Goal: Information Seeking & Learning: Find contact information

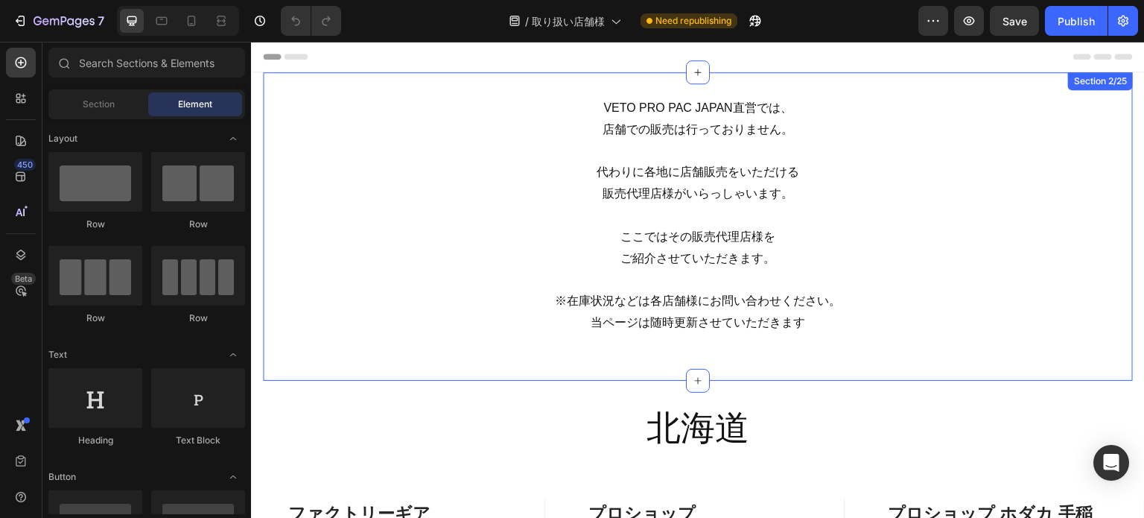
click at [738, 364] on div "VETO PRO PAC JAPAN直営では、 店舗での販売は行っておりません。 代わりに各地に店舗販売をいただける 販売代理店様がいらっしゃいます。 ここで…" at bounding box center [698, 226] width 870 height 308
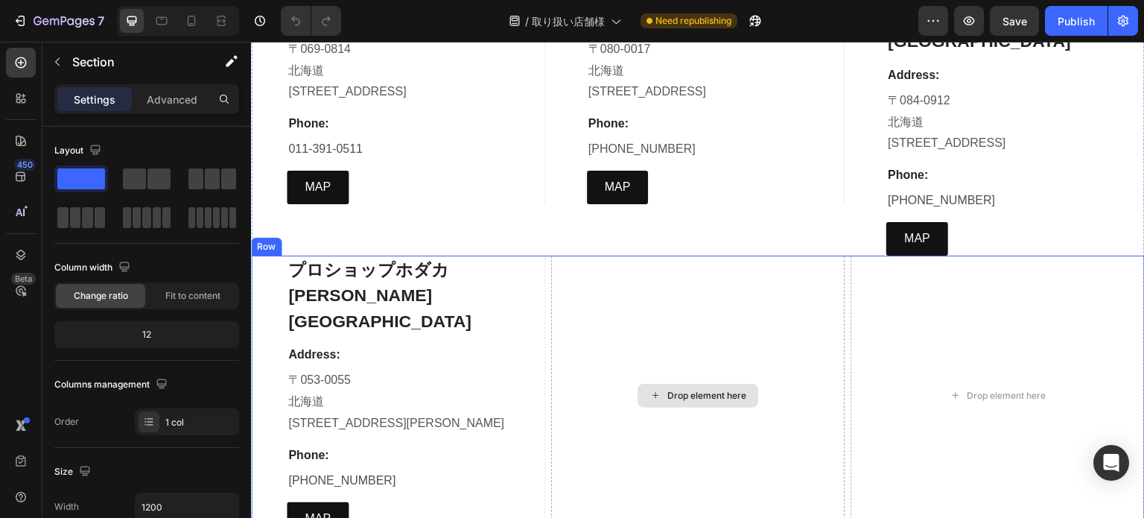
scroll to position [1639, 0]
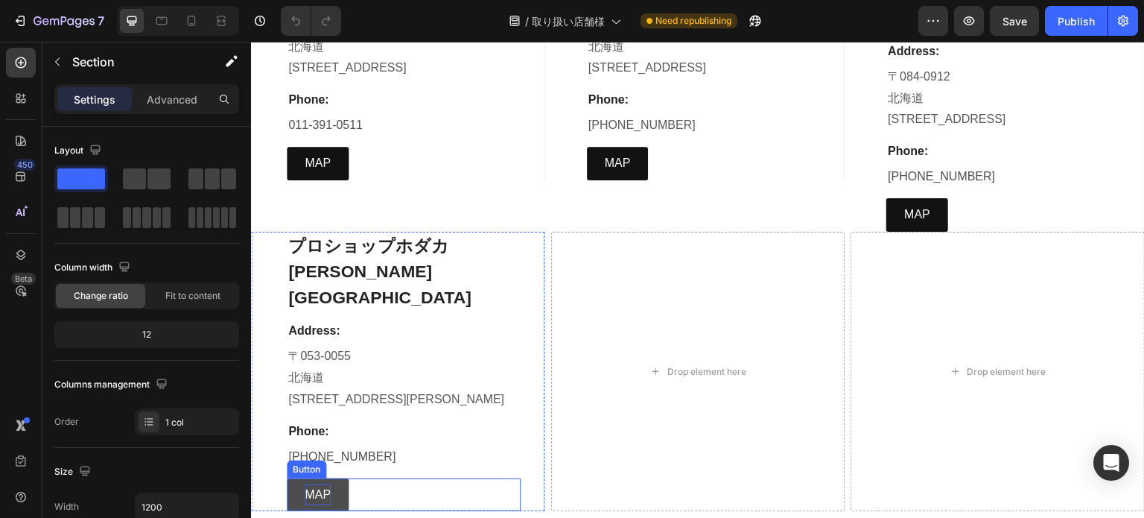
click at [324, 484] on p "MAP" at bounding box center [318, 495] width 26 height 22
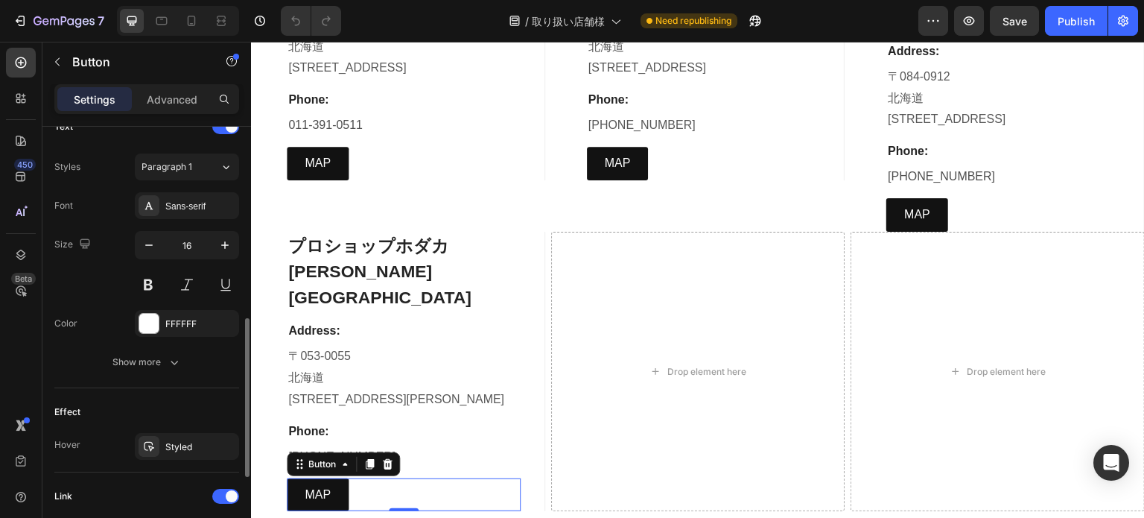
scroll to position [748, 0]
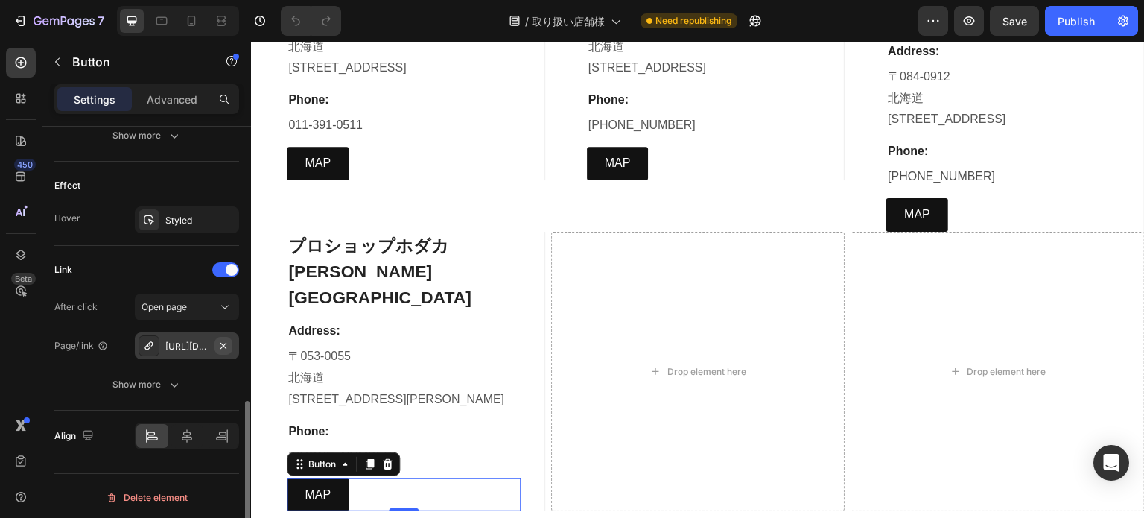
click at [218, 346] on icon "button" at bounding box center [224, 346] width 12 height 12
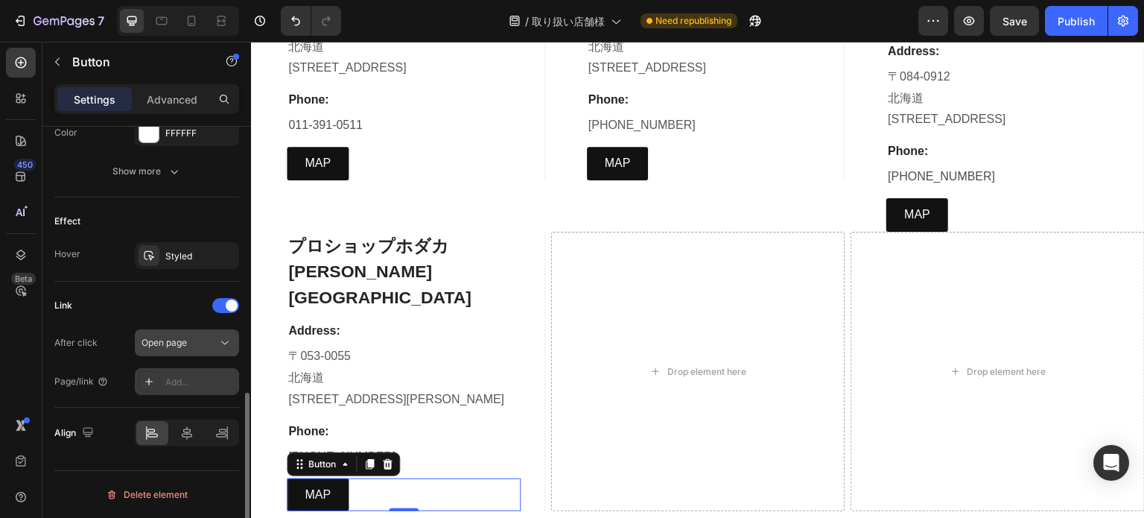
scroll to position [709, 0]
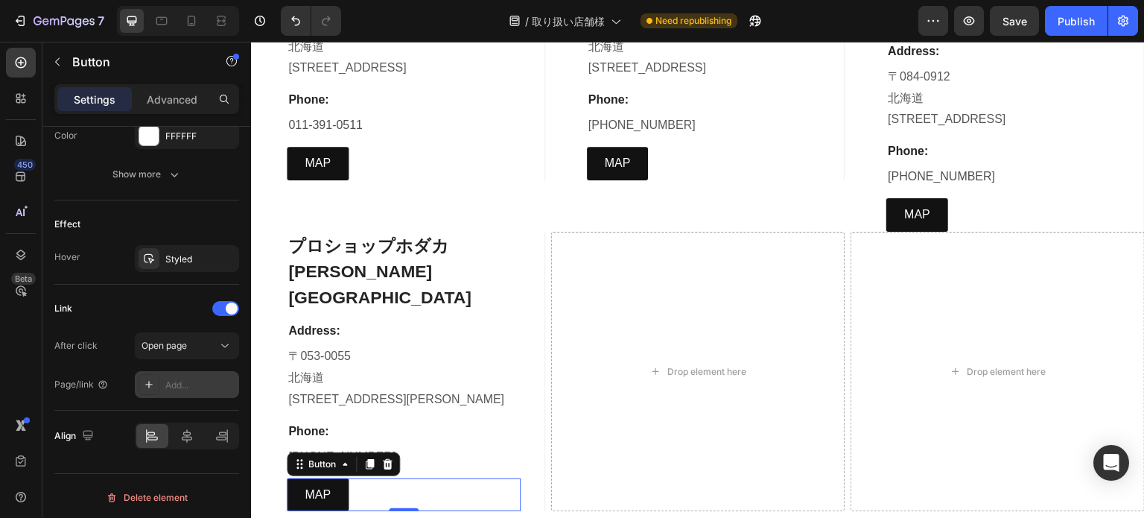
click at [188, 387] on div "Add..." at bounding box center [200, 384] width 70 height 13
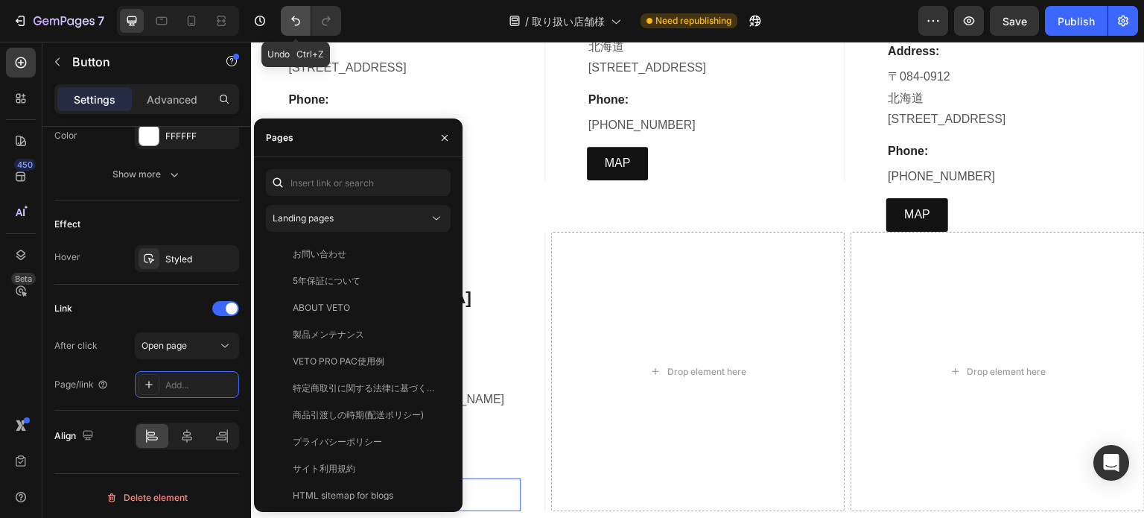
click at [291, 19] on icon "Undo/Redo" at bounding box center [295, 20] width 15 height 15
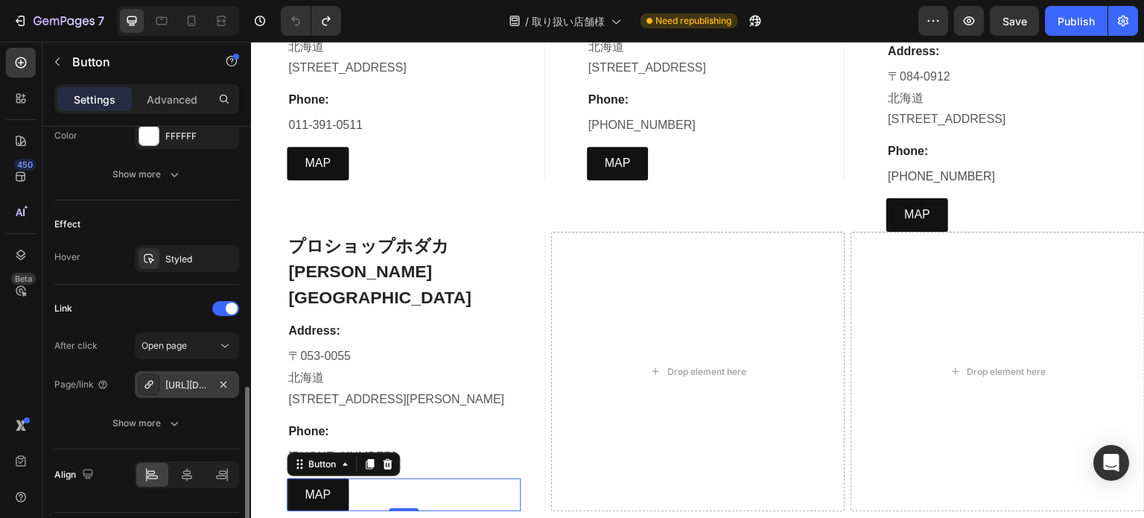
click at [183, 383] on div "https://maps.app.goo.gl/chpk4gf21EmmBAqW8" at bounding box center [186, 384] width 43 height 13
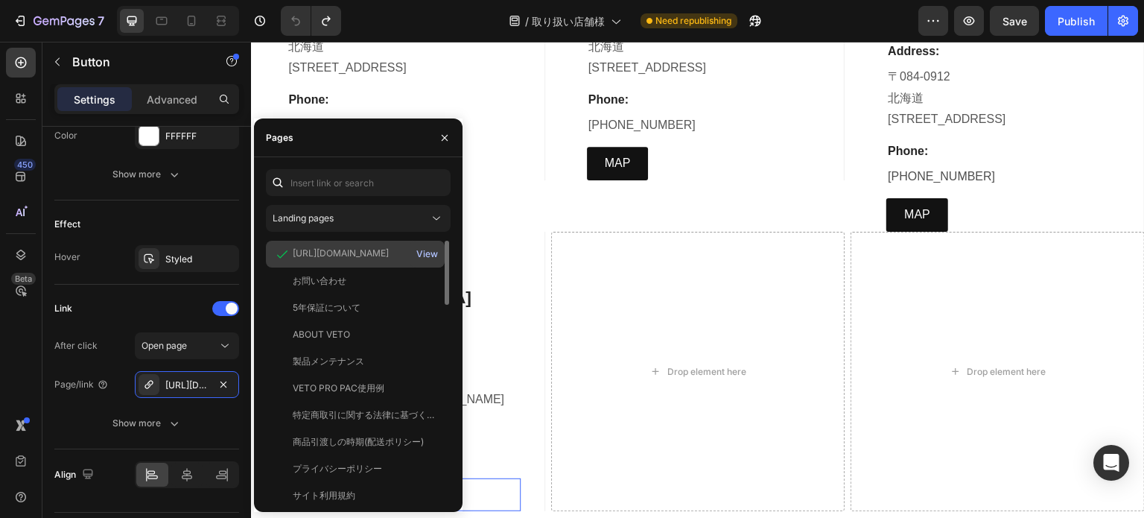
click at [435, 257] on div "View" at bounding box center [427, 253] width 22 height 13
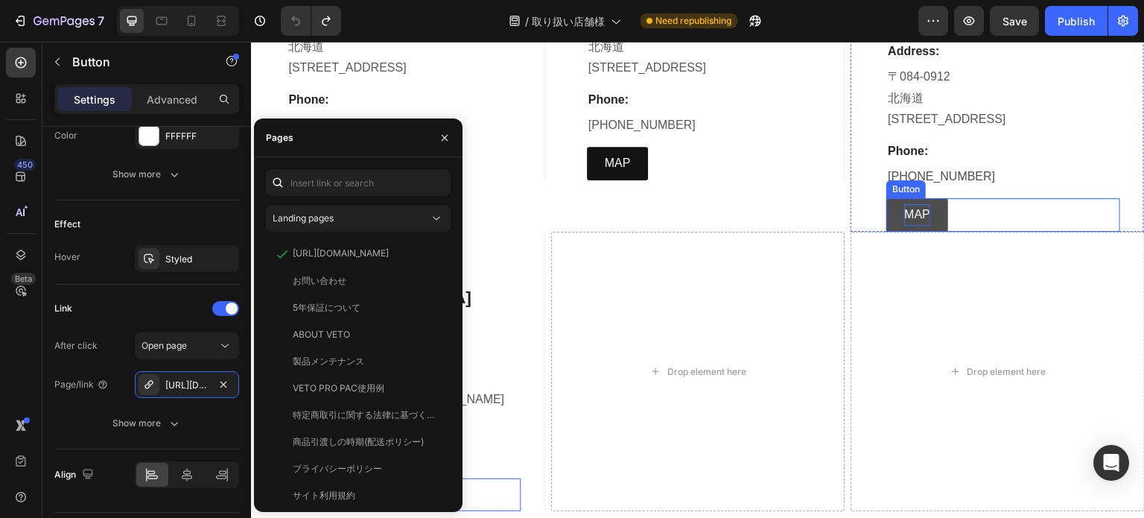
click at [911, 204] on p "MAP" at bounding box center [917, 215] width 26 height 22
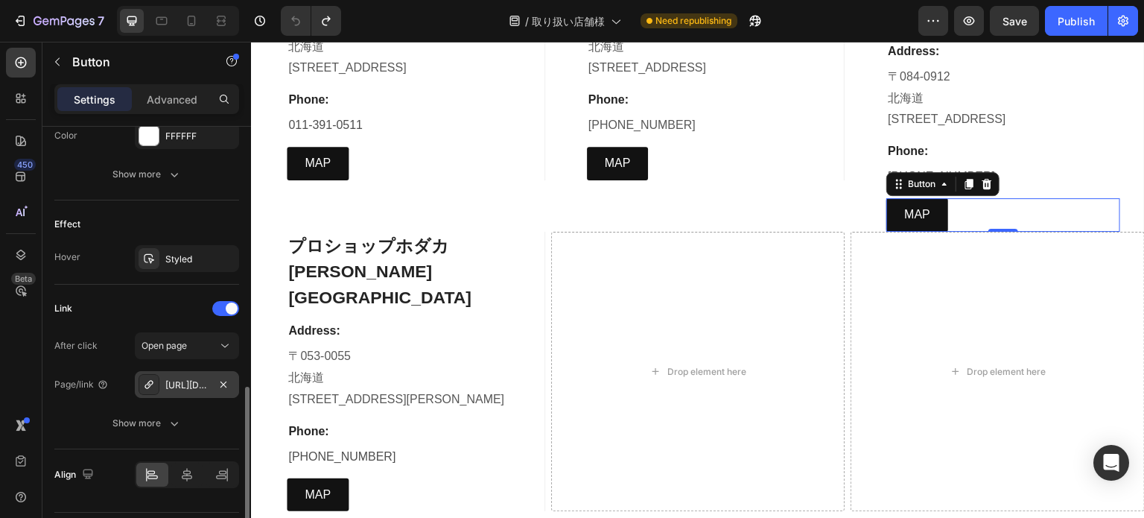
click at [182, 390] on div "https://maps.app.goo.gl/y1AMWy3dwPPwAosw6" at bounding box center [187, 384] width 104 height 27
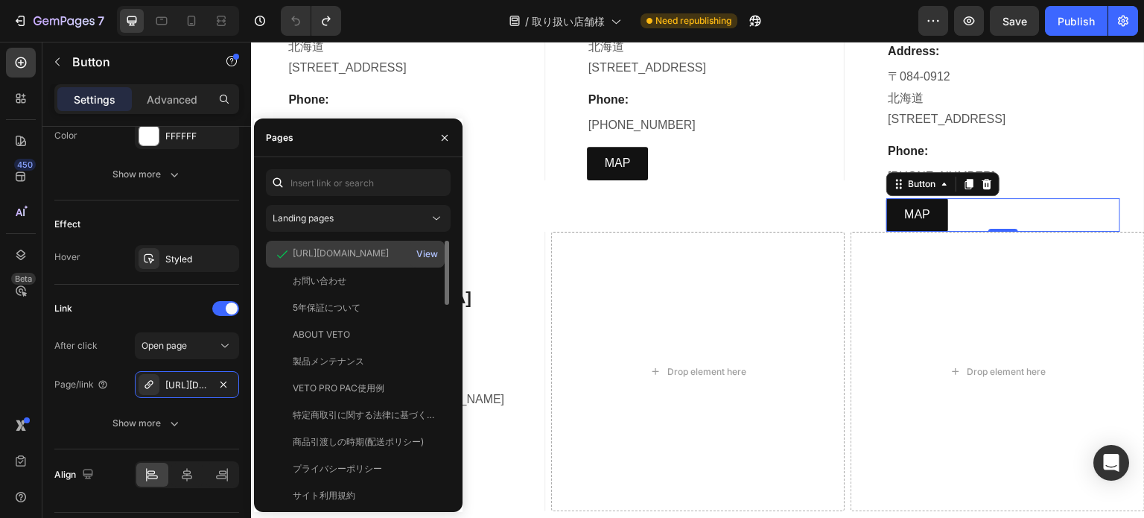
click at [433, 256] on div "View" at bounding box center [427, 253] width 22 height 13
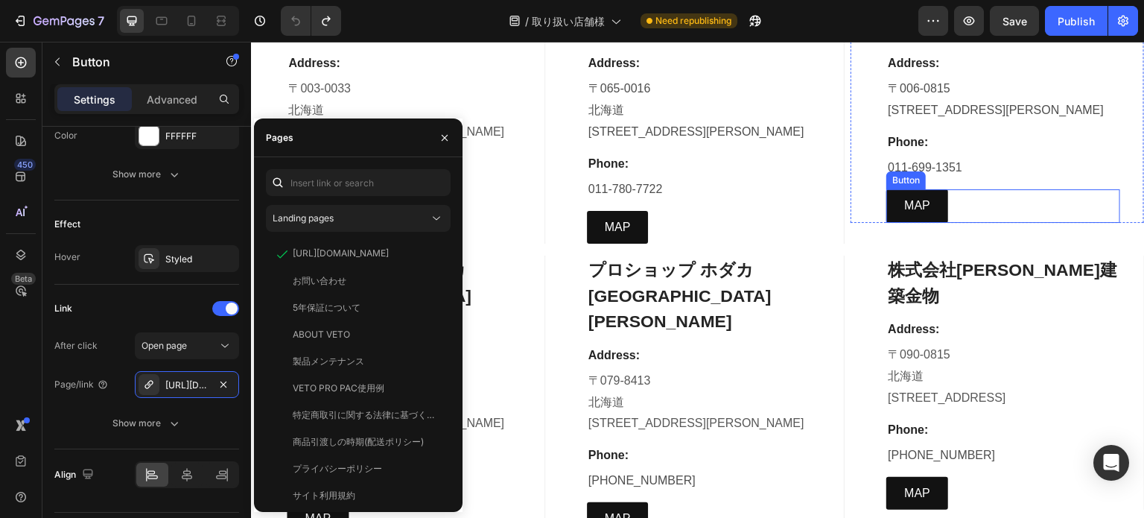
scroll to position [596, 0]
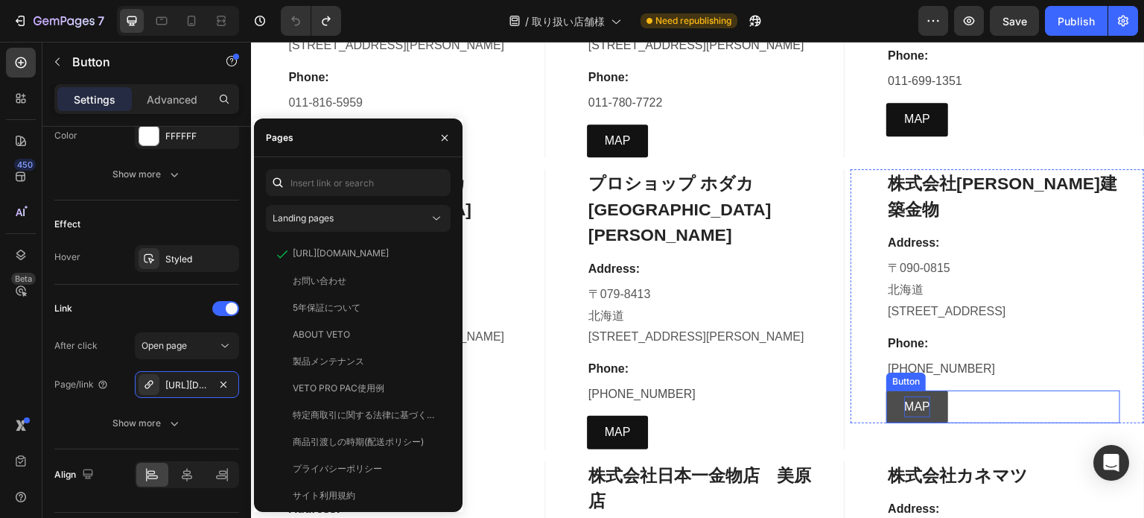
click at [911, 396] on p "MAP" at bounding box center [917, 407] width 26 height 22
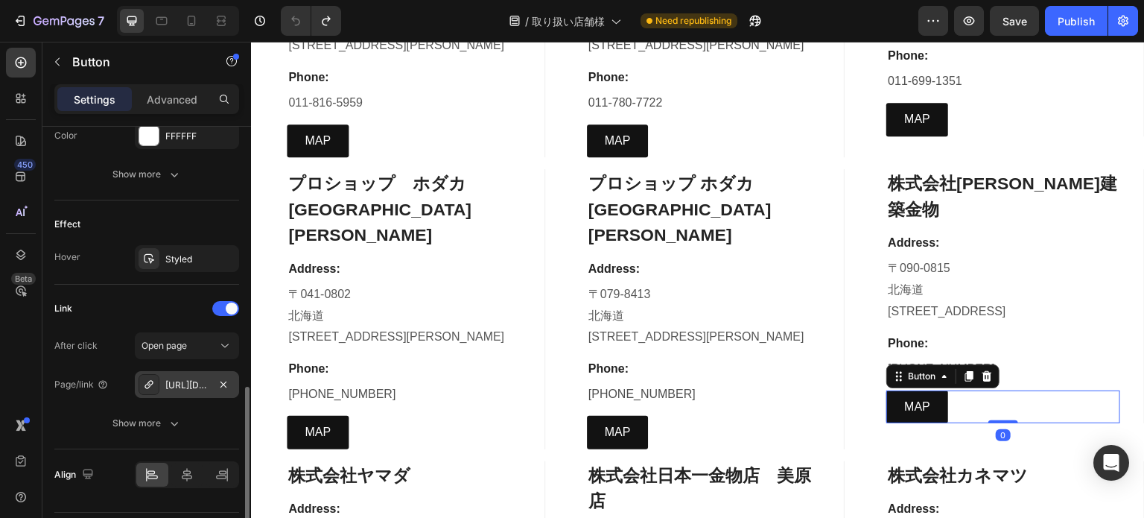
click at [183, 388] on div "https://www.google.com/maps/place/%E3%83%97%E3%83%AD%E3%82%B7%E3%83%A7%E3%83%83…" at bounding box center [186, 384] width 43 height 13
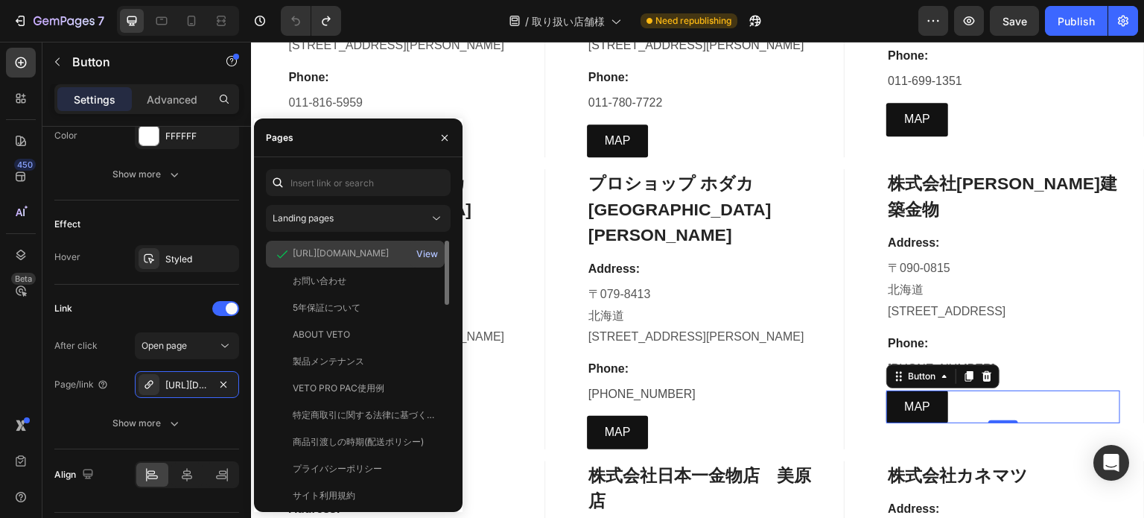
click at [434, 259] on div "View" at bounding box center [427, 253] width 22 height 13
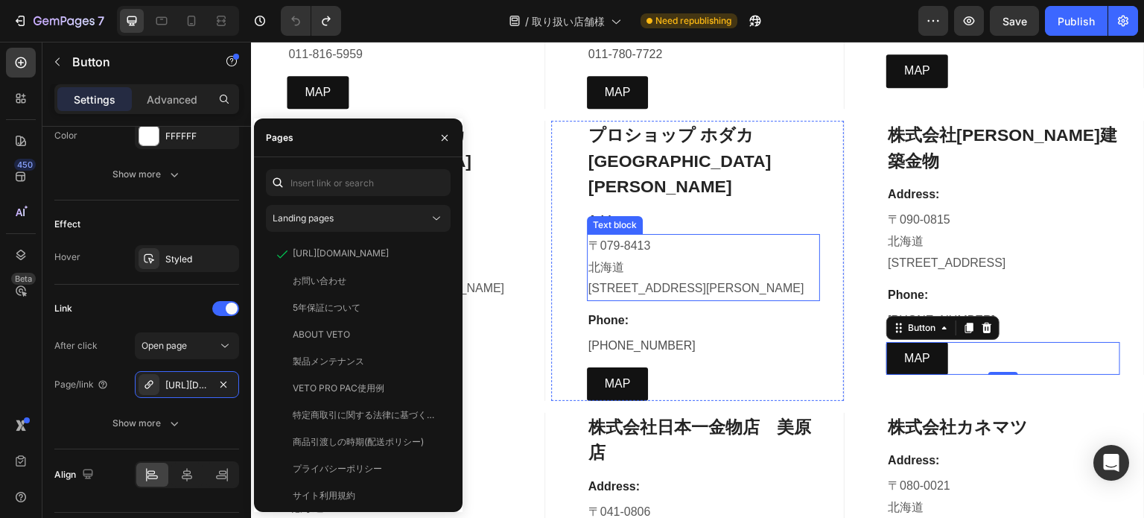
scroll to position [671, 0]
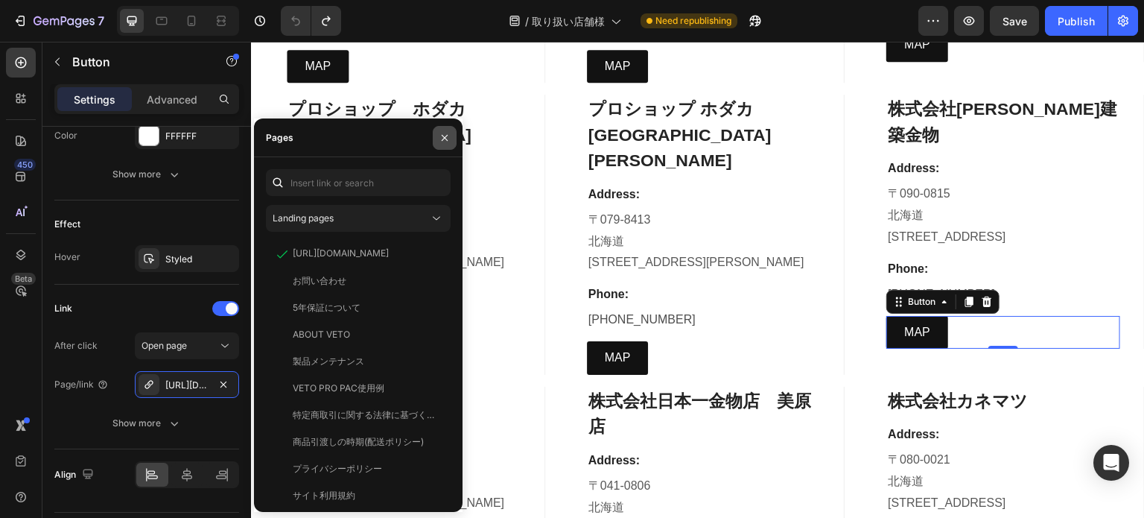
click at [441, 139] on icon "button" at bounding box center [445, 138] width 12 height 12
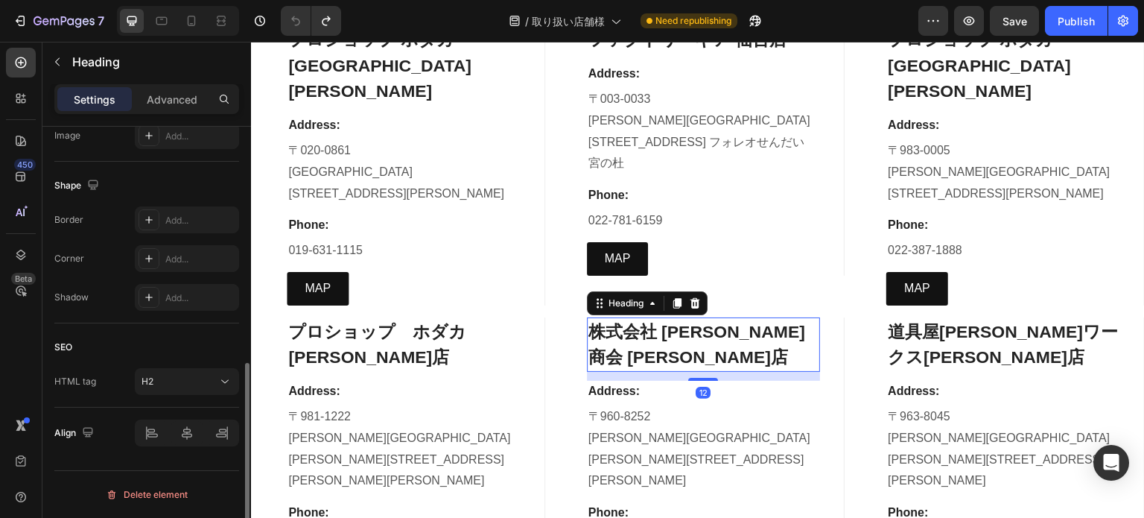
scroll to position [0, 0]
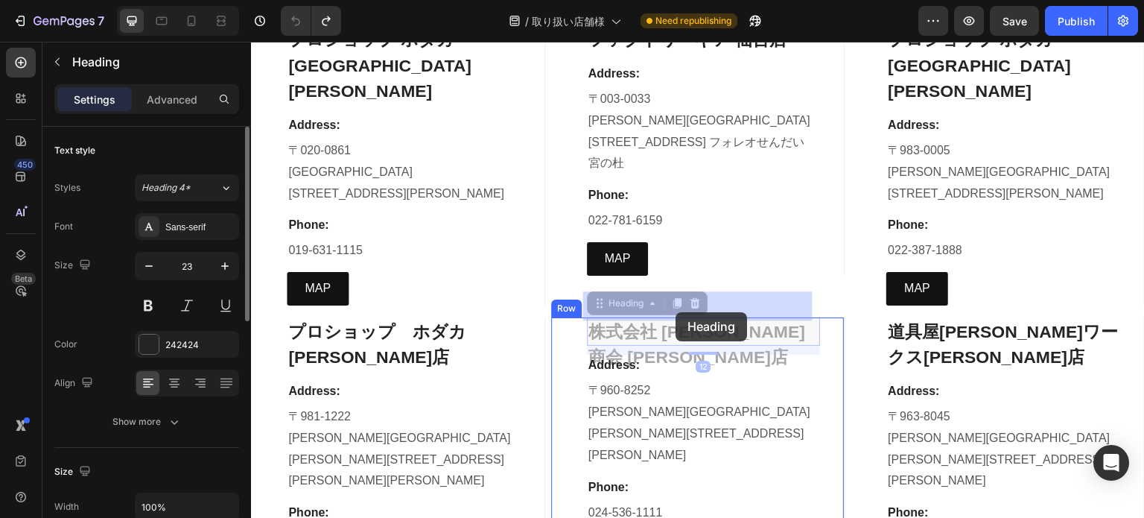
drag, startPoint x: 657, startPoint y: 312, endPoint x: 665, endPoint y: 312, distance: 8.2
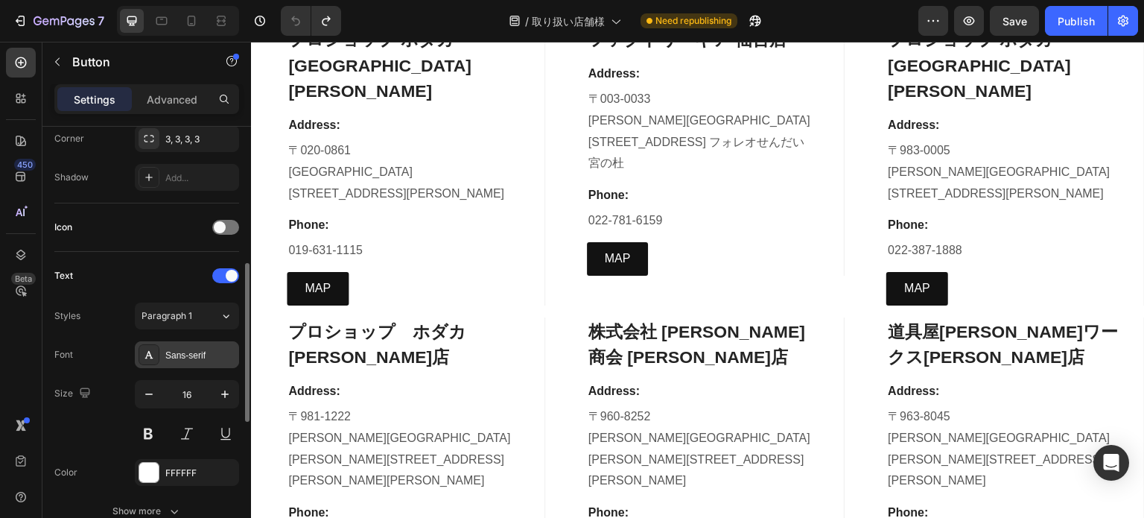
scroll to position [671, 0]
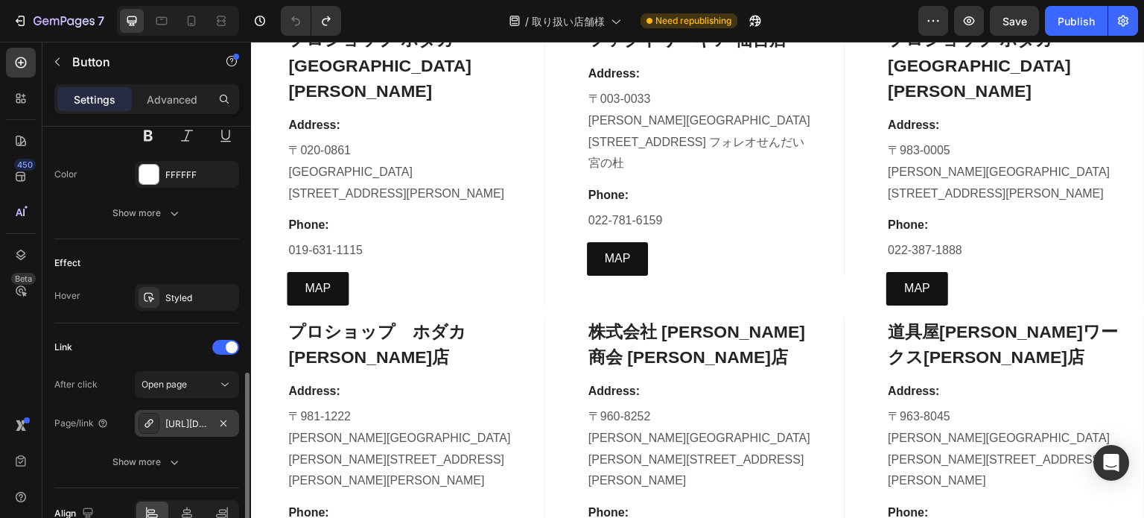
click at [197, 425] on div "https://www.google.com/maps/place/%E3%80%92960-8252+%E7%A6%8F%E5%B3%B6%E7%9C%8C…" at bounding box center [186, 423] width 43 height 13
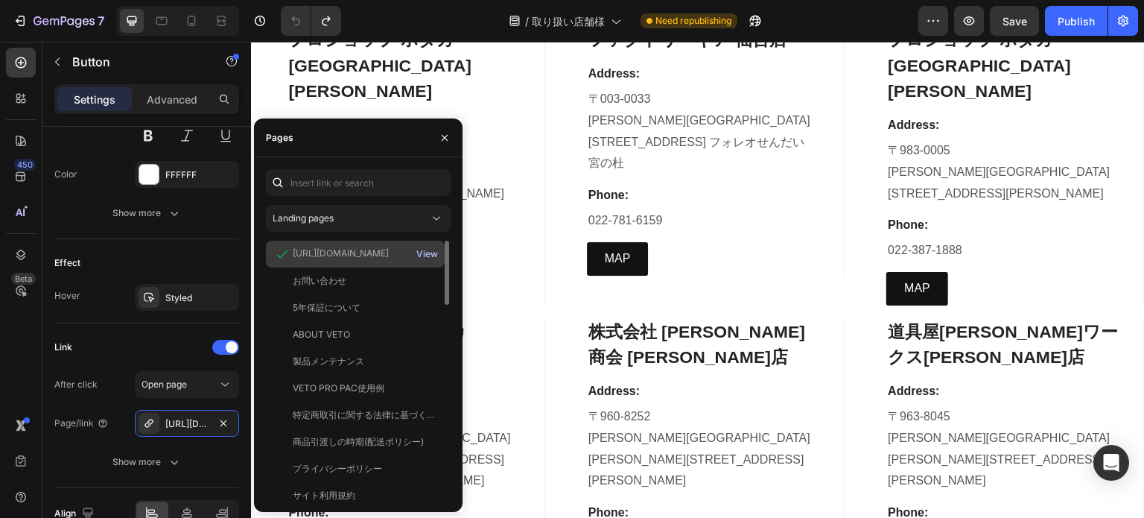
click at [429, 247] on button "View" at bounding box center [427, 254] width 23 height 21
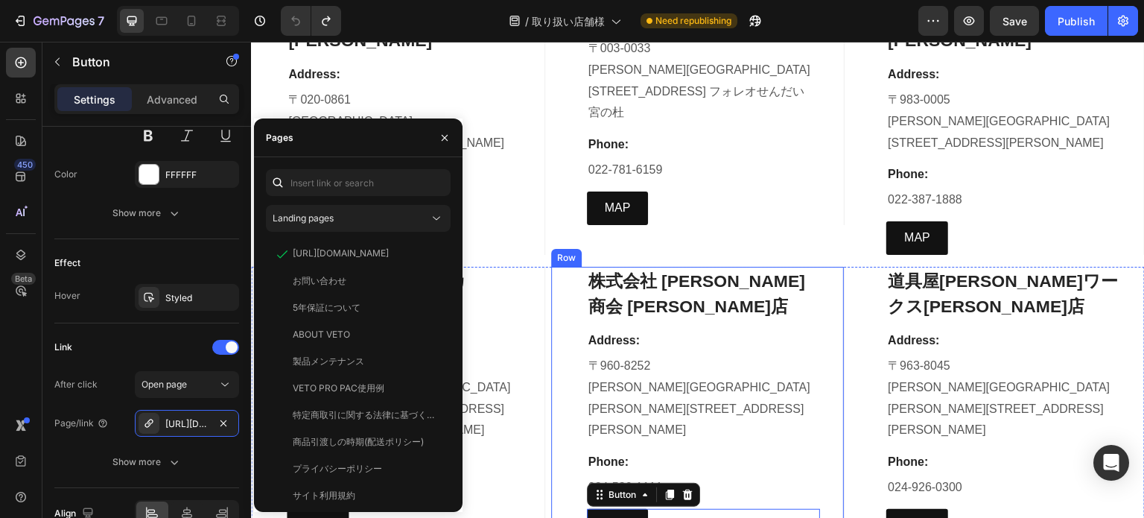
scroll to position [2310, 0]
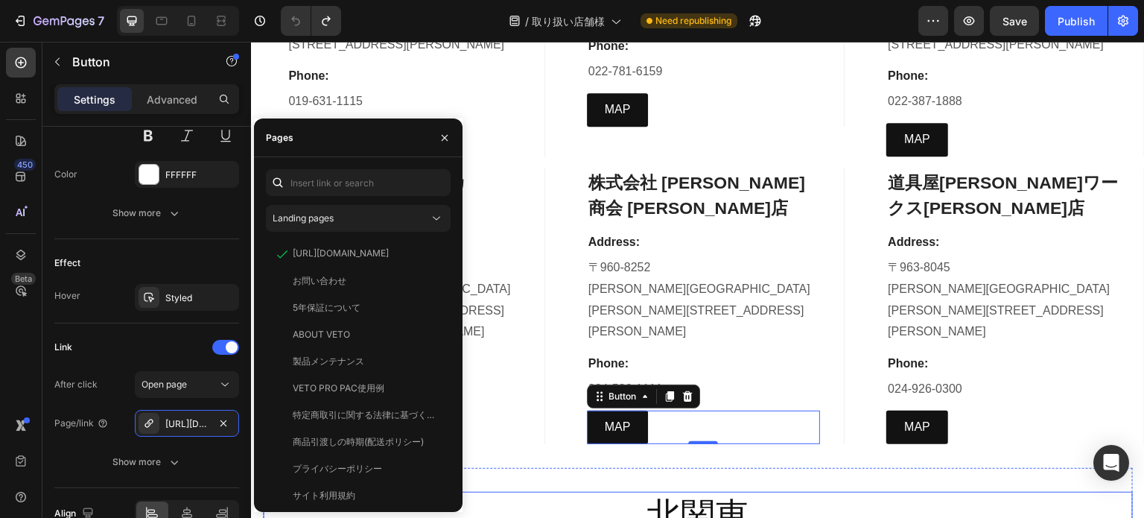
click at [639, 492] on h2 "北関東" at bounding box center [698, 516] width 870 height 48
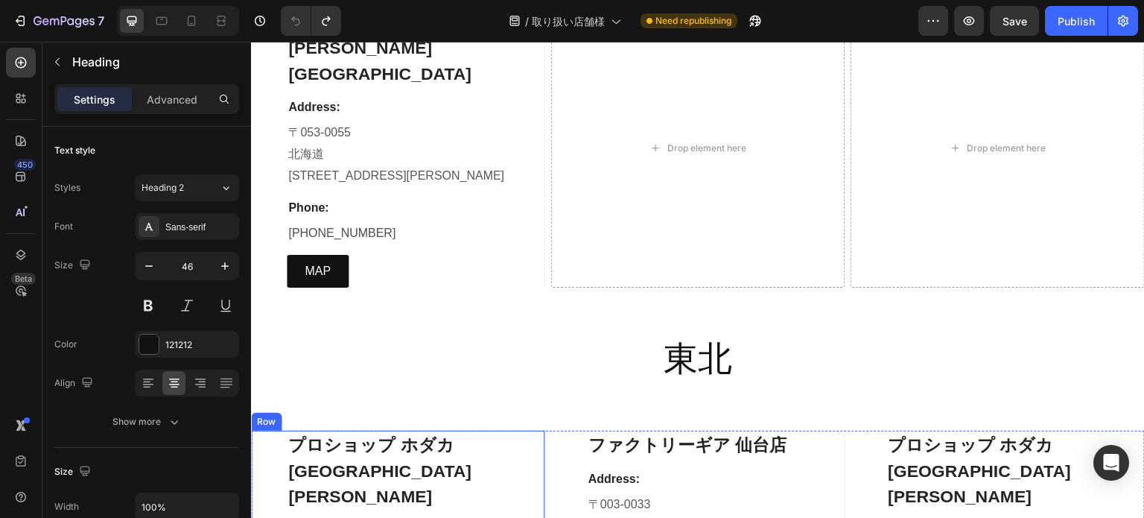
scroll to position [2012, 0]
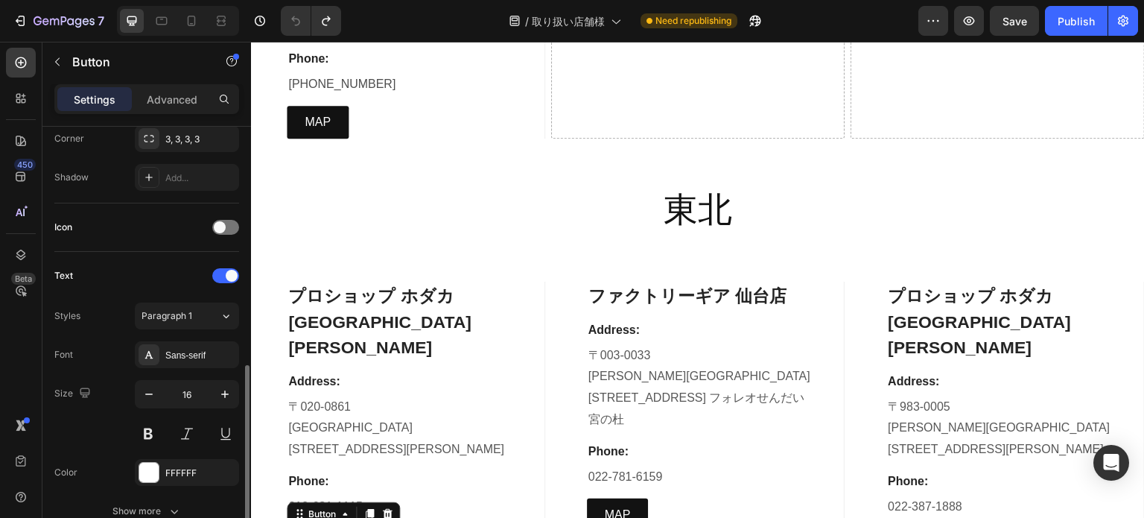
scroll to position [671, 0]
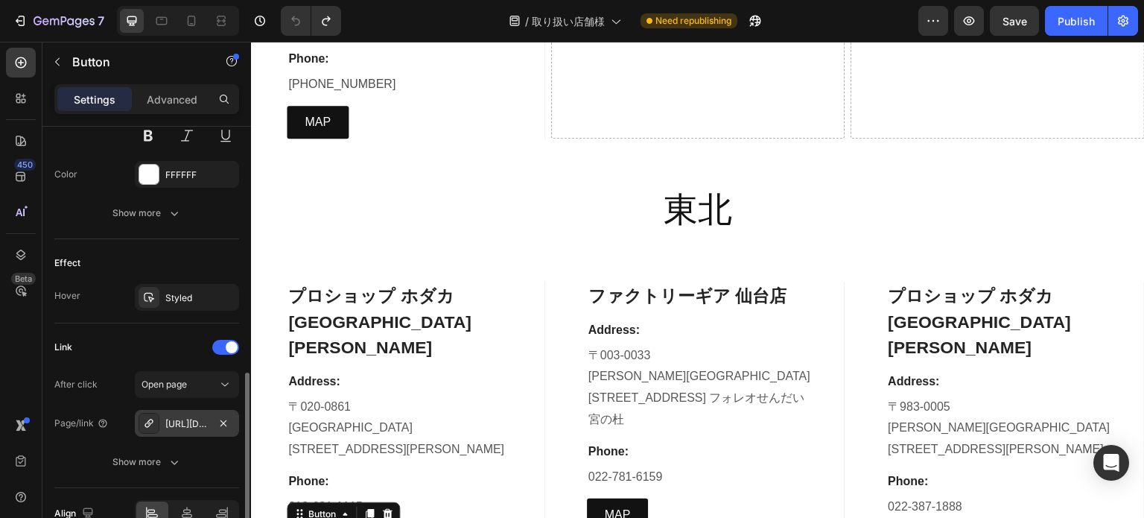
click at [207, 422] on div "https://www.google.com/maps/place/%E3%83%9B%E3%83%80%E3%82%AB+%E6%9D%B1%E4%BB%9…" at bounding box center [186, 423] width 43 height 13
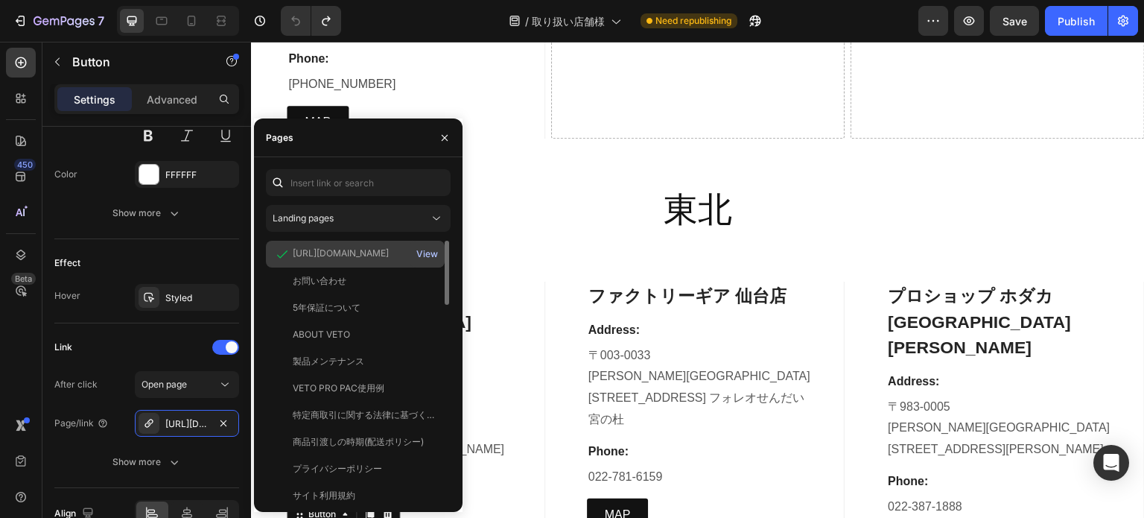
click at [428, 256] on div "View" at bounding box center [427, 253] width 22 height 13
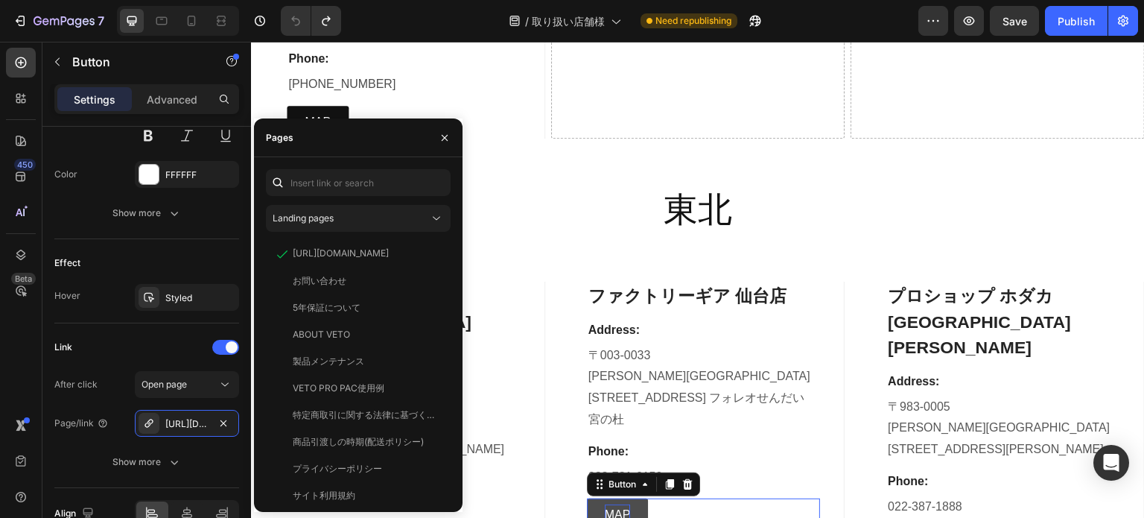
click at [619, 504] on p "MAP" at bounding box center [618, 515] width 26 height 22
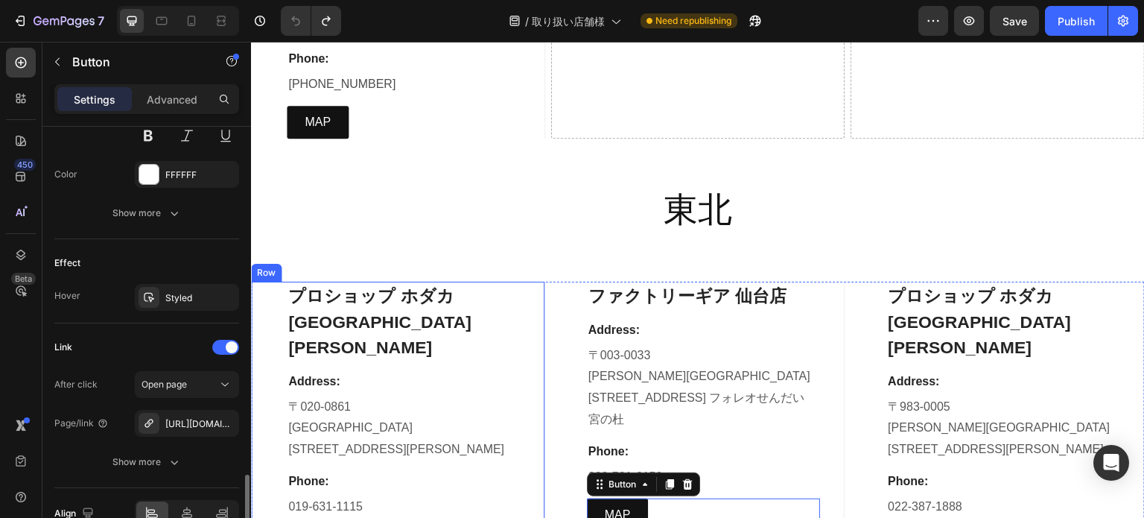
scroll to position [745, 0]
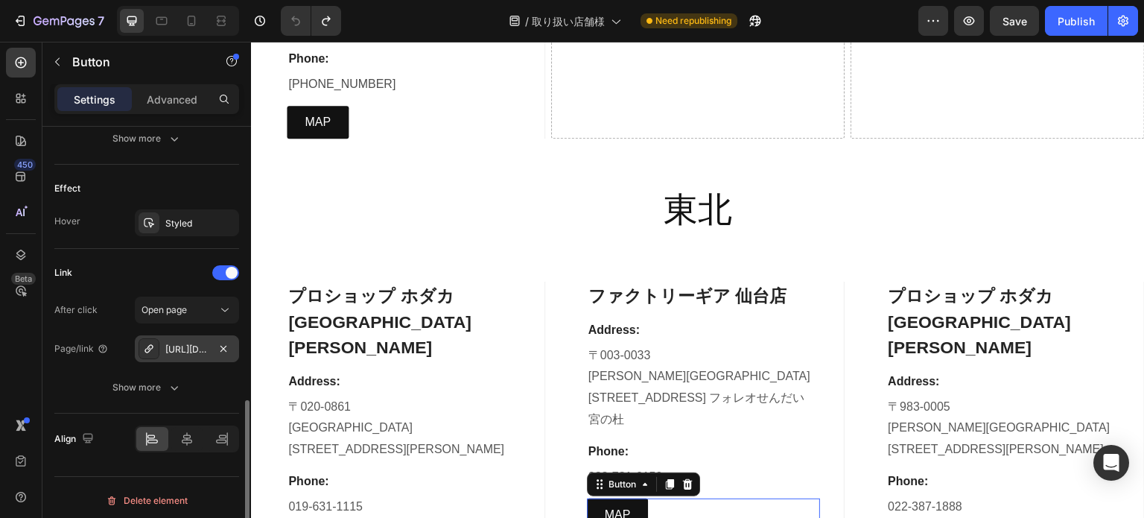
click at [194, 346] on div "https://www.google.com/maps/place/%E3%83%95%E3%82%A1%E3%82%AF%E3%83%88%E3%83%AA…" at bounding box center [186, 349] width 43 height 13
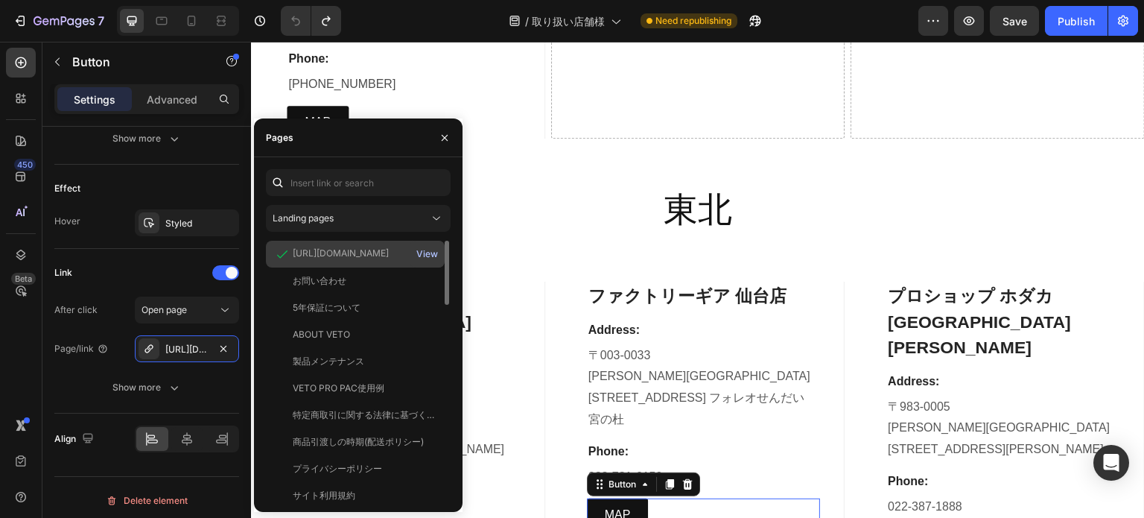
click at [429, 253] on div "View" at bounding box center [427, 253] width 22 height 13
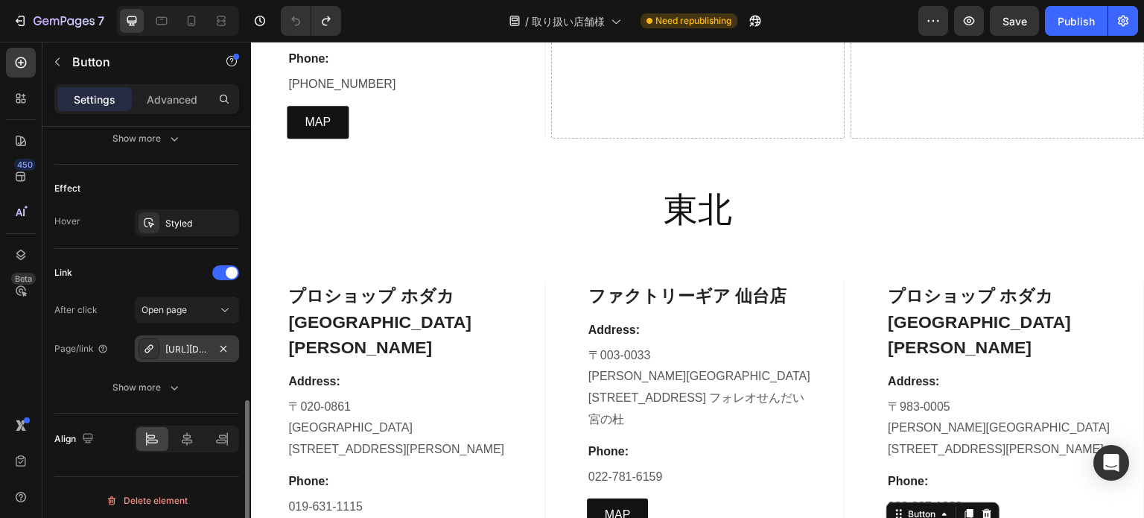
click at [194, 344] on div "https://www.google.com/maps/place/%E3%83%9B%E3%83%80%E3%82%AB+%E4%BB%99%E5%8F%B…" at bounding box center [186, 349] width 43 height 13
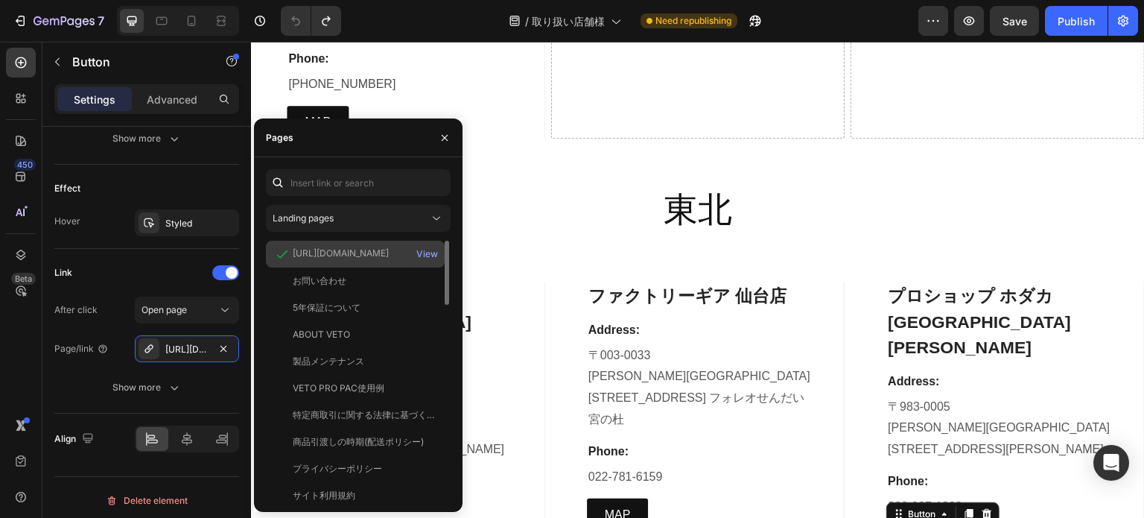
click at [304, 267] on div "https://www.google.com/maps/place/%E3%83%9B%E3%83%80%E3%82%AB+%E4%BB%99%E5%8F%B…" at bounding box center [355, 280] width 179 height 27
click at [425, 250] on div "View" at bounding box center [427, 253] width 22 height 13
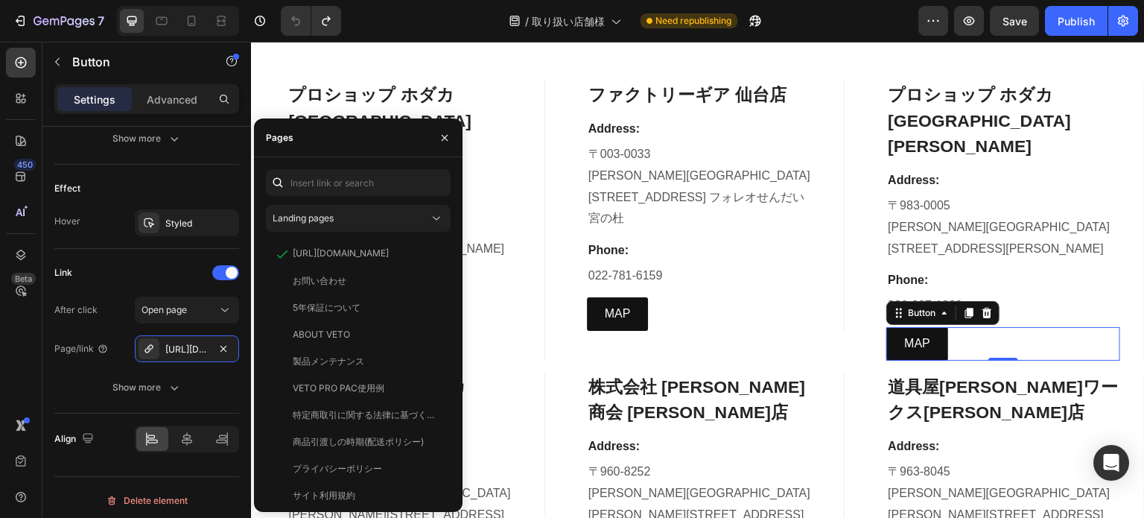
scroll to position [2161, 0]
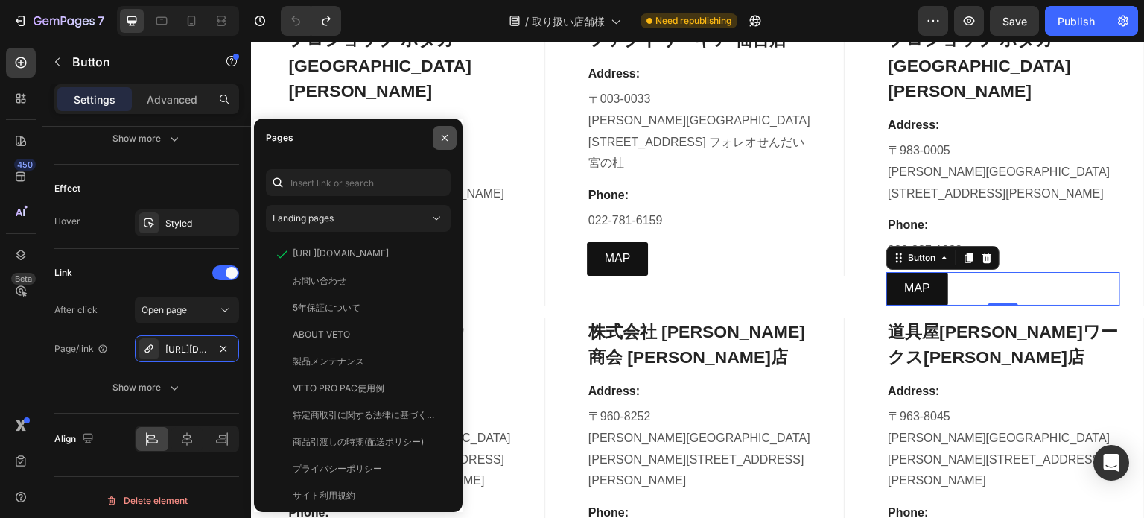
click at [448, 136] on icon "button" at bounding box center [445, 138] width 12 height 12
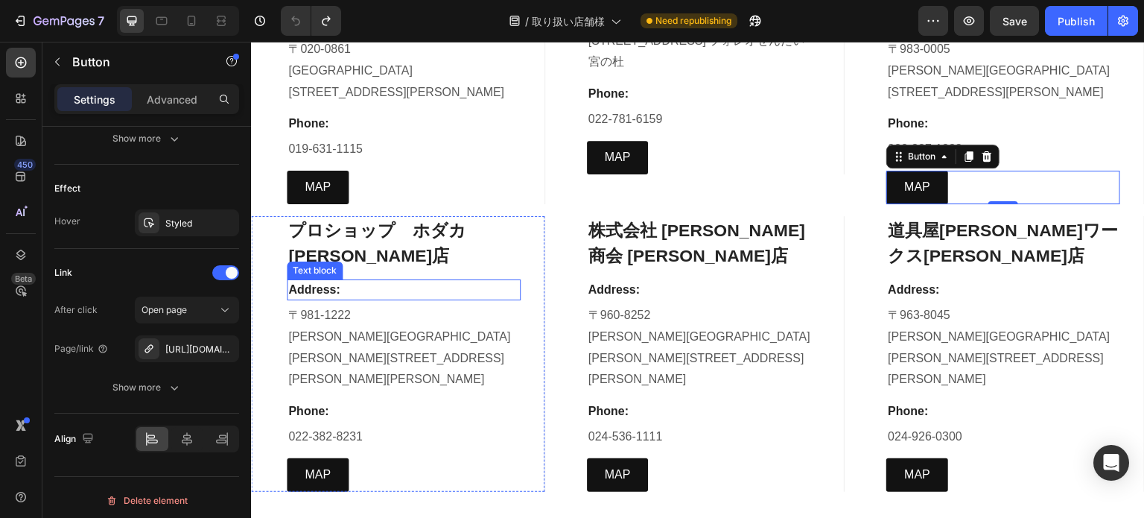
scroll to position [2310, 0]
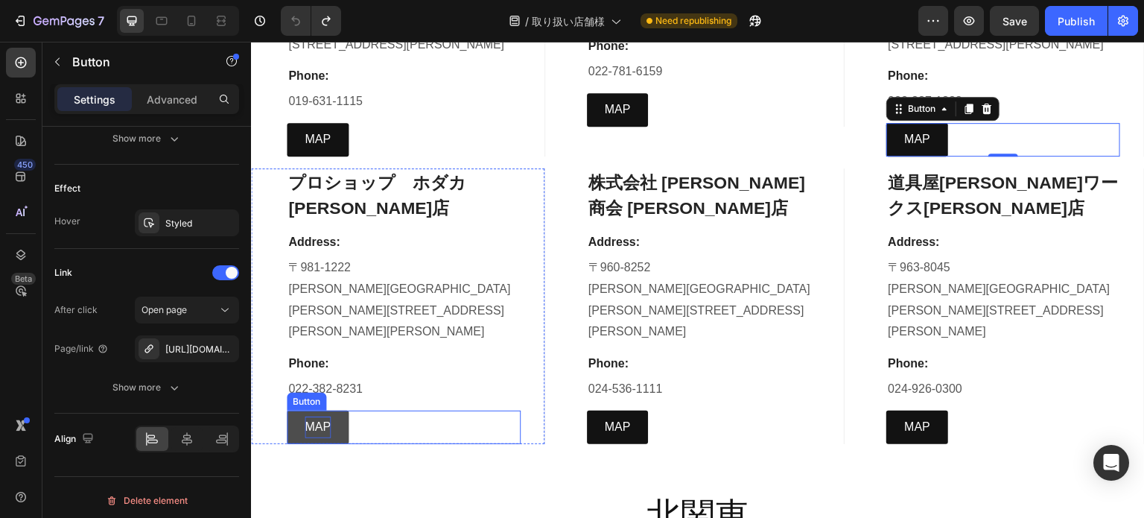
click at [307, 416] on p "MAP" at bounding box center [318, 427] width 26 height 22
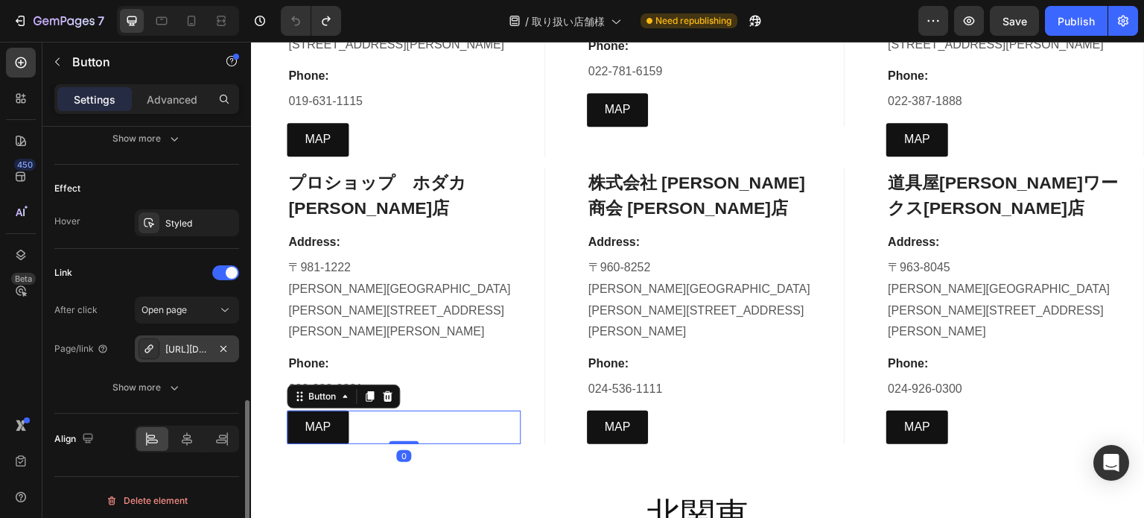
click at [209, 345] on div "https://maps.app.goo.gl/tN5cKAof4qz7DASR7" at bounding box center [187, 348] width 104 height 27
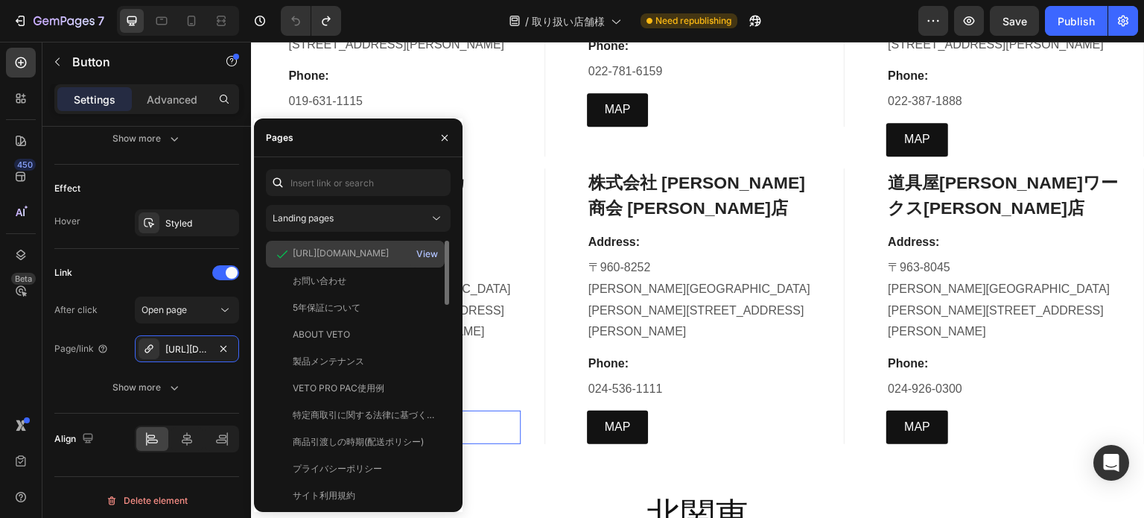
click at [425, 250] on div "View" at bounding box center [427, 253] width 22 height 13
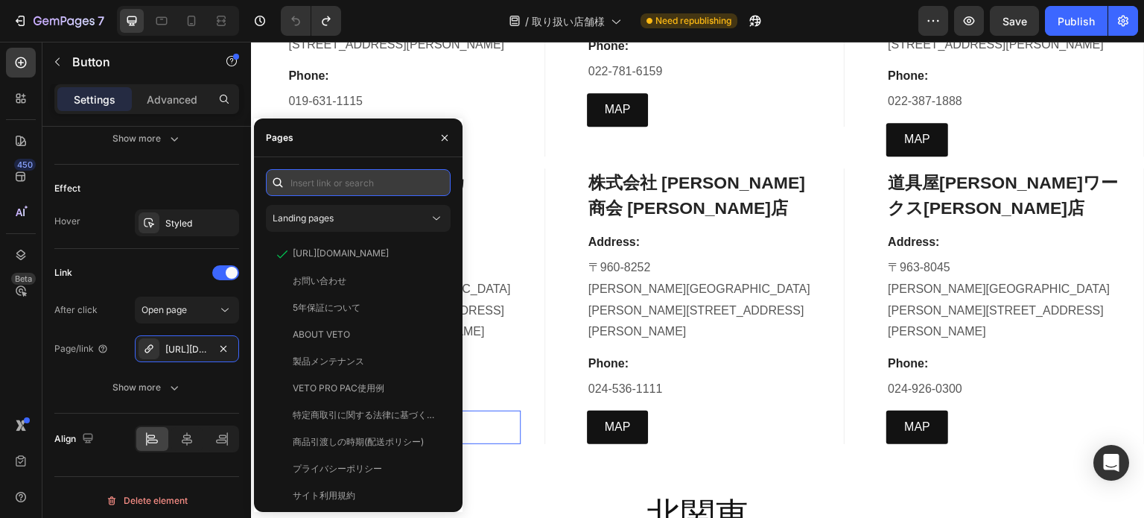
click at [342, 184] on input "text" at bounding box center [358, 182] width 185 height 27
paste input "https://www.google.com/maps/place/%E3%83%9B%E3%83%80%E3%82%AB+%E5%90%8D%E5%8F%9…"
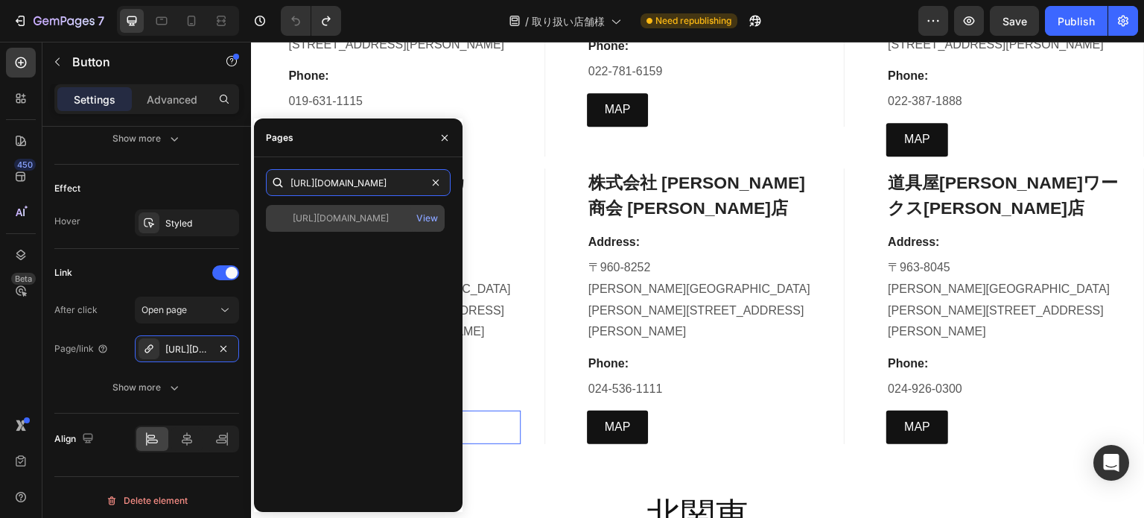
type input "https://www.google.com/maps/place/%E3%83%9B%E3%83%80%E3%82%AB+%E5%90%8D%E5%8F%9…"
click at [354, 223] on div "https://www.google.com/maps/place/%E3%83%9B%E3%83%80%E3%82%AB+%E5%90%8D%E5%8F%9…" at bounding box center [341, 218] width 96 height 13
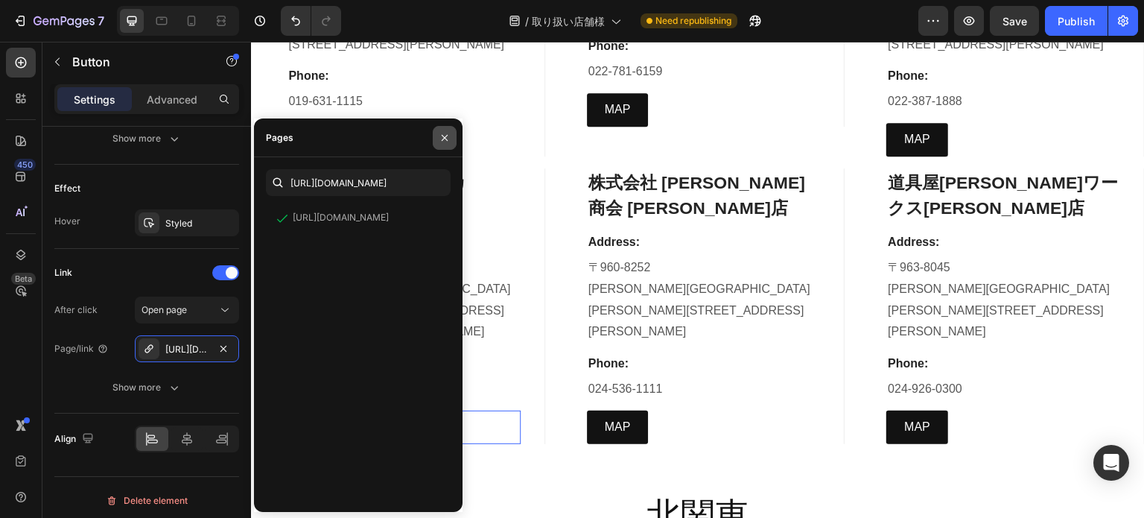
click at [440, 138] on icon "button" at bounding box center [445, 138] width 12 height 12
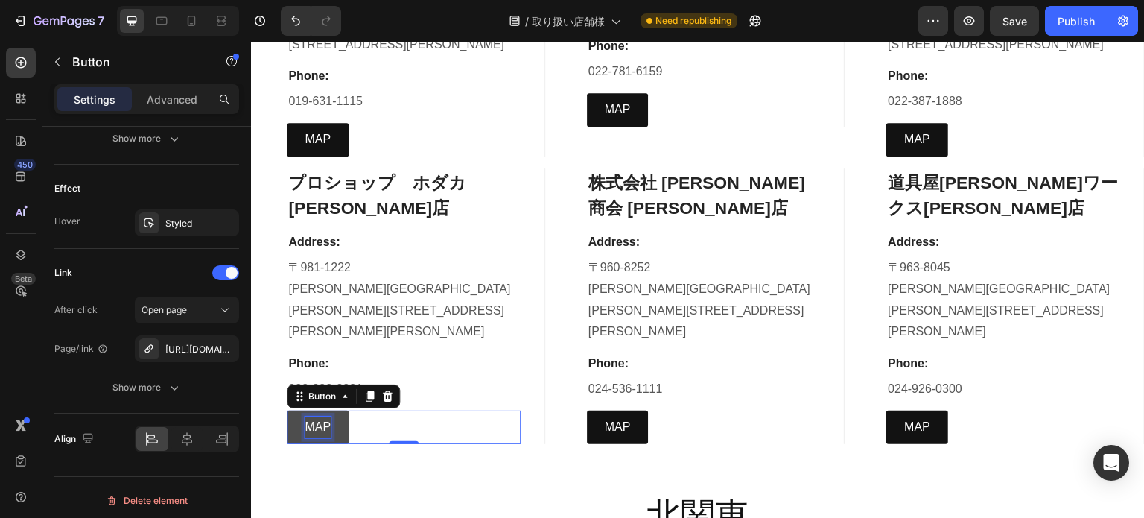
click at [310, 416] on p "MAP" at bounding box center [318, 427] width 26 height 22
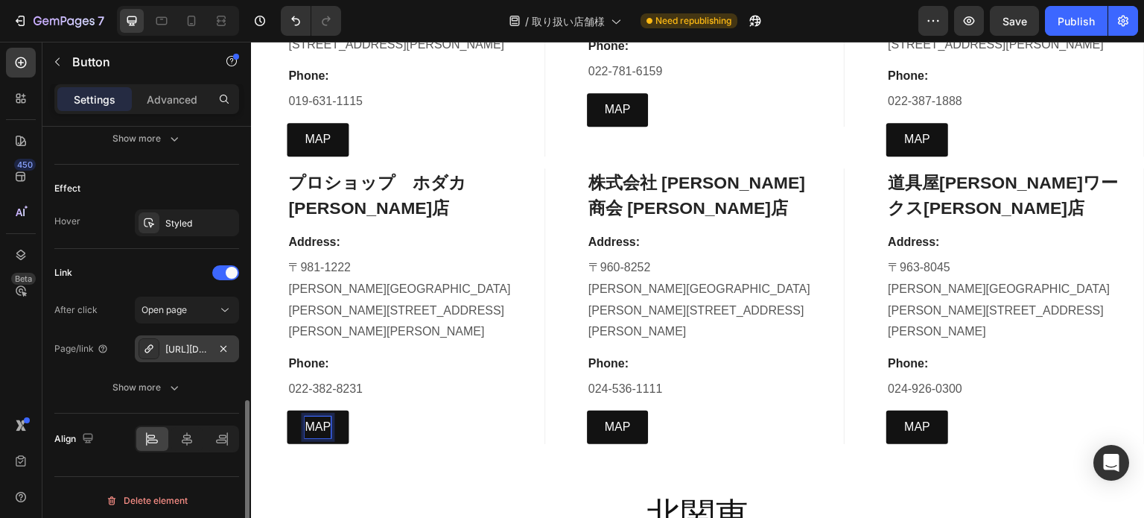
click at [189, 351] on div "https://www.google.com/maps/place/%E3%83%9B%E3%83%80%E3%82%AB+%E5%90%8D%E5%8F%9…" at bounding box center [186, 349] width 43 height 13
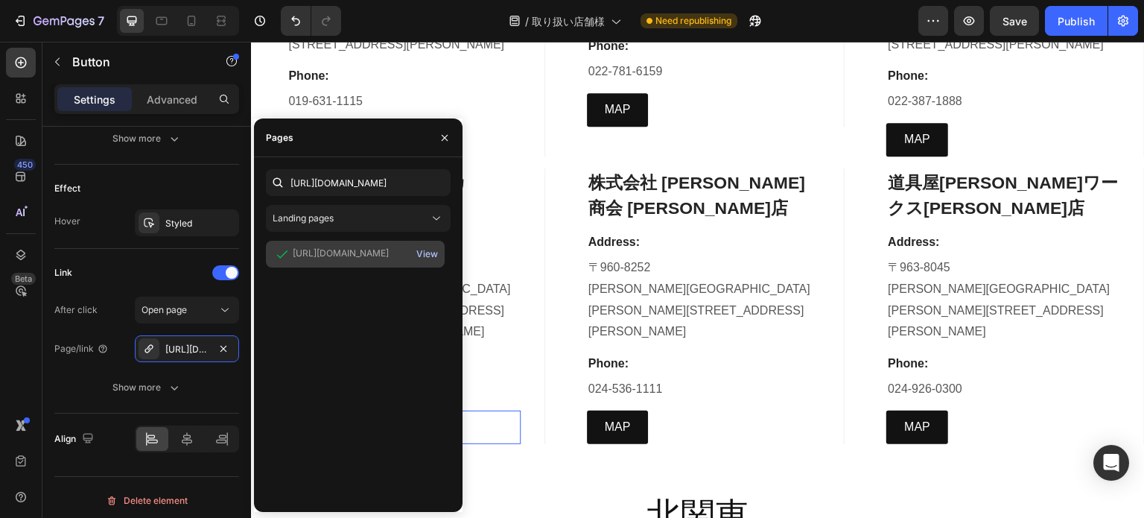
click at [429, 252] on div "View" at bounding box center [427, 253] width 22 height 13
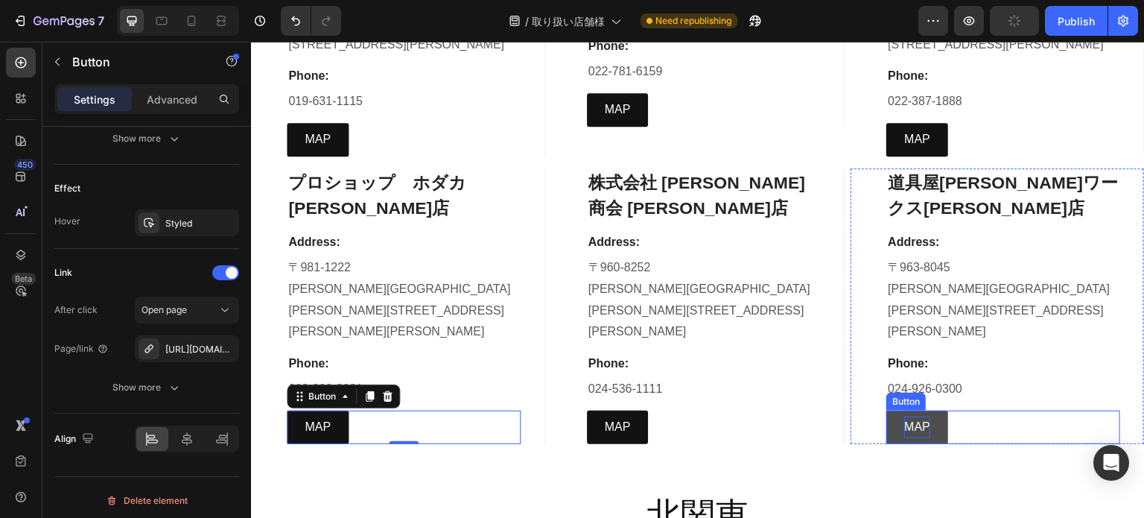
click at [904, 416] on p "MAP" at bounding box center [917, 427] width 26 height 22
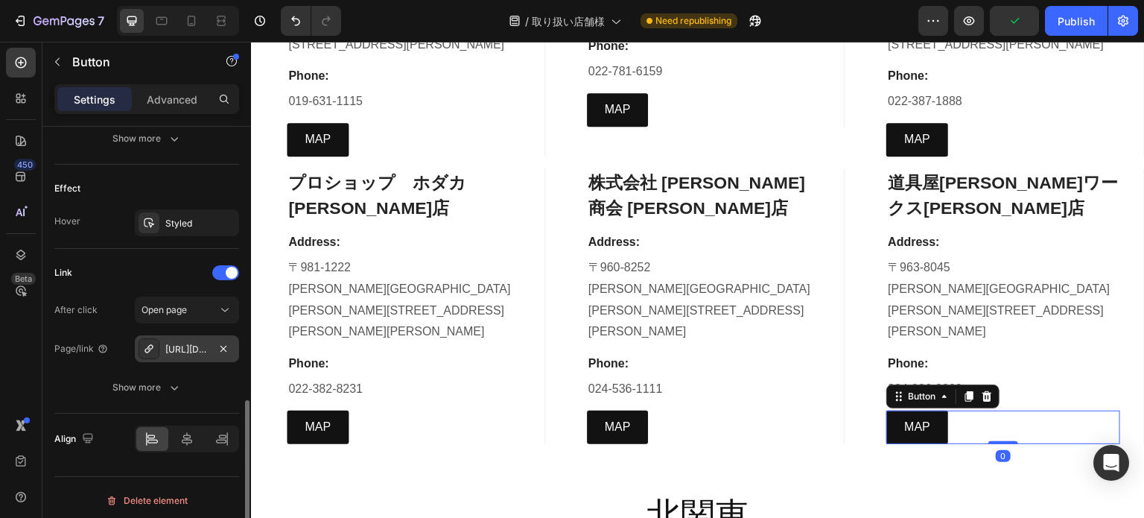
click at [201, 354] on div "https://maps.app.goo.gl/mbyL5EApszrKtaVU7" at bounding box center [187, 348] width 104 height 27
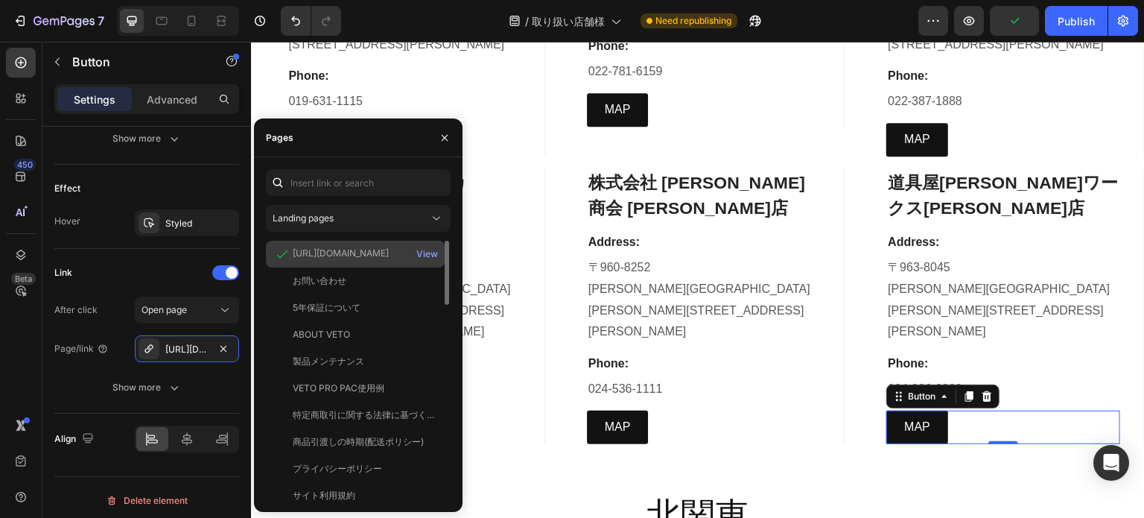
click at [334, 256] on div "https://maps.app.goo.gl/mbyL5EApszrKtaVU7" at bounding box center [341, 253] width 96 height 13
click at [429, 250] on div "View" at bounding box center [427, 253] width 22 height 13
click at [441, 144] on button "button" at bounding box center [445, 138] width 24 height 24
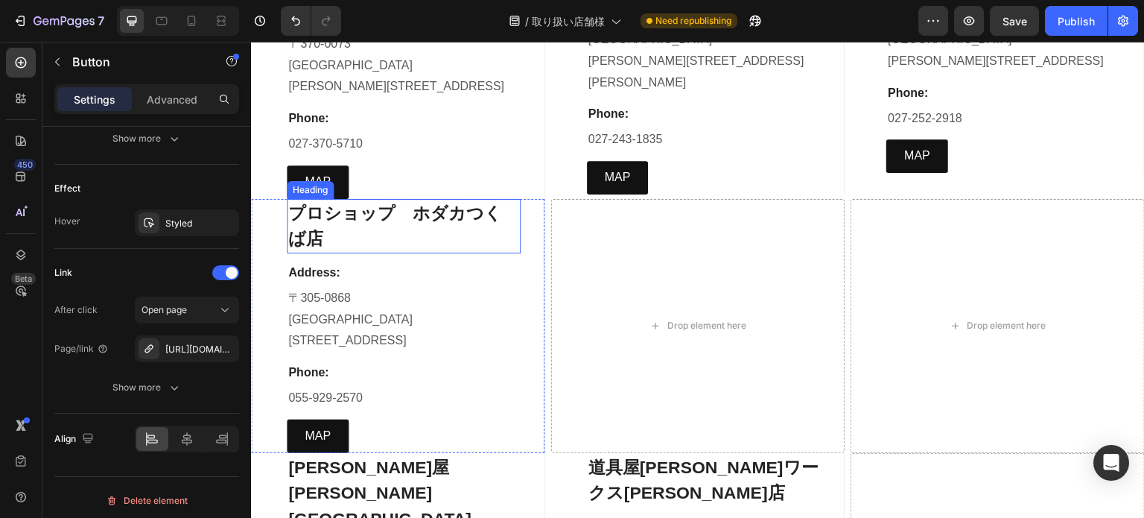
scroll to position [2906, 0]
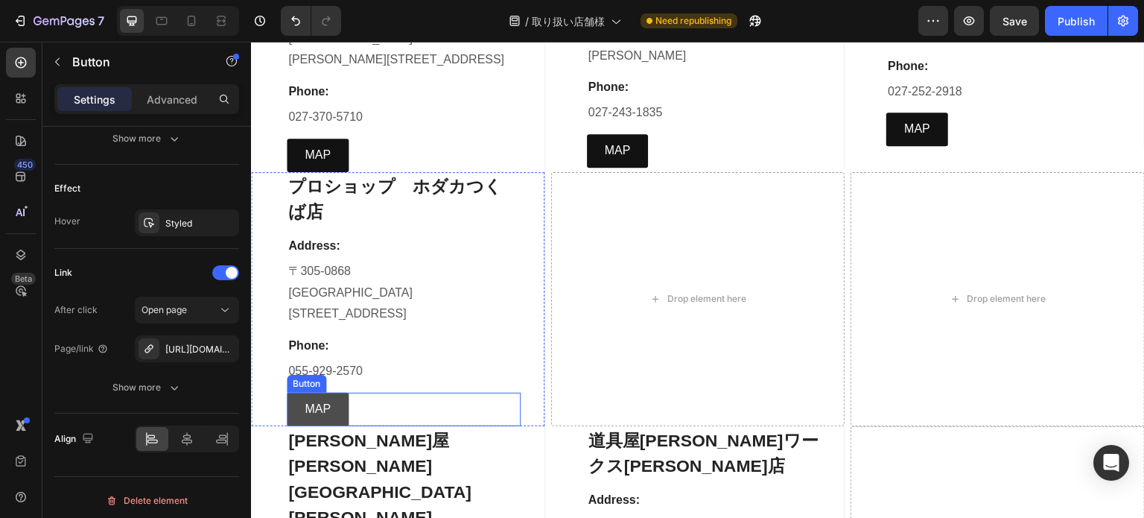
click at [304, 393] on link "MAP" at bounding box center [318, 410] width 62 height 34
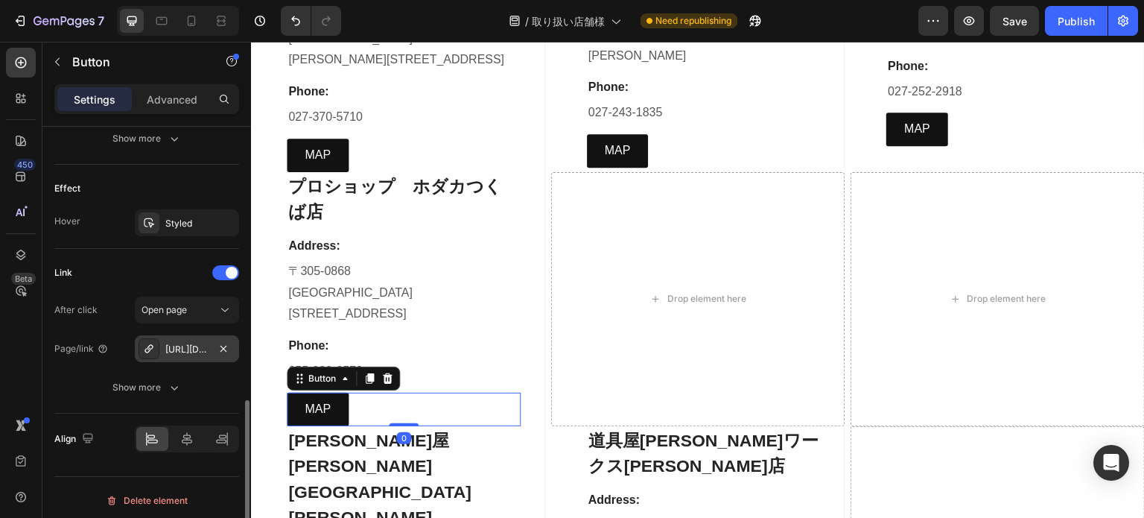
click at [203, 354] on div "https://www.google.com/maps/place/%E3%83%95%E3%82%A1%E3%82%AF%E3%83%88%E3%83%AA…" at bounding box center [187, 348] width 104 height 27
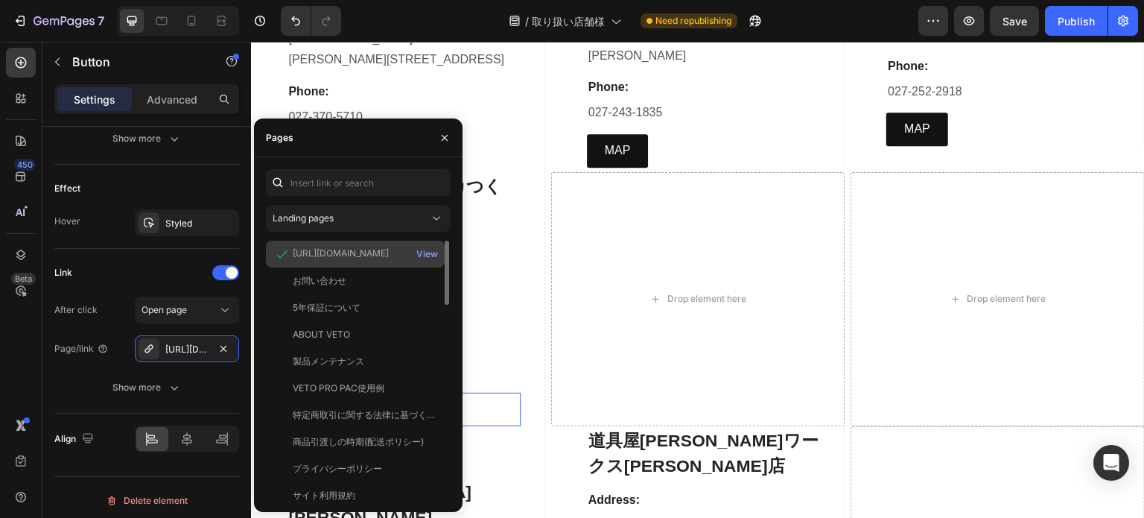
click at [323, 253] on div "https://www.google.com/maps/place/%E3%83%95%E3%82%A1%E3%82%AF%E3%83%88%E3%83%AA…" at bounding box center [341, 253] width 96 height 13
click at [425, 256] on div "View" at bounding box center [427, 253] width 22 height 13
click at [450, 141] on icon "button" at bounding box center [445, 138] width 12 height 12
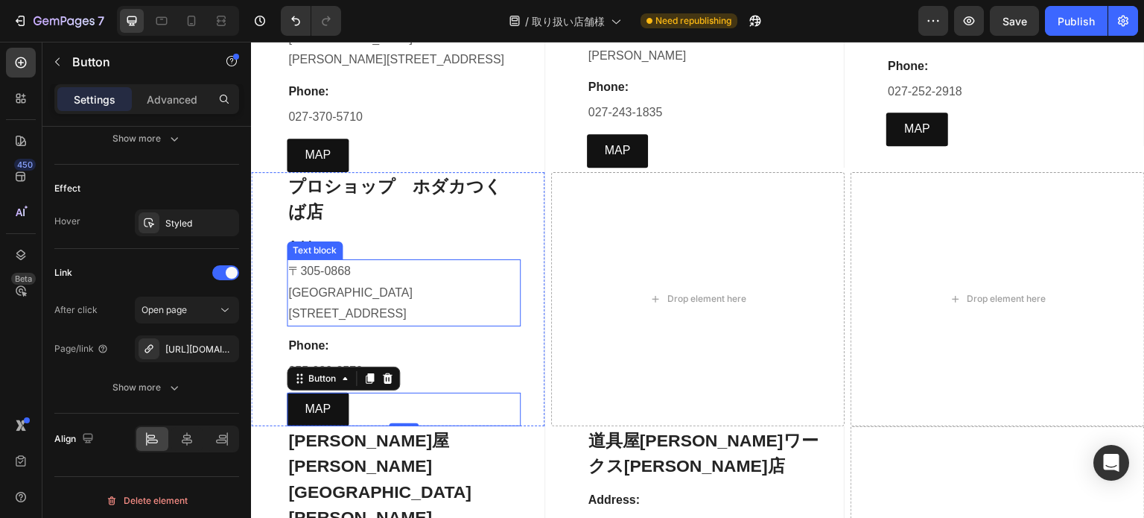
click at [403, 303] on p "つくば市台町三丁目3番18" at bounding box center [403, 314] width 231 height 22
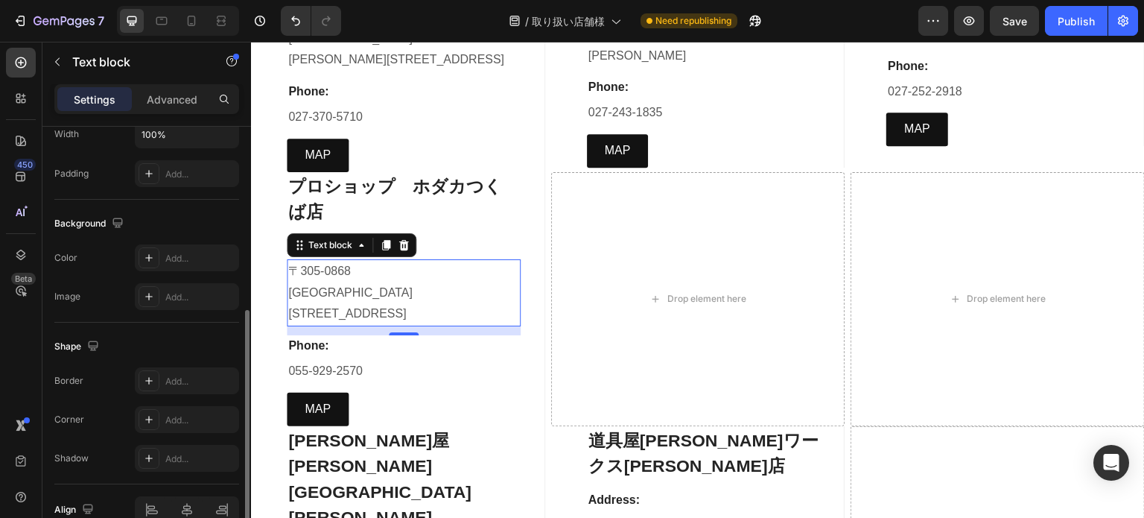
scroll to position [447, 0]
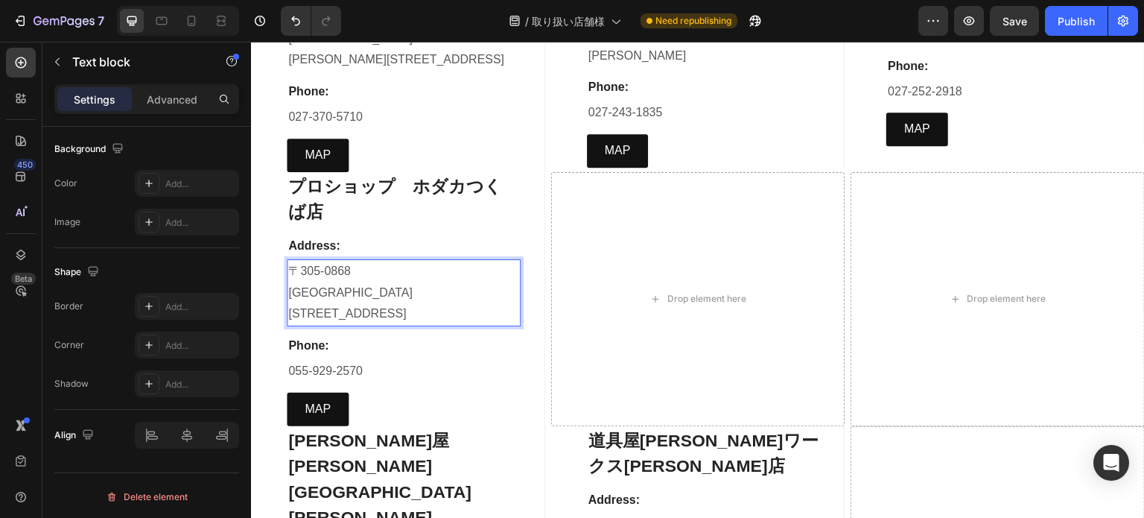
click at [405, 303] on p "つくば市台町三丁目3番18" at bounding box center [403, 314] width 231 height 22
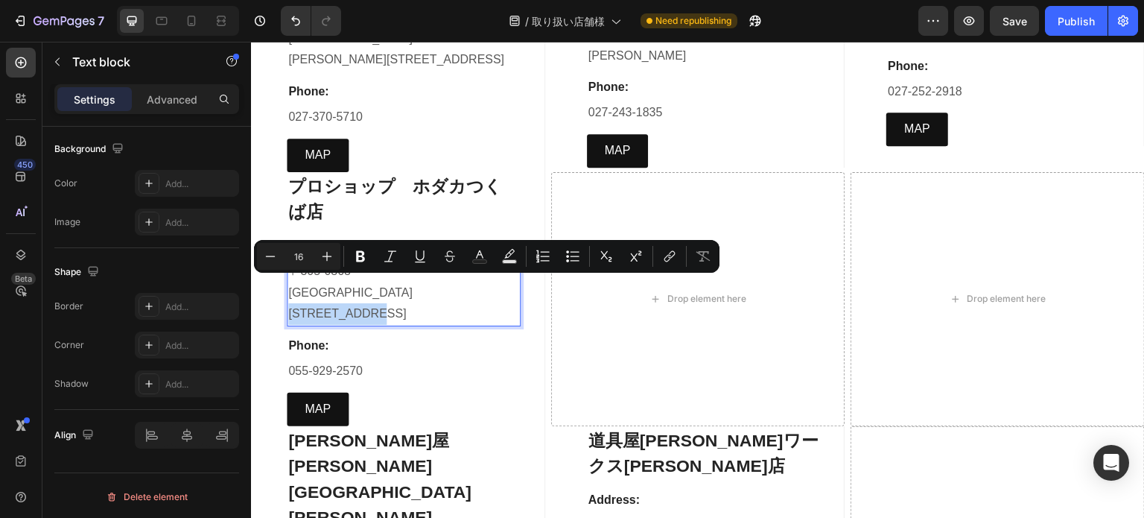
click at [405, 303] on p "つくば市台町三丁目3番18" at bounding box center [403, 314] width 231 height 22
click at [404, 303] on p "つくば市台町三丁目3番18" at bounding box center [403, 314] width 231 height 22
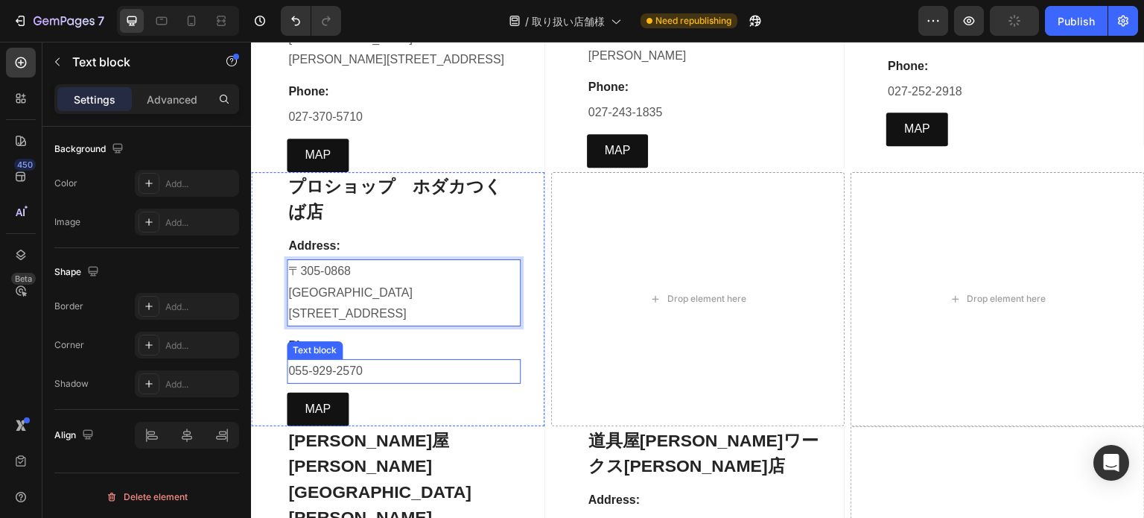
click at [334, 361] on p "055-929-2570" at bounding box center [403, 372] width 231 height 22
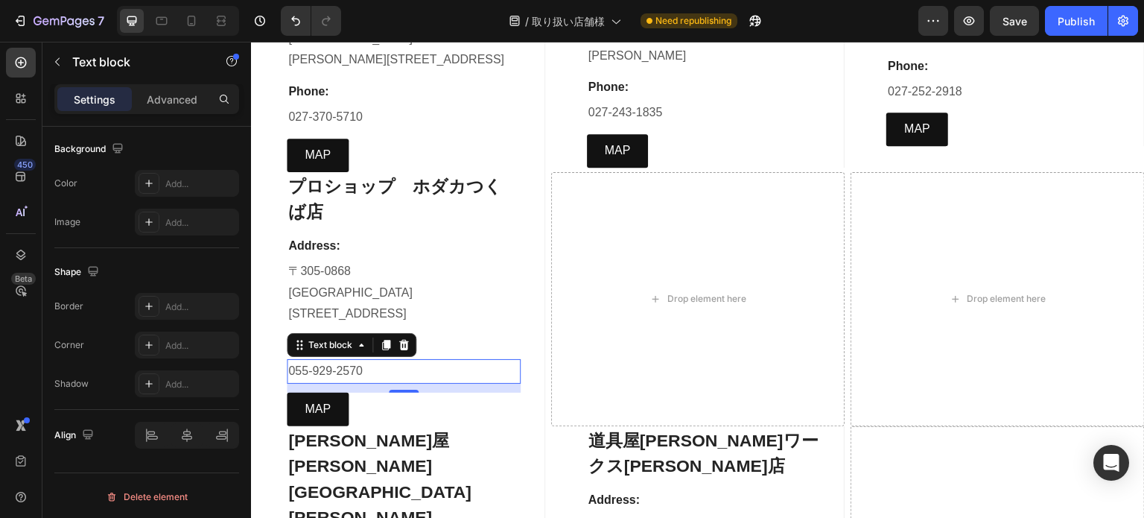
click at [373, 361] on p "055-929-2570" at bounding box center [403, 372] width 231 height 22
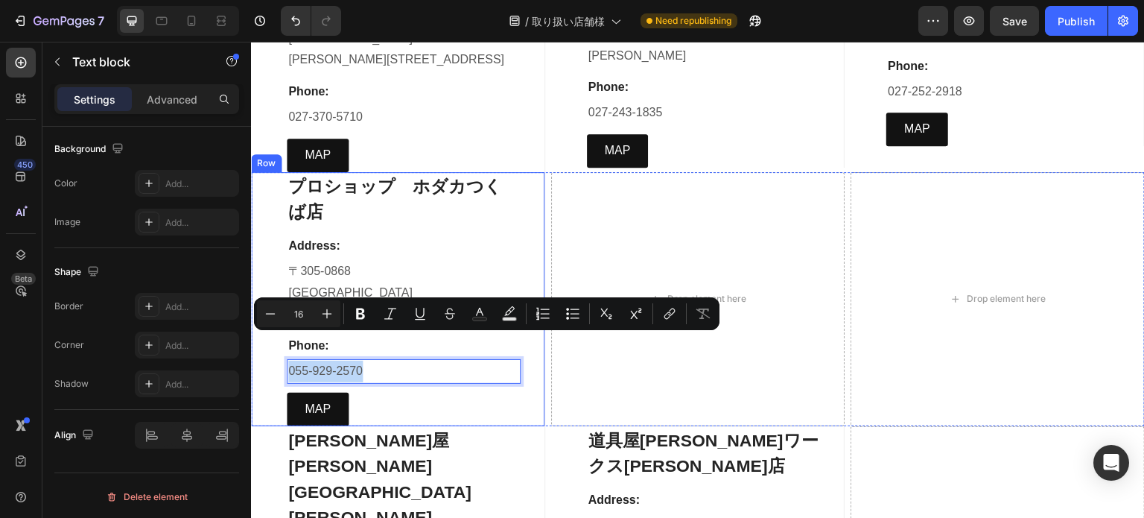
drag, startPoint x: 373, startPoint y: 344, endPoint x: 277, endPoint y: 344, distance: 95.4
click at [277, 344] on div "プロショップ　ホダカつくば店 Heading Address: Text block 〒305-0868 茨城県 つくば市台町三丁目6番18 Text blo…" at bounding box center [398, 299] width 294 height 254
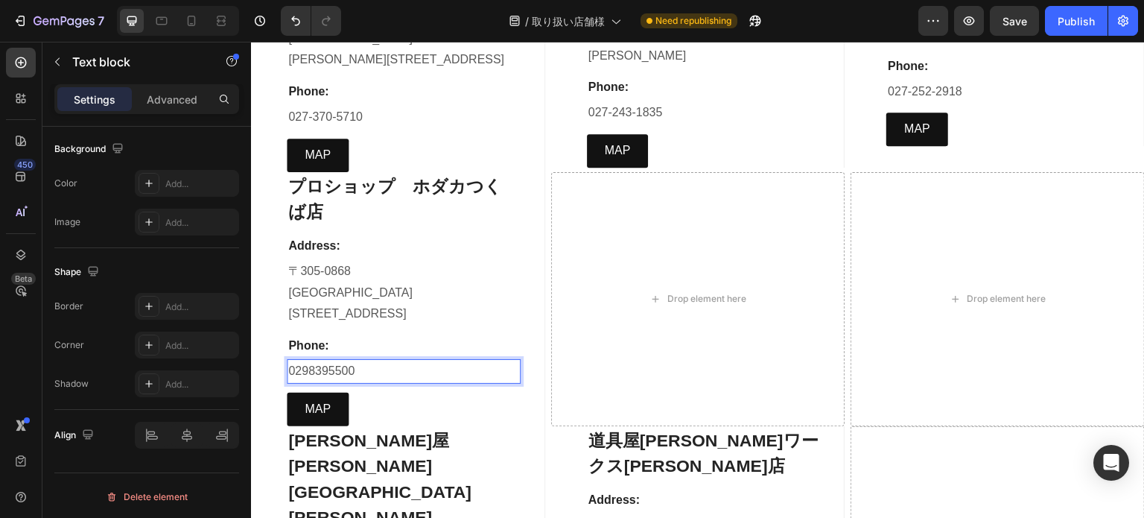
click at [309, 361] on p "0298395500" at bounding box center [403, 372] width 231 height 22
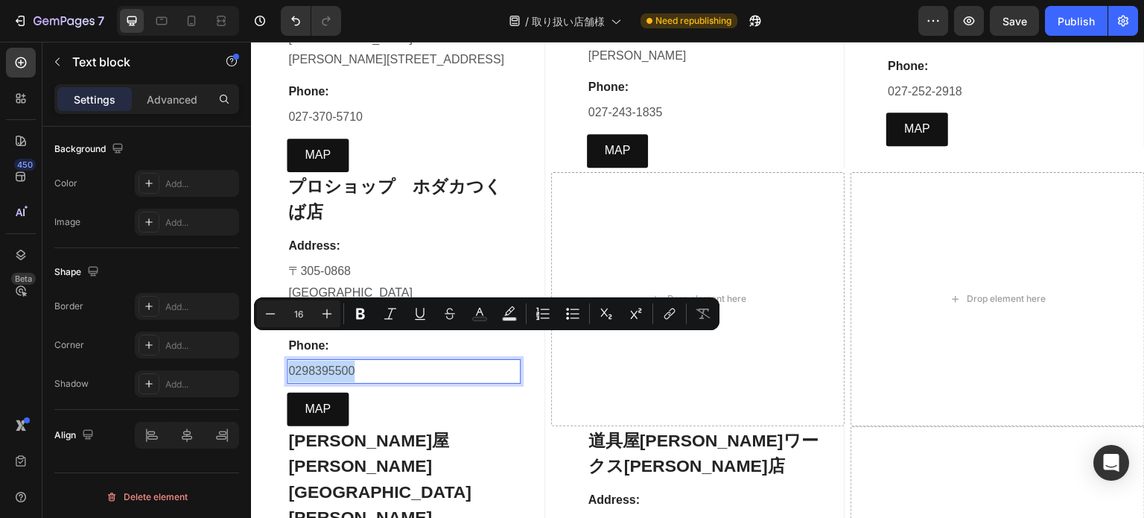
click at [309, 361] on p "0298395500" at bounding box center [403, 372] width 231 height 22
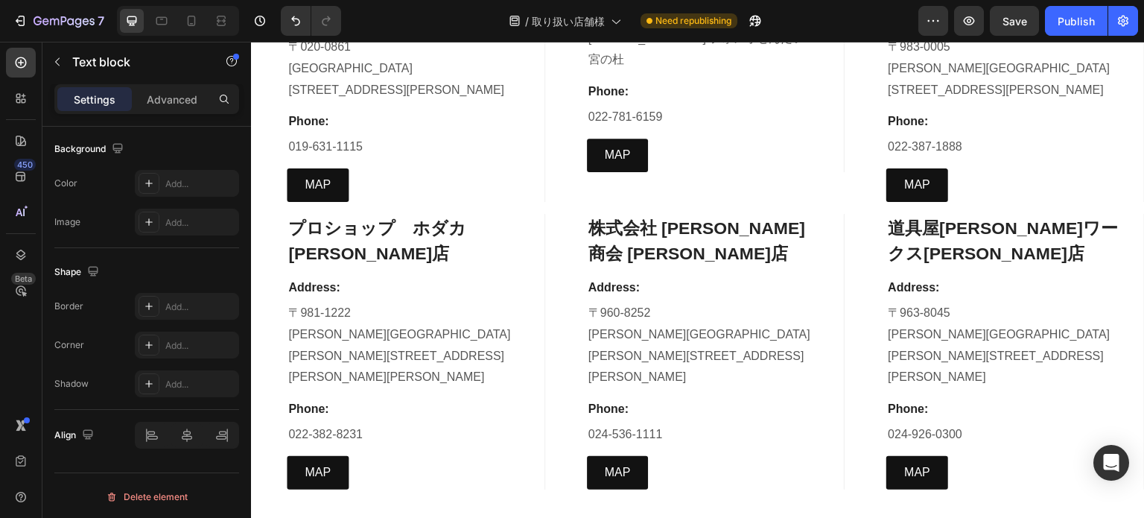
scroll to position [2235, 0]
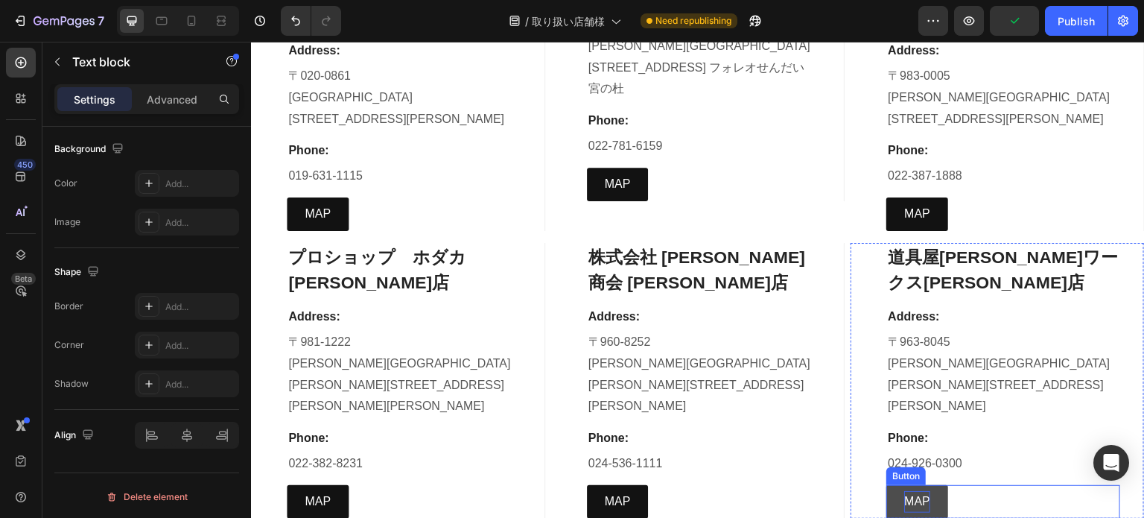
click at [908, 491] on p "MAP" at bounding box center [917, 502] width 26 height 22
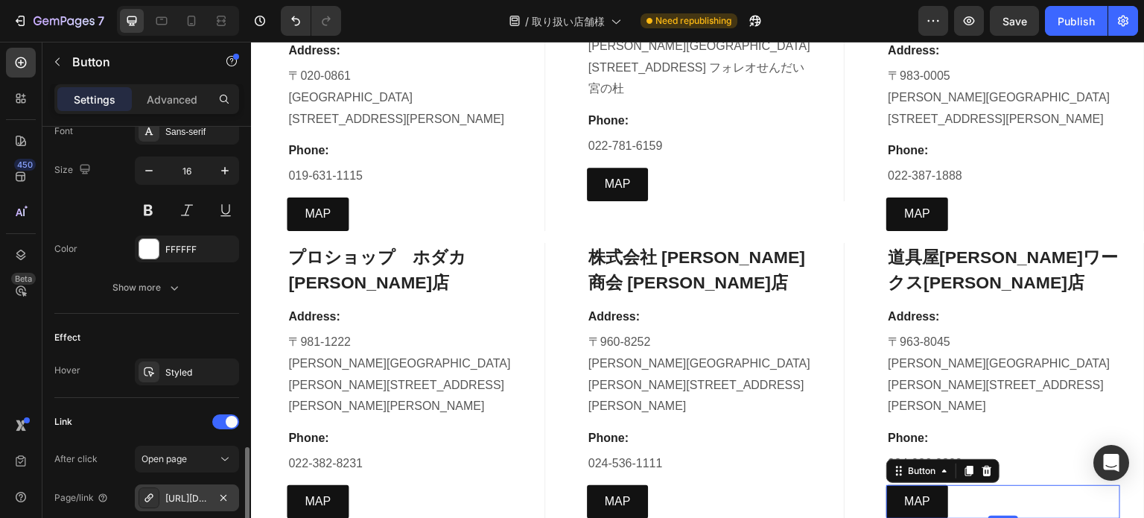
scroll to position [671, 0]
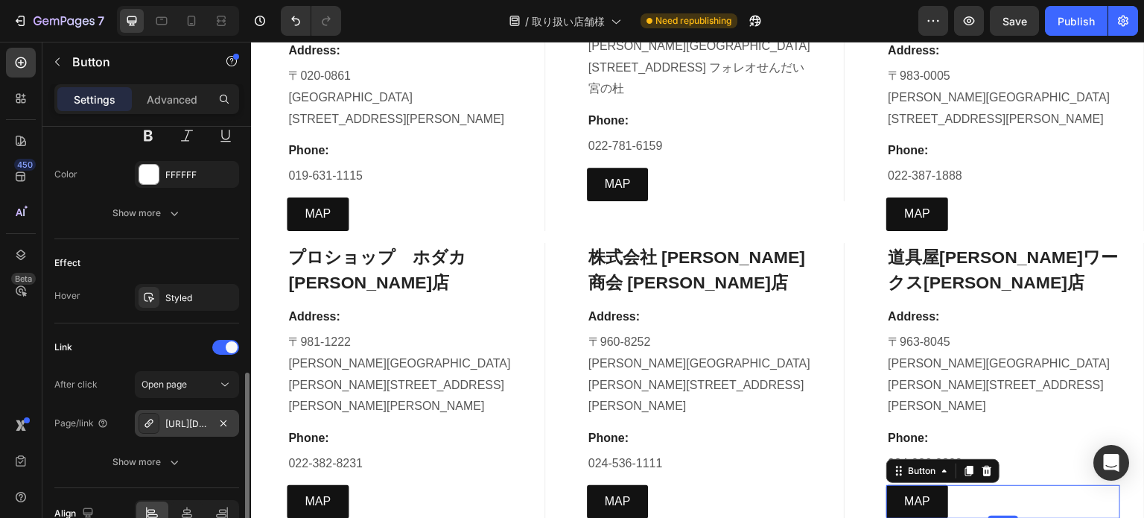
click at [194, 425] on div "https://maps.app.goo.gl/mbyL5EApszrKtaVU7" at bounding box center [186, 423] width 43 height 13
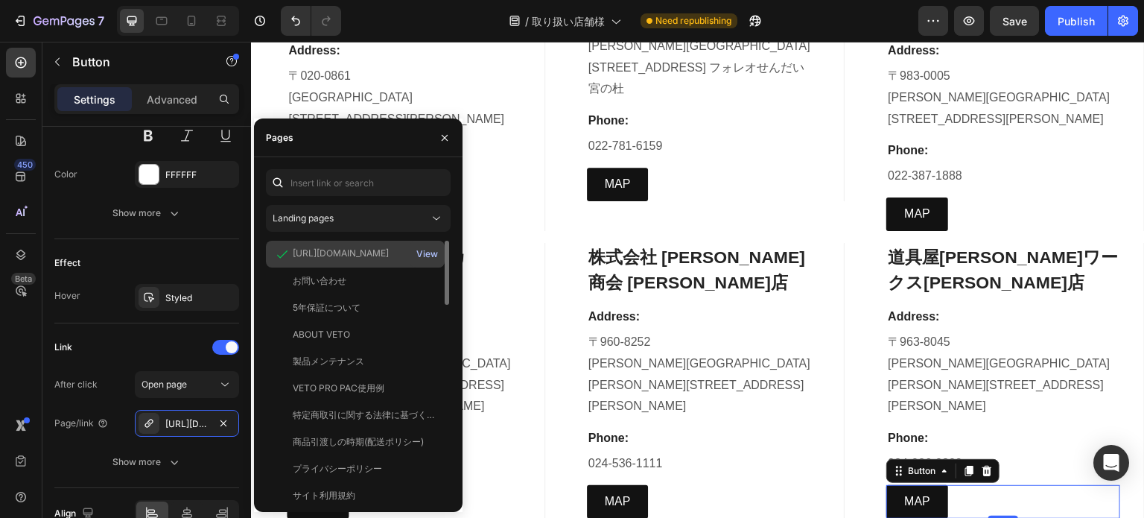
click at [431, 244] on button "View" at bounding box center [427, 254] width 23 height 21
click at [446, 148] on button "button" at bounding box center [445, 138] width 24 height 24
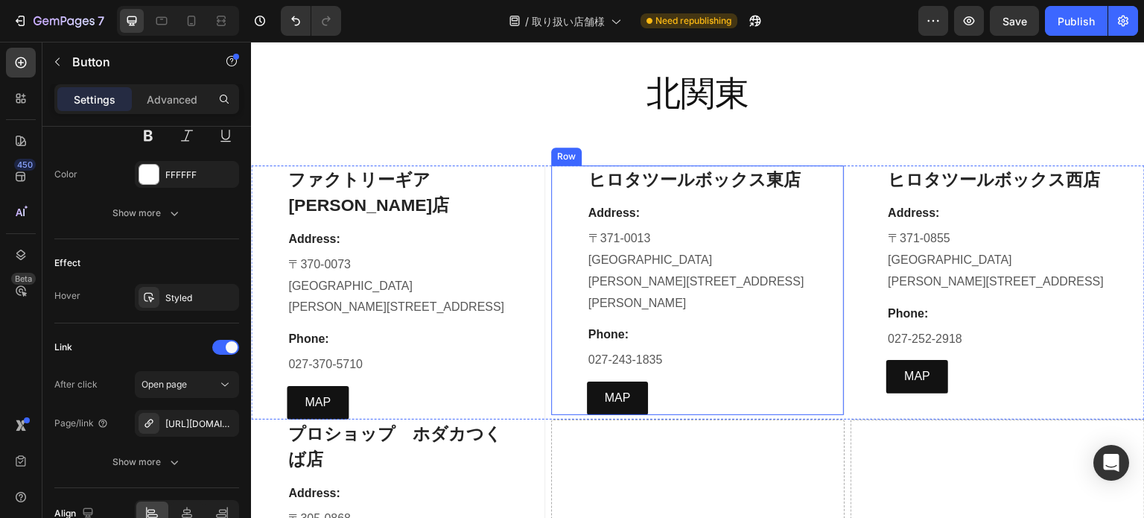
scroll to position [2682, 0]
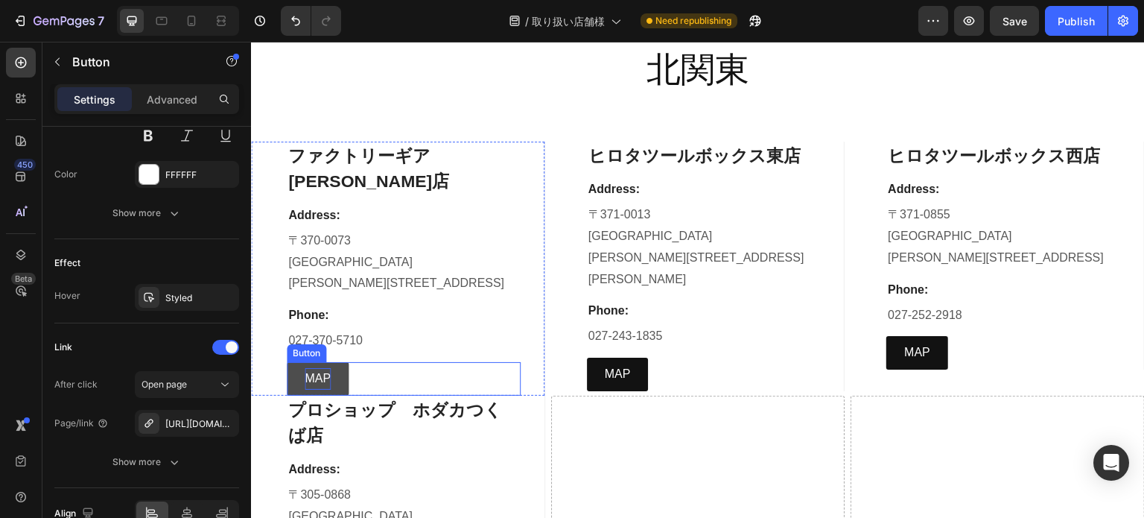
click at [320, 368] on p "MAP" at bounding box center [318, 379] width 26 height 22
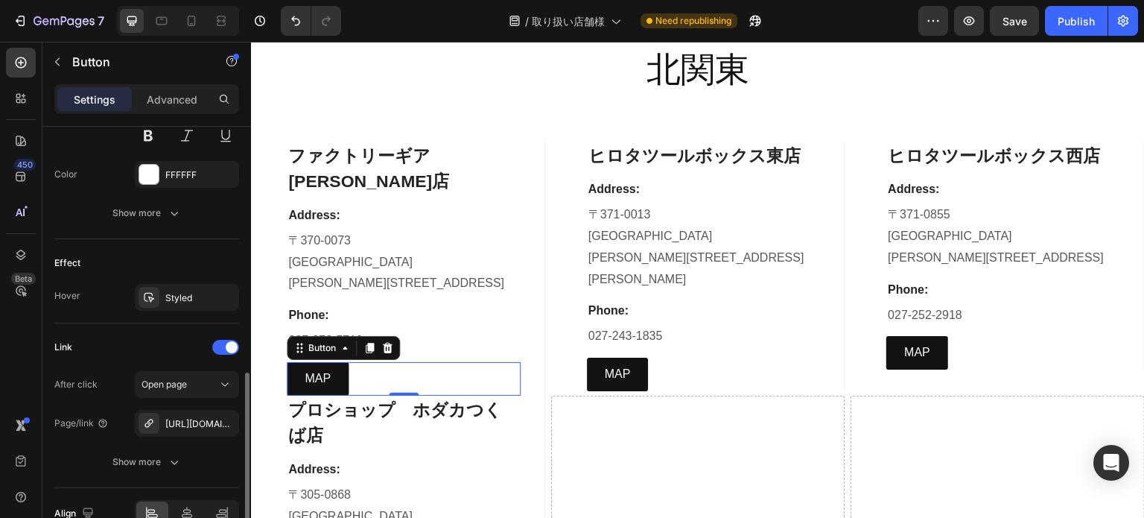
scroll to position [748, 0]
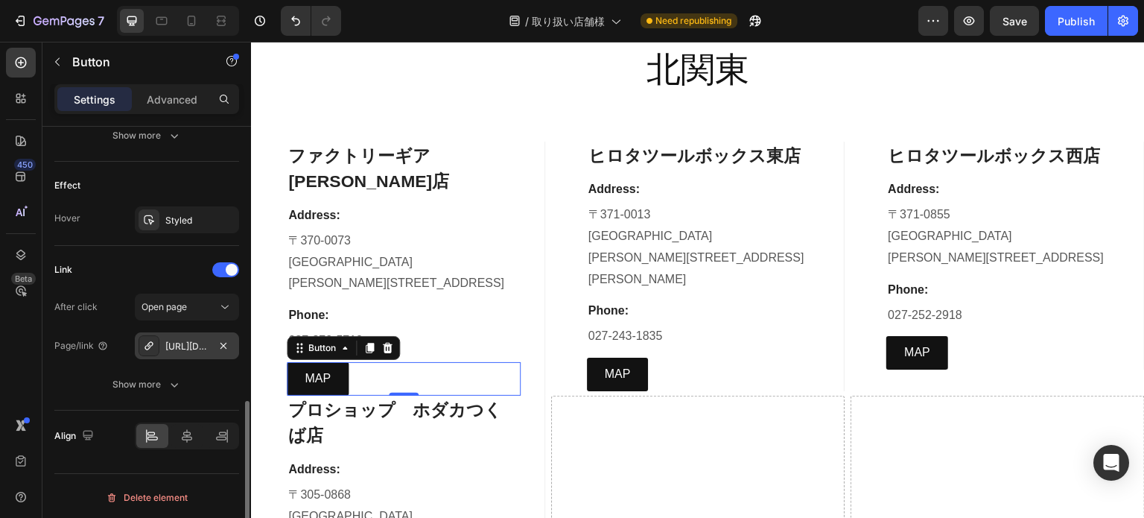
click at [191, 344] on div "https://www.google.com/maps/place/%E3%83%95%E3%82%A1%E3%82%AF%E3%83%88%E3%83%AA…" at bounding box center [186, 346] width 43 height 13
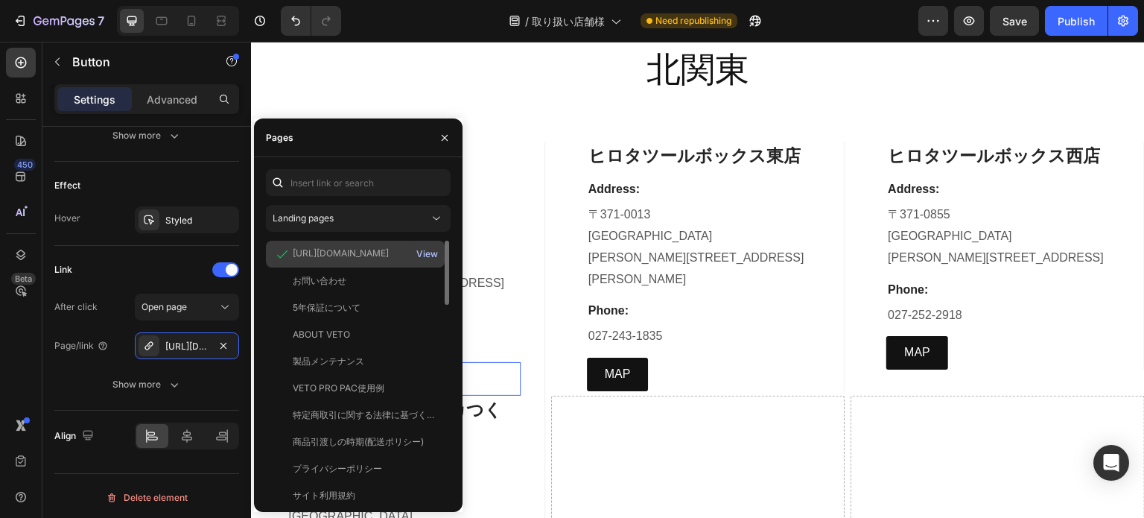
click at [420, 252] on div "View" at bounding box center [427, 253] width 22 height 13
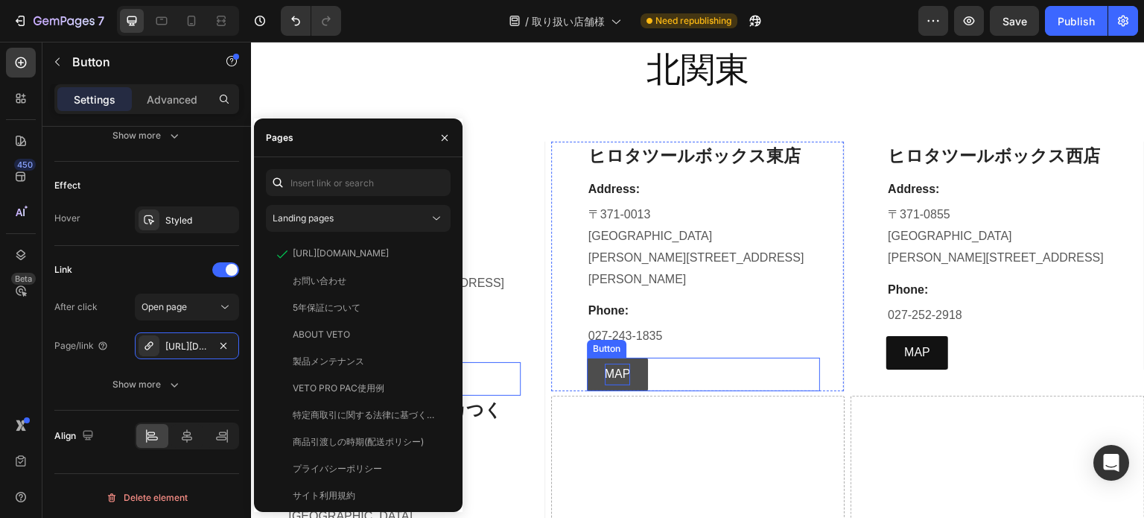
click at [622, 364] on p "MAP" at bounding box center [618, 375] width 26 height 22
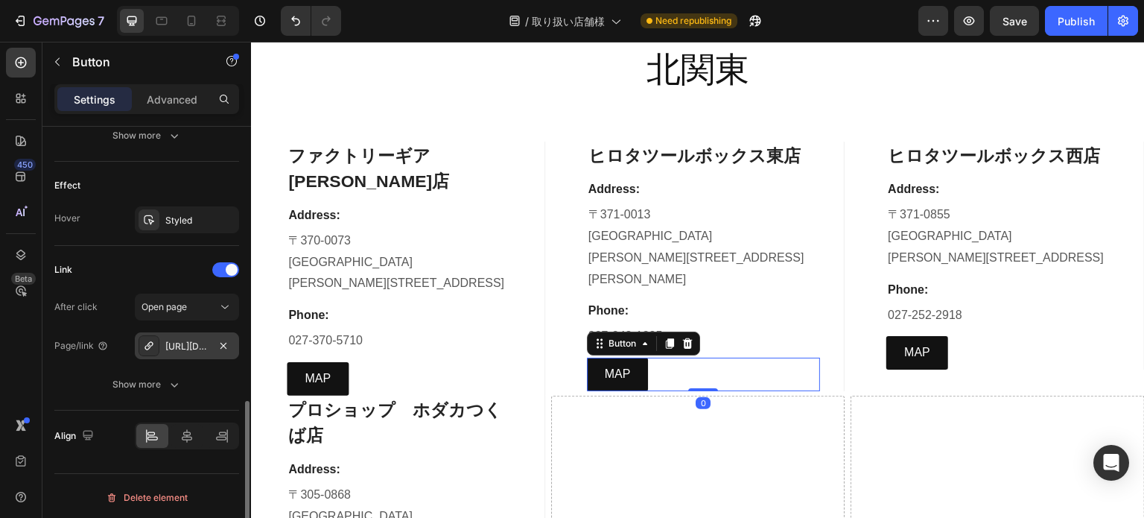
click at [181, 343] on div "https://maps.app.goo.gl/KcpmLGfwYm7QtCxB8" at bounding box center [186, 346] width 43 height 13
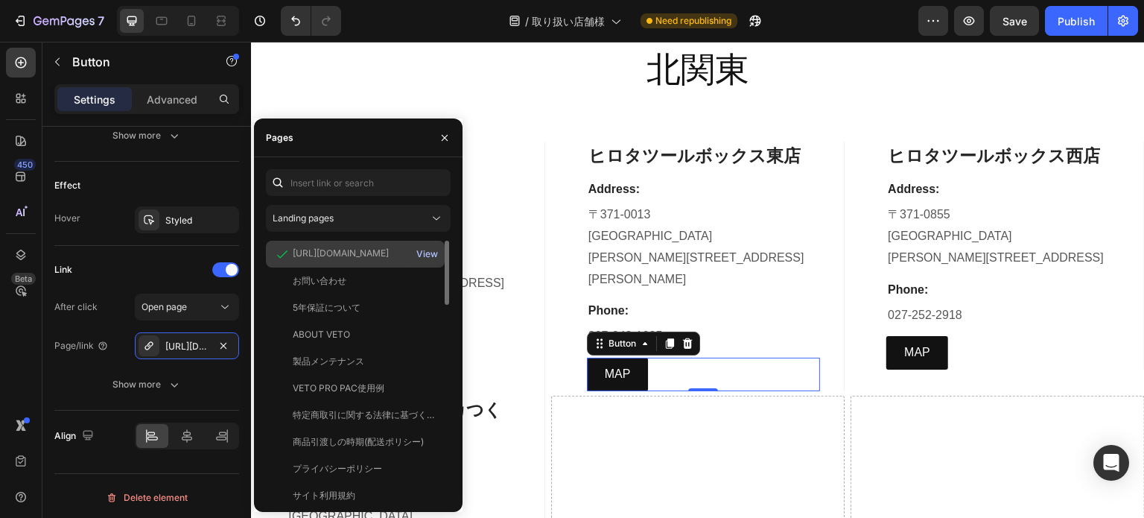
click at [430, 252] on div "View" at bounding box center [427, 253] width 22 height 13
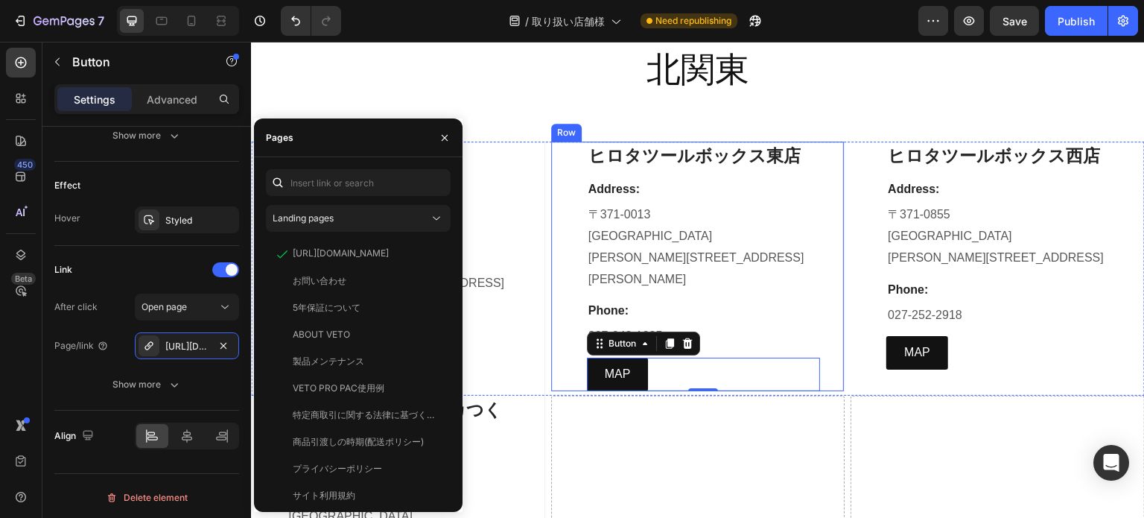
click at [821, 241] on div "ヒロタツールボックス東店 Heading Address: Text block 〒371-0013 群馬県 前橋市片貝町4-14-7 Text block …" at bounding box center [698, 267] width 294 height 250
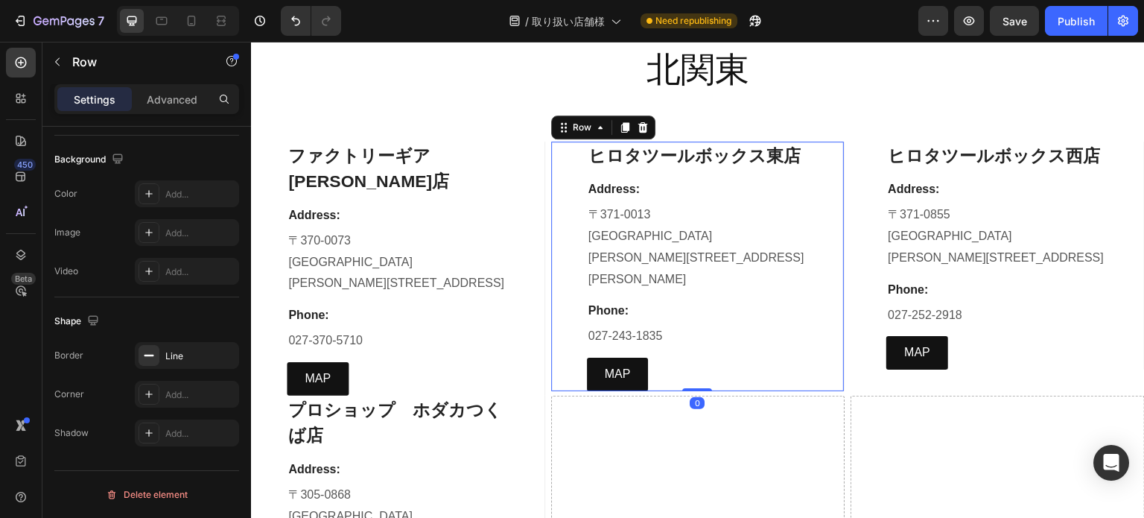
scroll to position [0, 0]
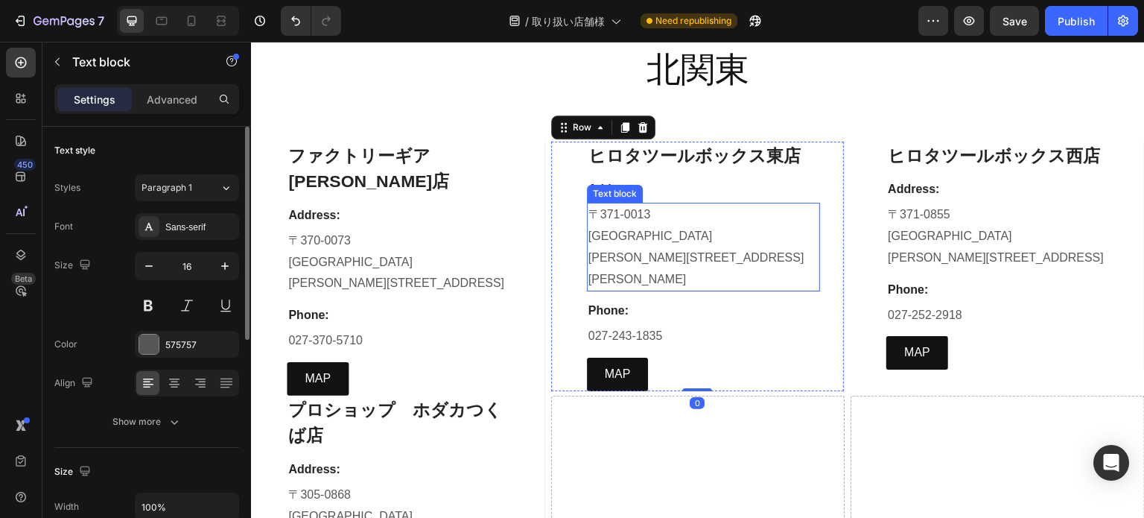
click at [615, 240] on p "[GEOGRAPHIC_DATA]" at bounding box center [704, 237] width 231 height 22
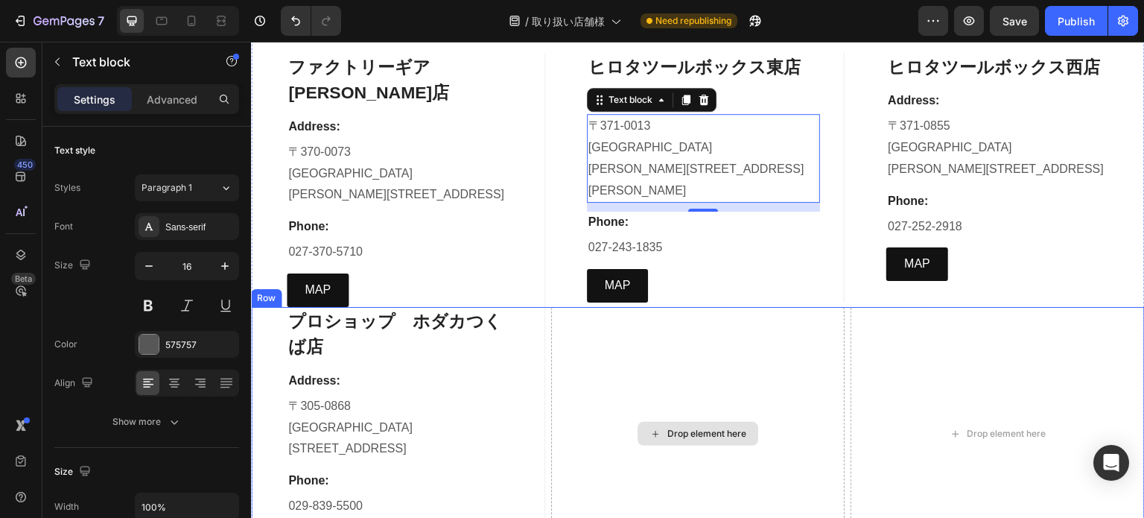
scroll to position [2757, 0]
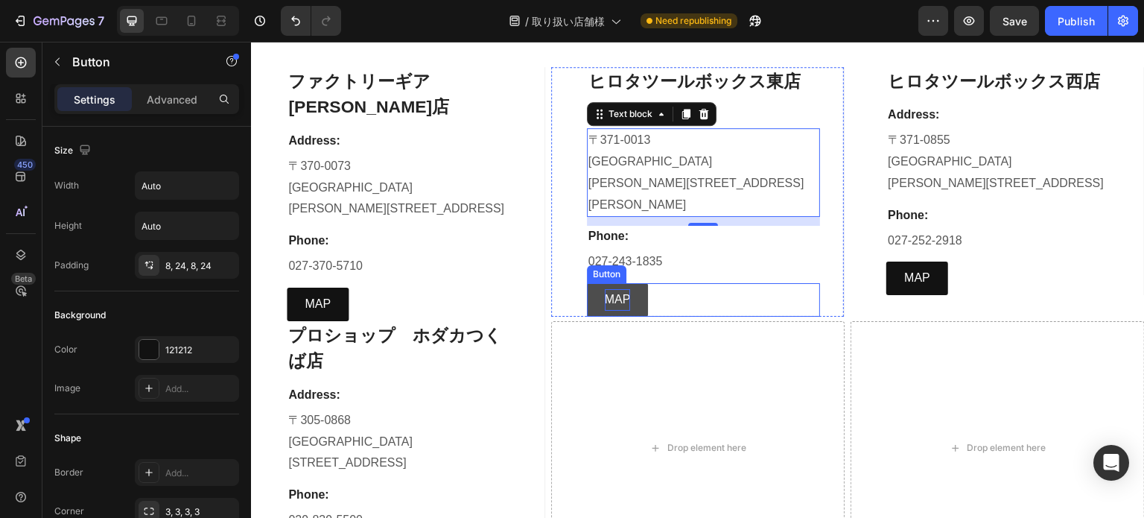
click at [612, 289] on p "MAP" at bounding box center [618, 300] width 26 height 22
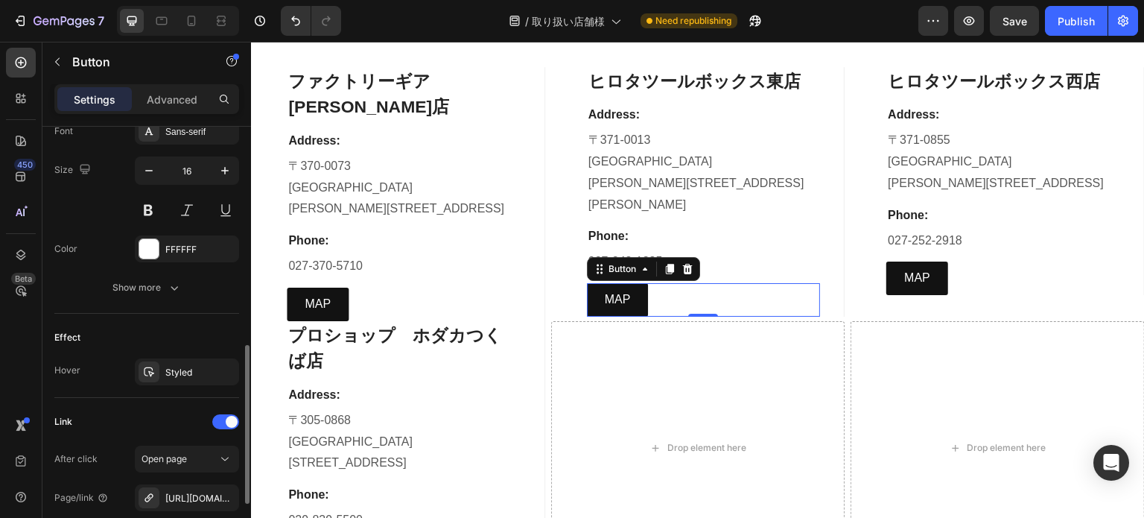
scroll to position [745, 0]
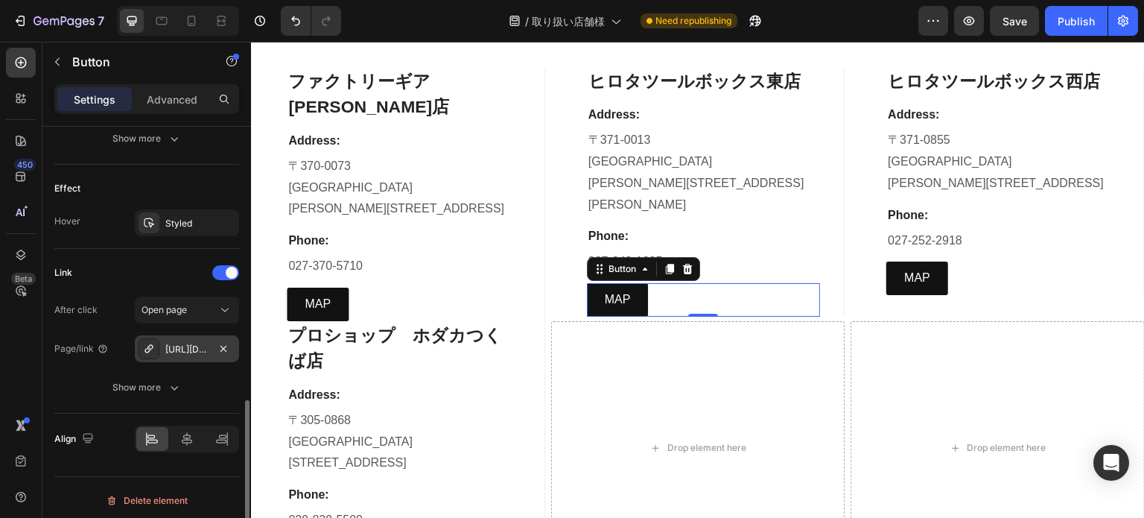
click at [181, 343] on div "https://maps.app.goo.gl/KcpmLGfwYm7QtCxB8" at bounding box center [186, 349] width 43 height 13
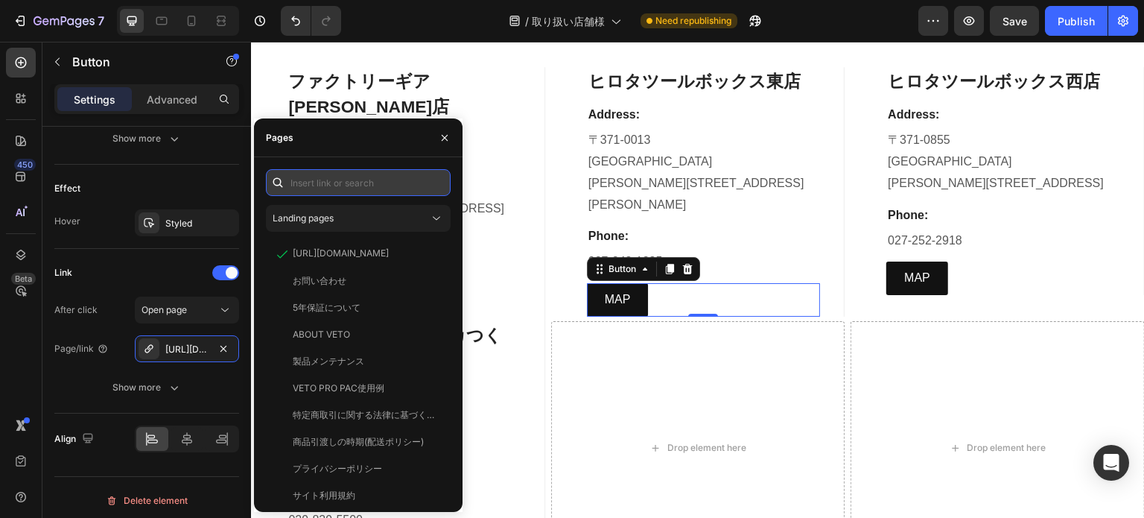
click at [316, 187] on input "text" at bounding box center [358, 182] width 185 height 27
paste input "https://www.google.com/maps/place/%E3%83%92%E3%83%AD%E3%82%BF%E3%83%84%E3%83%BC…"
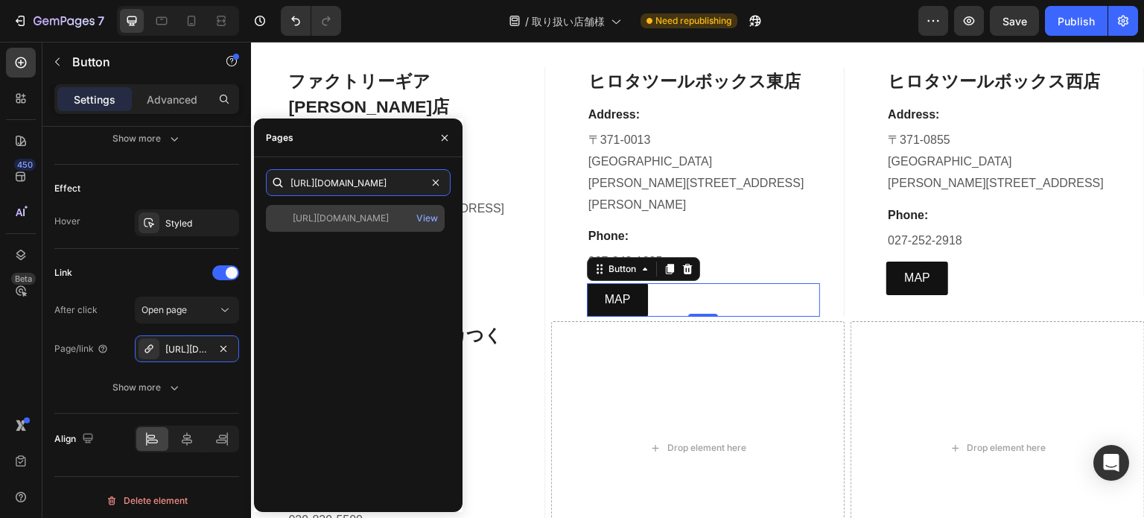
type input "https://www.google.com/maps/place/%E3%83%92%E3%83%AD%E3%82%BF%E3%83%84%E3%83%BC…"
click at [389, 220] on div "https://www.google.com/maps/place/%E3%83%92%E3%83%AD%E3%82%BF%E3%83%84%E3%83%BC…" at bounding box center [341, 218] width 96 height 13
click at [432, 220] on div "View" at bounding box center [427, 218] width 22 height 13
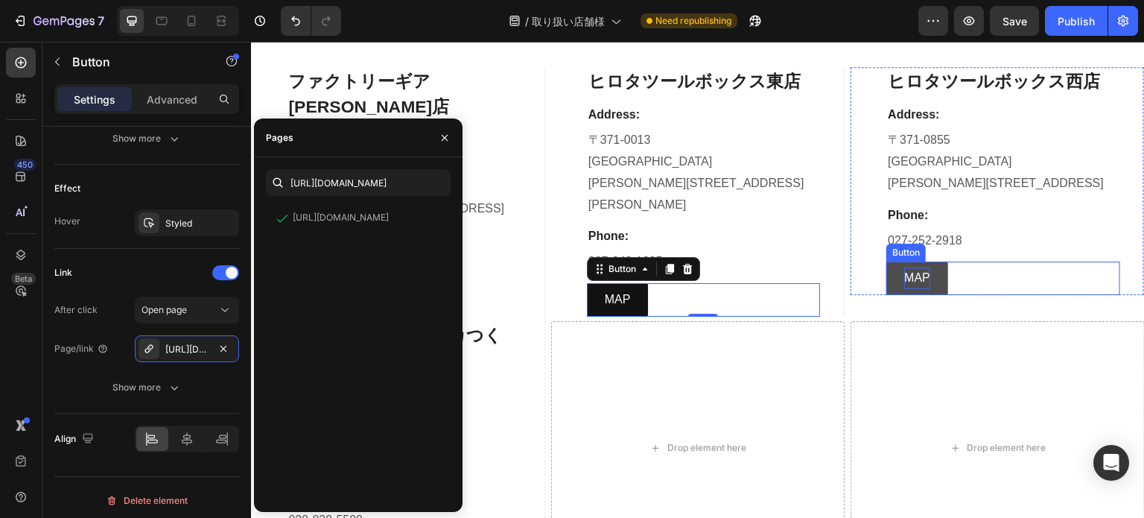
click at [915, 277] on p "MAP" at bounding box center [917, 278] width 26 height 22
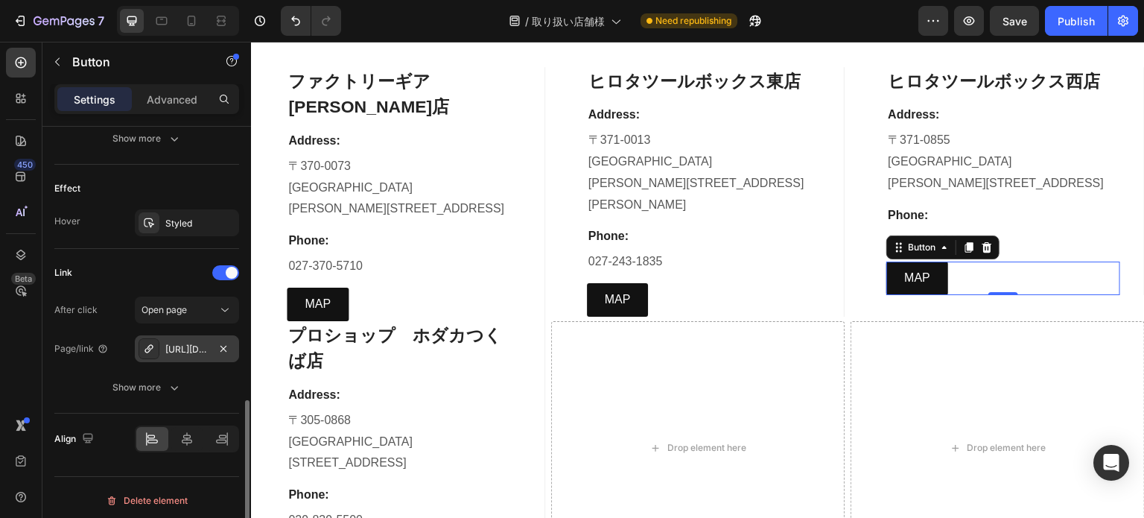
click at [172, 354] on div "https://maps.app.goo.gl/KRtoPN6aeP6fpEZs7" at bounding box center [187, 348] width 104 height 27
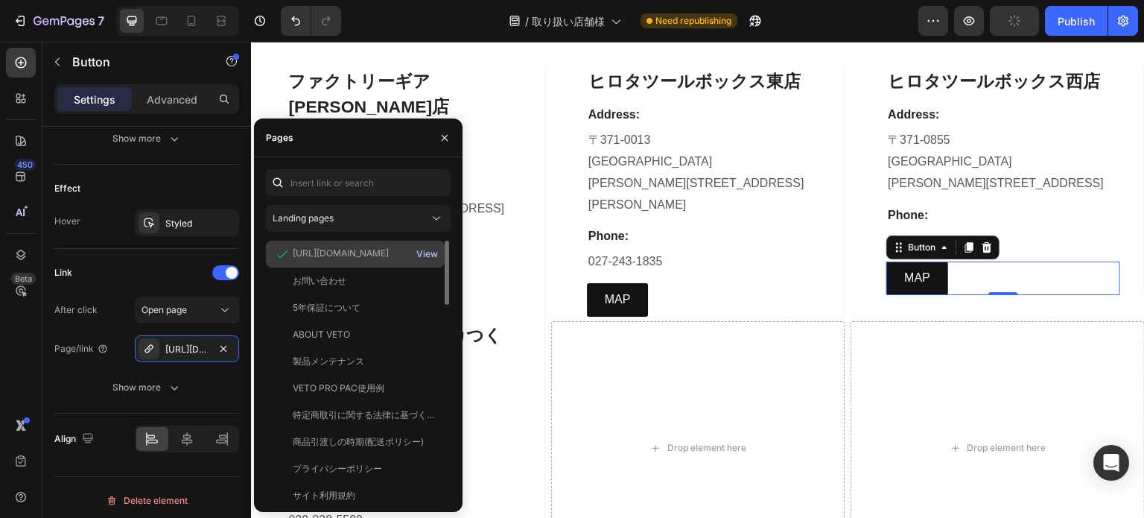
click at [434, 251] on div "View" at bounding box center [427, 253] width 22 height 13
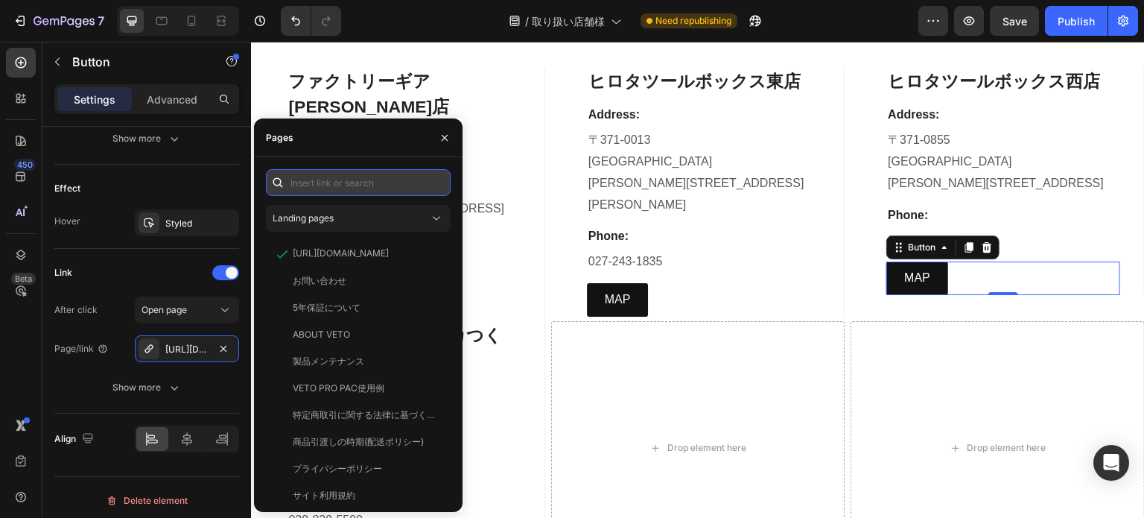
click at [307, 187] on input "text" at bounding box center [358, 182] width 185 height 27
paste input "https://www.google.com/maps/place/%E3%83%92%E3%83%AD%E3%82%BF%E3%83%84%E3%83%BC…"
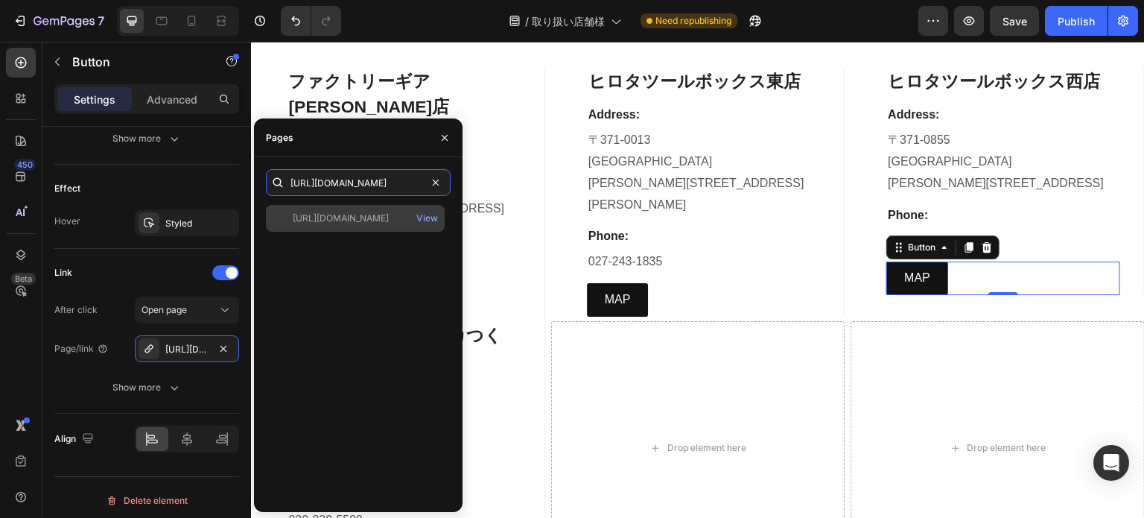
type input "https://www.google.com/maps/place/%E3%83%92%E3%83%AD%E3%82%BF%E3%83%84%E3%83%BC…"
click at [361, 214] on div "https://www.google.com/maps/place/%E3%83%92%E3%83%AD%E3%82%BF%E3%83%84%E3%83%BC…" at bounding box center [341, 218] width 96 height 13
click at [421, 218] on div "View" at bounding box center [427, 218] width 22 height 13
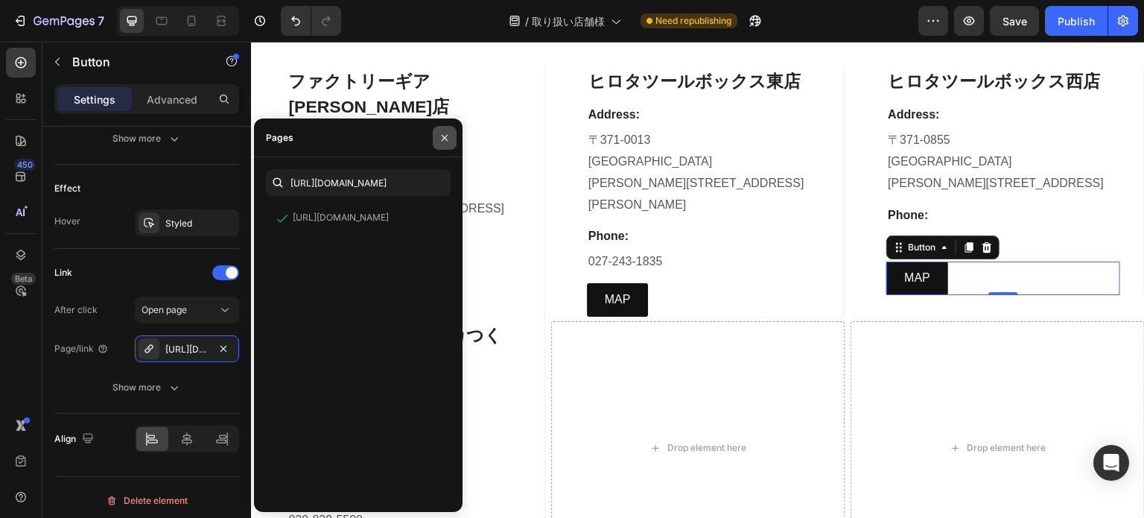
click at [440, 138] on icon "button" at bounding box center [445, 138] width 12 height 12
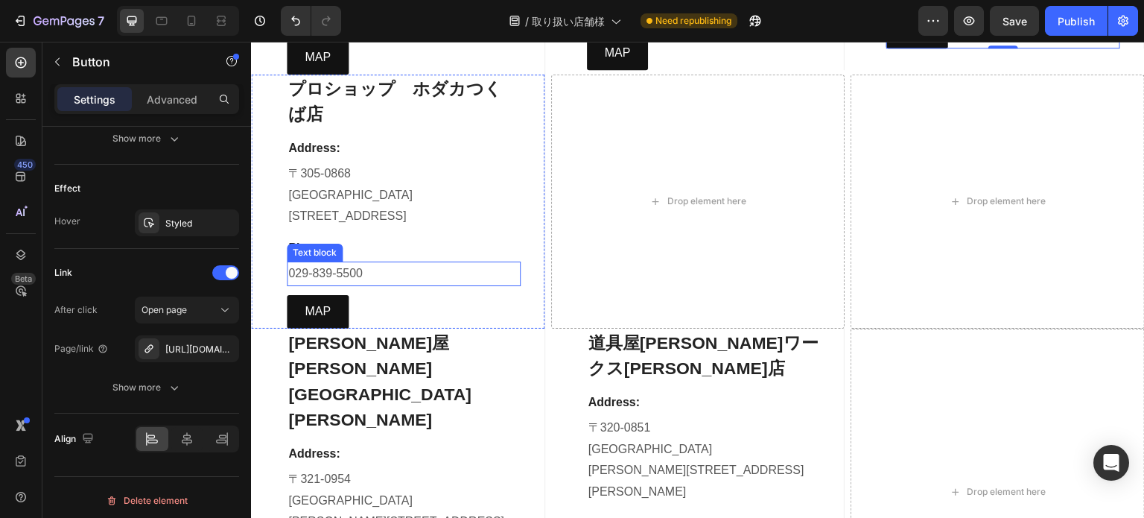
scroll to position [2980, 0]
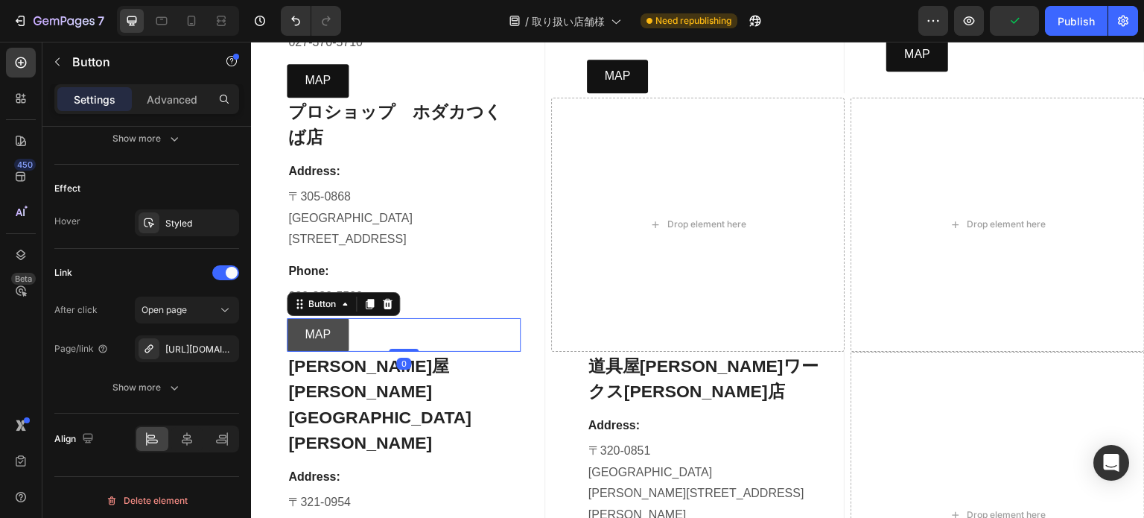
click at [302, 318] on link "MAP" at bounding box center [318, 335] width 62 height 34
click at [204, 343] on div "https://www.google.com/maps/place/%E3%83%95%E3%82%A1%E3%82%AF%E3%83%88%E3%83%AA…" at bounding box center [186, 349] width 43 height 13
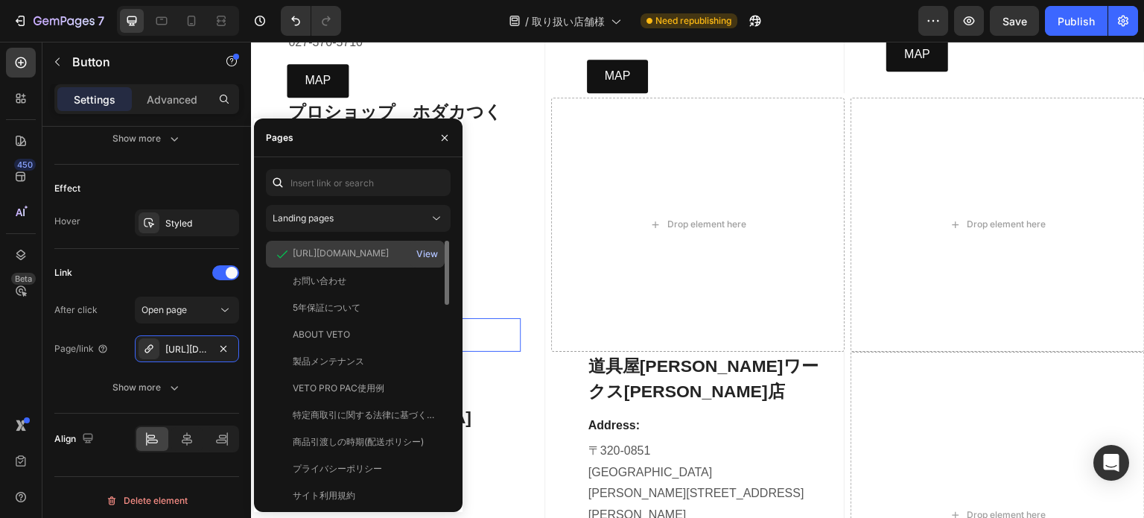
click at [431, 256] on div "View" at bounding box center [427, 253] width 22 height 13
click at [448, 132] on icon "button" at bounding box center [445, 138] width 12 height 12
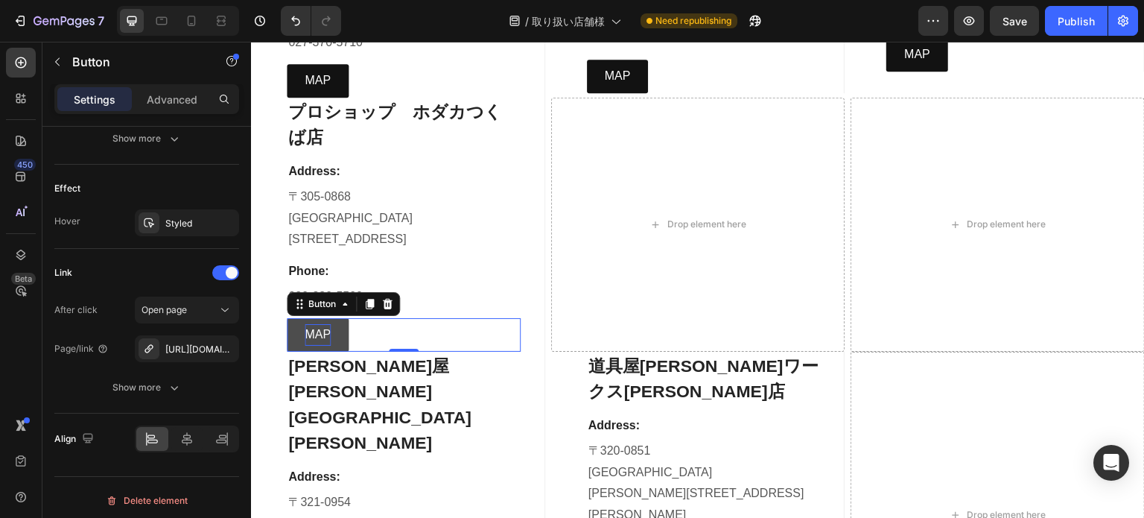
click at [322, 324] on p "MAP" at bounding box center [318, 335] width 26 height 22
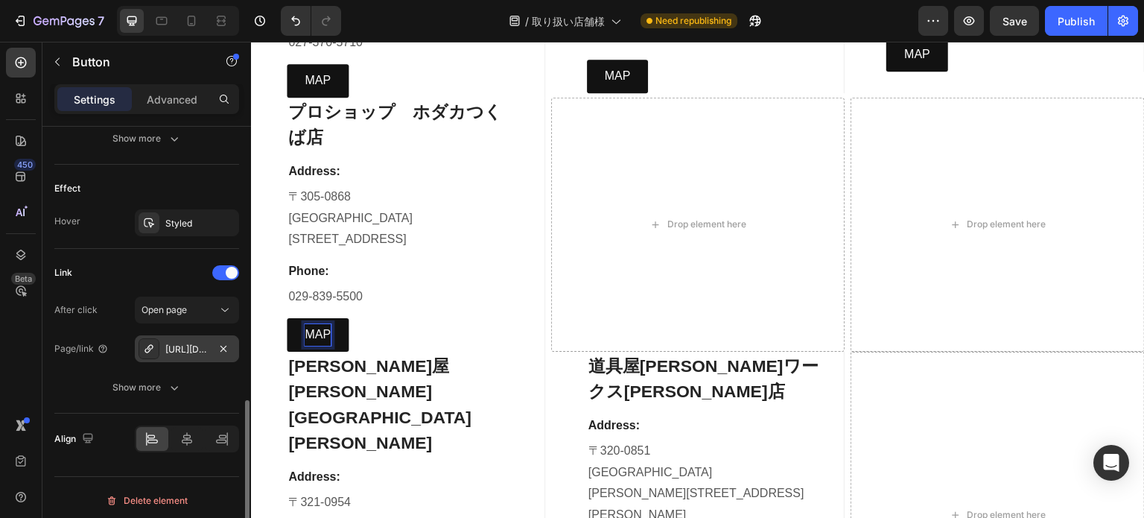
click at [175, 347] on div "https://www.google.com/maps/place/%E3%83%95%E3%82%A1%E3%82%AF%E3%83%88%E3%83%AA…" at bounding box center [186, 349] width 43 height 13
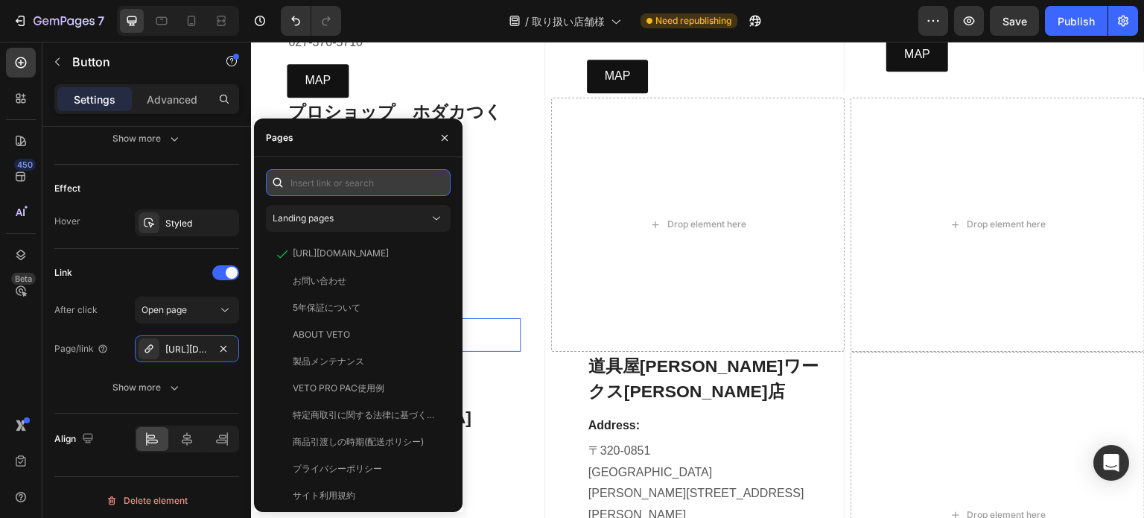
paste input "[URL][DOMAIN_NAME]"
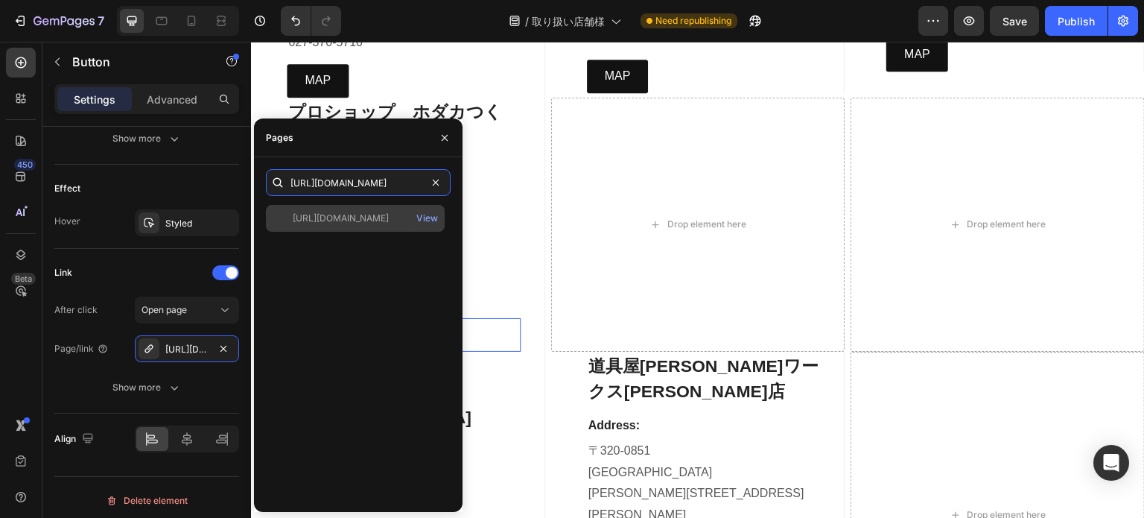
type input "[URL][DOMAIN_NAME]"
click at [304, 209] on div "https://www.google.com/maps/place/%E3%83%9B%E3%83%80%E3%82%AB+%E3%81%A4%E3%81%8…" at bounding box center [355, 218] width 179 height 27
click at [431, 218] on div "View" at bounding box center [427, 218] width 22 height 13
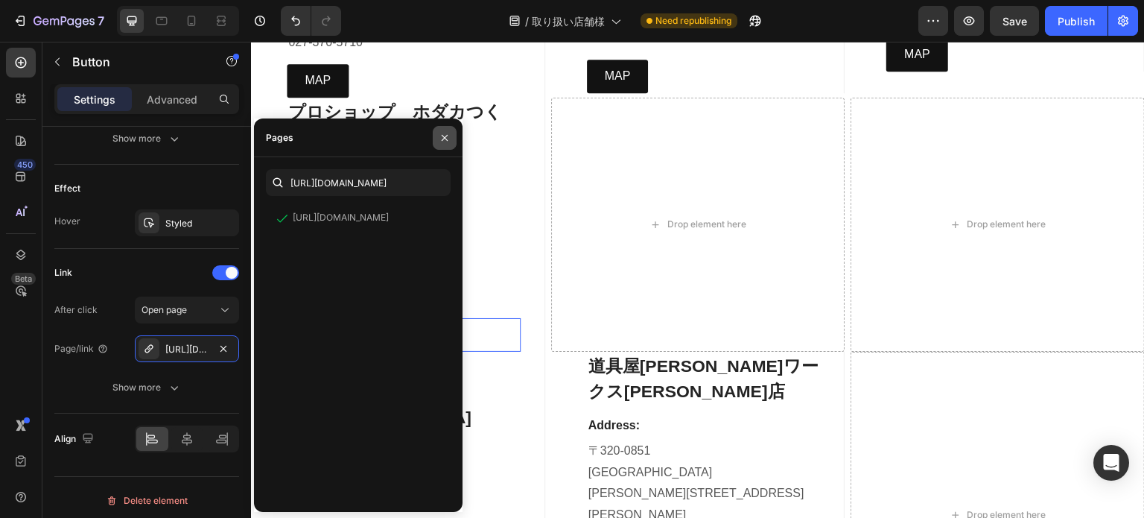
click at [445, 128] on button "button" at bounding box center [445, 138] width 24 height 24
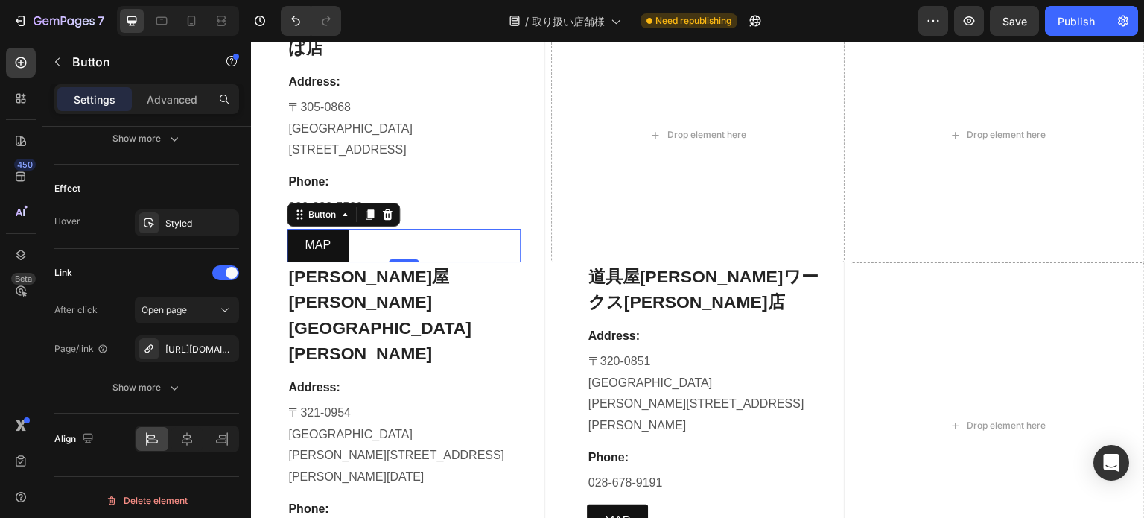
scroll to position [3204, 0]
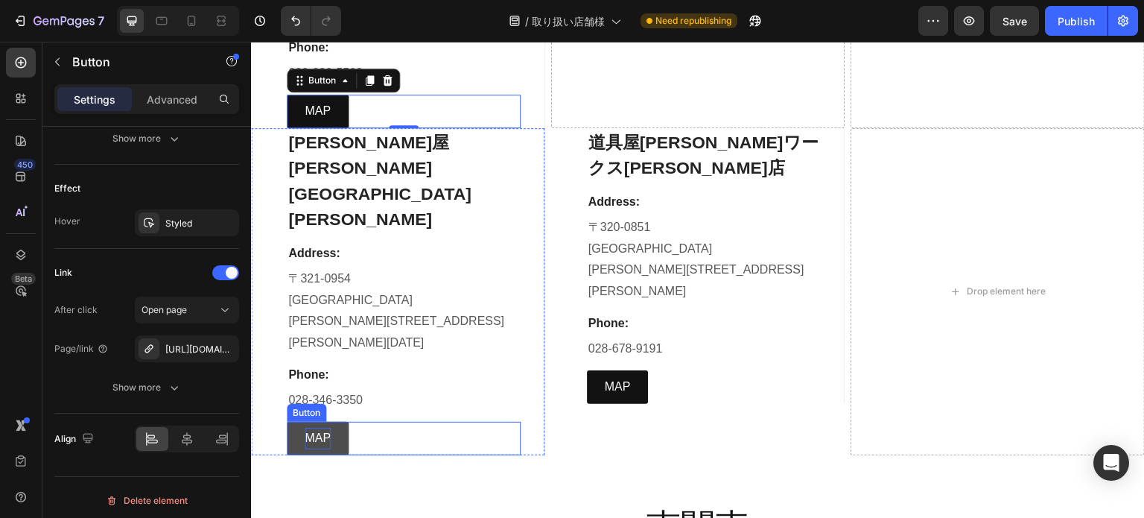
click at [324, 428] on p "MAP" at bounding box center [318, 439] width 26 height 22
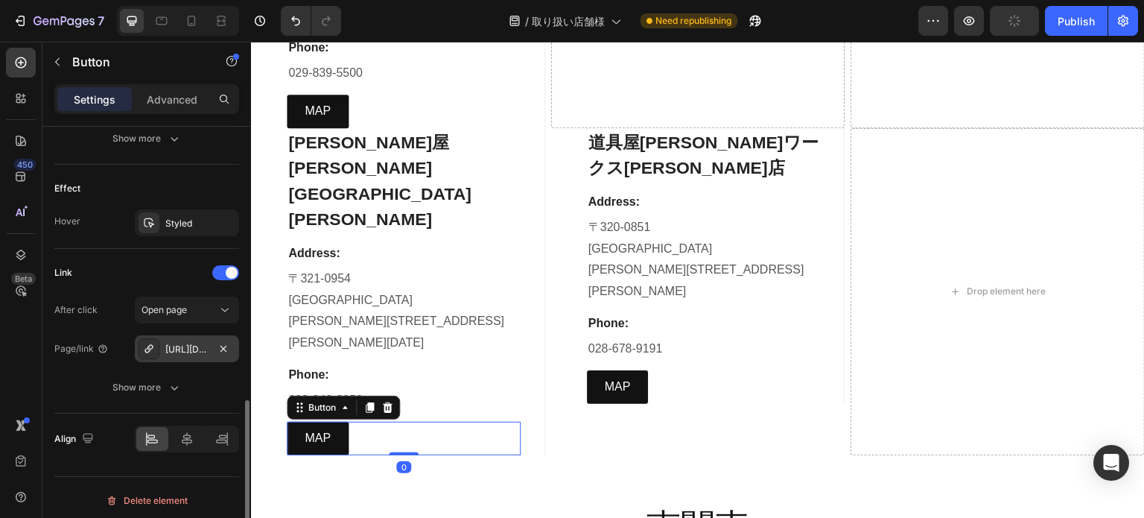
click at [209, 356] on div "https://maps.app.goo.gl/JnAWcaxAu6QVywLWA" at bounding box center [187, 348] width 104 height 27
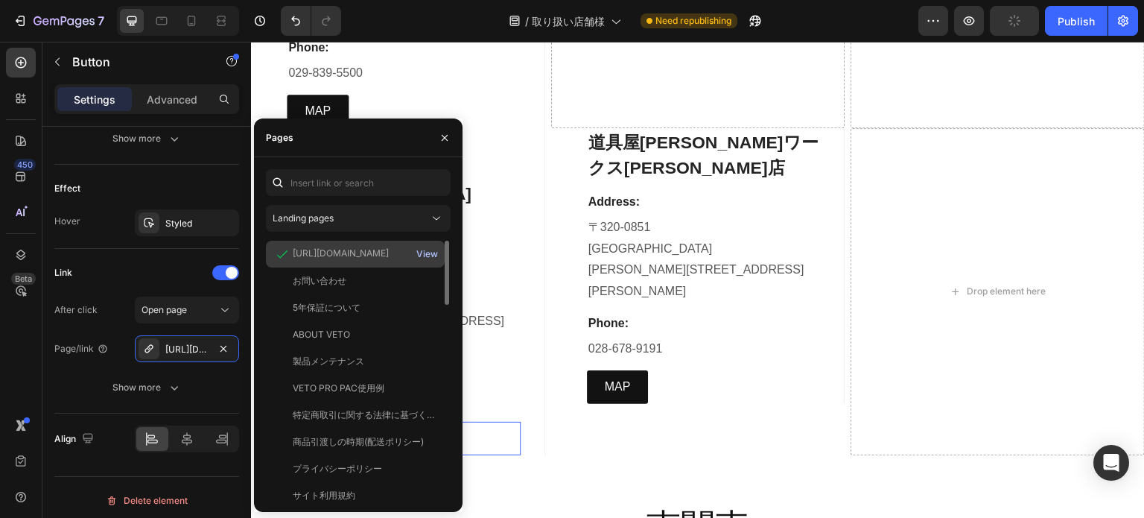
click at [434, 257] on div "View" at bounding box center [427, 253] width 22 height 13
click at [443, 124] on div at bounding box center [445, 137] width 36 height 38
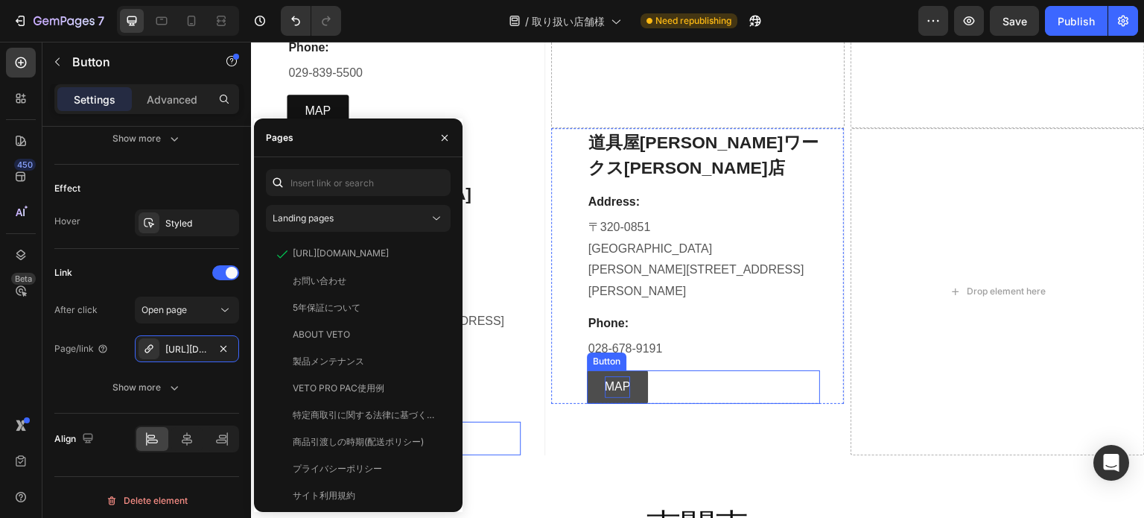
click at [621, 376] on p "MAP" at bounding box center [618, 387] width 26 height 22
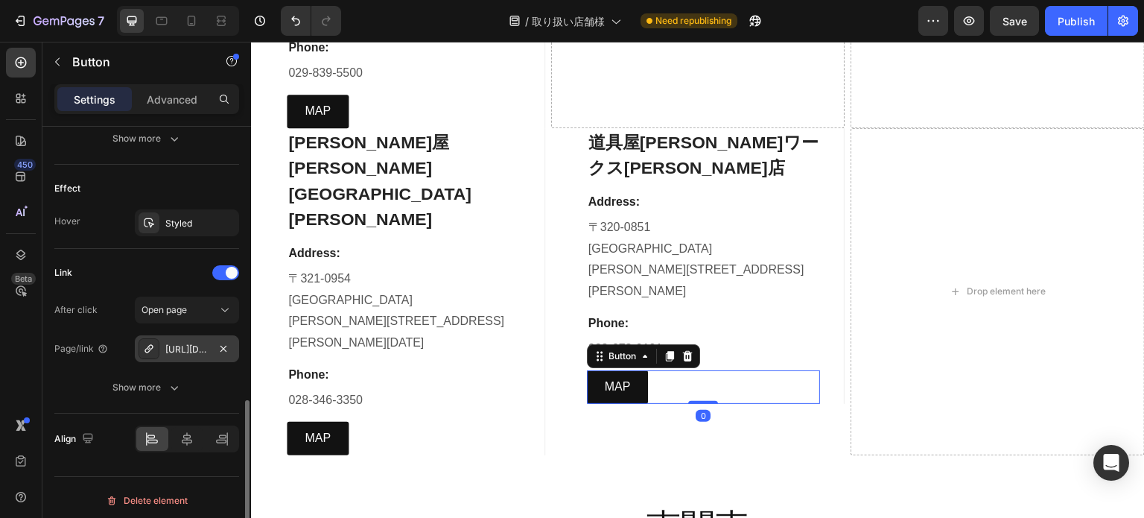
click at [212, 353] on div "https://maps.app.goo.gl/V1HW1EPBsHWuoP8k9" at bounding box center [187, 348] width 104 height 27
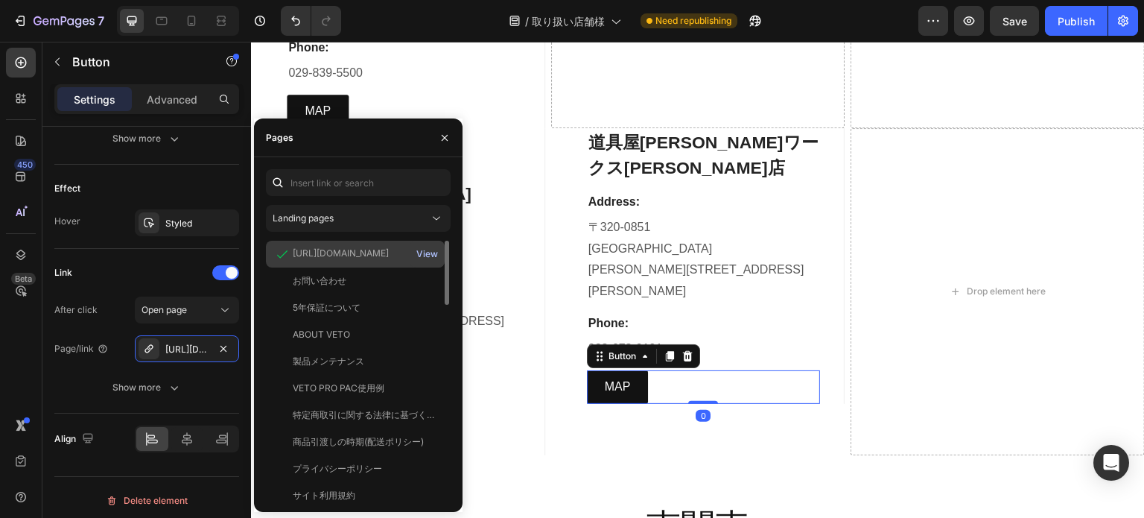
click at [425, 256] on div "View" at bounding box center [427, 253] width 22 height 13
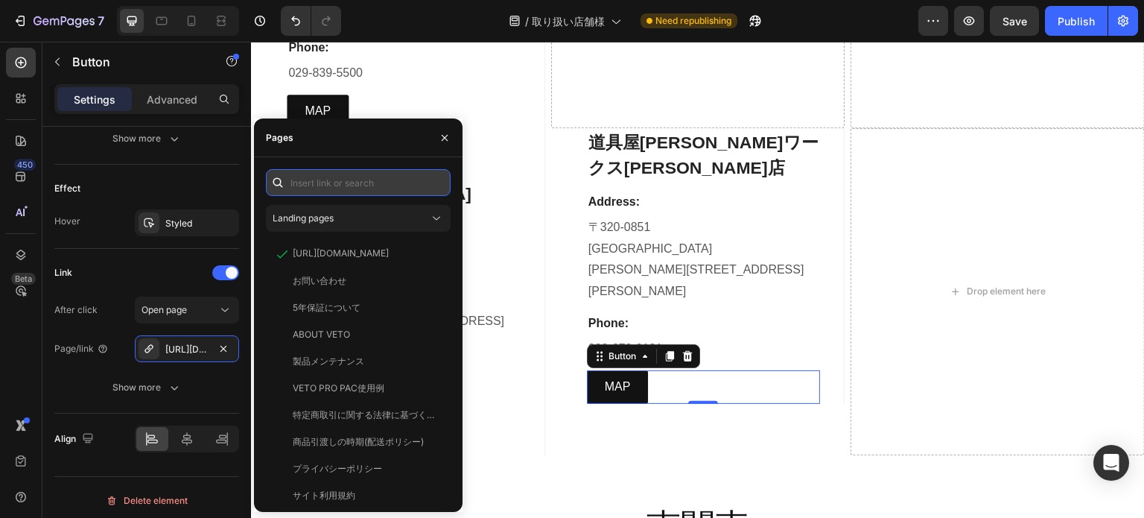
click at [303, 189] on input "text" at bounding box center [358, 182] width 185 height 27
paste input "https://www.google.com/maps/place/%E9%81%93%E5%85%B7%E5%B1%8B+%E5%88%A9%E4%BD%9…"
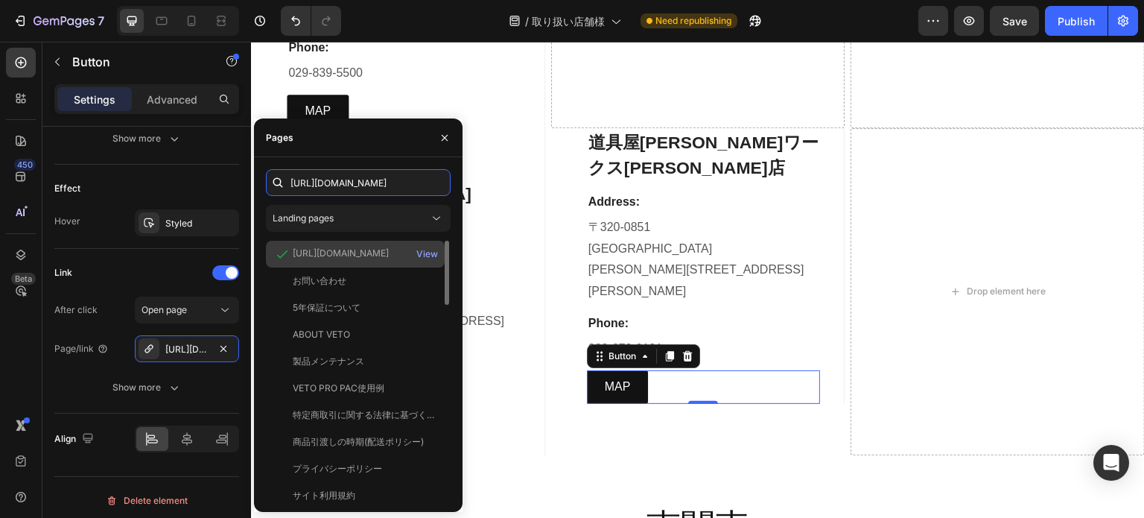
scroll to position [0, 1796]
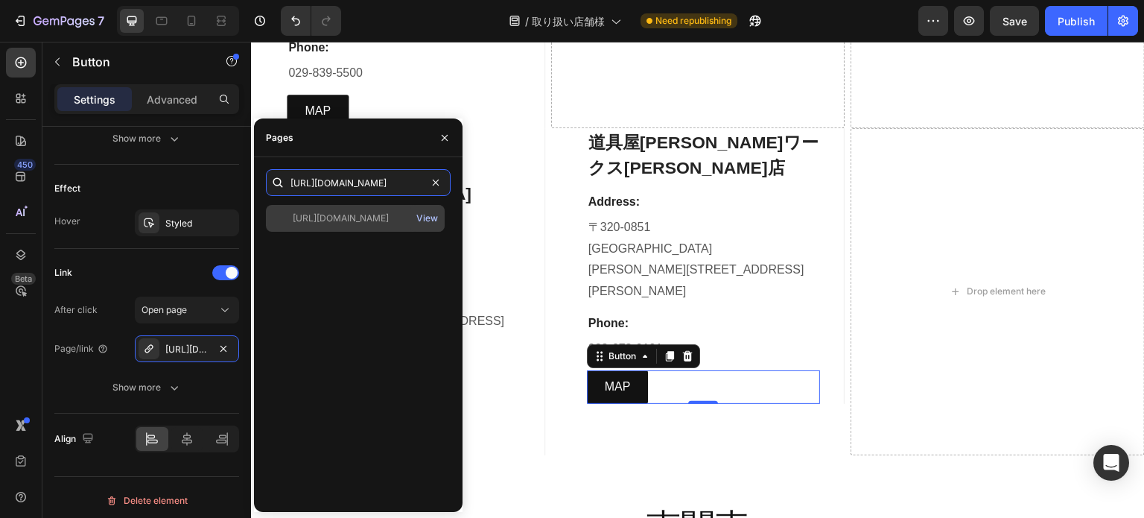
type input "https://www.google.com/maps/place/%E9%81%93%E5%85%B7%E5%B1%8B+%E5%88%A9%E4%BD%9…"
click at [426, 220] on div "View" at bounding box center [427, 218] width 22 height 13
click at [343, 220] on div "https://www.google.com/maps/place/%E9%81%93%E5%85%B7%E5%B1%8B+%E5%88%A9%E4%BD%9…" at bounding box center [341, 218] width 96 height 13
click at [433, 222] on div "View" at bounding box center [427, 218] width 22 height 13
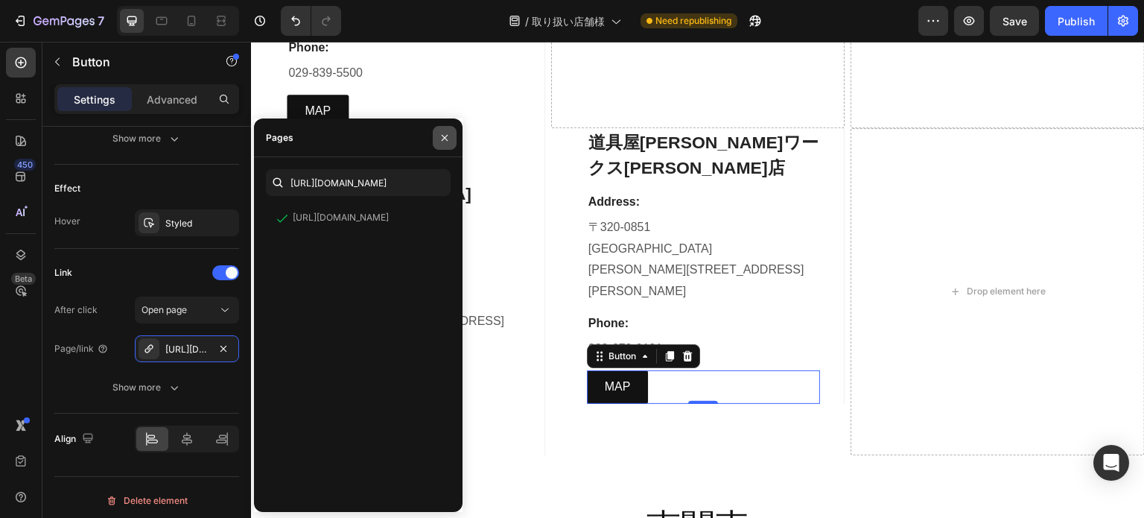
click at [441, 136] on icon "button" at bounding box center [445, 138] width 12 height 12
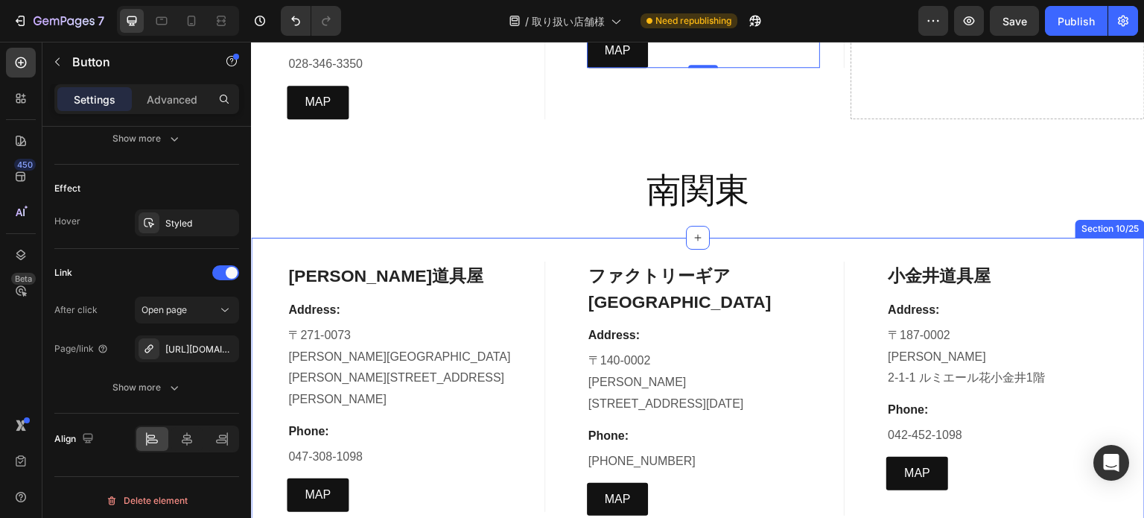
scroll to position [3576, 0]
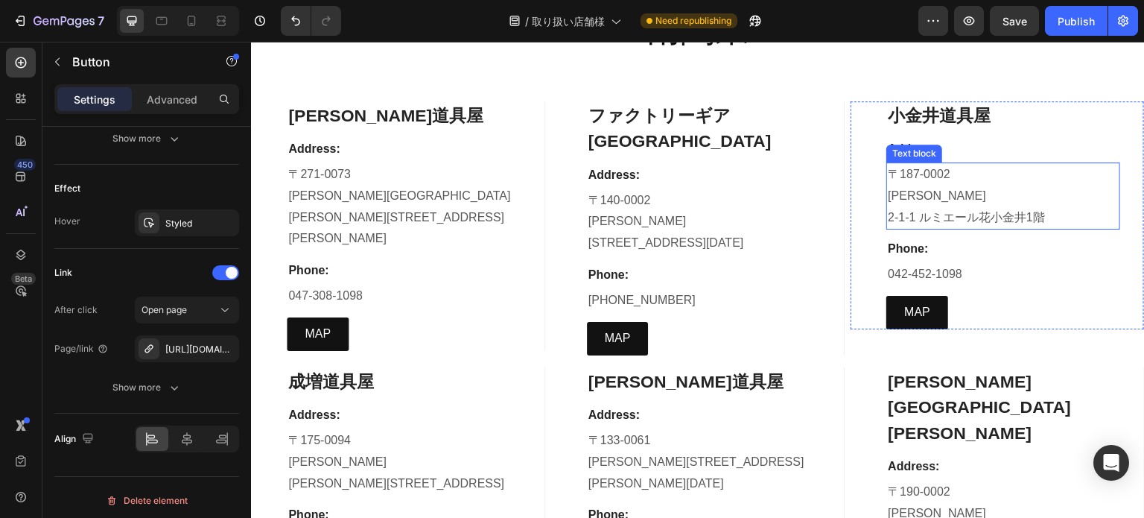
click at [913, 200] on p "[PERSON_NAME]" at bounding box center [1003, 197] width 231 height 22
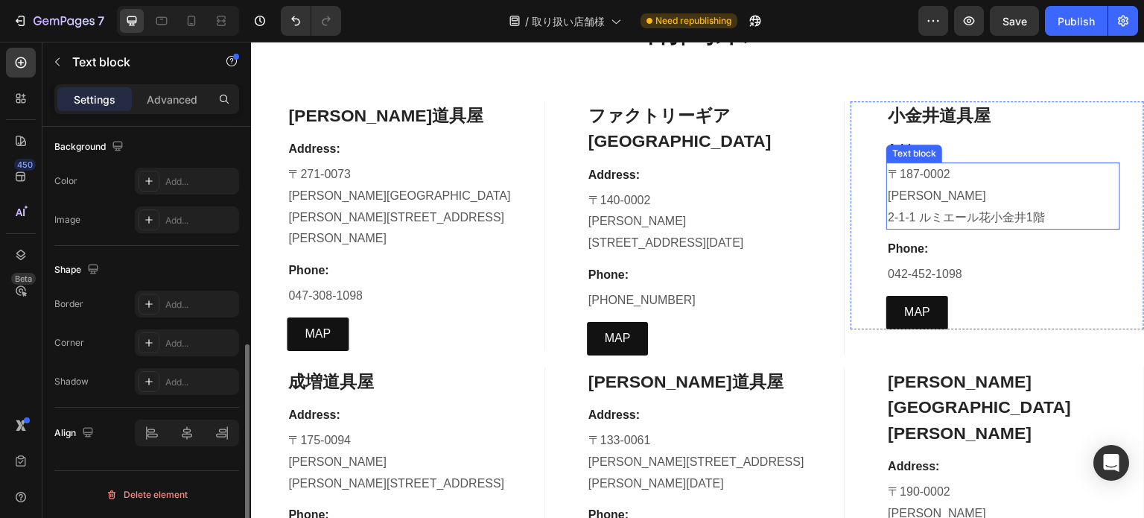
scroll to position [0, 0]
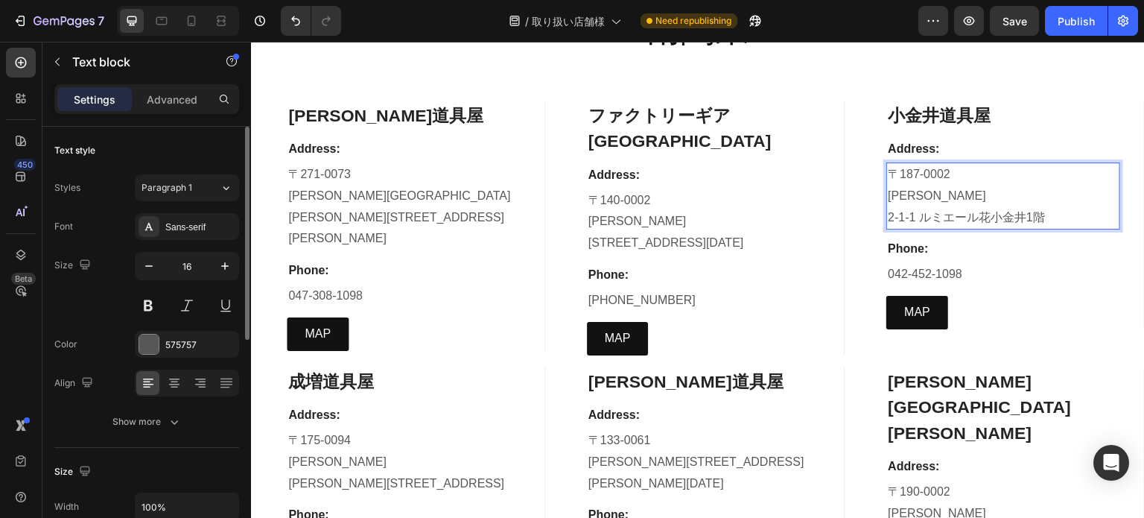
click at [932, 198] on p "[PERSON_NAME]" at bounding box center [1003, 197] width 231 height 22
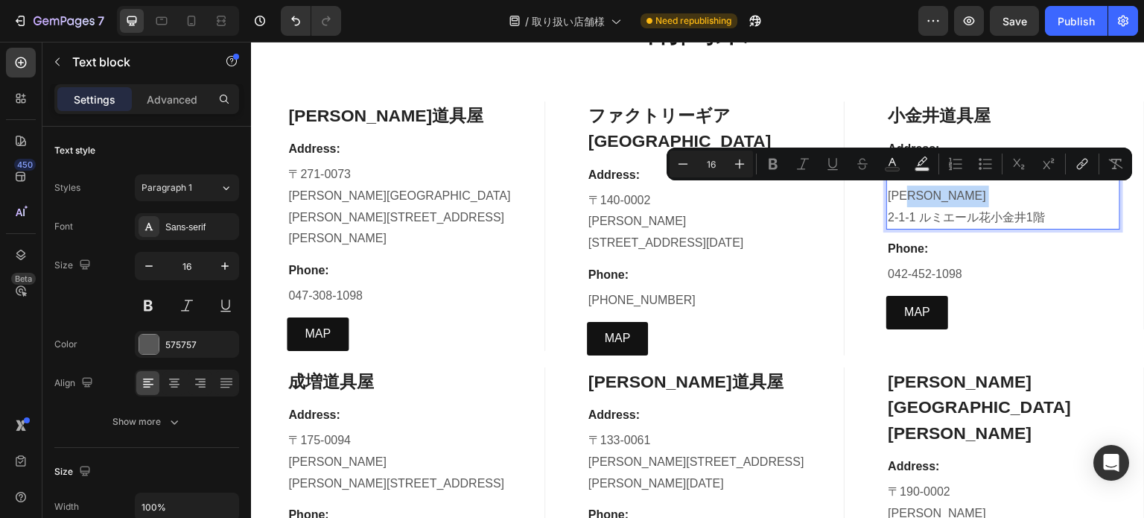
click at [933, 197] on p "[PERSON_NAME]" at bounding box center [1003, 197] width 231 height 22
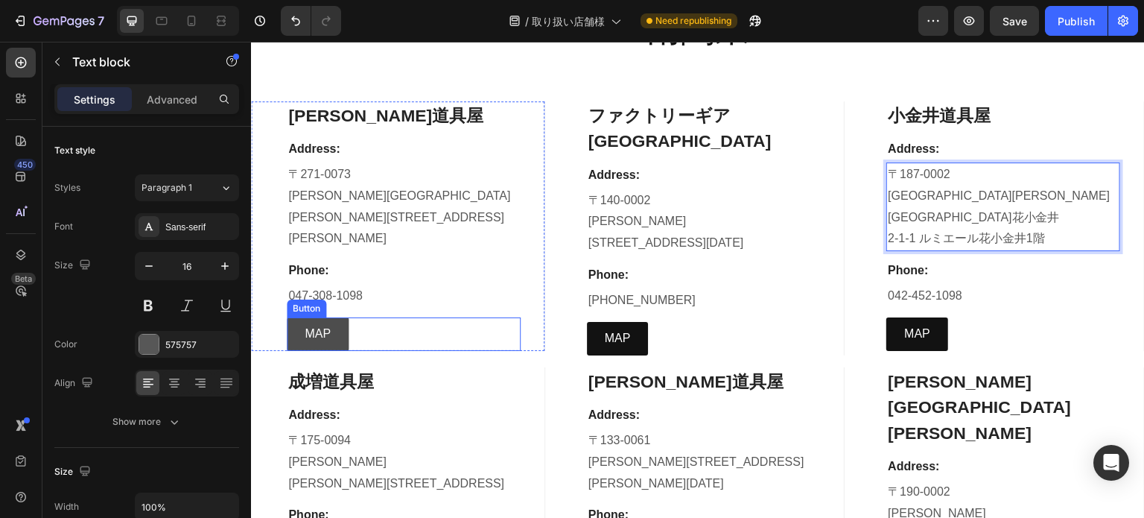
click at [302, 318] on link "MAP" at bounding box center [318, 334] width 62 height 34
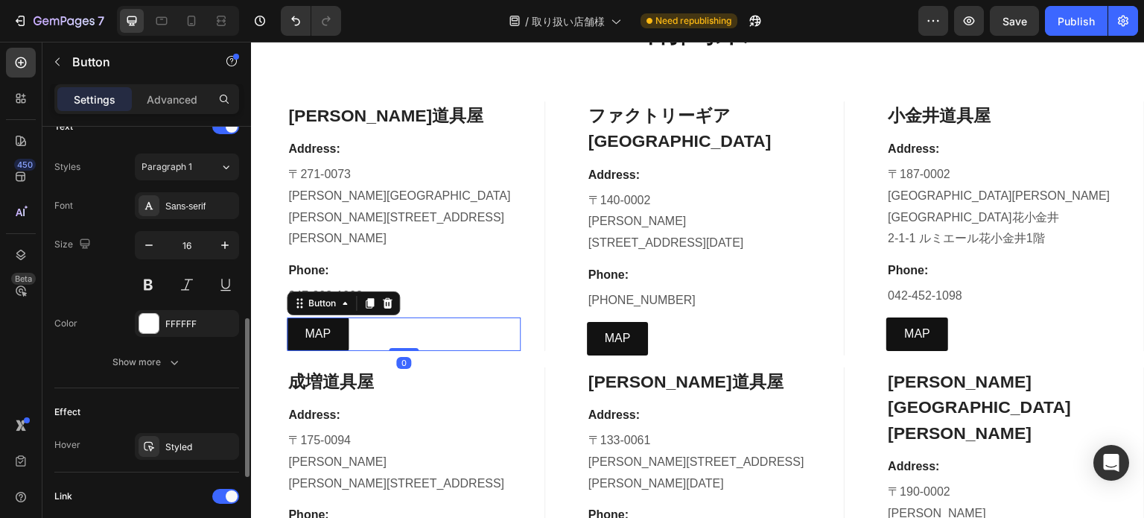
scroll to position [745, 0]
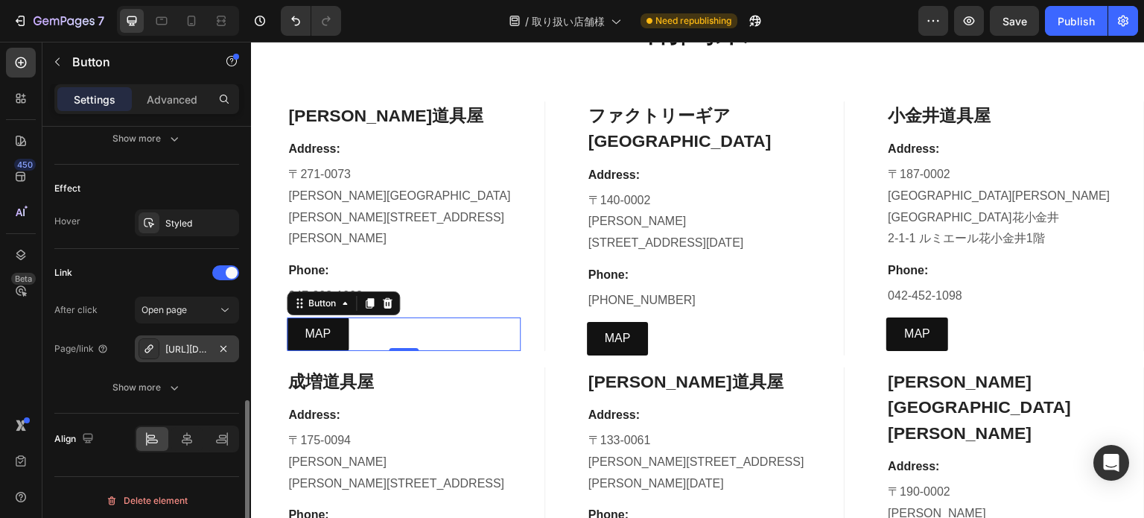
click at [188, 349] on div "https://www.google.com/maps/place/%E6%9D%BE%E6%88%B8%E9%81%93%E5%85%B7%E5%B1%8B…" at bounding box center [186, 349] width 43 height 13
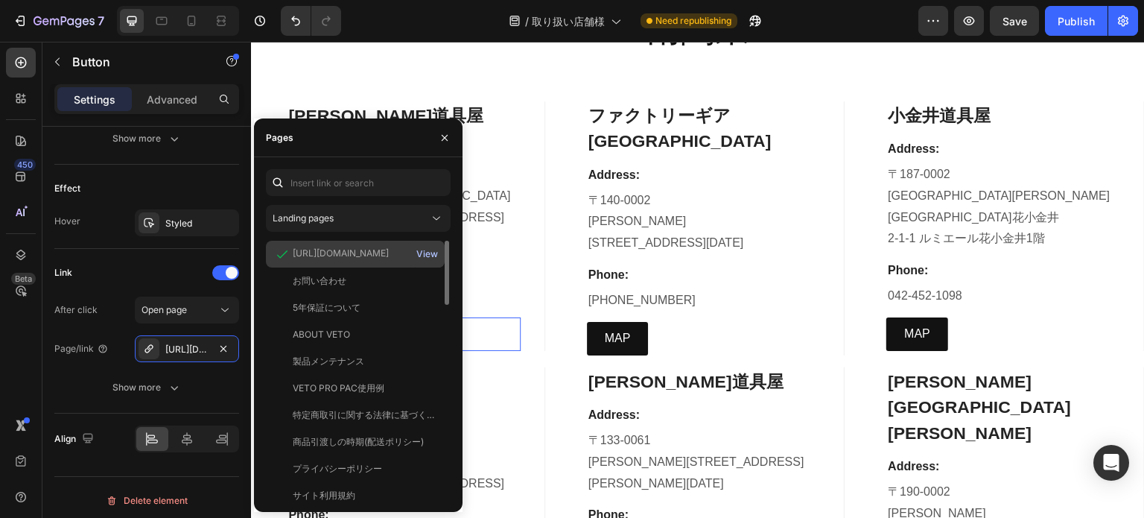
click at [428, 256] on div "View" at bounding box center [427, 253] width 22 height 13
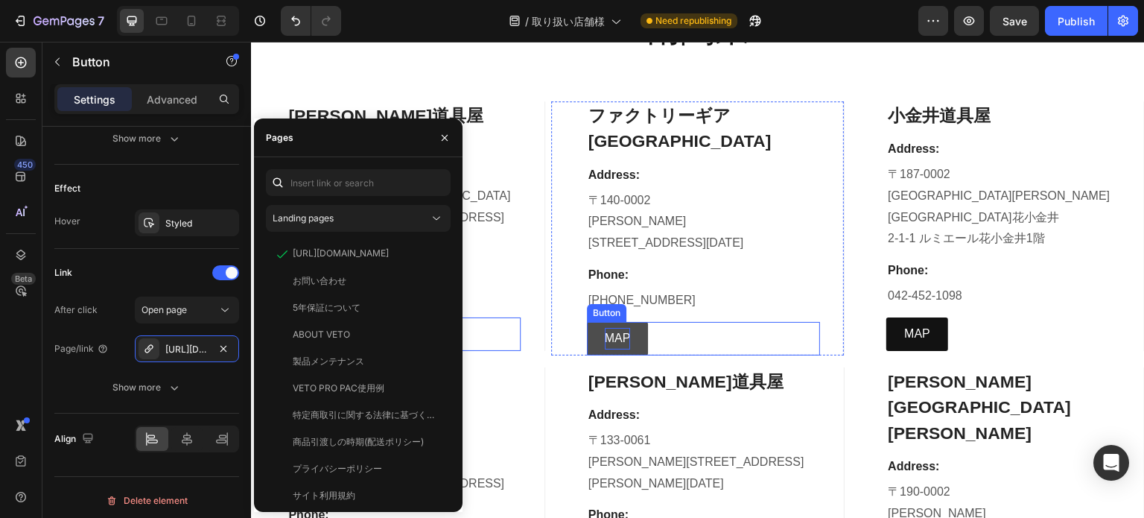
click at [612, 340] on p "MAP" at bounding box center [618, 339] width 26 height 22
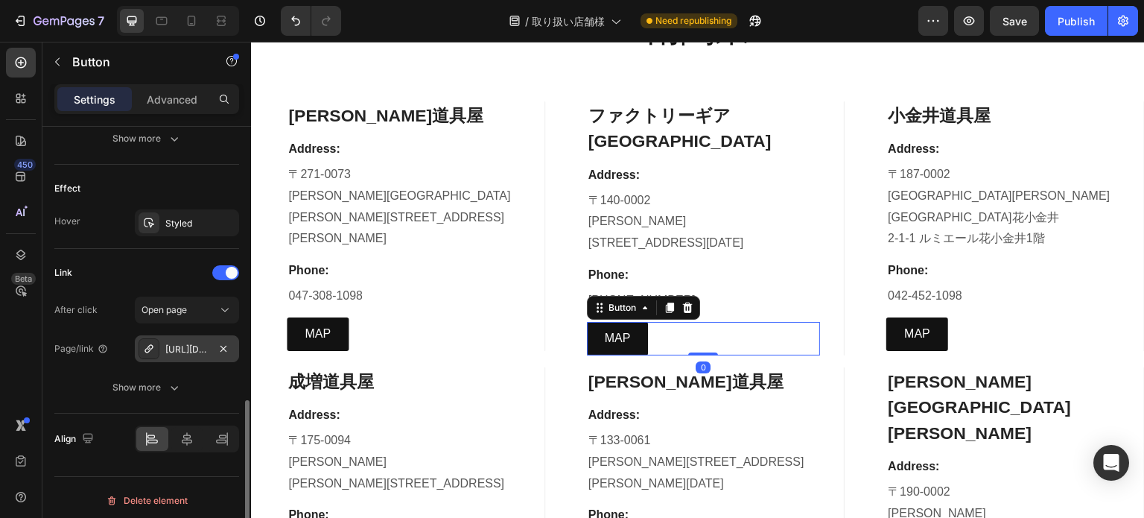
click at [196, 343] on div "https://www.google.com/maps/place/%E3%83%95%E3%82%A1%E3%82%AF%E3%83%88%E3%83%AA…" at bounding box center [186, 349] width 43 height 13
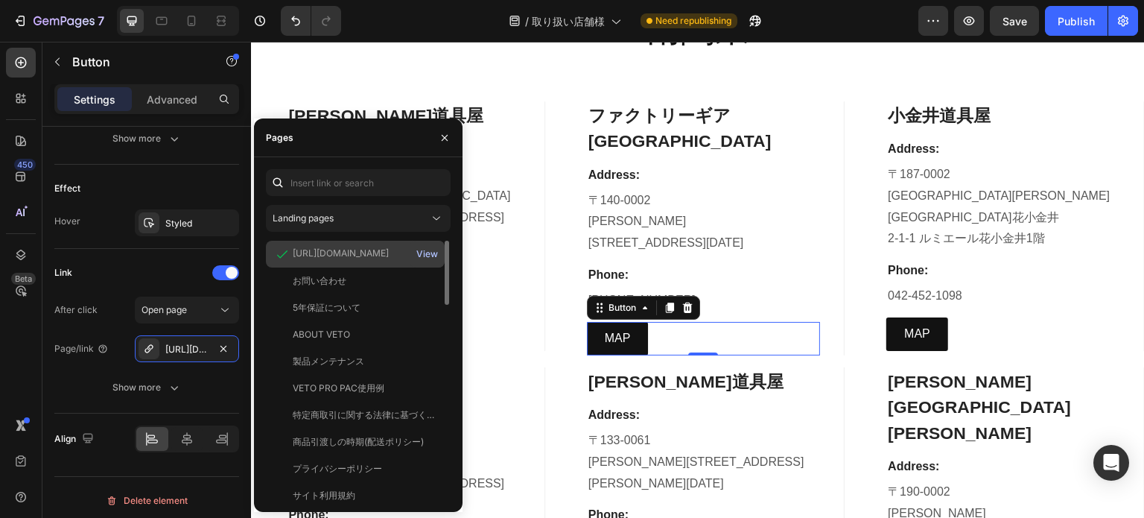
click at [431, 247] on div "View" at bounding box center [427, 253] width 22 height 13
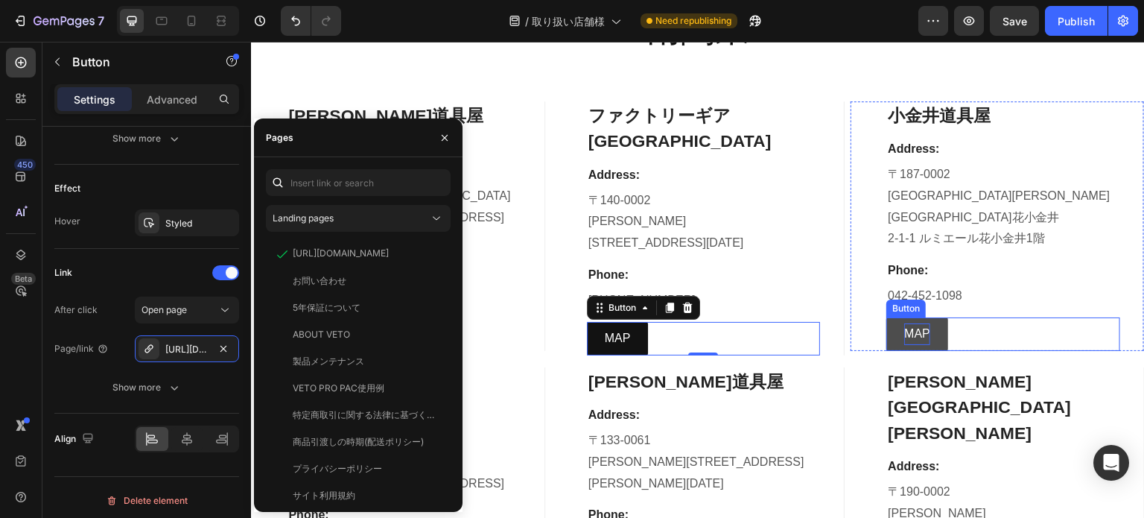
click at [917, 323] on p "MAP" at bounding box center [917, 334] width 26 height 22
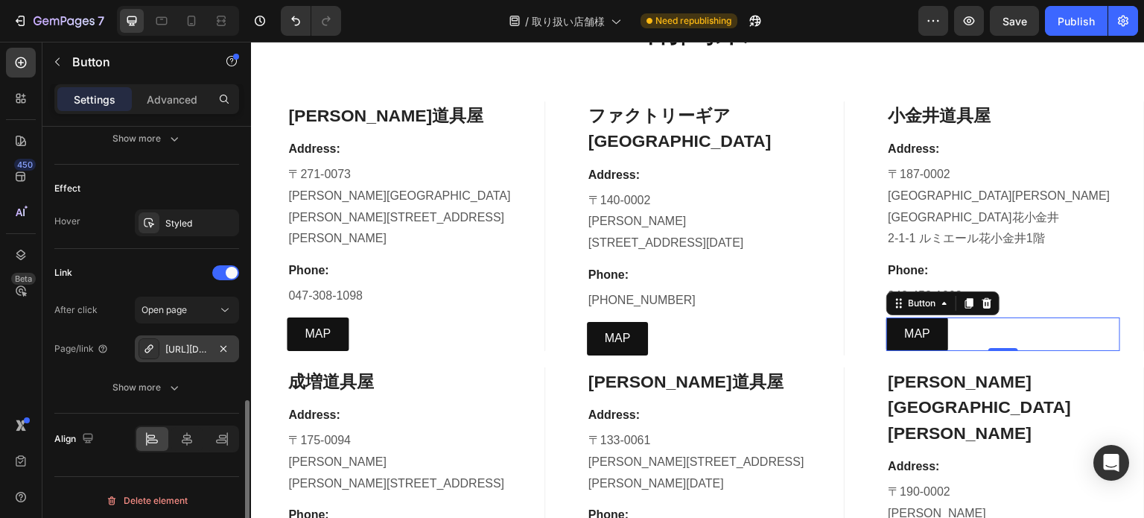
click at [190, 351] on div "https://www.google.com/maps/place/%E5%B0%8F%E9%87%91%E4%BA%95%E9%81%93%E5%85%B7…" at bounding box center [186, 349] width 43 height 13
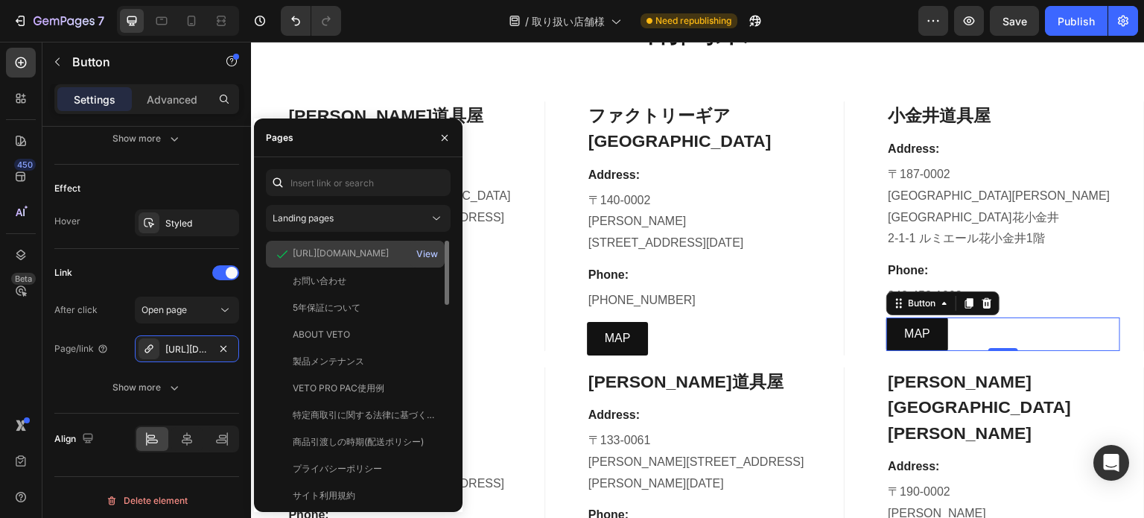
click at [432, 250] on div "View" at bounding box center [427, 253] width 22 height 13
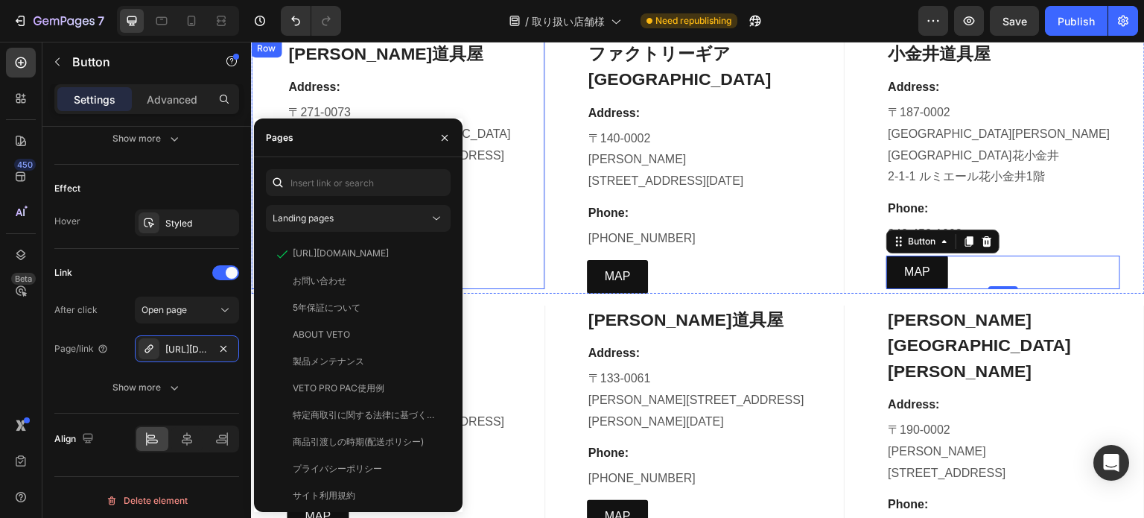
scroll to position [3651, 0]
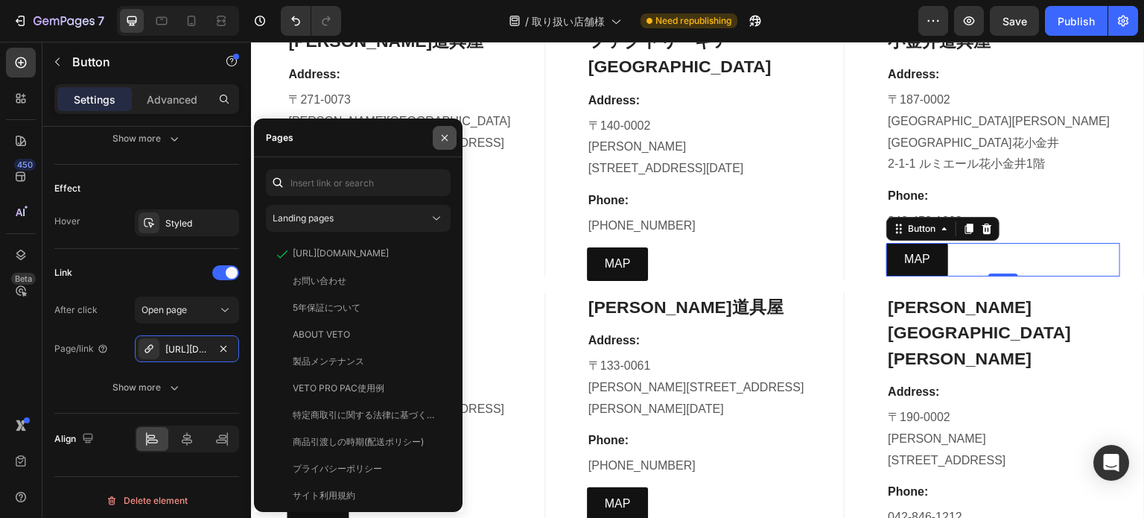
drag, startPoint x: 444, startPoint y: 130, endPoint x: 414, endPoint y: 103, distance: 40.1
click at [444, 130] on button "button" at bounding box center [445, 138] width 24 height 24
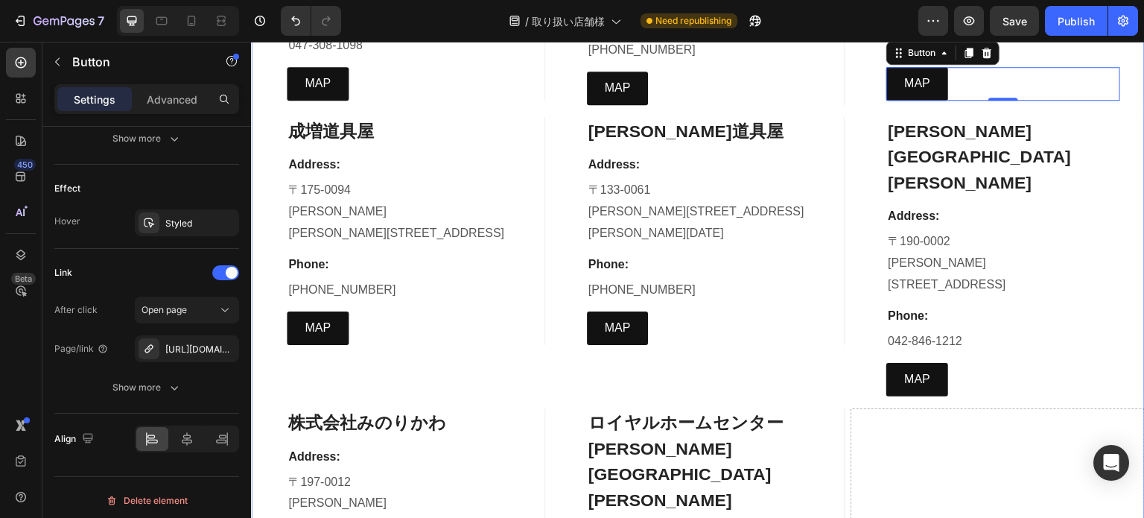
scroll to position [3874, 0]
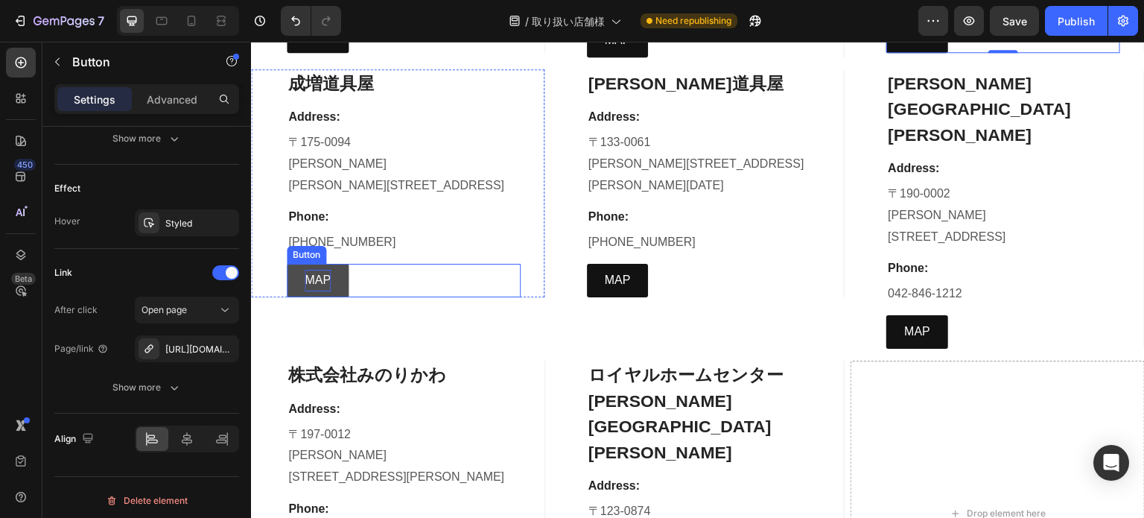
click at [310, 279] on p "MAP" at bounding box center [318, 281] width 26 height 22
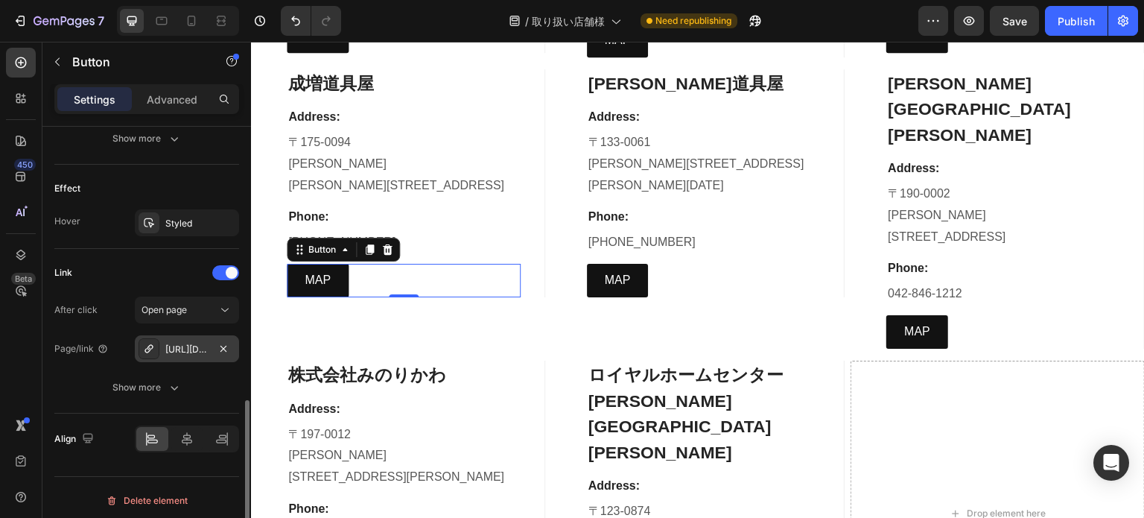
click at [209, 348] on div "https://www.google.com/maps/place/%E6%88%90%E5%A2%97%E9%81%93%E5%85%B7%E5%B1%8B…" at bounding box center [187, 348] width 104 height 27
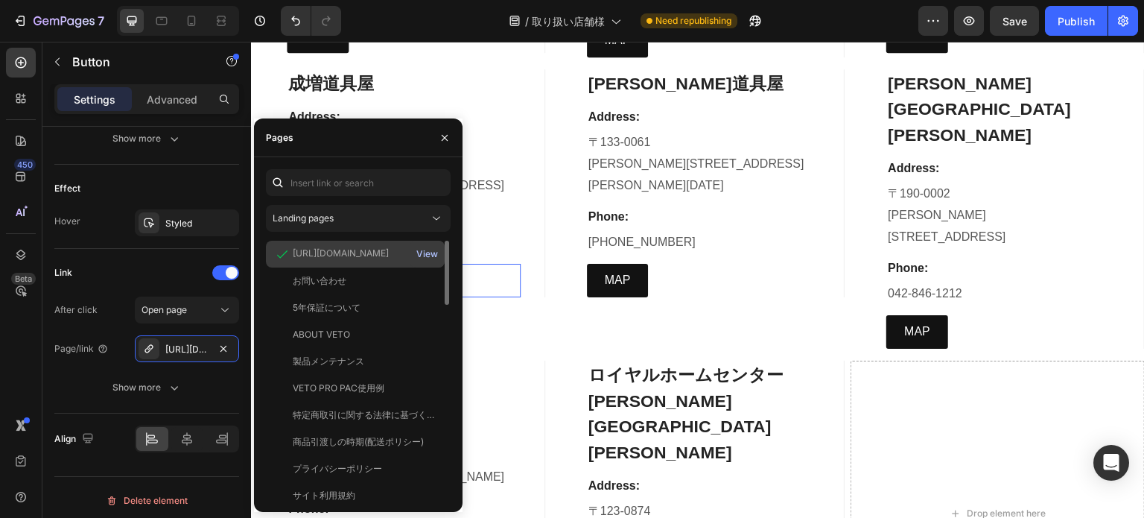
click at [420, 257] on div "View" at bounding box center [427, 253] width 22 height 13
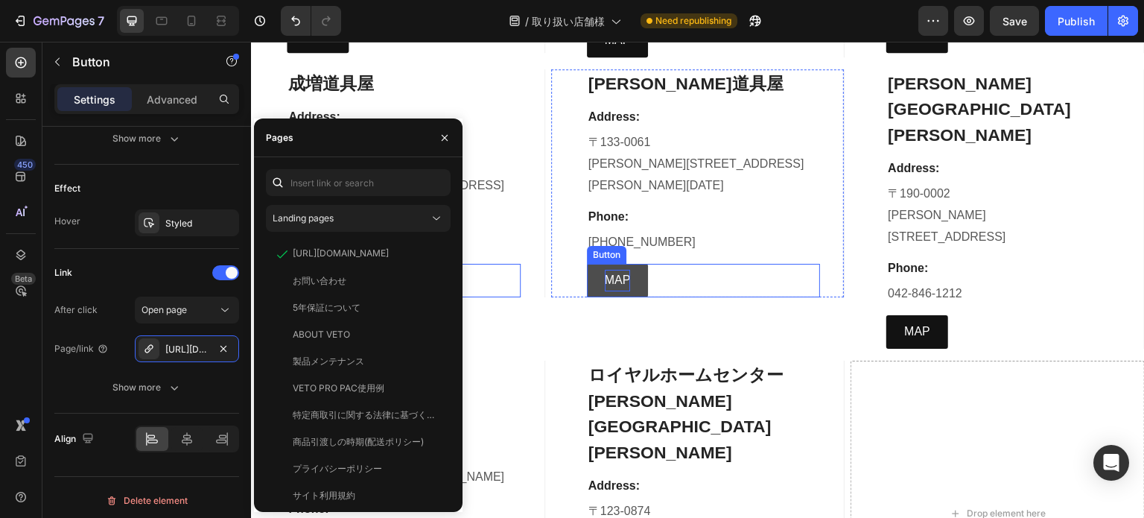
click at [605, 270] on p "MAP" at bounding box center [618, 281] width 26 height 22
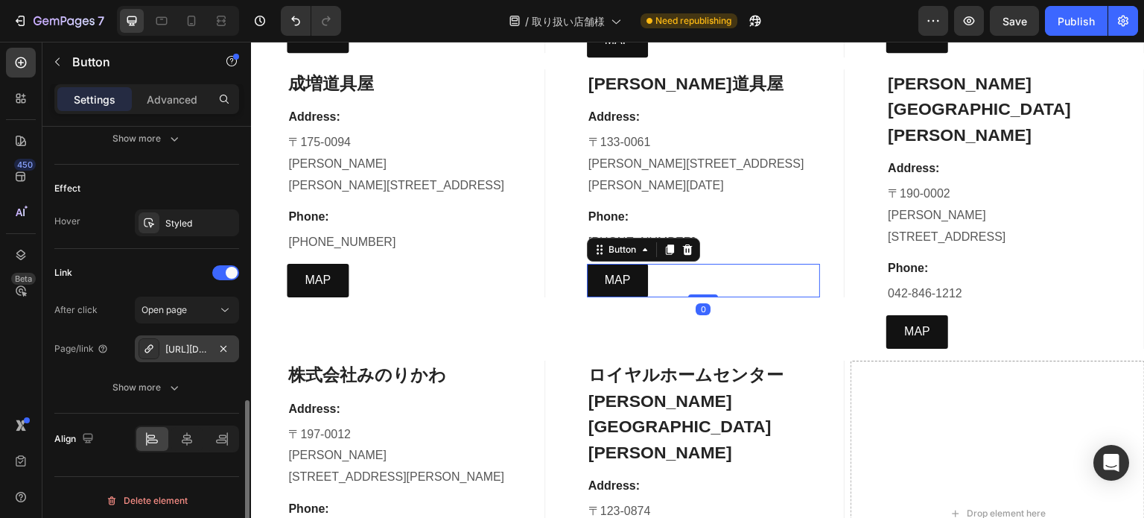
click at [188, 356] on div "https://www.google.com/maps/place/%E7%AF%A0%E5%B4%8E%E9%81%93%E5%85%B7%E5%B1%8B…" at bounding box center [187, 348] width 104 height 27
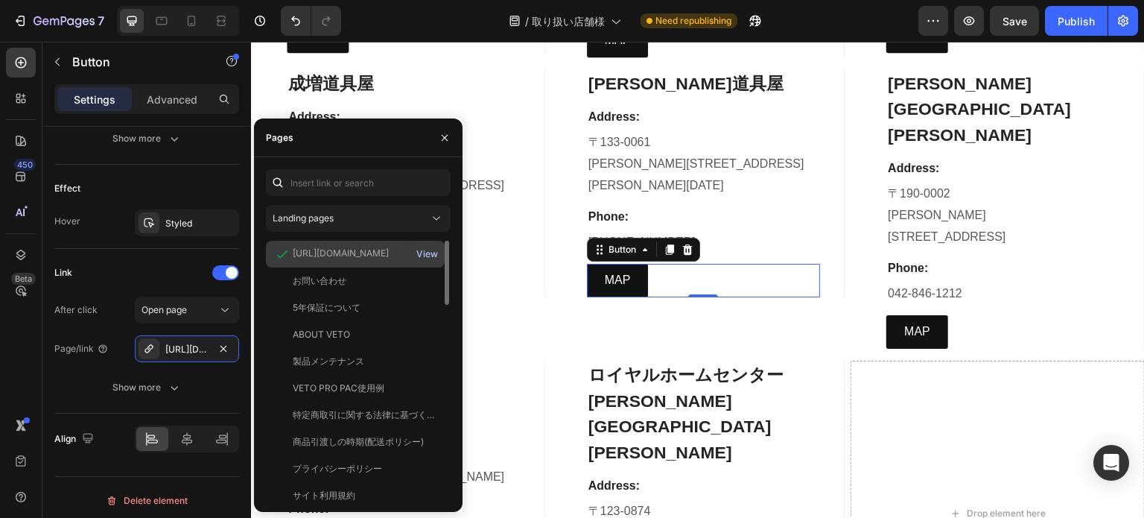
click at [421, 257] on div "View" at bounding box center [427, 253] width 22 height 13
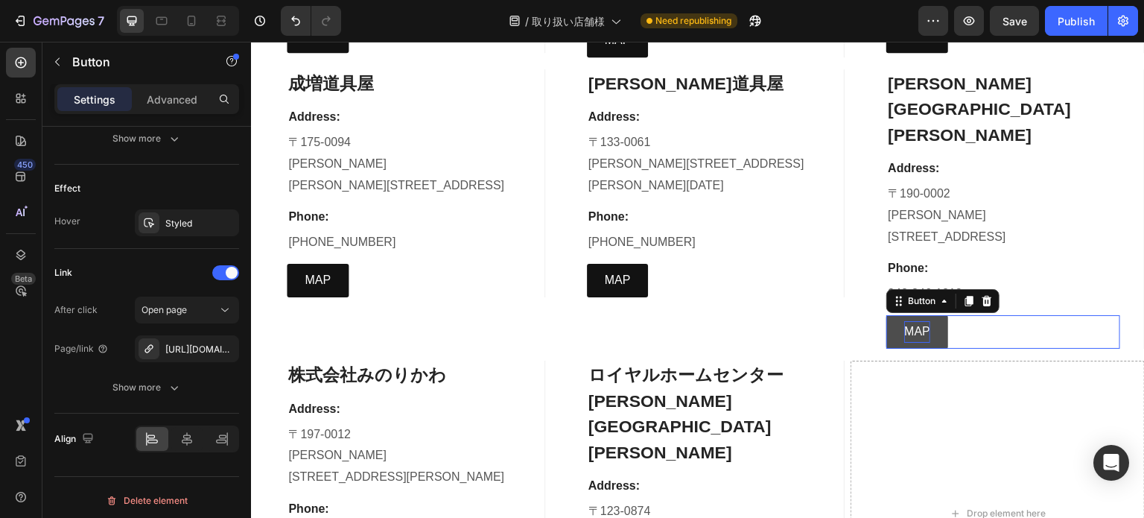
click at [905, 321] on p "MAP" at bounding box center [917, 332] width 26 height 22
click at [200, 353] on div "https://maps.app.goo.gl/yXUFBxSvRPggmjdc6" at bounding box center [186, 349] width 43 height 13
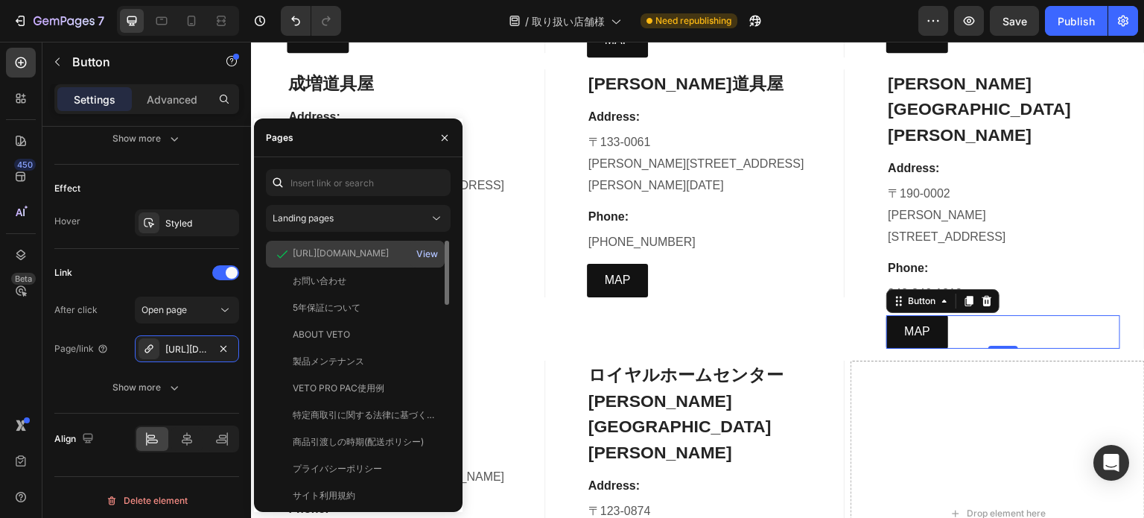
click at [425, 253] on div "View" at bounding box center [427, 253] width 22 height 13
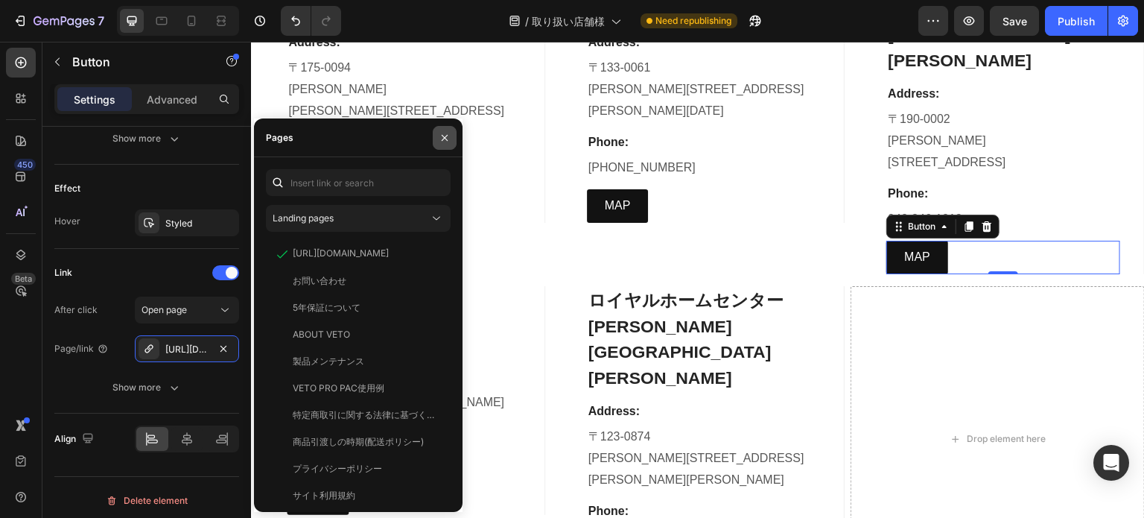
click at [447, 136] on icon "button" at bounding box center [445, 138] width 12 height 12
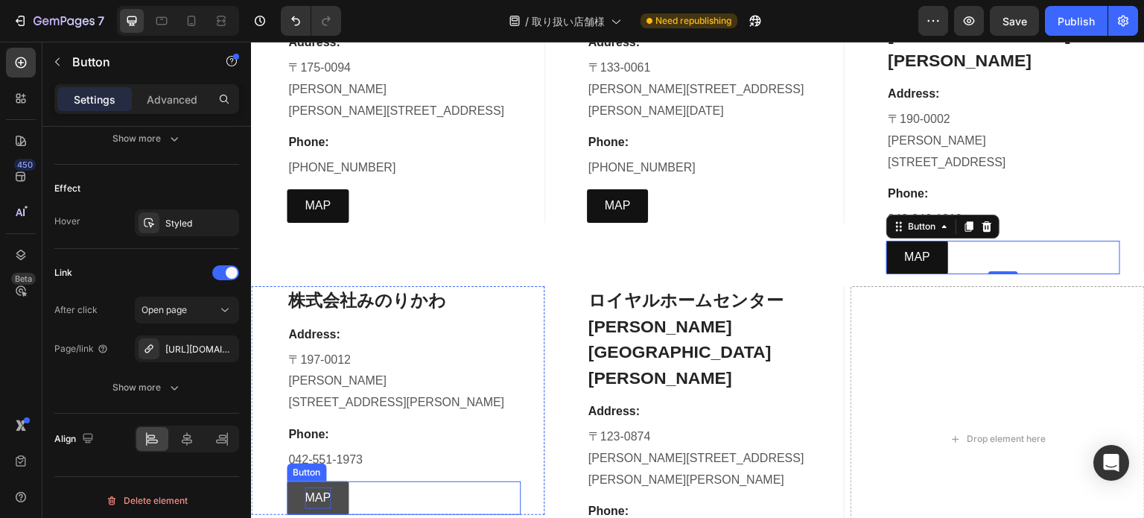
click at [319, 487] on p "MAP" at bounding box center [318, 498] width 26 height 22
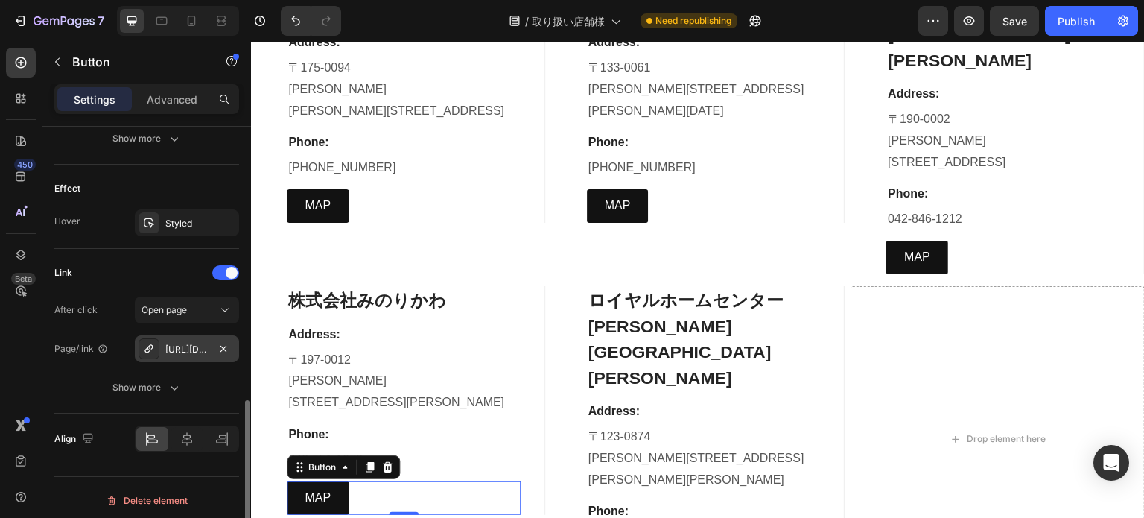
click at [201, 350] on div "https://maps.app.goo.gl/PNpuCKBXUgqGoU2Z7" at bounding box center [186, 349] width 43 height 13
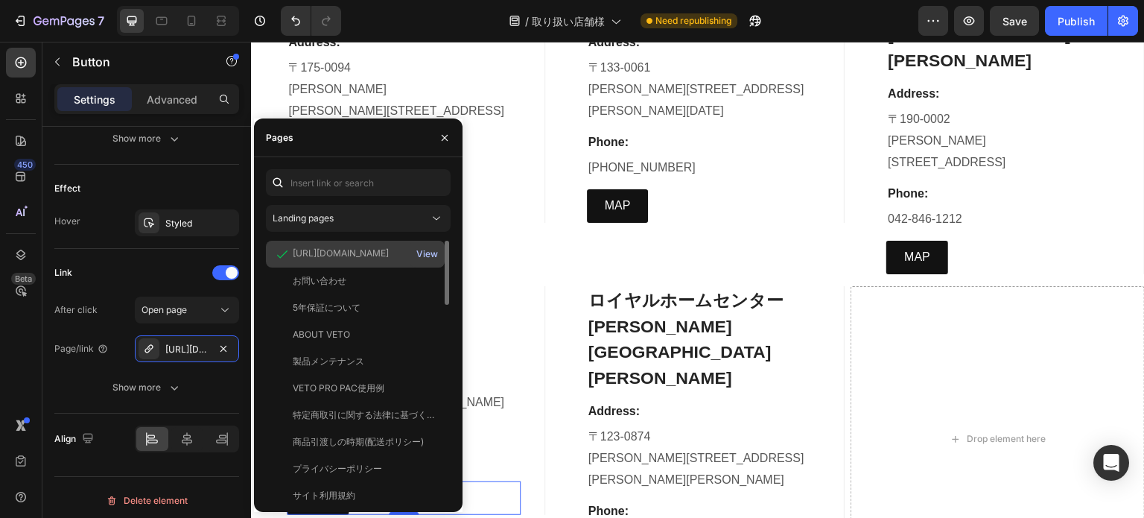
click at [435, 257] on div "View" at bounding box center [427, 253] width 22 height 13
click at [441, 133] on icon "button" at bounding box center [445, 138] width 12 height 12
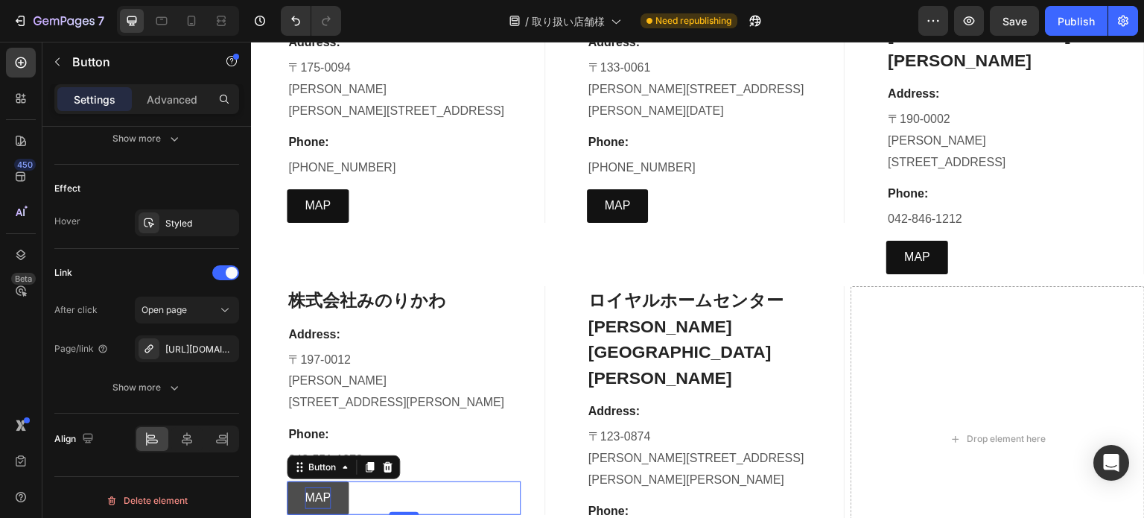
click at [310, 487] on p "MAP" at bounding box center [318, 498] width 26 height 22
click at [185, 350] on div "https://maps.app.goo.gl/PNpuCKBXUgqGoU2Z7" at bounding box center [186, 349] width 43 height 13
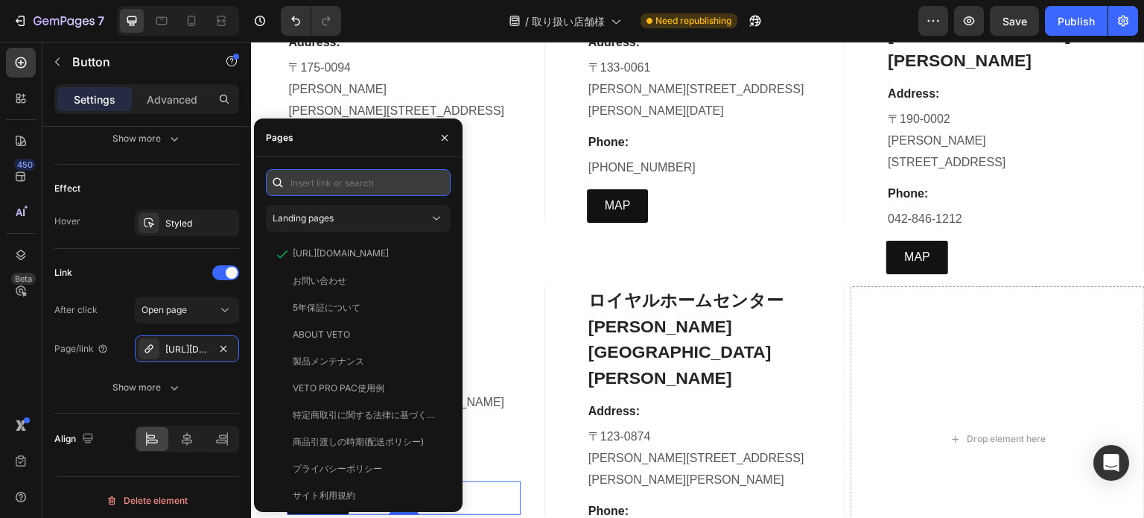
paste input "https://www.google.com/maps/place/%E3%81%BF%E3%81%AE%E3%82%8A%E3%81%8B%E3%82%8F…"
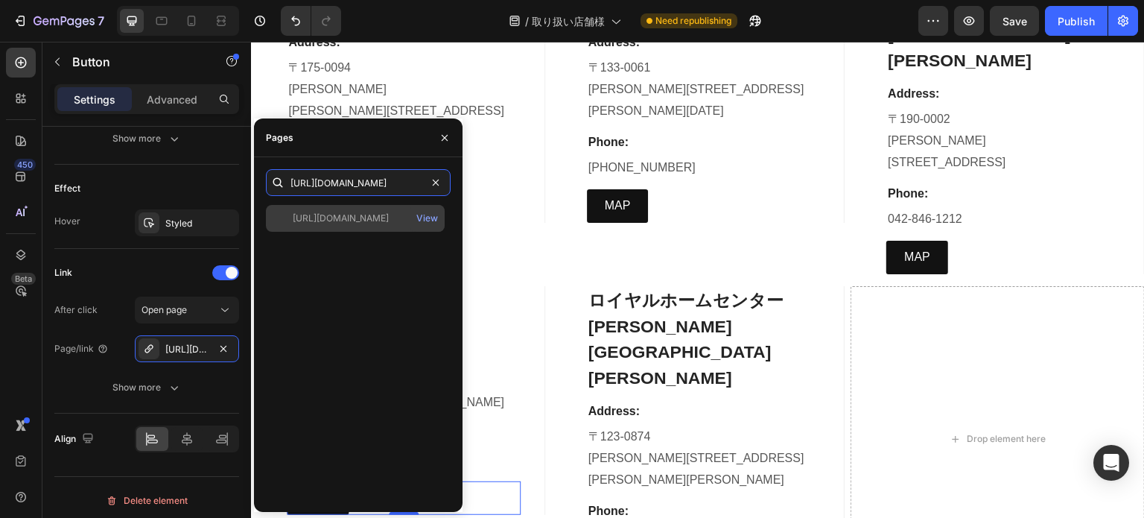
type input "https://www.google.com/maps/place/%E3%81%BF%E3%81%AE%E3%82%8A%E3%81%8B%E3%82%8F…"
click at [375, 224] on div "https://www.google.com/maps/place/%E3%81%BF%E3%81%AE%E3%82%8A%E3%81%8B%E3%82%8F…" at bounding box center [341, 218] width 96 height 13
click at [427, 215] on div "View" at bounding box center [427, 218] width 22 height 13
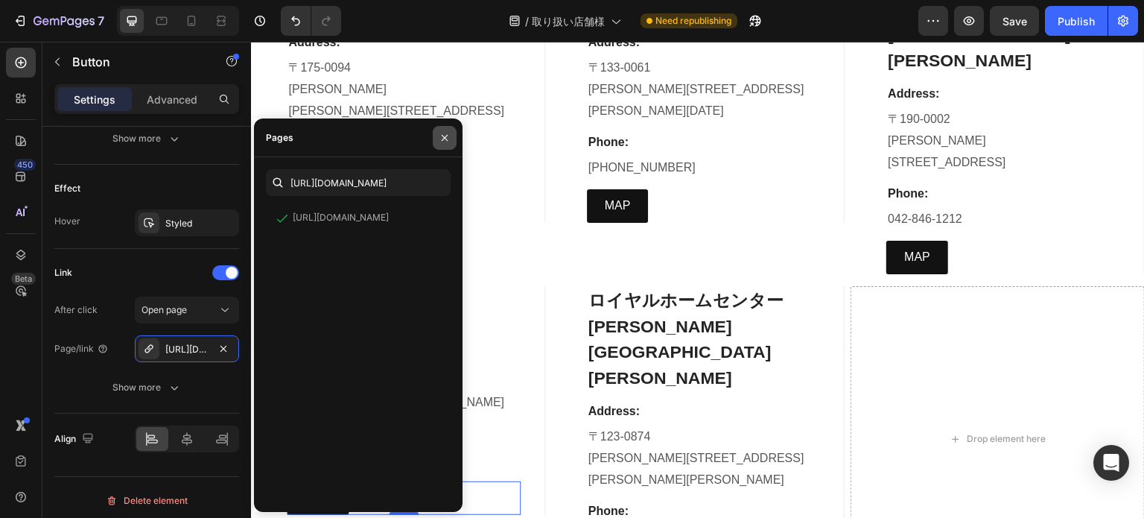
click at [434, 139] on button "button" at bounding box center [445, 138] width 24 height 24
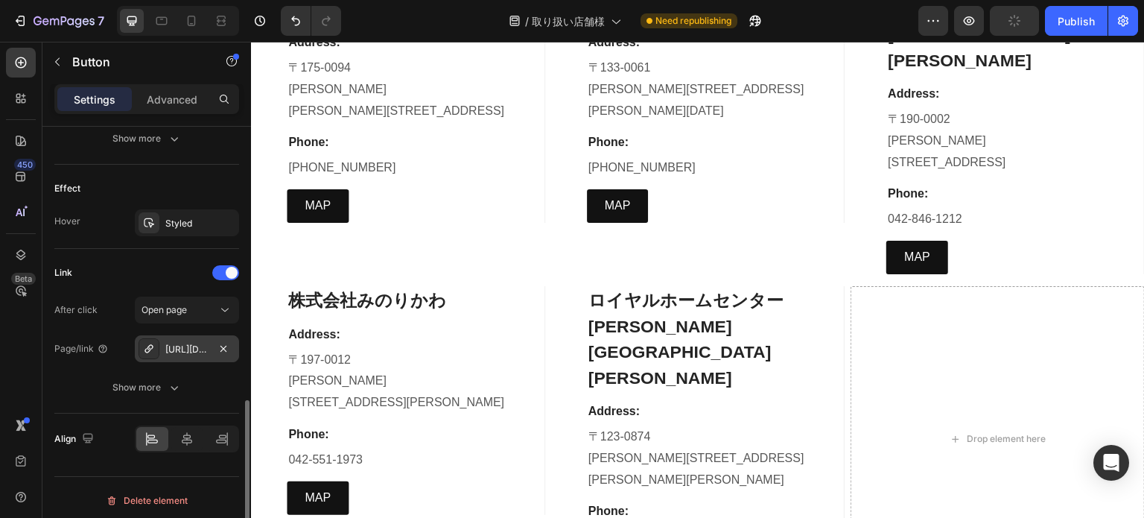
click at [176, 347] on div "https://maps.app.goo.gl/7PZCxVnWFkDNuLTW9" at bounding box center [186, 349] width 43 height 13
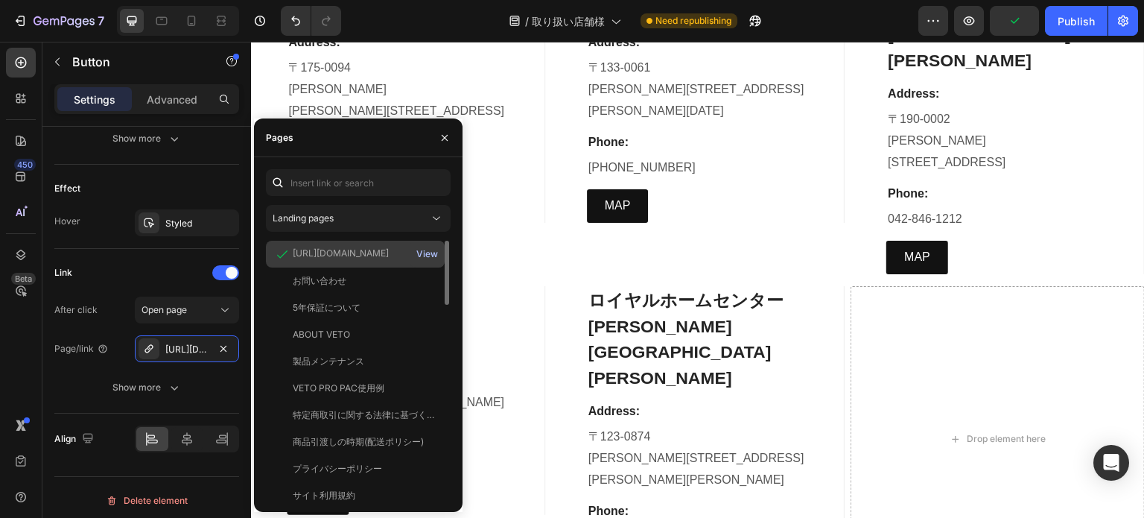
click at [422, 250] on div "View" at bounding box center [427, 253] width 22 height 13
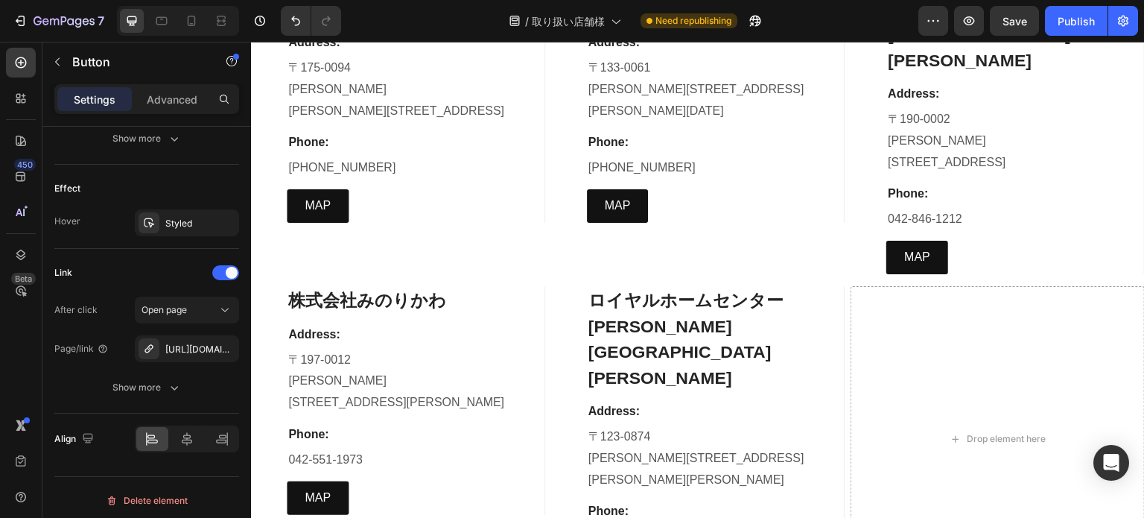
click at [183, 345] on div "https://maps.app.goo.gl/7PZCxVnWFkDNuLTW9" at bounding box center [186, 349] width 43 height 13
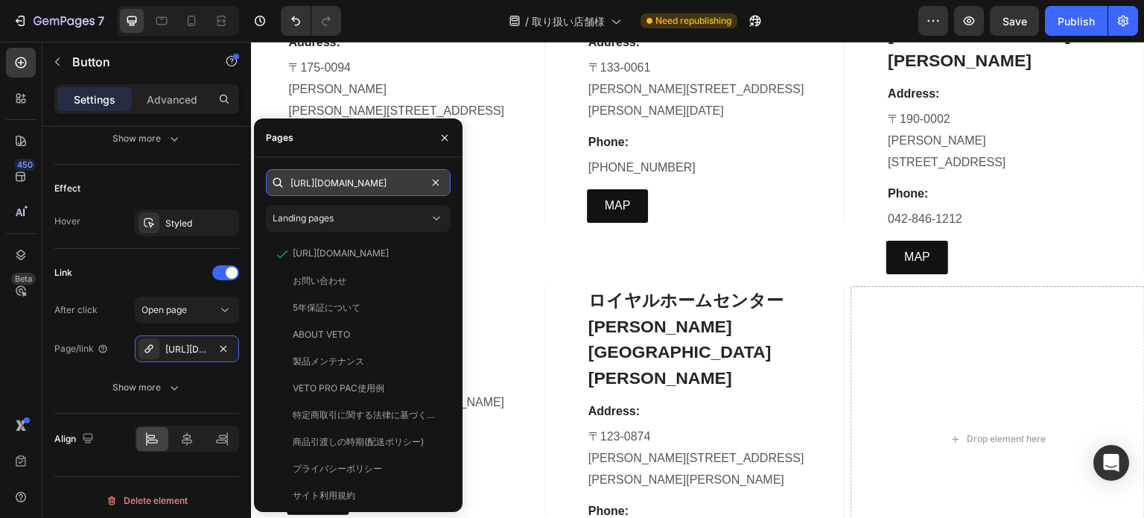
scroll to position [0, 1917]
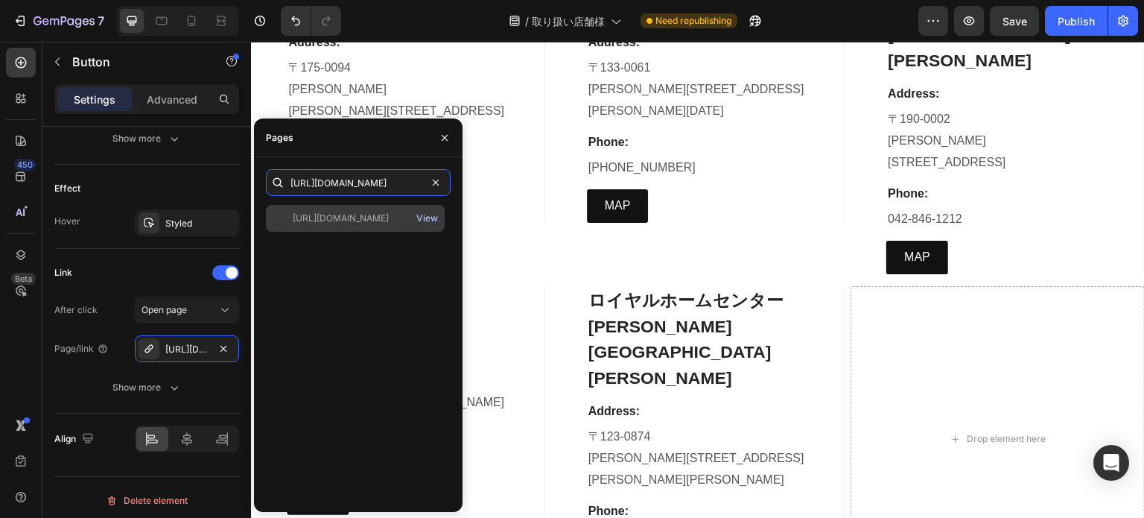
type input "https://www.google.com/maps/place/%E3%83%AD%E3%82%A4%E3%83%A4%E3%83%AB%E3%83%9B…"
click at [428, 220] on div "View" at bounding box center [427, 218] width 22 height 13
click at [357, 212] on div "https://www.google.com/maps/place/%E3%83%AD%E3%82%A4%E3%83%A4%E3%83%AB%E3%83%9B…" at bounding box center [341, 218] width 96 height 13
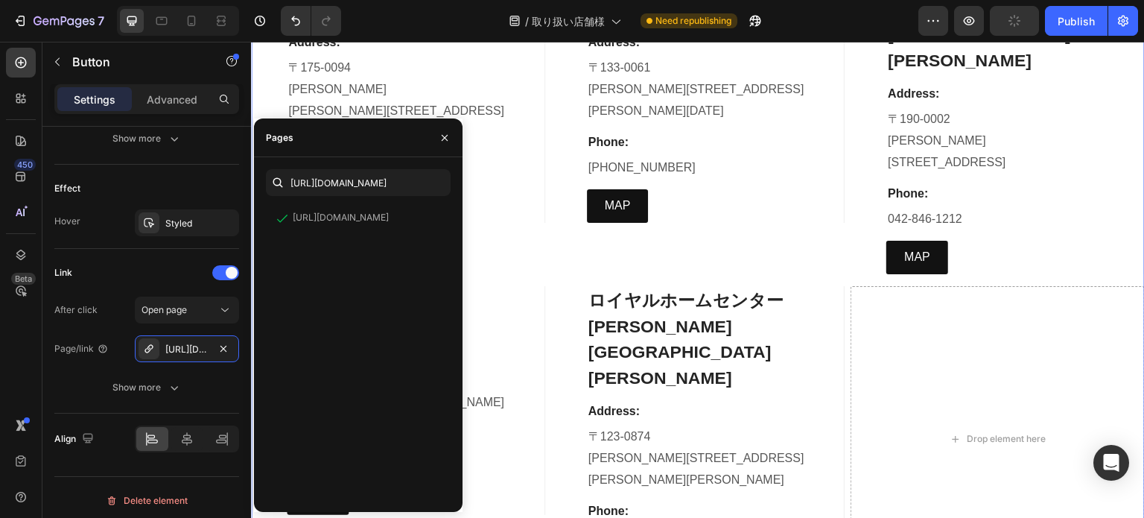
scroll to position [4098, 0]
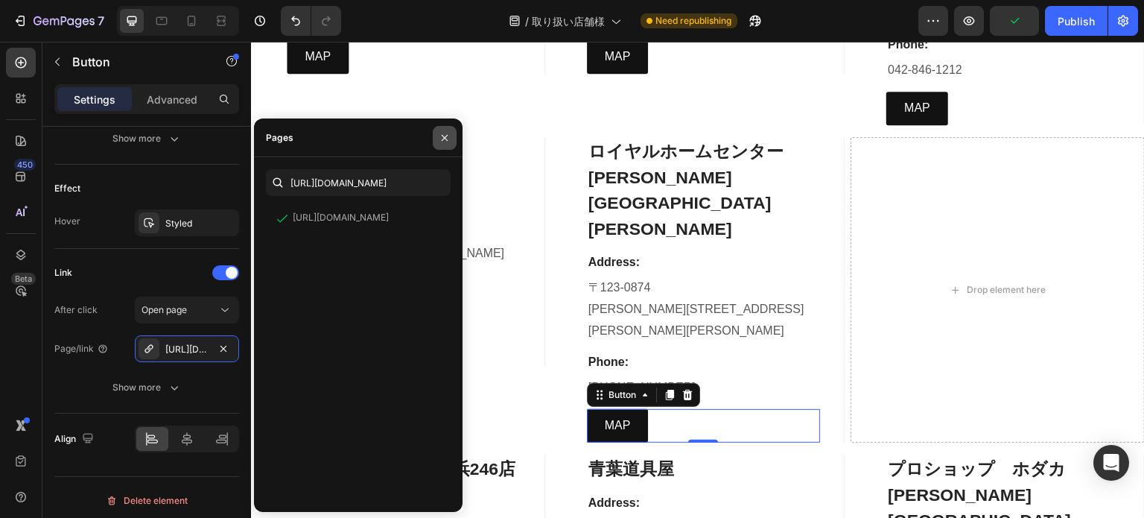
drag, startPoint x: 439, startPoint y: 142, endPoint x: 394, endPoint y: 125, distance: 47.9
click at [439, 142] on icon "button" at bounding box center [445, 138] width 12 height 12
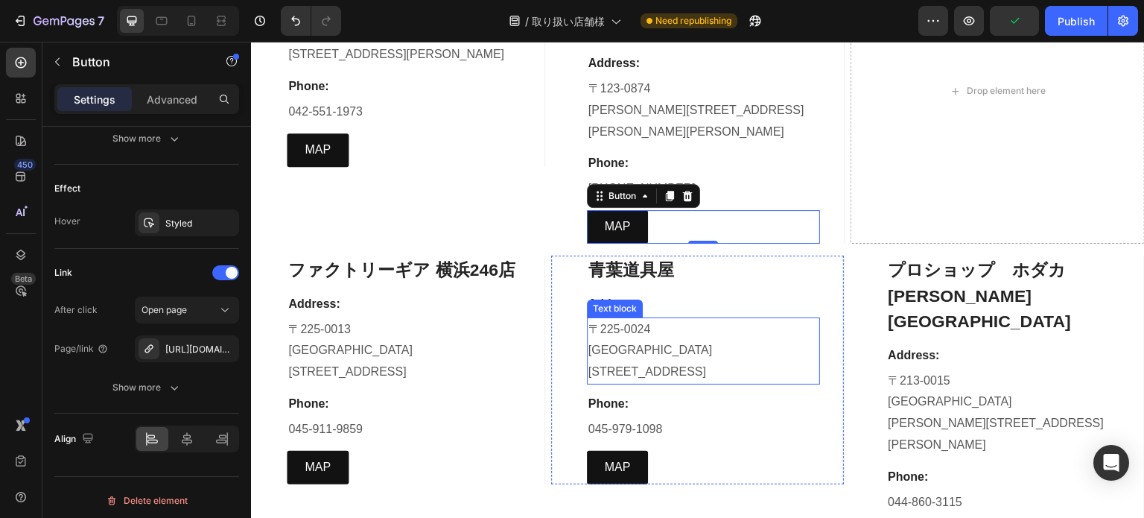
scroll to position [4321, 0]
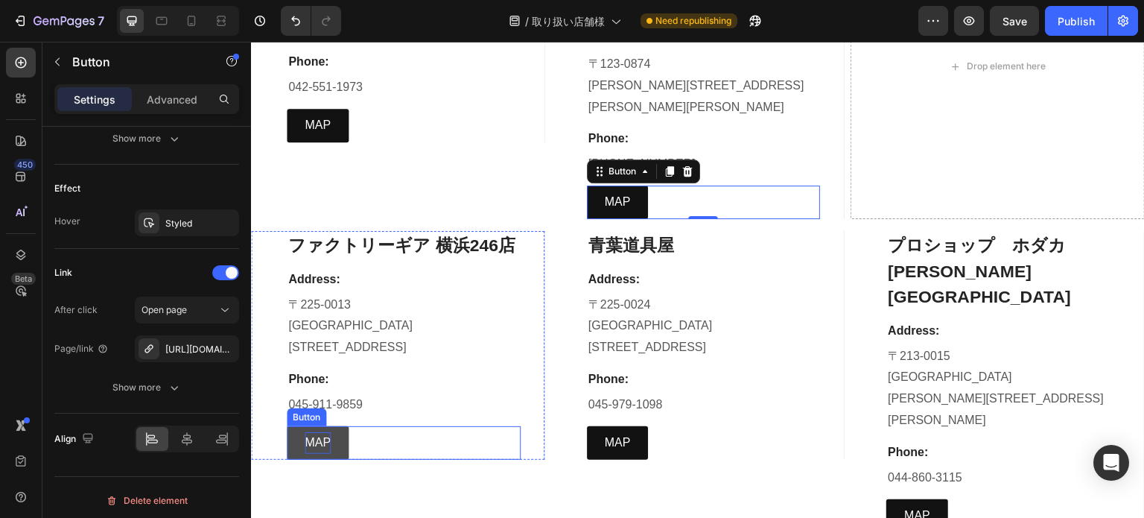
click at [311, 432] on p "MAP" at bounding box center [318, 443] width 26 height 22
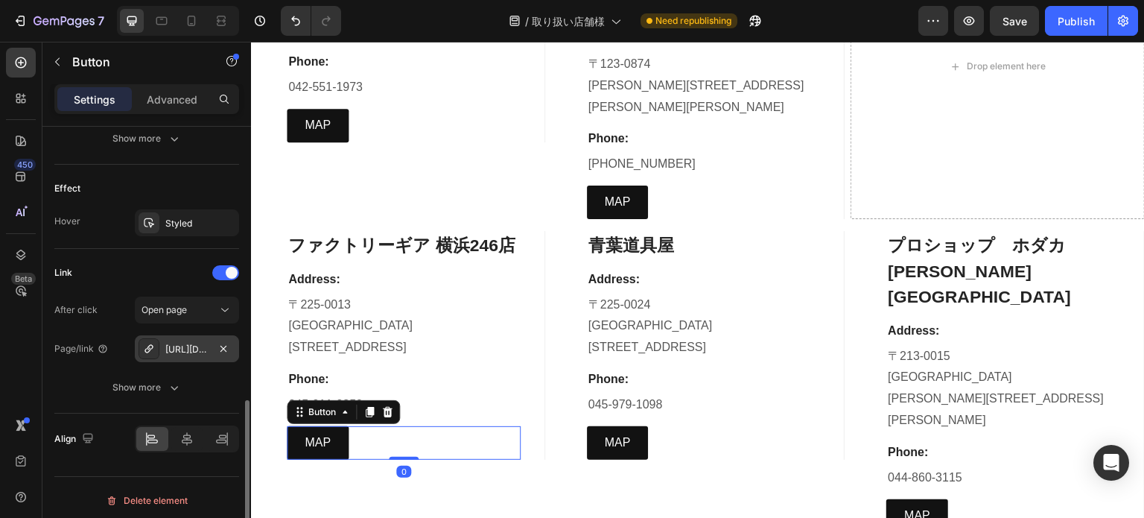
click at [196, 347] on div "https://www.google.com/maps/place/%E3%83%95%E3%82%A1%E3%82%AF%E3%83%88%E3%83%AA…" at bounding box center [186, 349] width 43 height 13
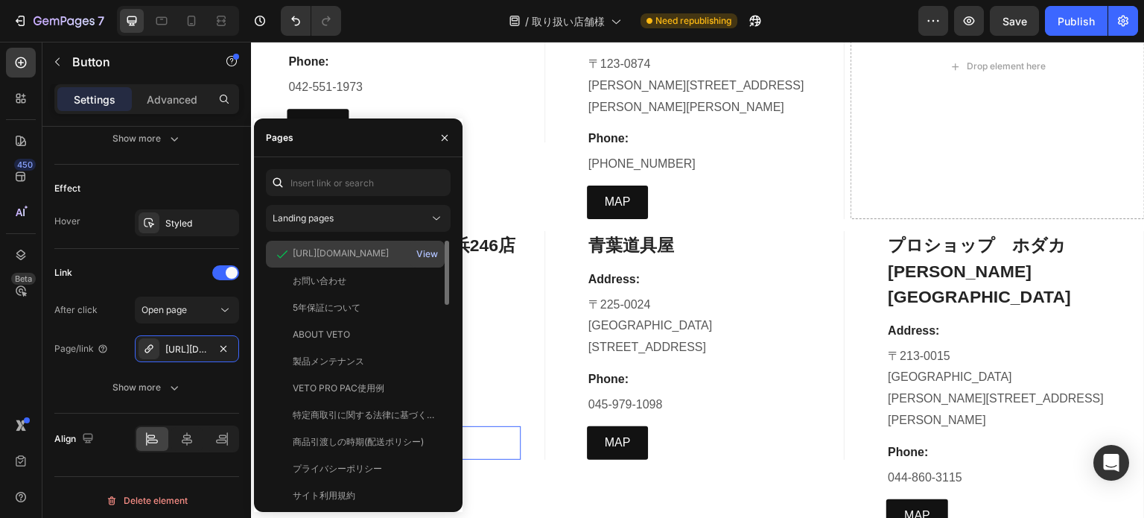
click at [423, 257] on div "View" at bounding box center [427, 253] width 22 height 13
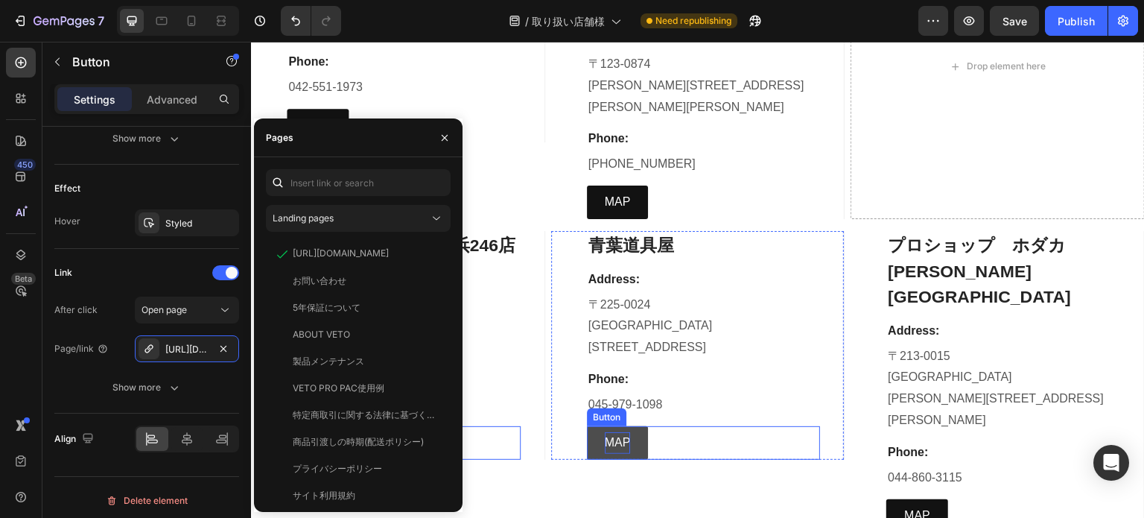
click at [605, 432] on p "MAP" at bounding box center [618, 443] width 26 height 22
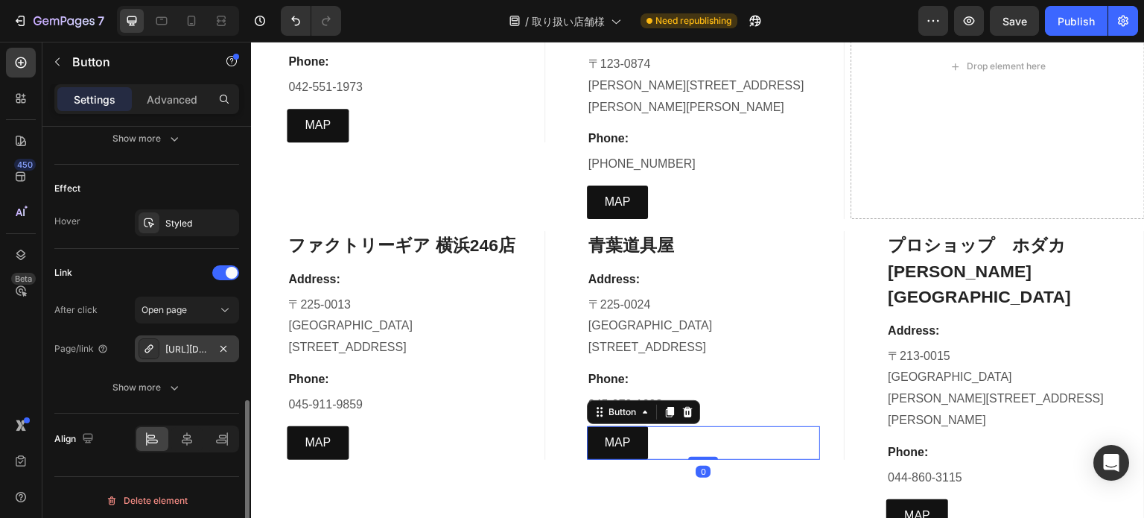
click at [194, 354] on div "https://www.google.com/maps/place/%E9%9D%92%E8%91%89%E9%81%93%E5%85%B7%E5%B1%8B…" at bounding box center [187, 348] width 104 height 27
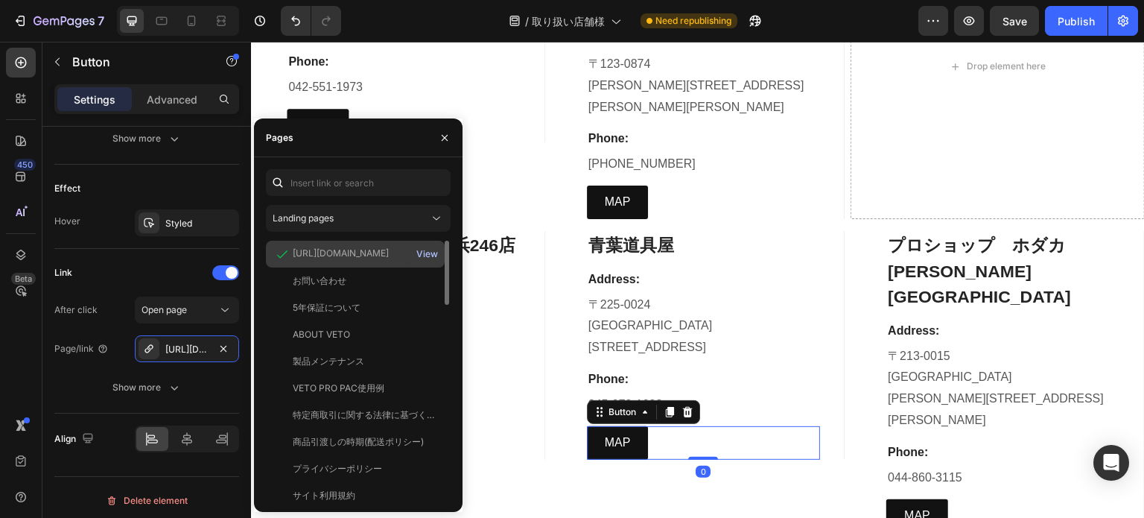
click at [430, 253] on div "View" at bounding box center [427, 253] width 22 height 13
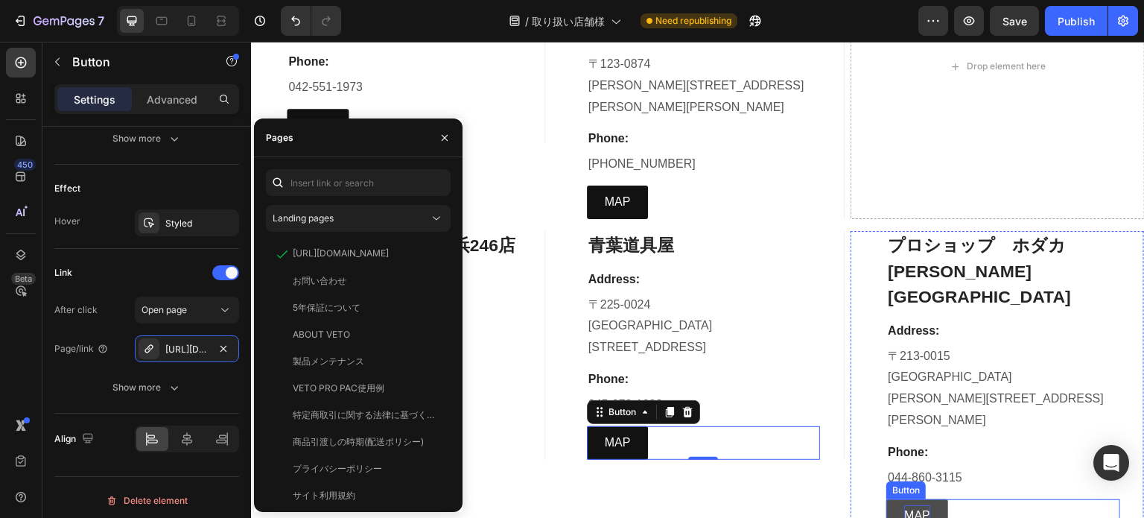
click at [904, 505] on p "MAP" at bounding box center [917, 516] width 26 height 22
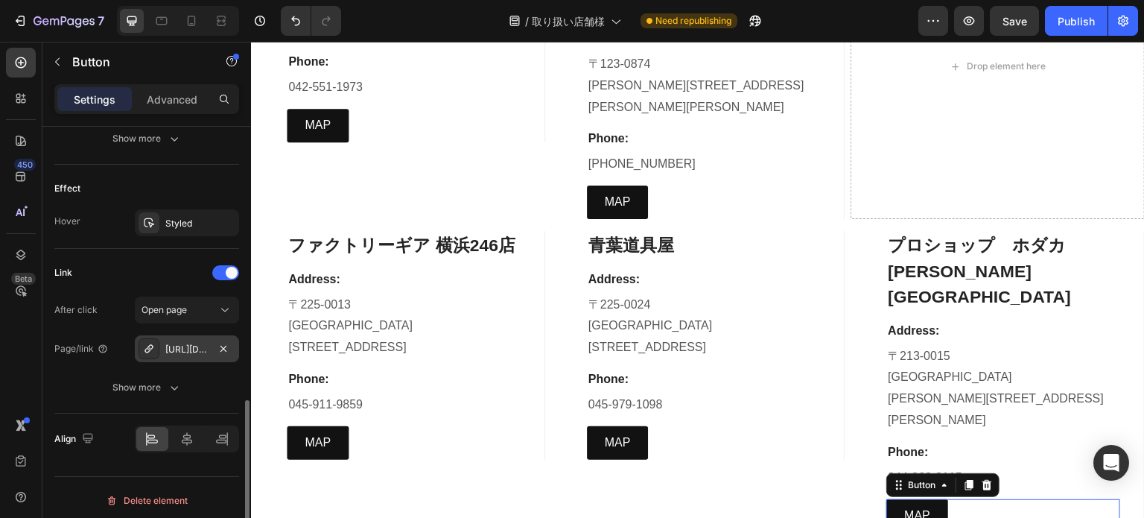
click at [206, 352] on div "https://maps.app.goo.gl/DX67d899GPnVc9n99" at bounding box center [186, 349] width 43 height 13
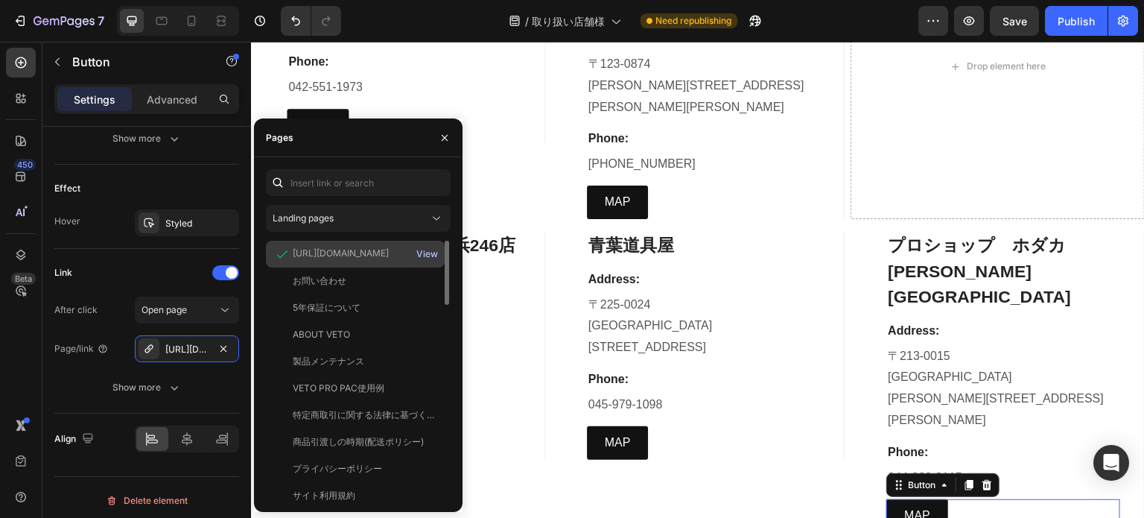
click at [423, 253] on div "View" at bounding box center [427, 253] width 22 height 13
click at [440, 145] on button "button" at bounding box center [445, 138] width 24 height 24
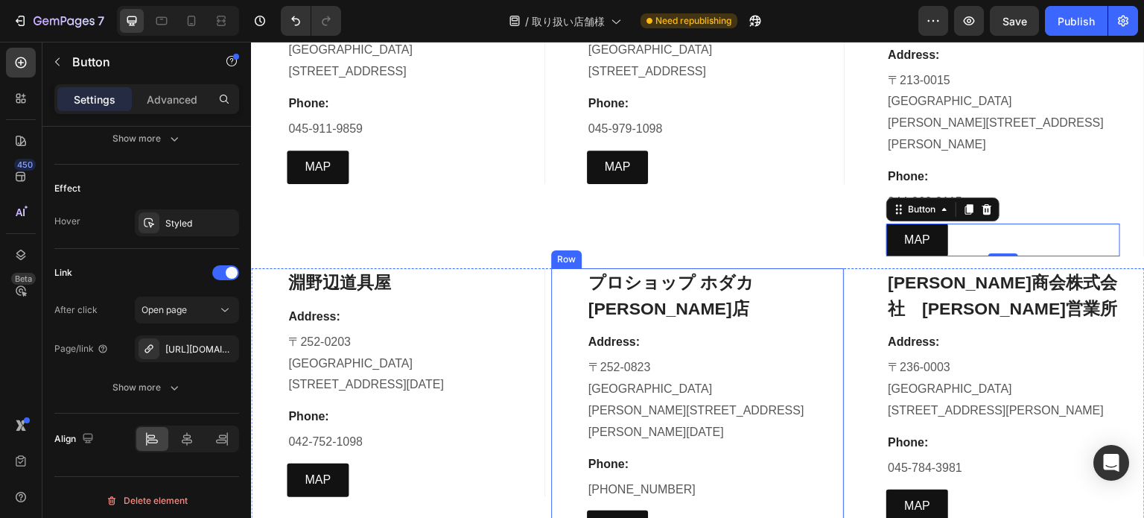
scroll to position [4619, 0]
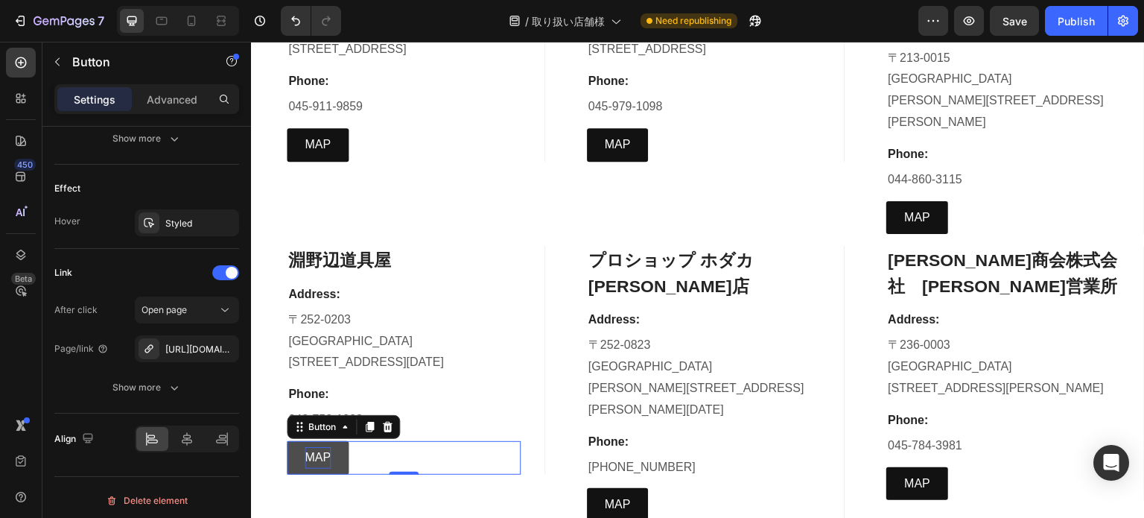
click at [311, 447] on p "MAP" at bounding box center [318, 458] width 26 height 22
click at [189, 346] on div "https://www.google.com/maps/place/%E6%B7%B5%E9%87%8E%E8%BE%BA%E9%81%93%E5%85%B7…" at bounding box center [186, 349] width 43 height 13
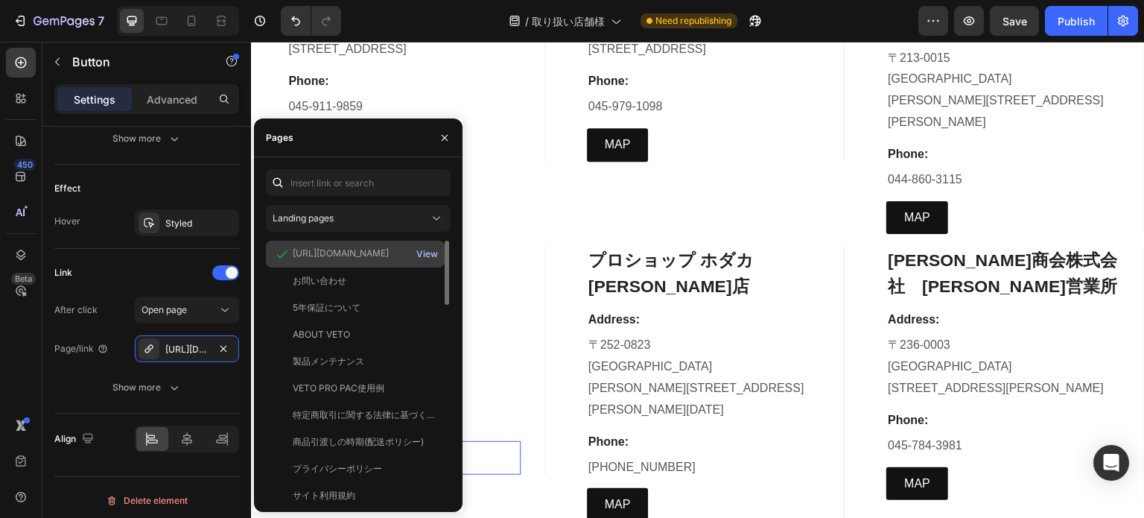
click at [434, 253] on div "View" at bounding box center [427, 253] width 22 height 13
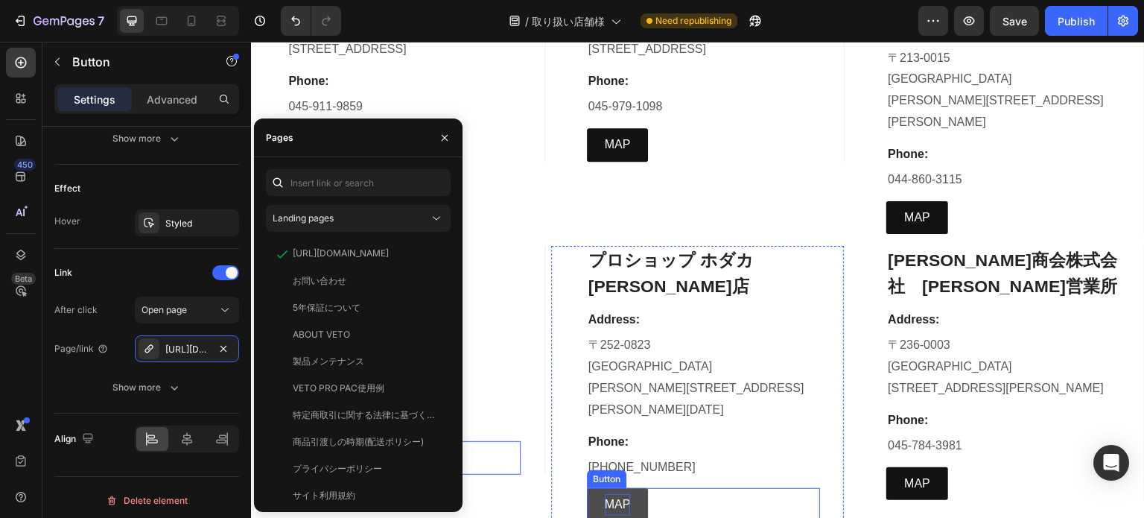
click at [621, 494] on p "MAP" at bounding box center [618, 505] width 26 height 22
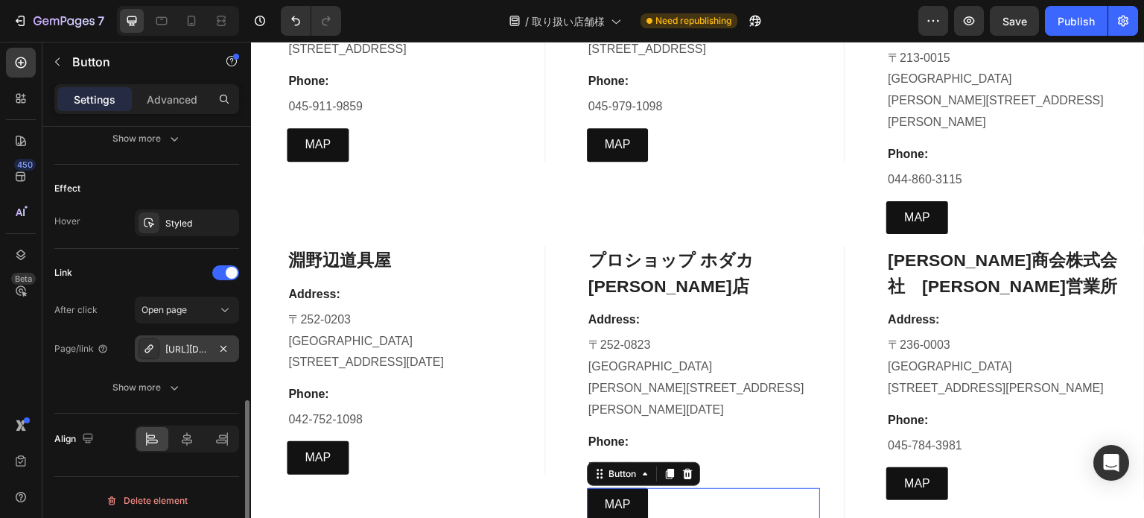
click at [197, 348] on div "https://www.google.com/maps/place/%E3%83%9B%E3%83%80%E3%82%AB%E8%97%A4%E6%B2%A2…" at bounding box center [186, 349] width 43 height 13
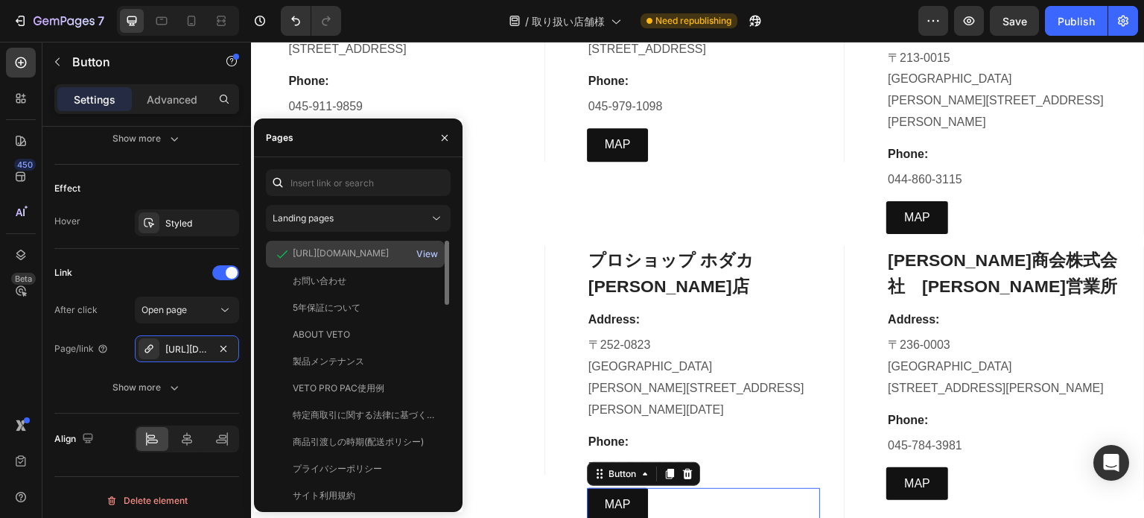
click at [425, 253] on div "View" at bounding box center [427, 253] width 22 height 13
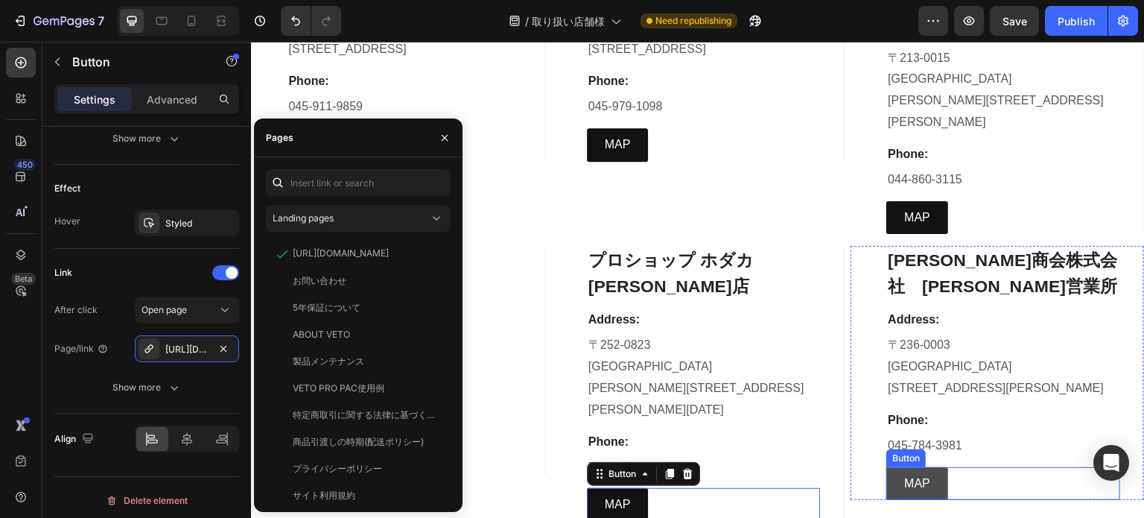
click at [903, 467] on link "MAP" at bounding box center [918, 484] width 62 height 34
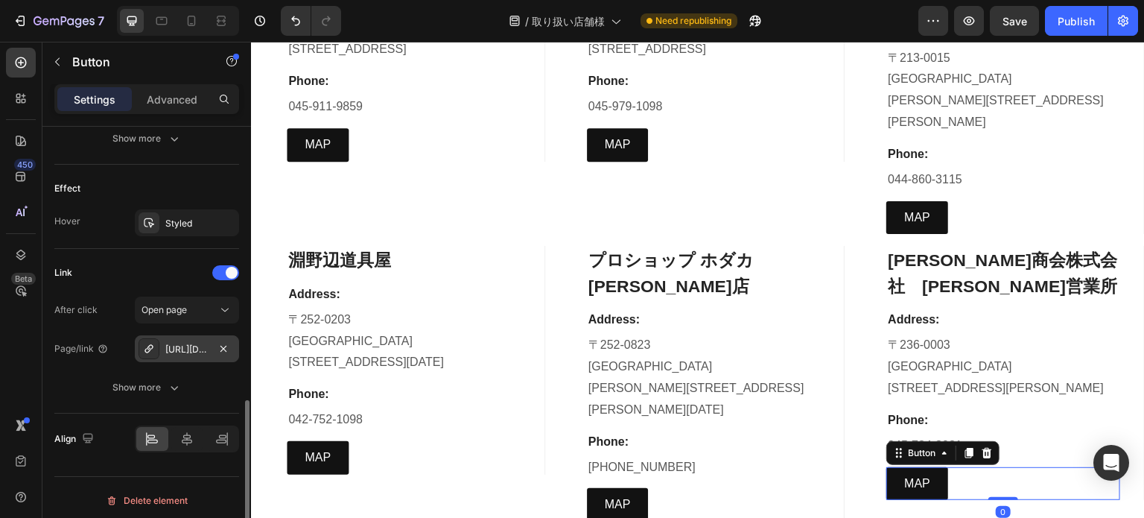
click at [212, 348] on div "https://maps.app.goo.gl/wcW7ix1VGXzDynxW9" at bounding box center [187, 348] width 104 height 27
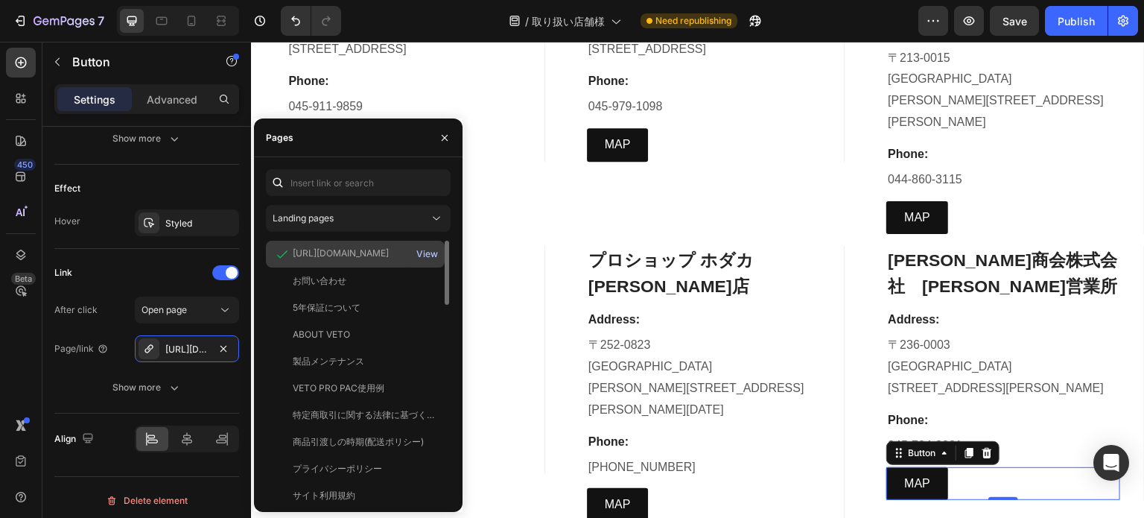
click at [429, 249] on div "View" at bounding box center [427, 253] width 22 height 13
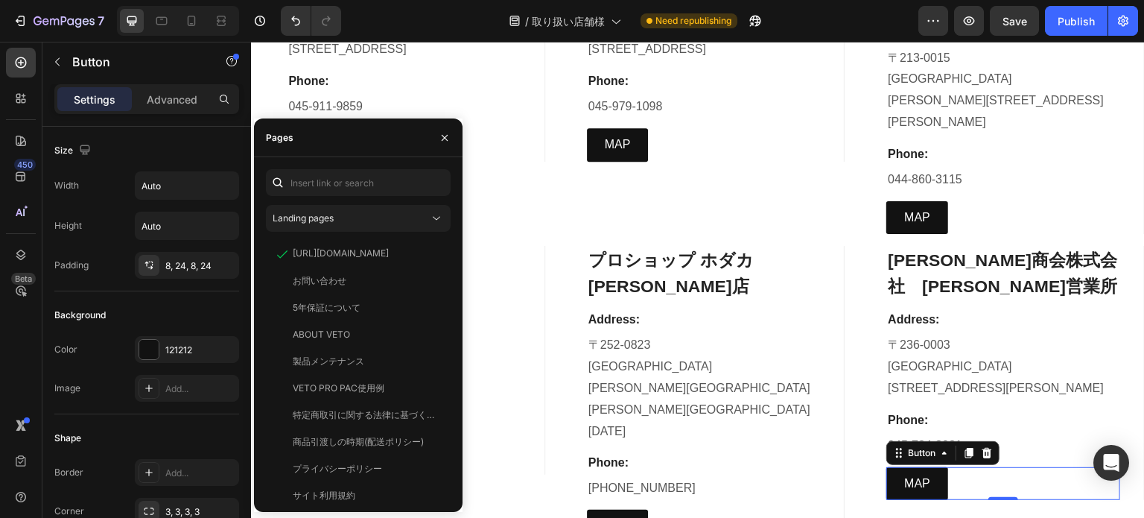
scroll to position [745, 0]
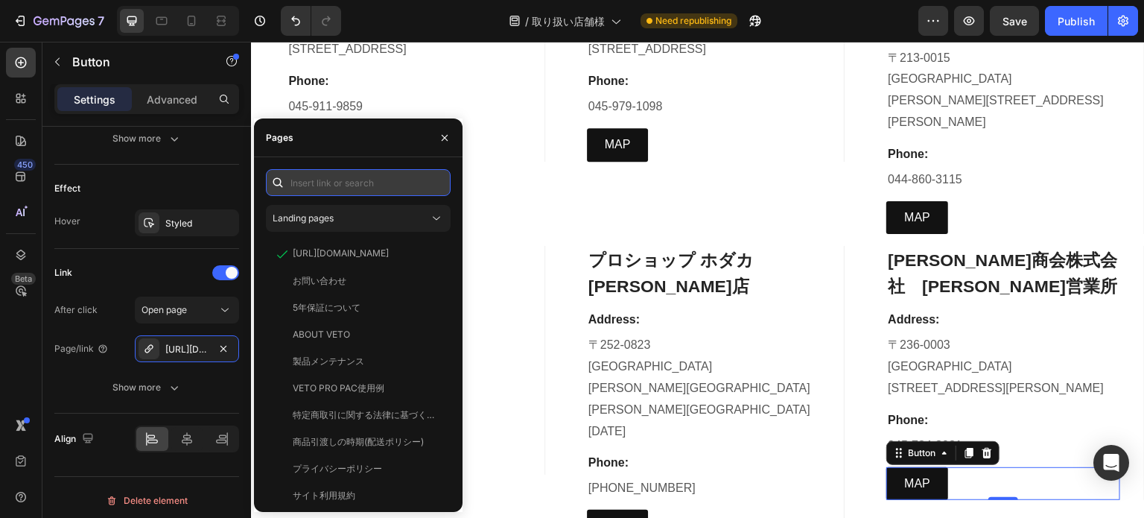
click at [314, 186] on input "text" at bounding box center [358, 182] width 185 height 27
paste input "https://www.google.com/maps/place/%E5%B1%B1%E6%9C%AC%E5%95%86%E4%BC%9A(%E6%A0%A…"
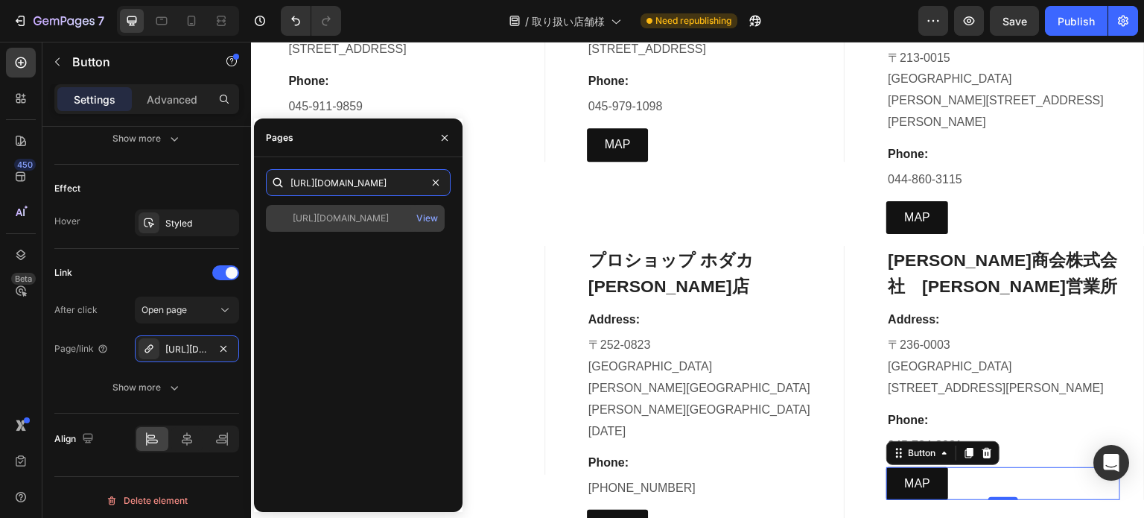
type input "https://www.google.com/maps/place/%E5%B1%B1%E6%9C%AC%E5%95%86%E4%BC%9A(%E6%A0%A…"
click at [286, 217] on div at bounding box center [282, 218] width 21 height 13
click at [423, 217] on div "View" at bounding box center [427, 218] width 22 height 13
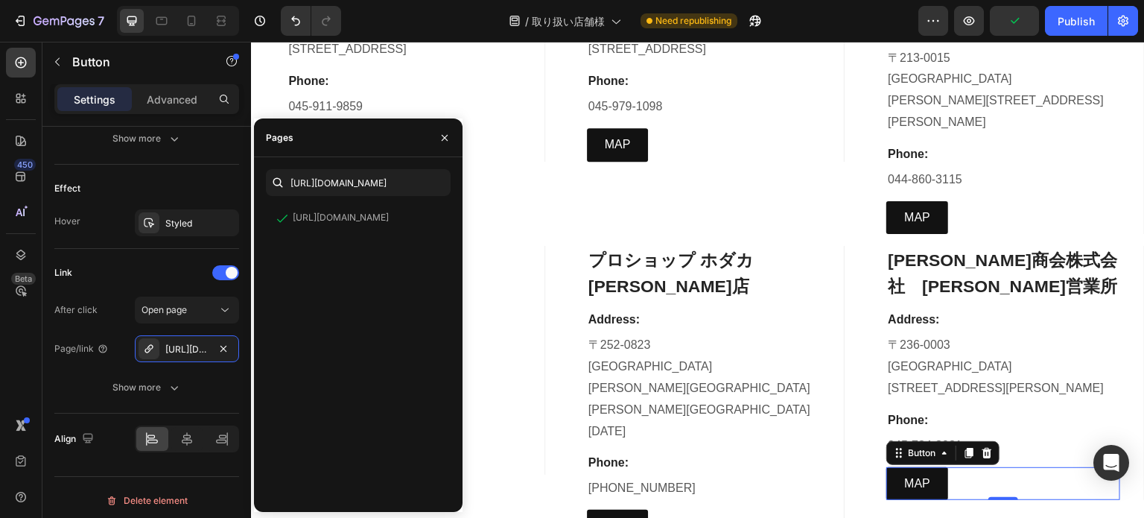
click at [427, 133] on div at bounding box center [445, 137] width 36 height 38
click at [443, 139] on icon "button" at bounding box center [445, 138] width 6 height 6
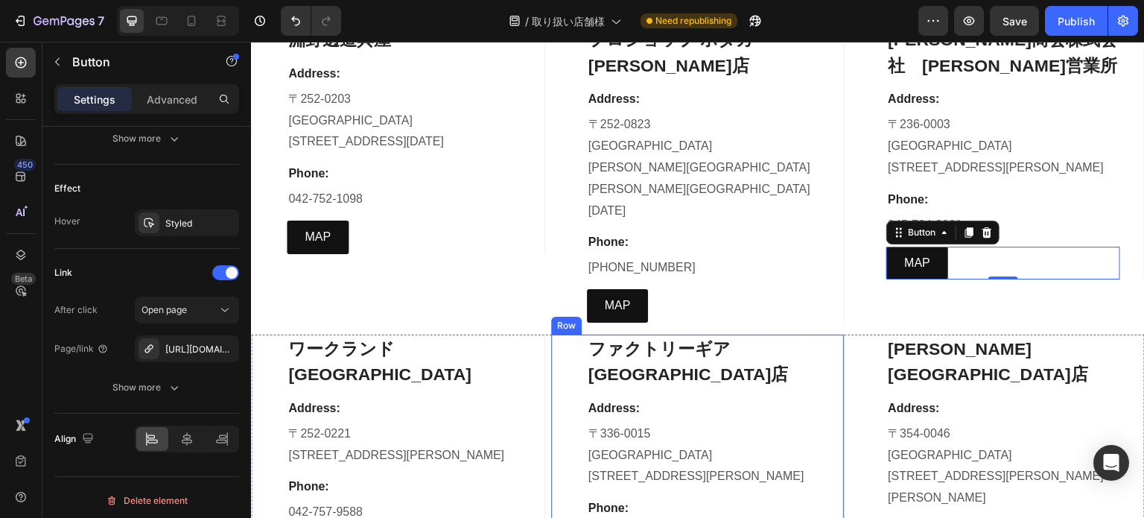
scroll to position [4843, 0]
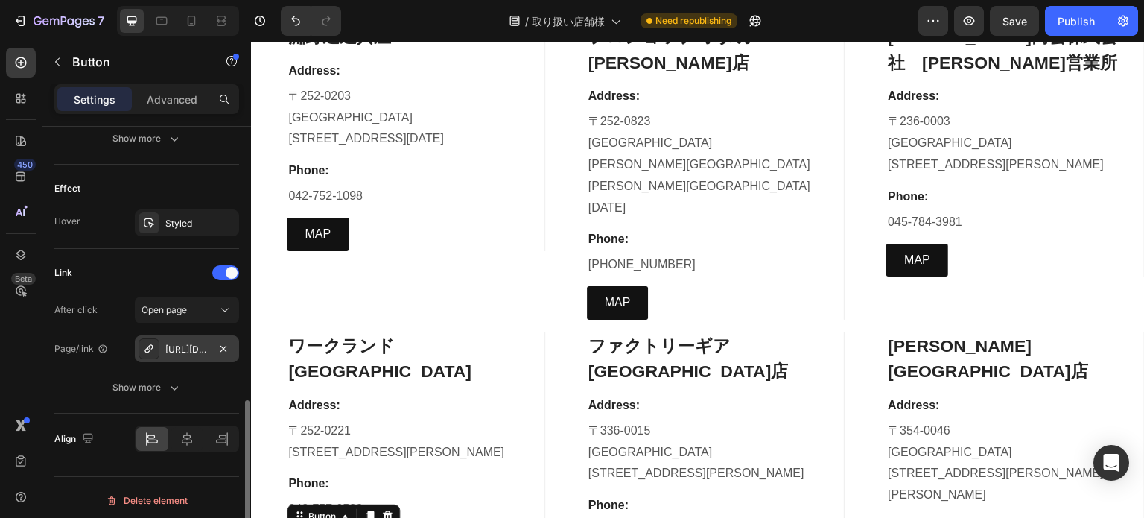
click at [200, 350] on div "https://maps.app.goo.gl/ry5Wetu3v72u5hfi9" at bounding box center [186, 349] width 43 height 13
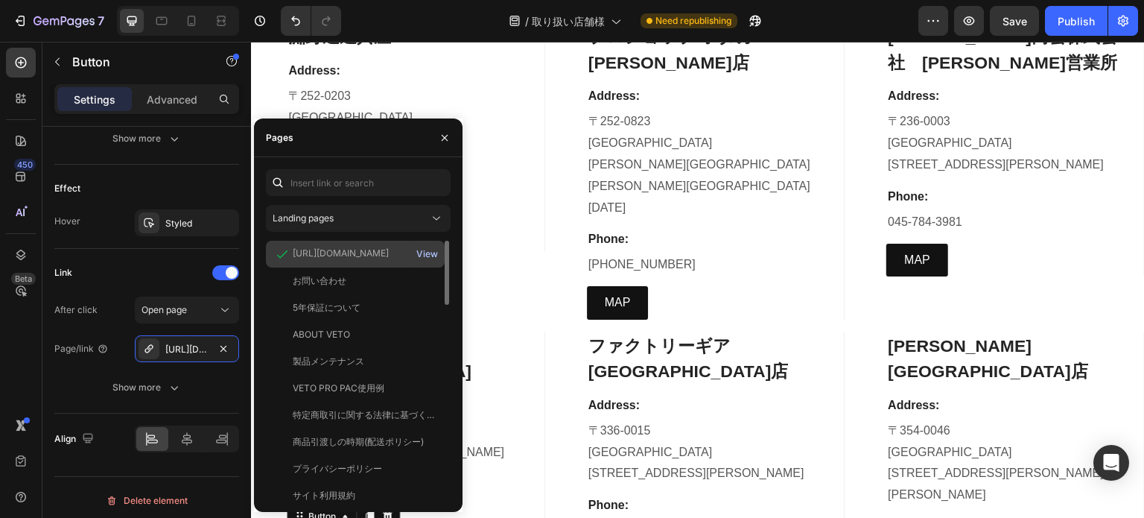
click at [431, 255] on div "View" at bounding box center [427, 253] width 22 height 13
click at [437, 142] on button "button" at bounding box center [445, 138] width 24 height 24
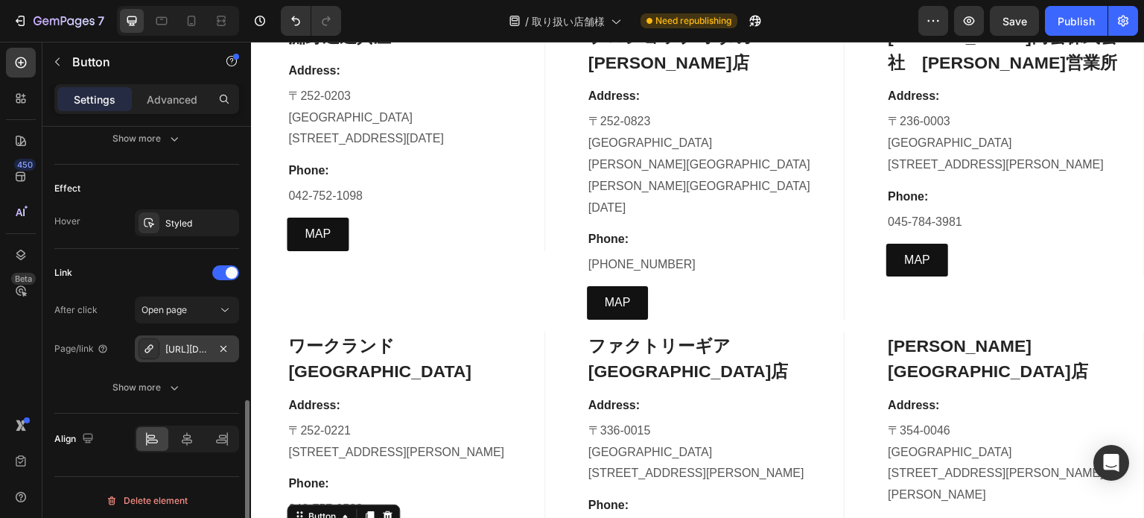
click at [203, 354] on div "https://maps.app.goo.gl/ry5Wetu3v72u5hfi9" at bounding box center [187, 348] width 104 height 27
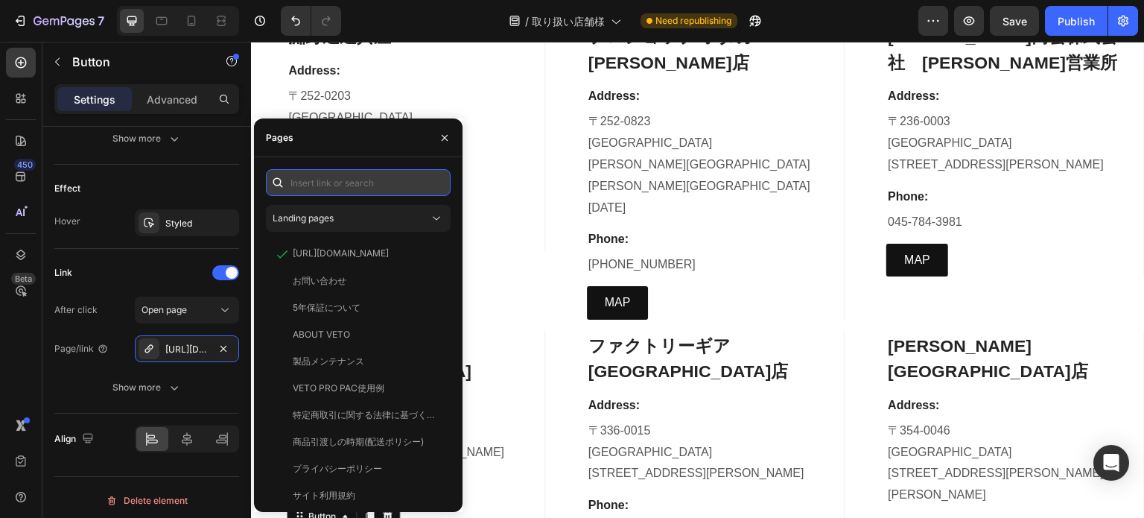
paste input "https://www.google.com/maps/place/%E3%83%AF%E3%83%BC%E3%82%AF%E3%83%A9%E3%83%B3…"
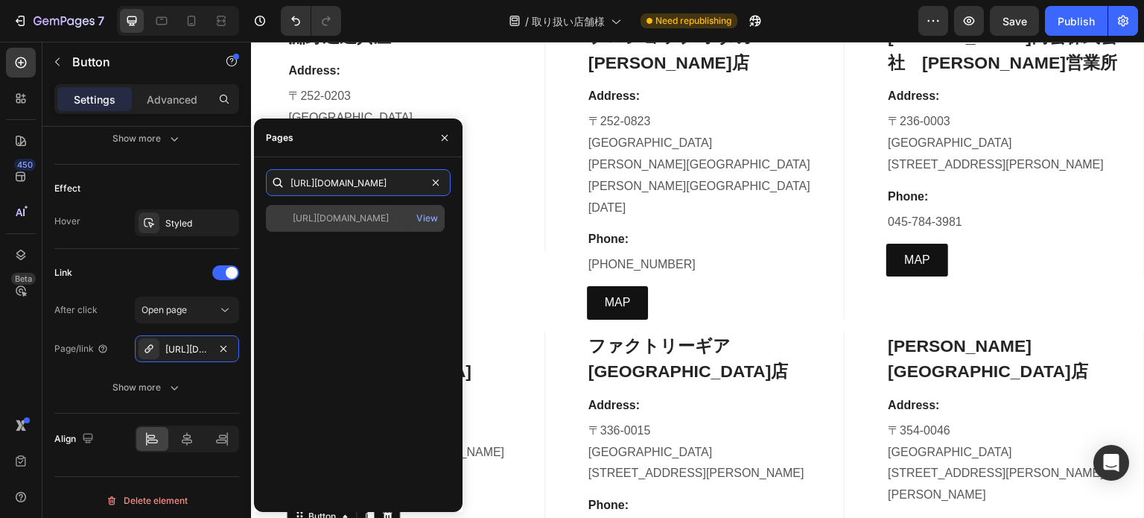
type input "https://www.google.com/maps/place/%E3%83%AF%E3%83%BC%E3%82%AF%E3%83%A9%E3%83%B3…"
click at [340, 224] on div "https://www.google.com/maps/place/%E3%83%AF%E3%83%BC%E3%82%AF%E3%83%A9%E3%83%B3…" at bounding box center [341, 218] width 96 height 13
click at [426, 225] on button "View" at bounding box center [427, 218] width 23 height 21
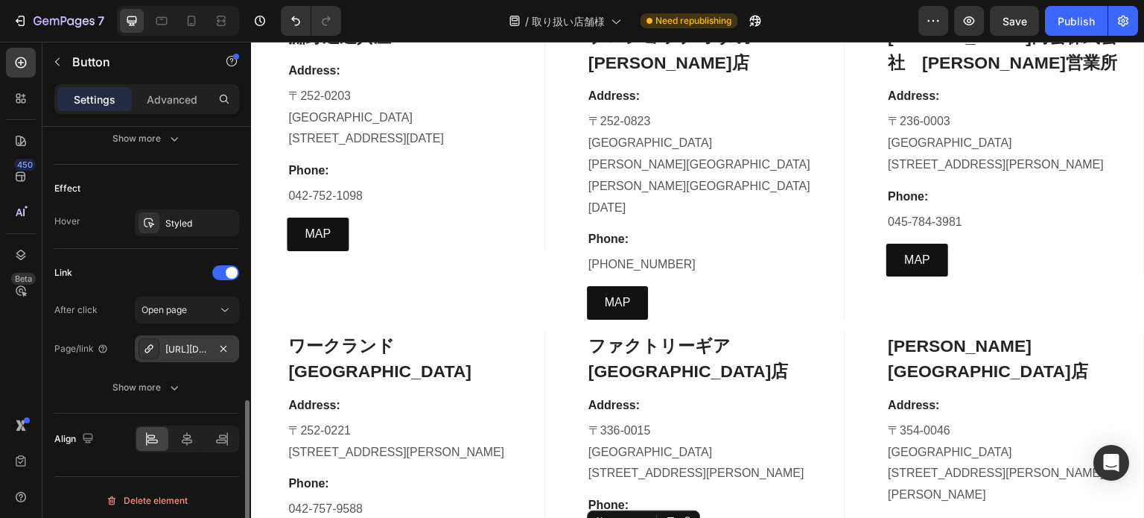
click at [171, 352] on div "https://www.google.com/maps/place/%E3%83%95%E3%82%A1%E3%82%AF%E3%83%88%E3%83%AA…" at bounding box center [186, 349] width 43 height 13
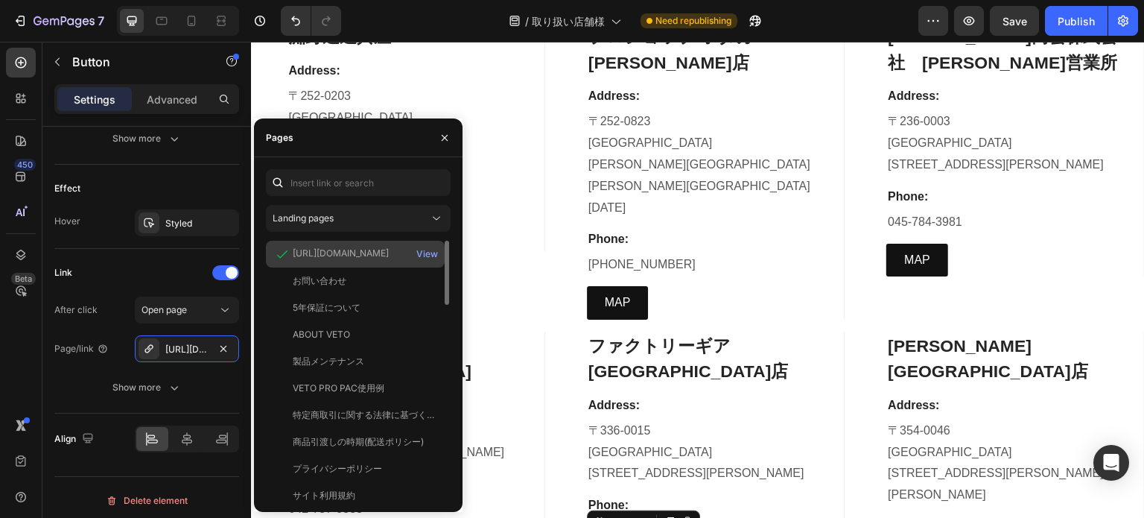
click at [372, 253] on div "https://www.google.com/maps/place/%E3%83%95%E3%82%A1%E3%82%AF%E3%83%88%E3%83%AA…" at bounding box center [341, 253] width 96 height 13
click at [386, 255] on div "https://www.google.com/maps/place/%E3%83%95%E3%82%A1%E3%82%AF%E3%83%88%E3%83%AA…" at bounding box center [341, 253] width 96 height 13
click at [389, 250] on div "https://www.google.com/maps/place/%E3%83%95%E3%82%A1%E3%82%AF%E3%83%88%E3%83%AA…" at bounding box center [341, 253] width 96 height 13
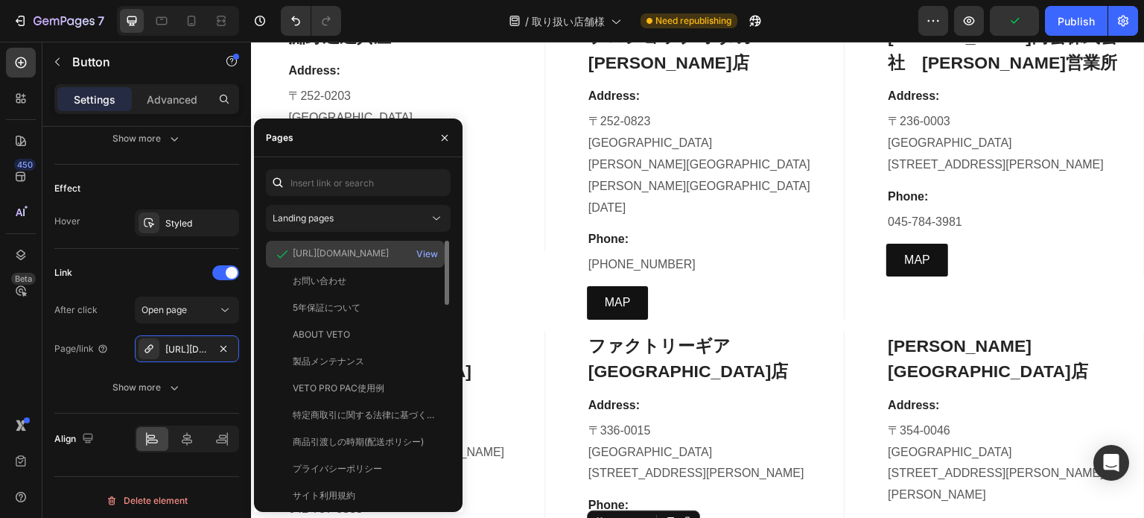
click at [389, 250] on div "https://www.google.com/maps/place/%E3%83%95%E3%82%A1%E3%82%AF%E3%83%88%E3%83%AA…" at bounding box center [341, 253] width 96 height 13
click at [427, 256] on div "View" at bounding box center [427, 253] width 22 height 13
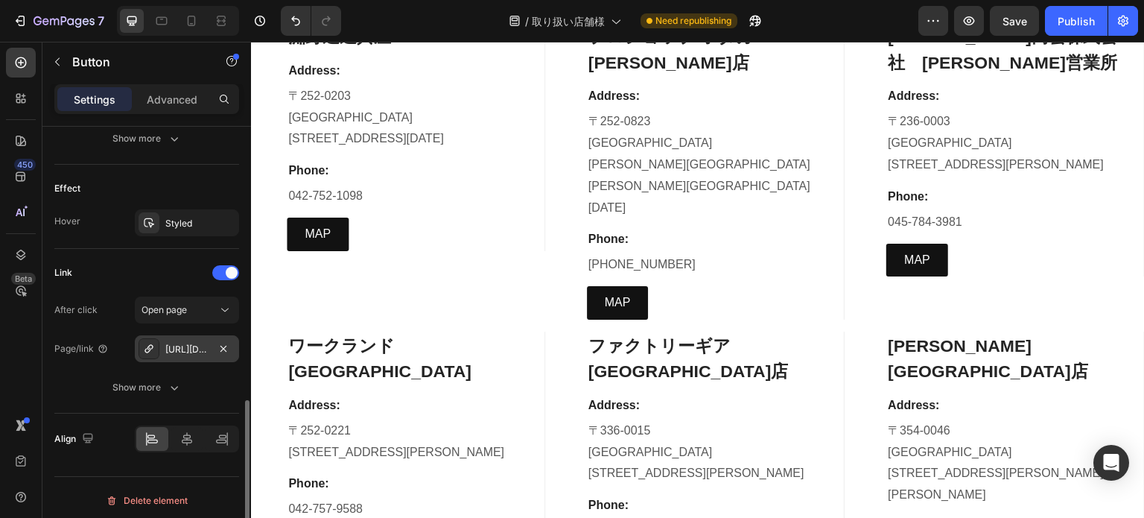
click at [185, 347] on div "https://www.google.com/maps/place/%E3%81%8B%E3%81%98%E5%85%B5%E8%A1%9B+%E7%AB%B…" at bounding box center [186, 349] width 43 height 13
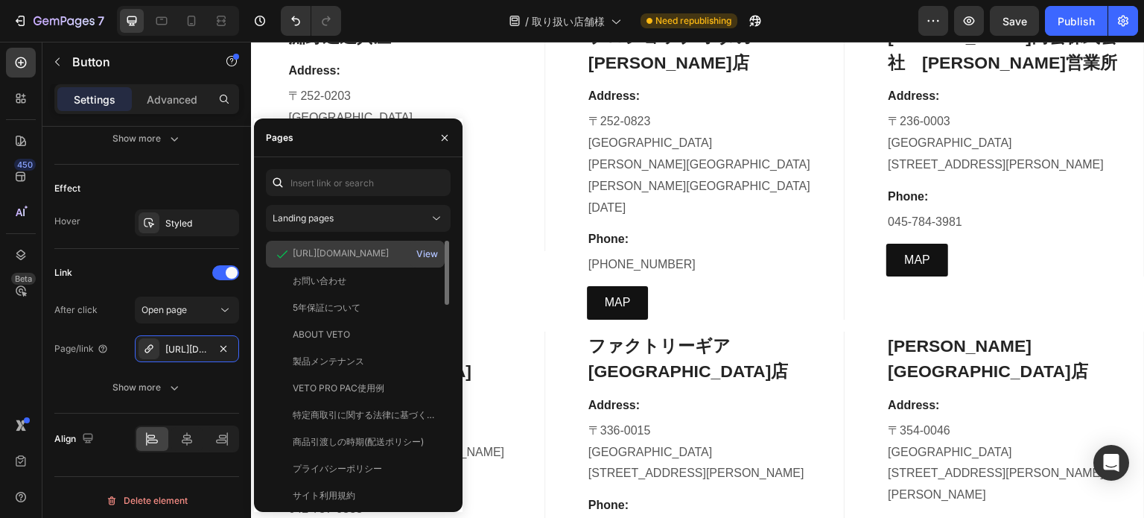
click at [432, 253] on div "View" at bounding box center [427, 253] width 22 height 13
click at [446, 145] on button "button" at bounding box center [445, 138] width 24 height 24
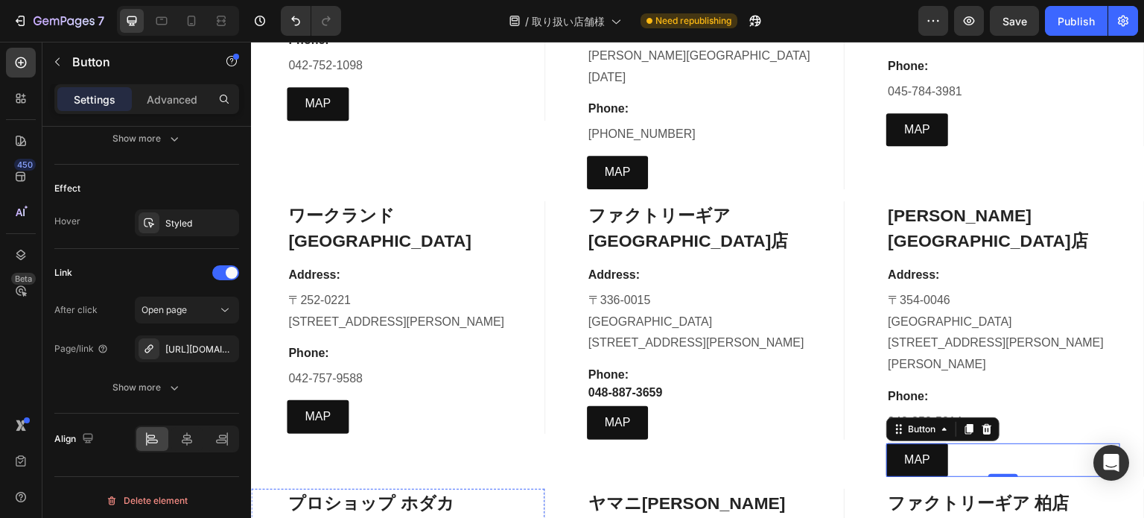
scroll to position [4992, 0]
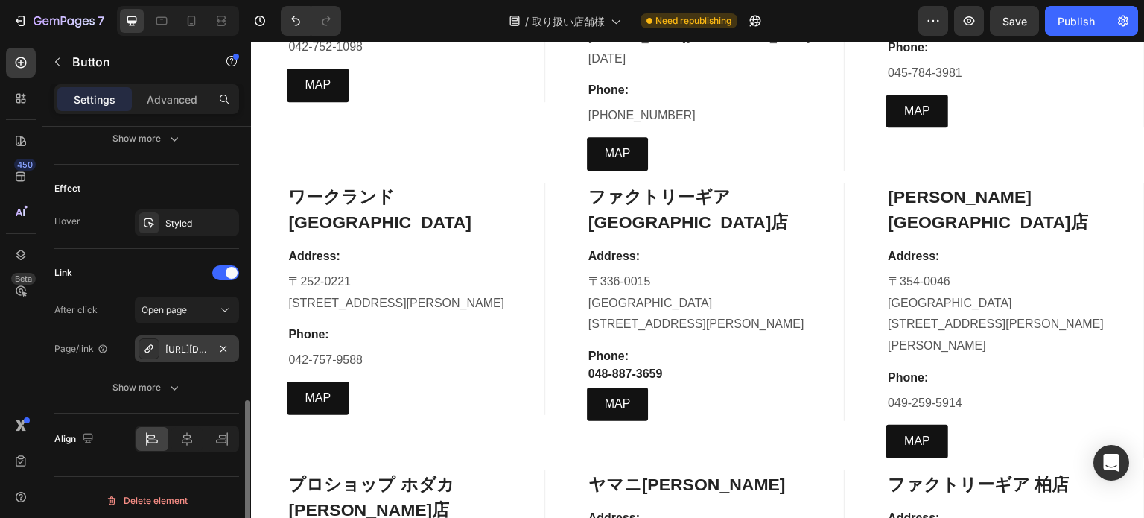
click at [194, 354] on div "https://www.google.com/maps/place/%E3%83%9B%E3%83%80%E3%82%AB+%E8%93%AE%E7%94%B…" at bounding box center [187, 348] width 104 height 27
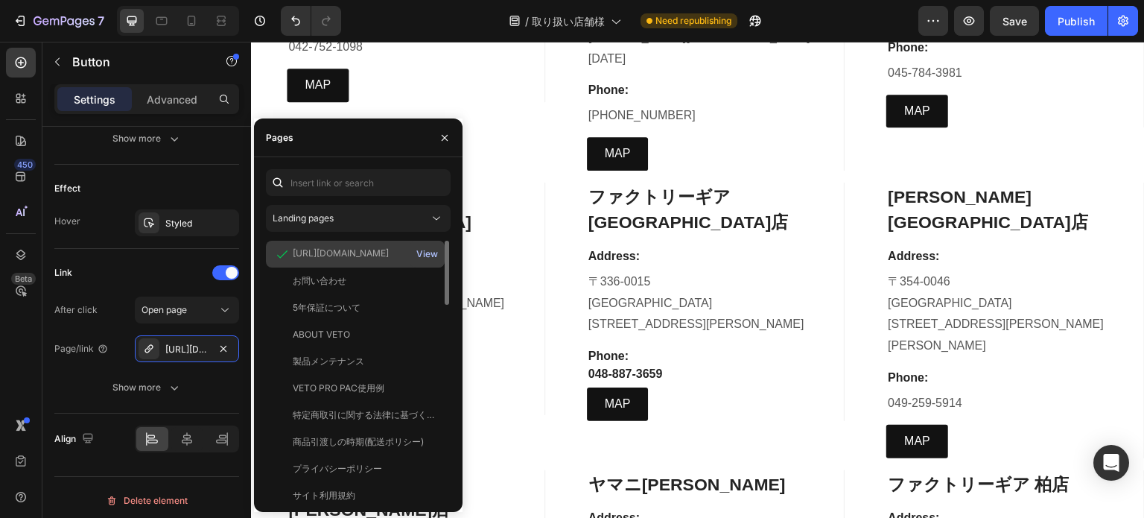
click at [422, 253] on div "View" at bounding box center [427, 253] width 22 height 13
click at [446, 141] on icon "button" at bounding box center [445, 138] width 12 height 12
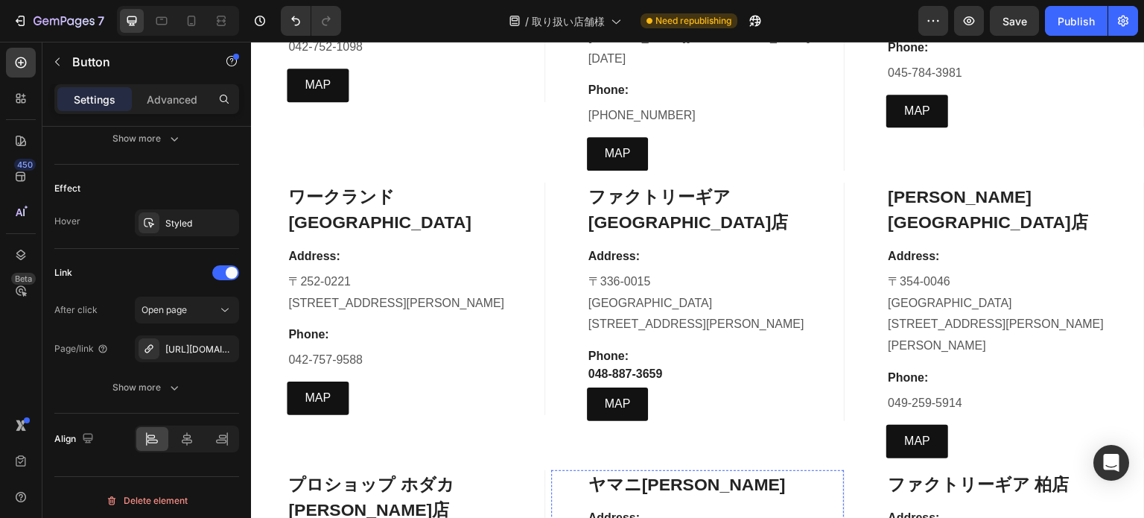
click at [197, 352] on div "https://maps.app.goo.gl/83kei7kTCunAsqKa9" at bounding box center [186, 349] width 43 height 13
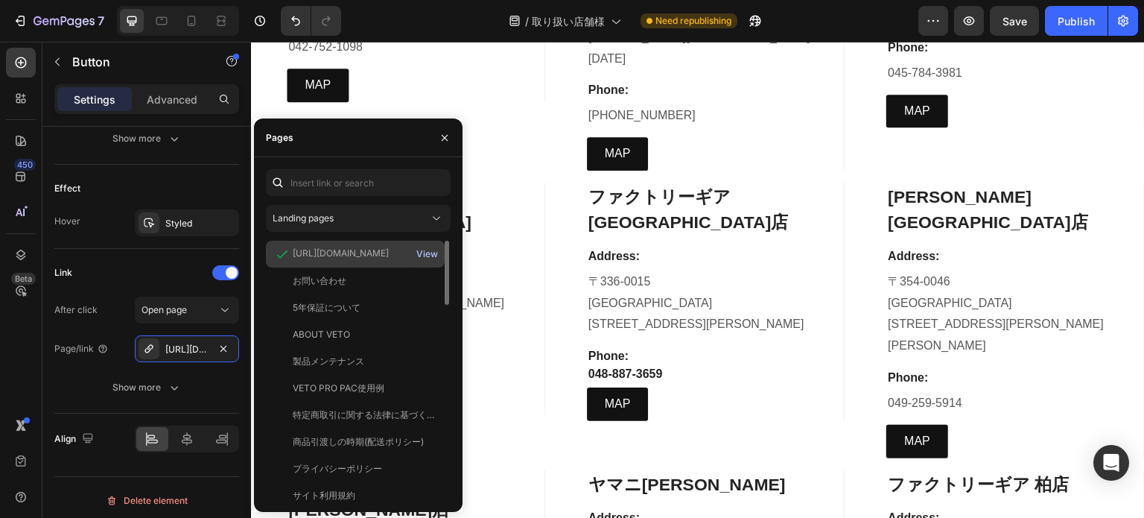
click at [428, 249] on div "View" at bounding box center [427, 253] width 22 height 13
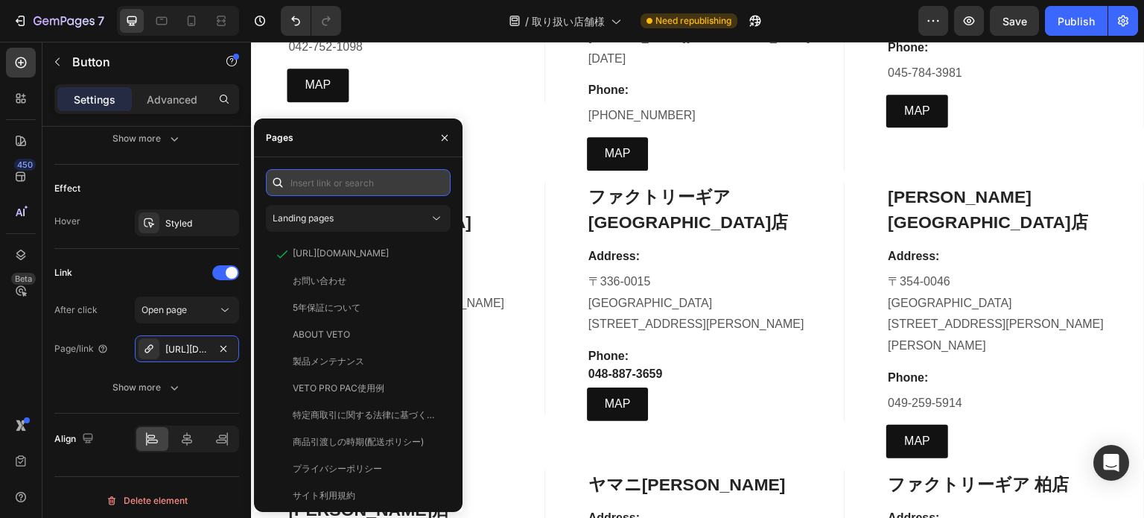
click at [329, 189] on input "text" at bounding box center [358, 182] width 185 height 27
paste input "https://www.google.com/maps/place/%E3%83%A4%E3%83%9E%E3%83%8B%E5%A4%A7%E5%A1%9A…"
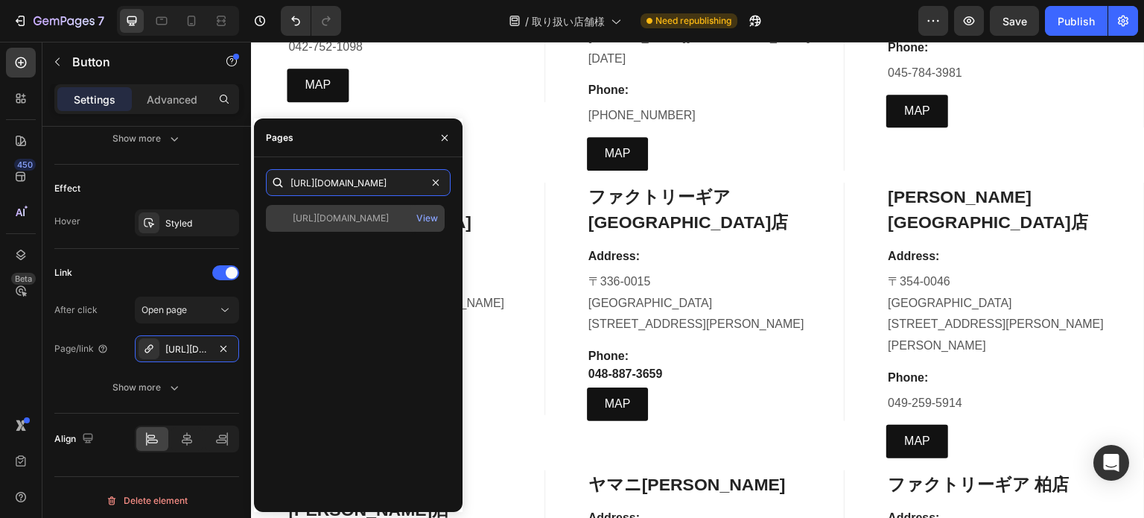
type input "https://www.google.com/maps/place/%E3%83%A4%E3%83%9E%E3%83%8B%E5%A4%A7%E5%A1%9A…"
click at [331, 224] on div "https://www.google.com/maps/place/%E3%83%A4%E3%83%9E%E3%83%8B%E5%A4%A7%E5%A1%9A…" at bounding box center [341, 218] width 96 height 13
click at [425, 217] on div "View" at bounding box center [427, 218] width 22 height 13
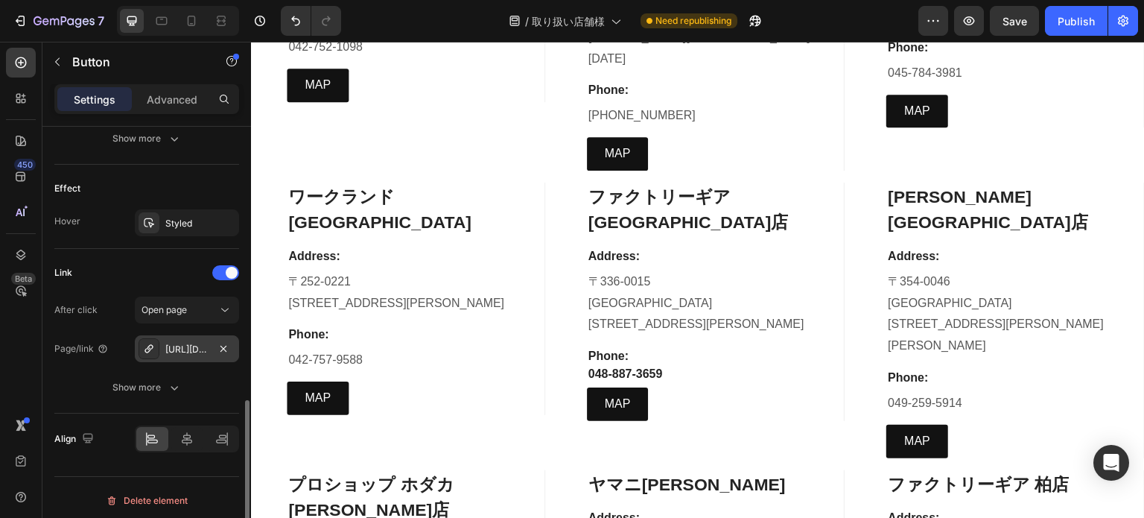
click at [204, 346] on div "https://www.google.com/maps/place/%E3%83%95%E3%82%A1%E3%82%AF%E3%83%88%E3%83%AA…" at bounding box center [186, 349] width 43 height 13
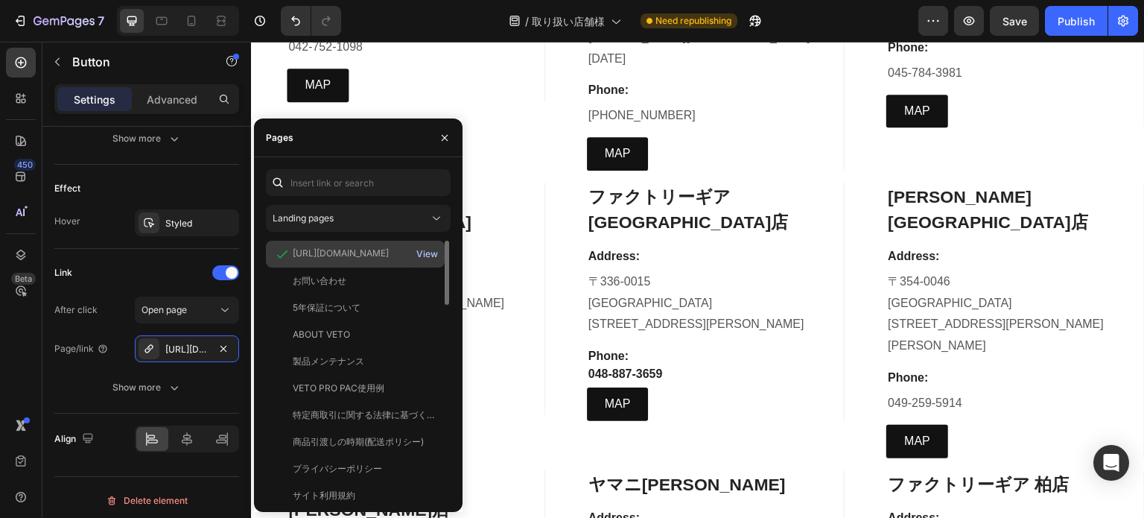
click at [428, 260] on div "View" at bounding box center [427, 253] width 22 height 13
click at [444, 136] on icon "button" at bounding box center [445, 138] width 12 height 12
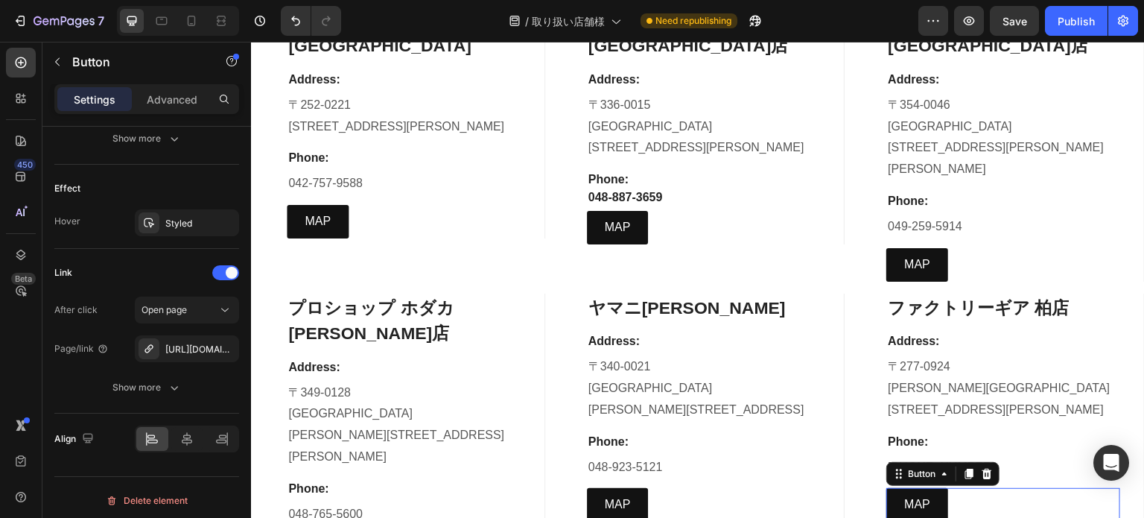
scroll to position [5290, 0]
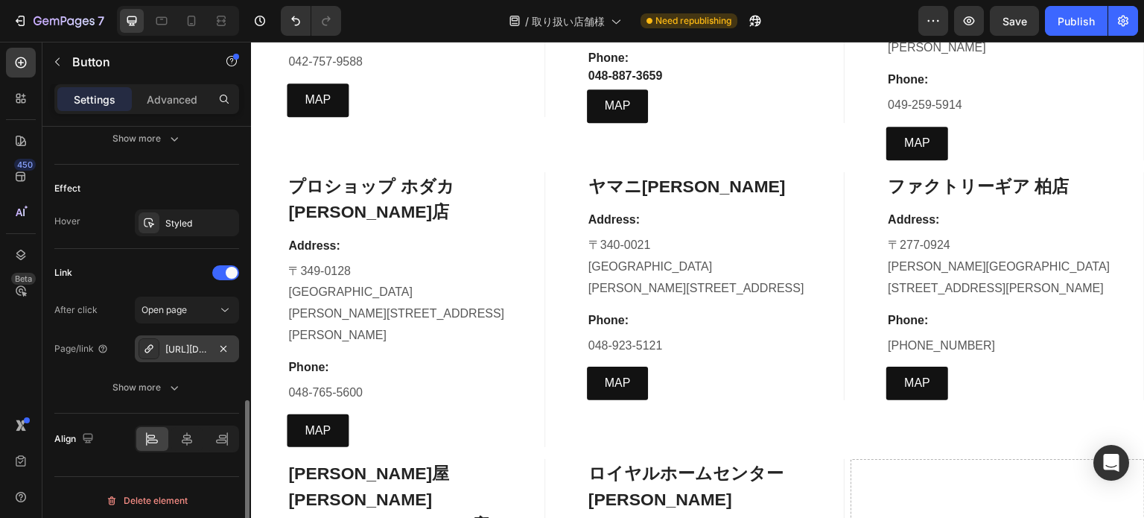
click at [184, 348] on div "https://maps.app.goo.gl/aUDgrb2cyHhAMnY69" at bounding box center [186, 349] width 43 height 13
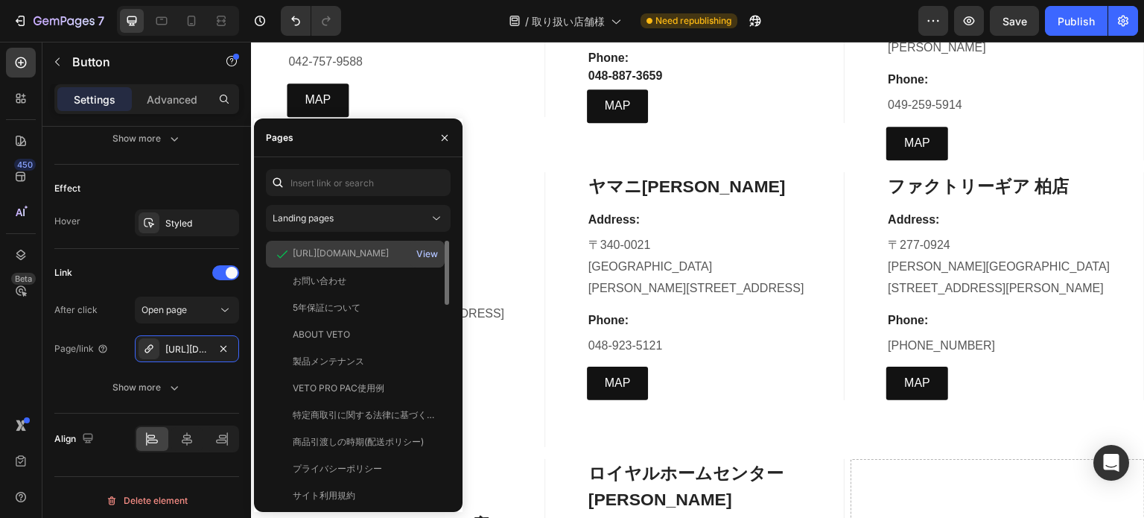
click at [425, 250] on div "View" at bounding box center [427, 253] width 22 height 13
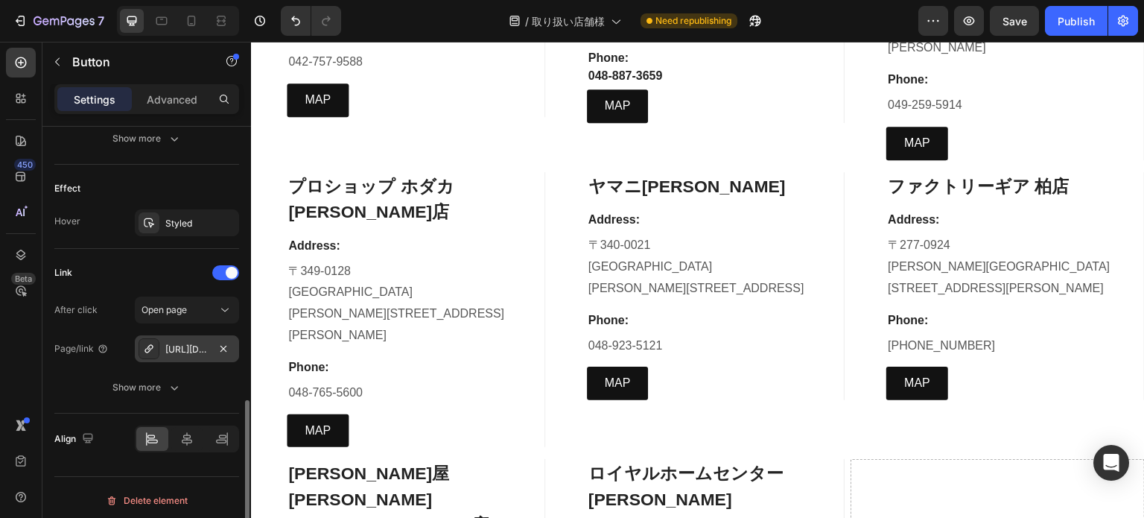
click at [197, 351] on div "https://maps.app.goo.gl/5tTYAHXC8aRcPds59" at bounding box center [186, 349] width 43 height 13
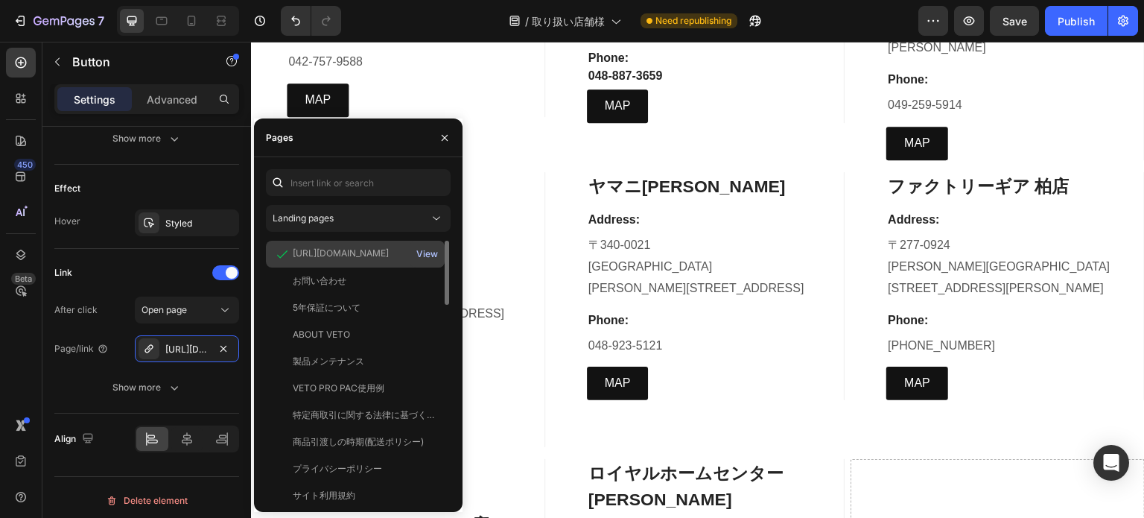
click at [438, 256] on button "View" at bounding box center [427, 254] width 23 height 21
click at [440, 134] on icon "button" at bounding box center [445, 138] width 12 height 12
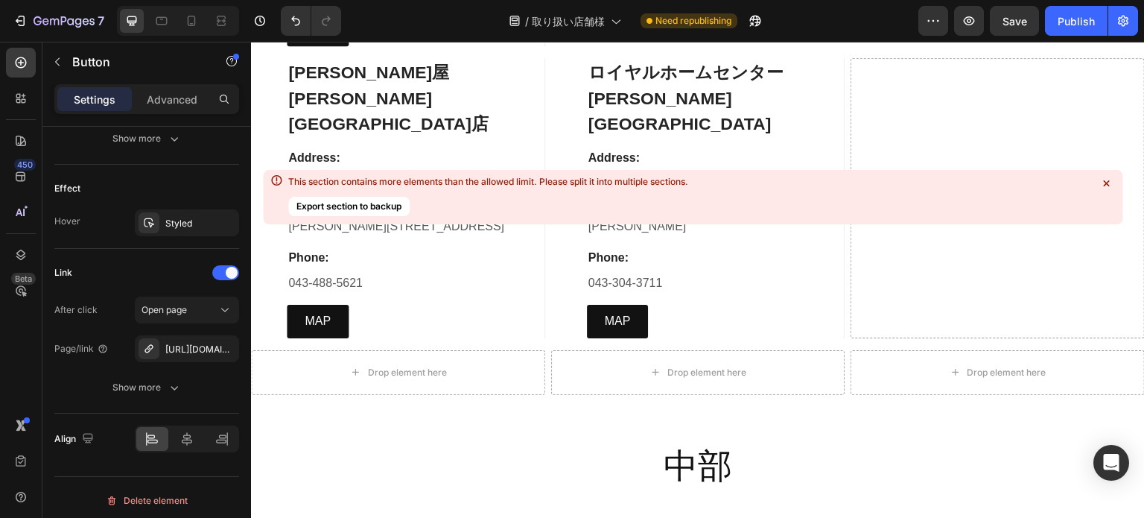
scroll to position [5662, 0]
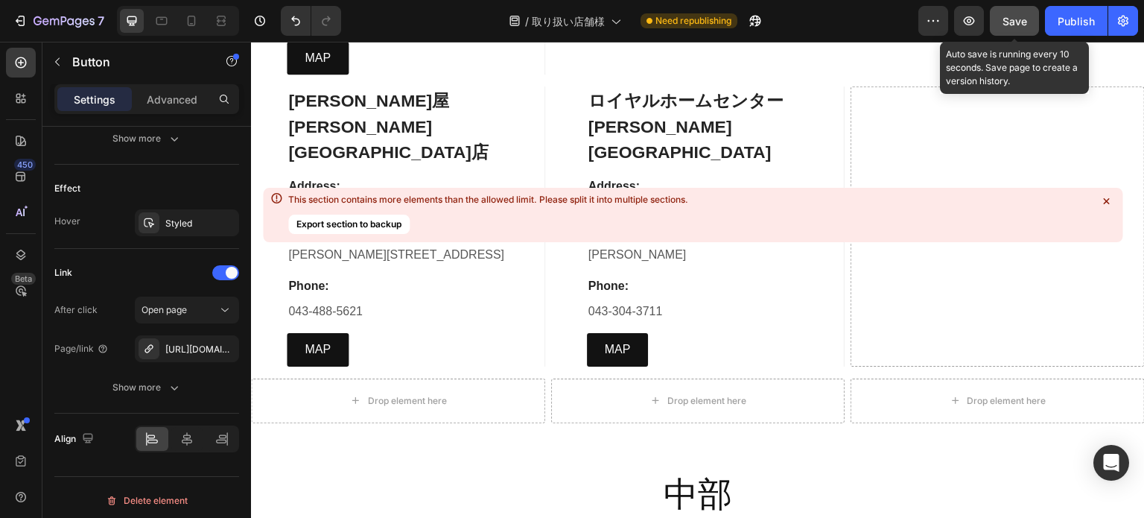
click at [999, 23] on button "Save" at bounding box center [1014, 21] width 49 height 30
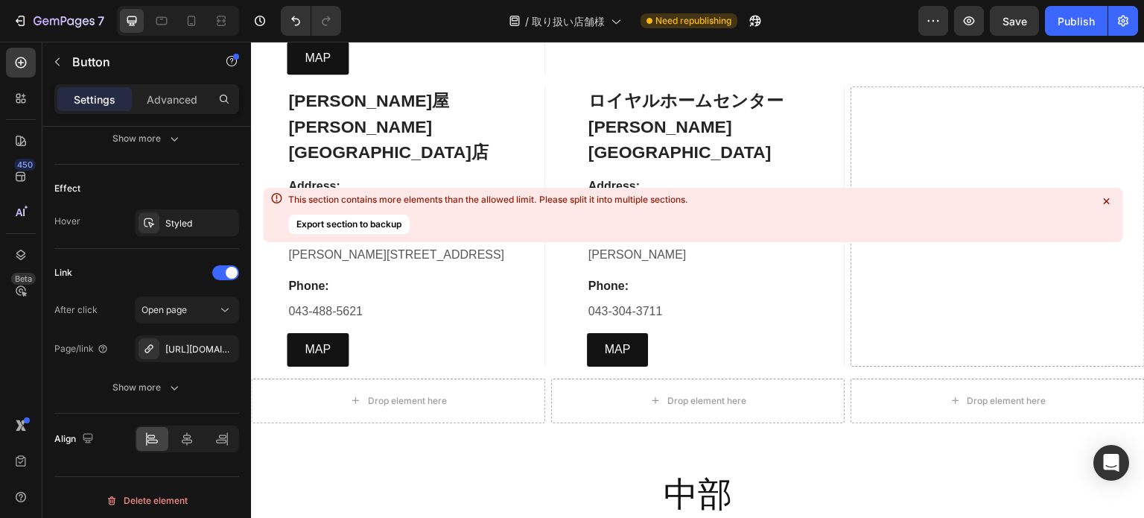
drag, startPoint x: 287, startPoint y: 198, endPoint x: 378, endPoint y: 218, distance: 92.9
click at [378, 218] on div "This section contains more elements than the allowed limit. Please split it int…" at bounding box center [478, 213] width 419 height 45
click at [291, 198] on div "This section contains more elements than the allowed limit. Please split it int…" at bounding box center [488, 200] width 400 height 12
drag, startPoint x: 695, startPoint y: 203, endPoint x: 565, endPoint y: 197, distance: 129.7
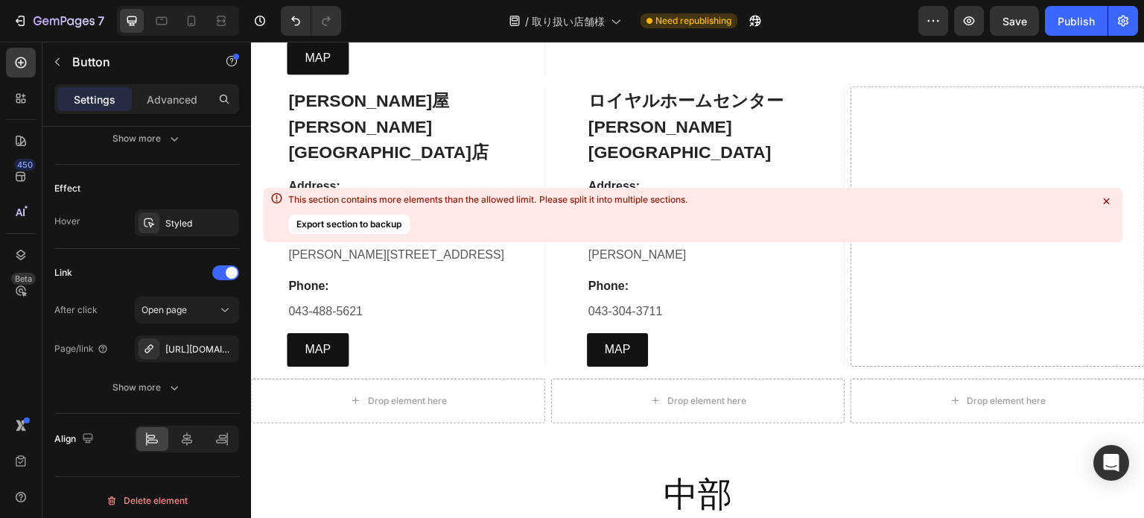
click at [565, 197] on div "This section contains more elements than the allowed limit. Please split it int…" at bounding box center [693, 215] width 860 height 54
click at [395, 223] on button "Export section to backup" at bounding box center [348, 224] width 121 height 19
click at [314, 199] on div "This section contains more elements than the allowed limit. Please split it int…" at bounding box center [488, 200] width 400 height 12
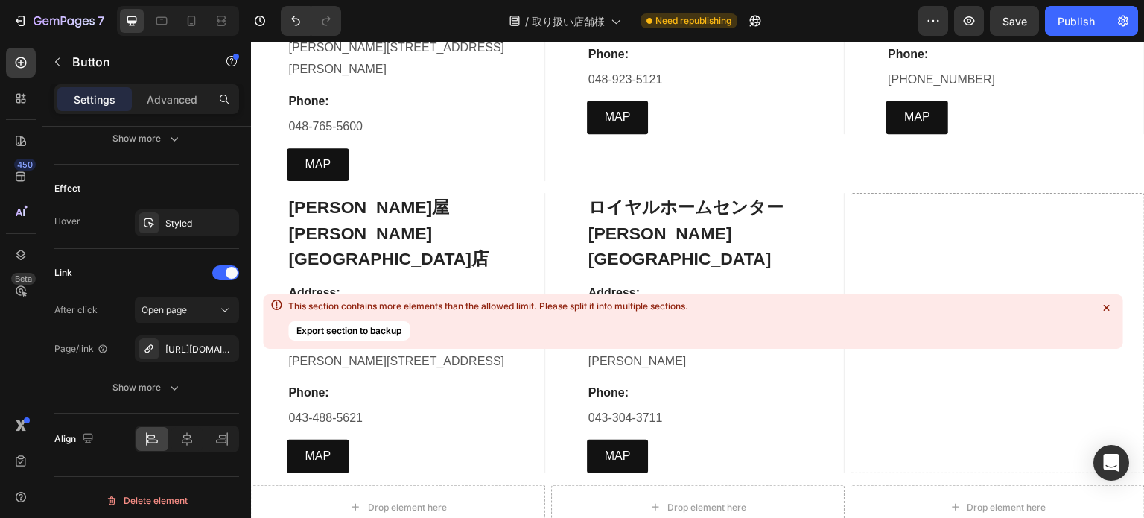
scroll to position [5513, 0]
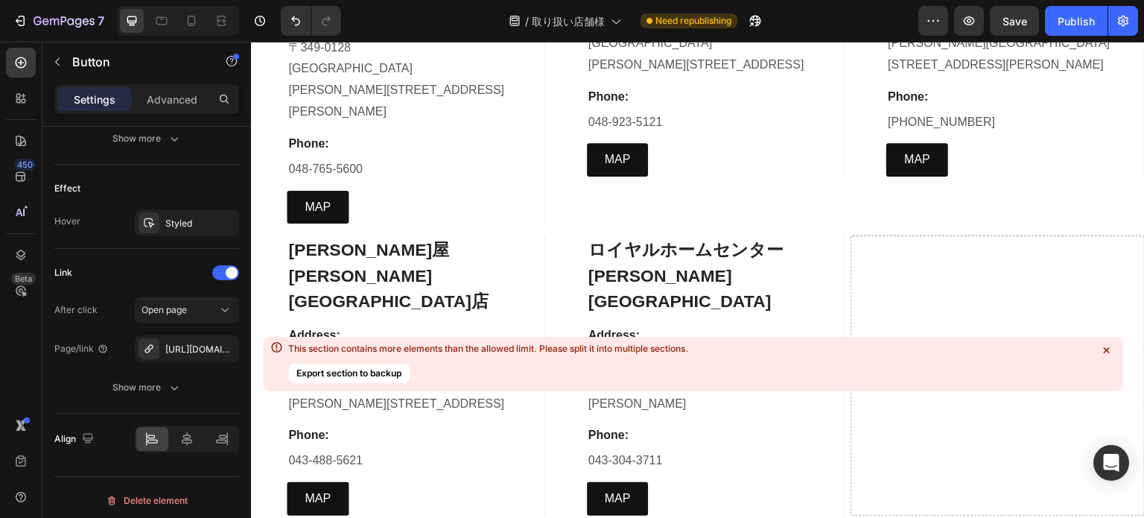
click at [1111, 349] on icon at bounding box center [1106, 350] width 15 height 15
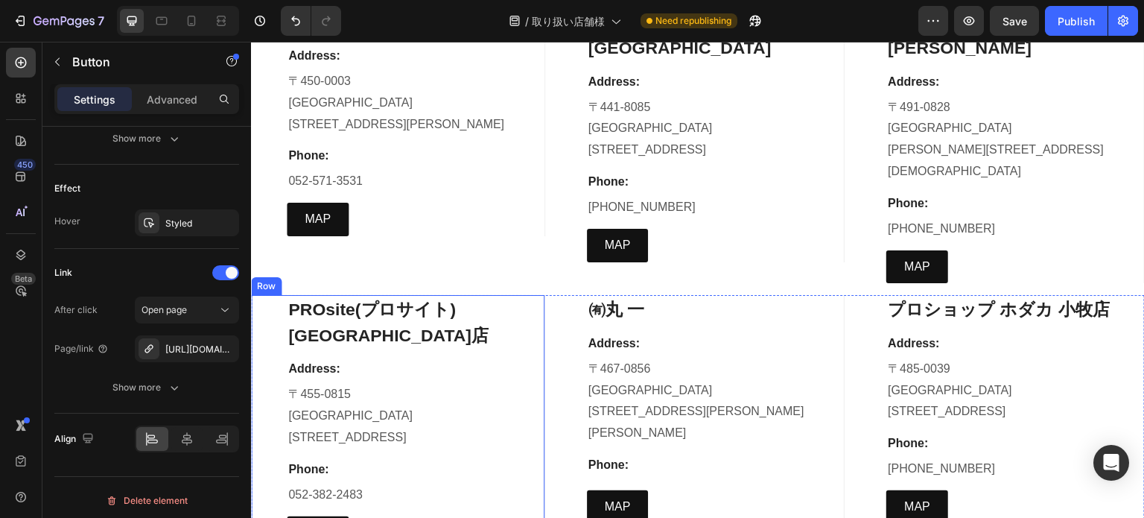
scroll to position [5886, 0]
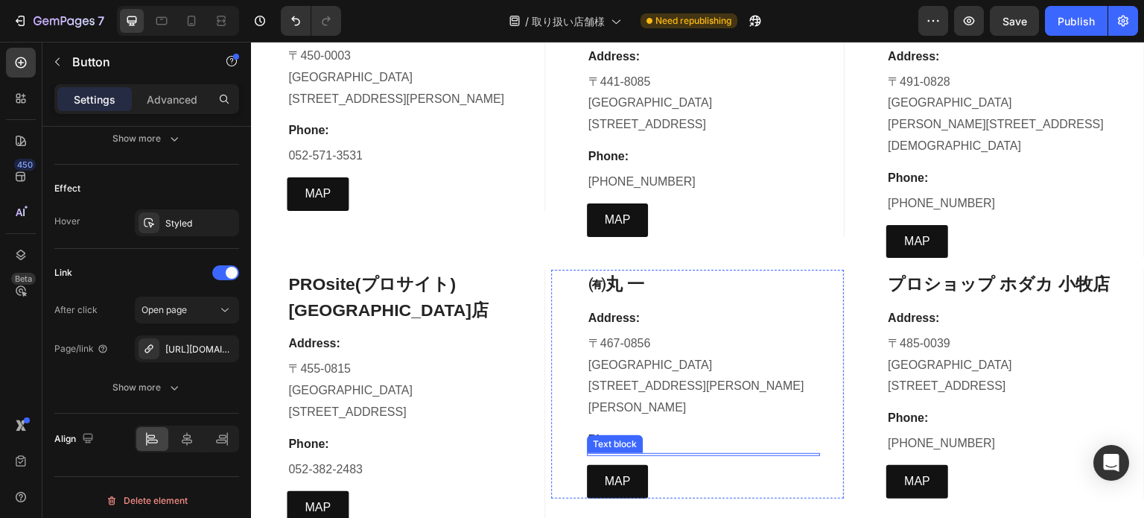
click at [635, 453] on div at bounding box center [704, 454] width 234 height 3
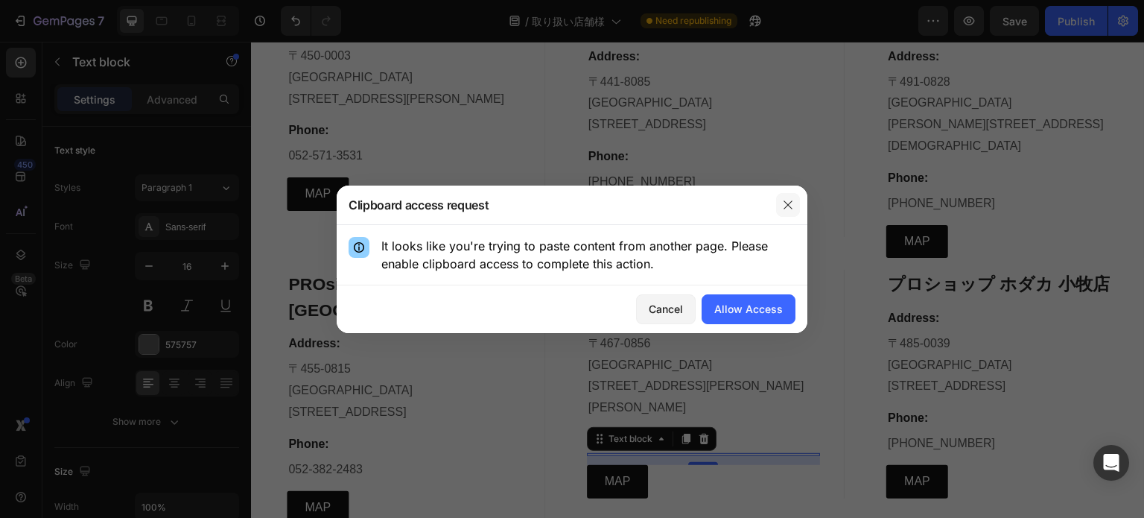
click at [792, 207] on icon "button" at bounding box center [788, 205] width 12 height 12
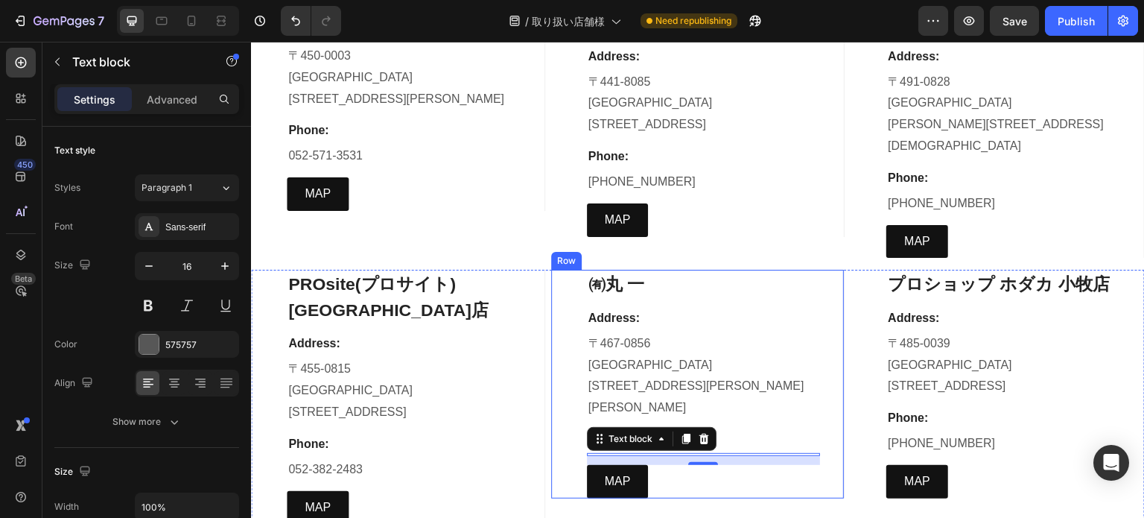
click at [758, 353] on div "㈲丸 一 Heading Address: Text block 〒467-0856 愛知県 名古屋市瑞穂区新開町4-15 Text block Phone:…" at bounding box center [704, 384] width 234 height 228
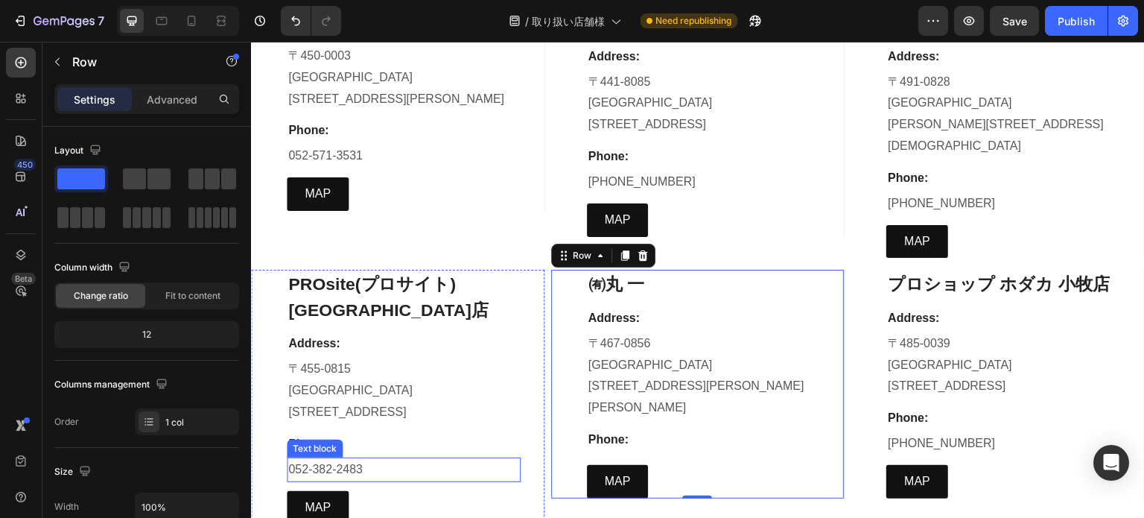
click at [316, 459] on p "052-382-2483" at bounding box center [403, 470] width 231 height 22
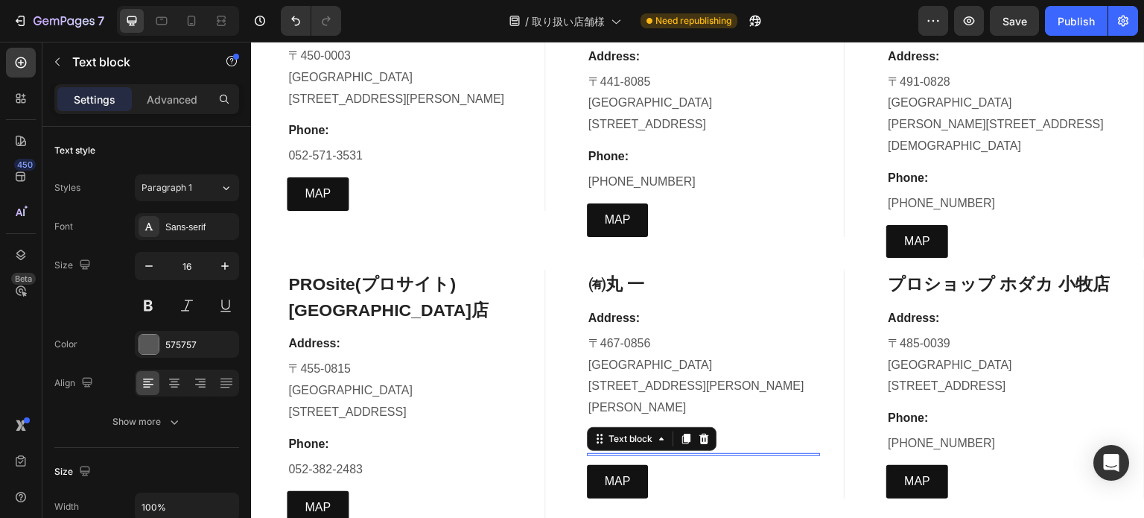
click at [615, 453] on div at bounding box center [704, 454] width 234 height 3
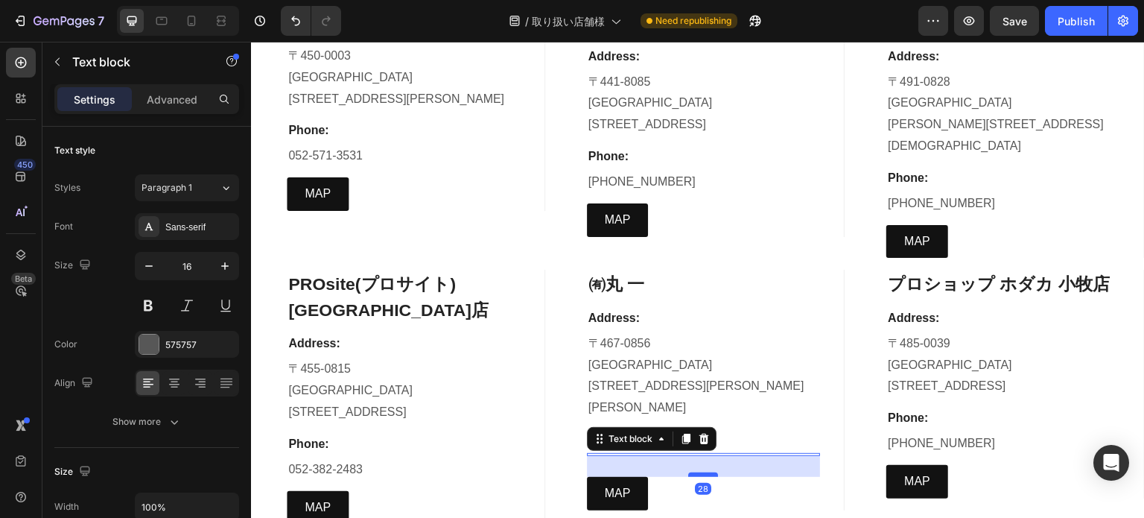
drag, startPoint x: 708, startPoint y: 394, endPoint x: 703, endPoint y: 406, distance: 13.0
click at [703, 472] on div at bounding box center [703, 474] width 30 height 4
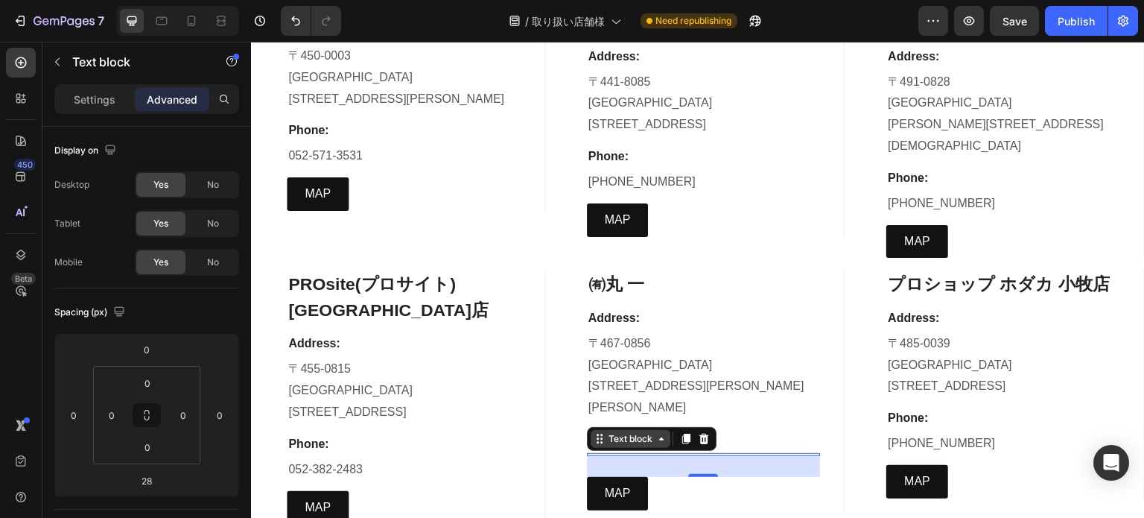
click at [594, 433] on icon at bounding box center [600, 439] width 12 height 12
click at [681, 456] on div "28" at bounding box center [704, 466] width 234 height 21
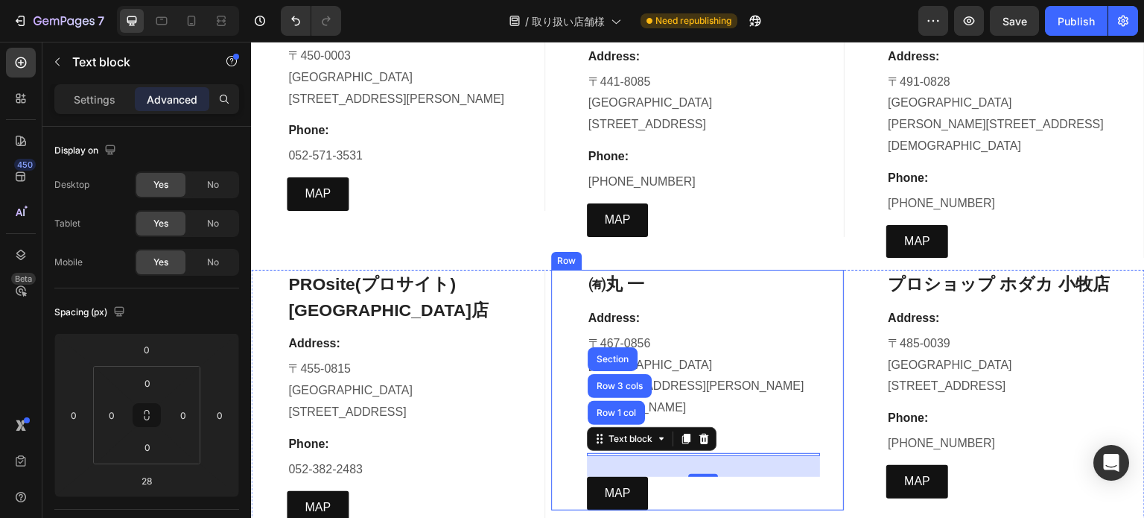
click at [778, 358] on div "㈲丸 一 Heading Address: Text block 〒467-0856 愛知県 名古屋市瑞穂区新開町4-15 Text block Phone:…" at bounding box center [704, 390] width 234 height 240
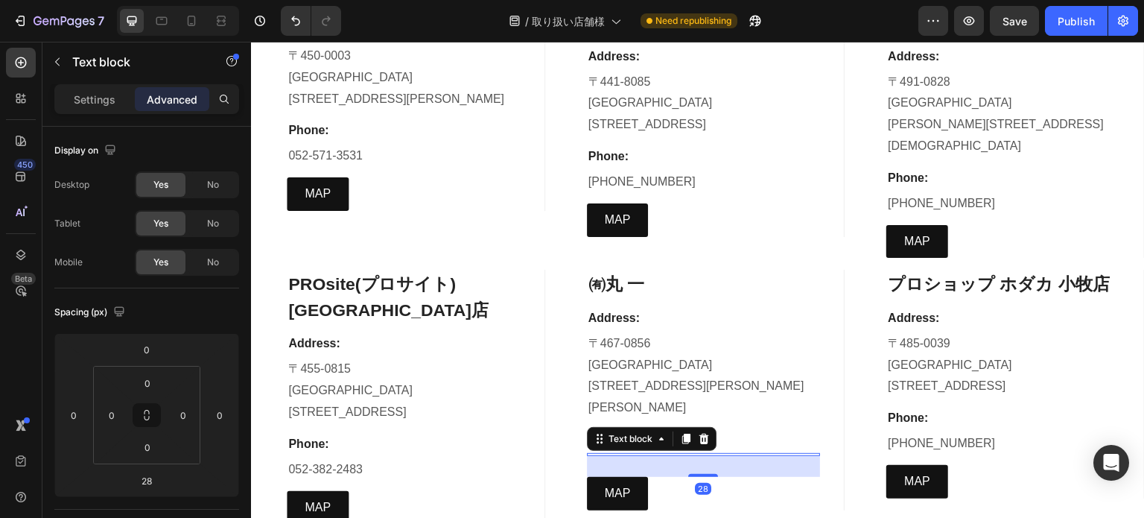
click at [621, 453] on div "Text block 28" at bounding box center [704, 454] width 234 height 3
click at [621, 456] on div "28" at bounding box center [704, 466] width 234 height 21
click at [54, 68] on button "button" at bounding box center [57, 62] width 24 height 24
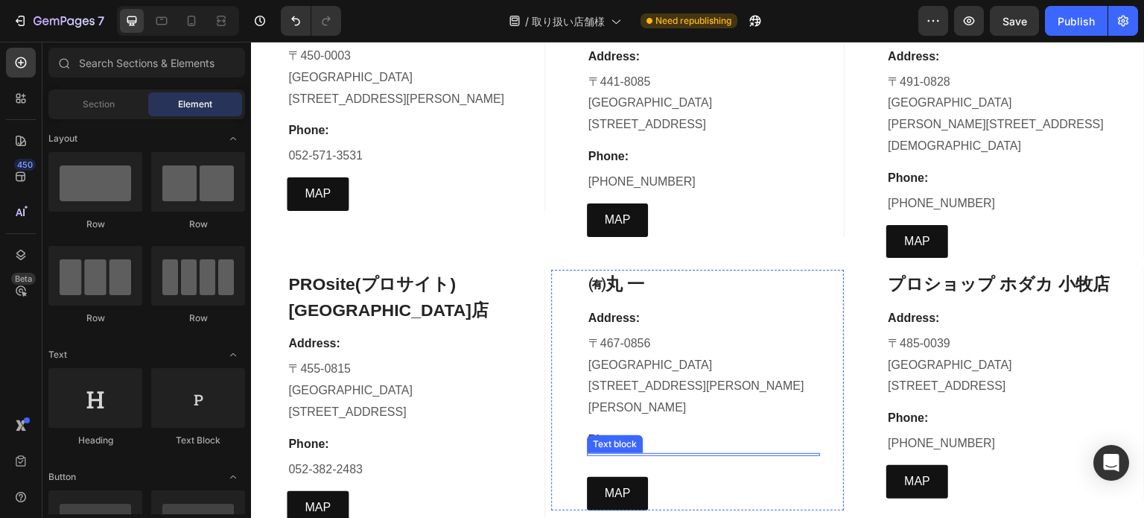
click at [651, 453] on div at bounding box center [704, 454] width 234 height 3
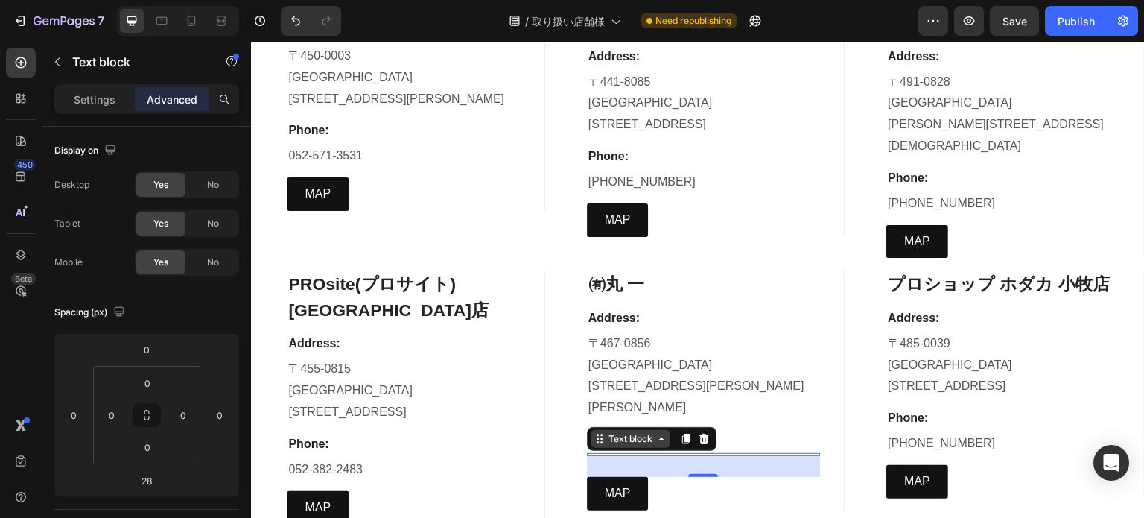
click at [658, 430] on div "Text block" at bounding box center [631, 439] width 80 height 18
click at [596, 433] on icon at bounding box center [600, 439] width 12 height 12
click at [92, 95] on p "Settings" at bounding box center [95, 100] width 42 height 16
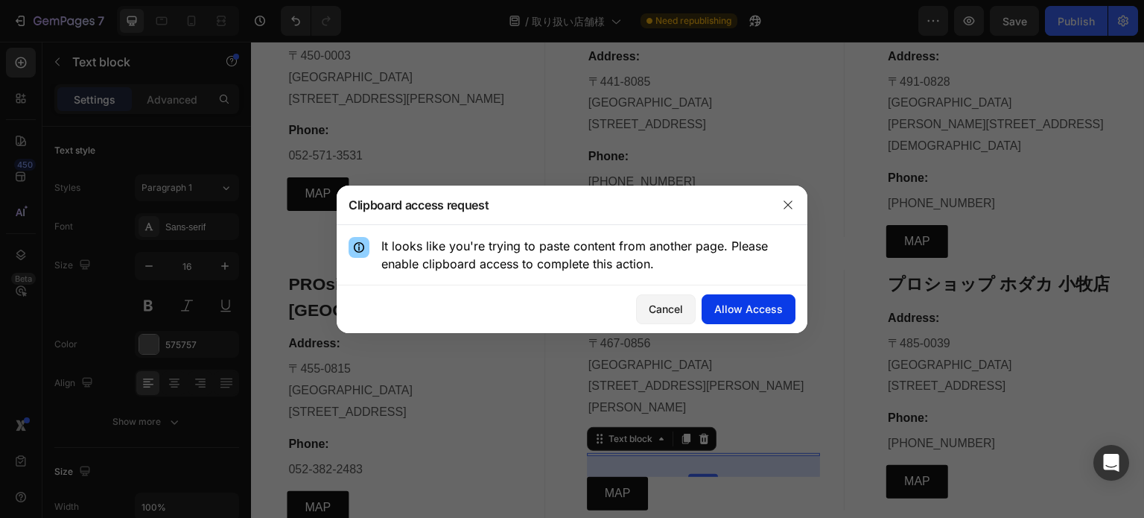
click at [744, 311] on div "Allow Access" at bounding box center [748, 309] width 69 height 16
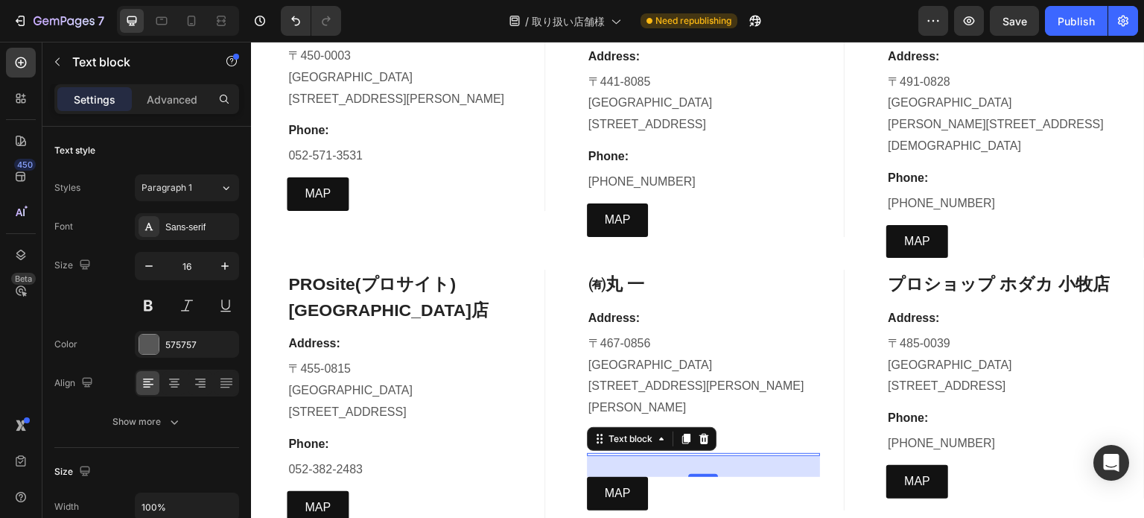
click at [598, 456] on div "28" at bounding box center [704, 466] width 234 height 21
click at [600, 456] on div "28" at bounding box center [704, 466] width 234 height 21
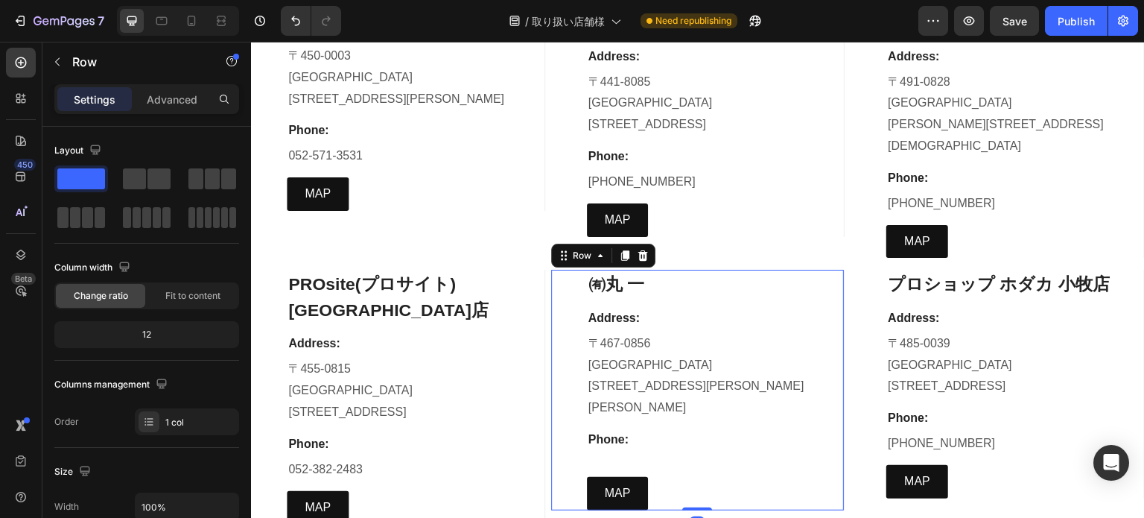
click at [741, 394] on div "㈲丸 一 Heading Address: Text block 〒467-0856 愛知県 名古屋市瑞穂区新開町4-15 Text block Phone:…" at bounding box center [704, 390] width 234 height 240
click at [625, 453] on div at bounding box center [704, 454] width 234 height 3
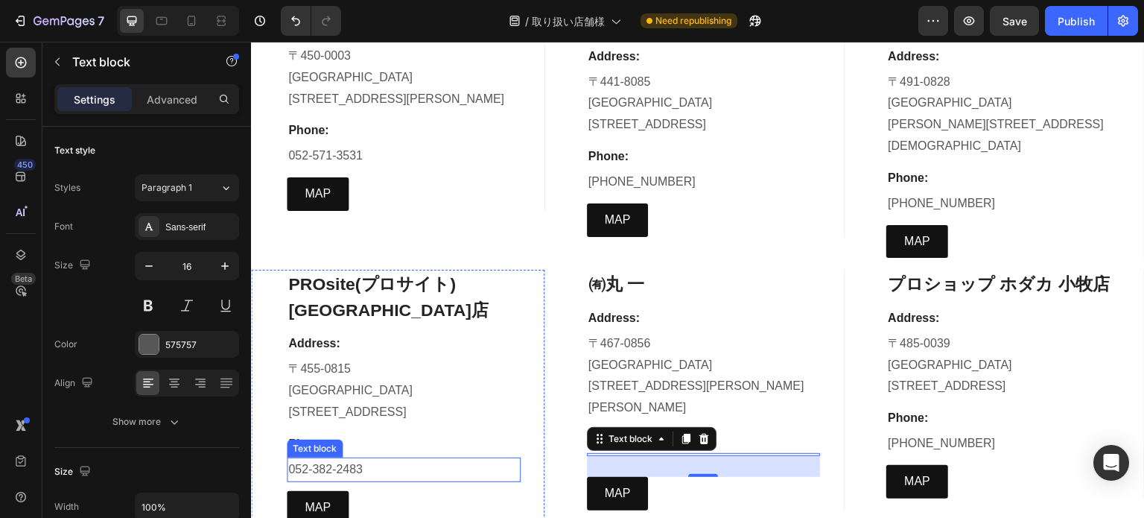
click at [346, 459] on p "052-382-2483" at bounding box center [403, 470] width 231 height 22
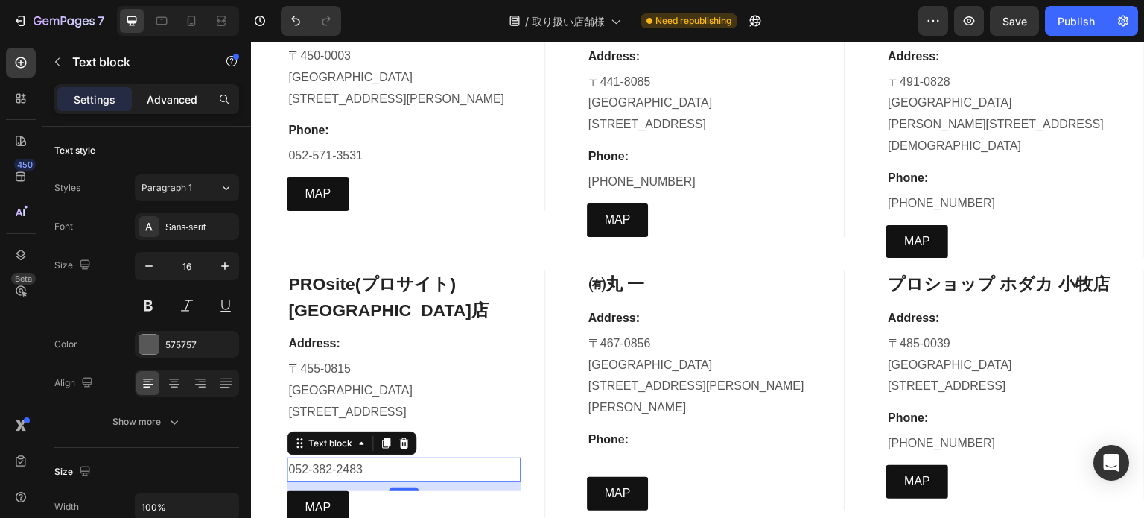
click at [165, 108] on div "Advanced" at bounding box center [172, 99] width 75 height 24
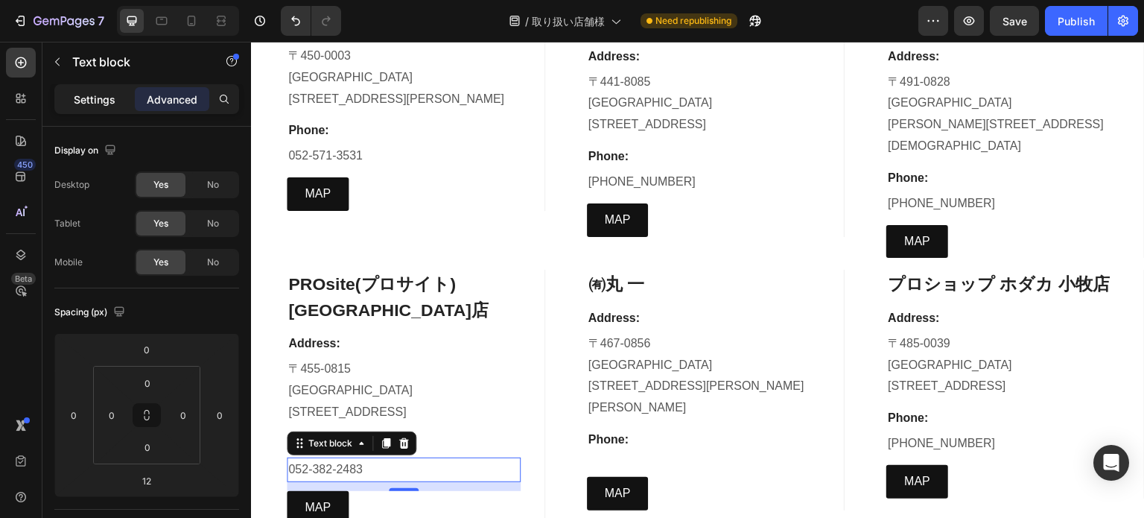
click at [74, 101] on p "Settings" at bounding box center [95, 100] width 42 height 16
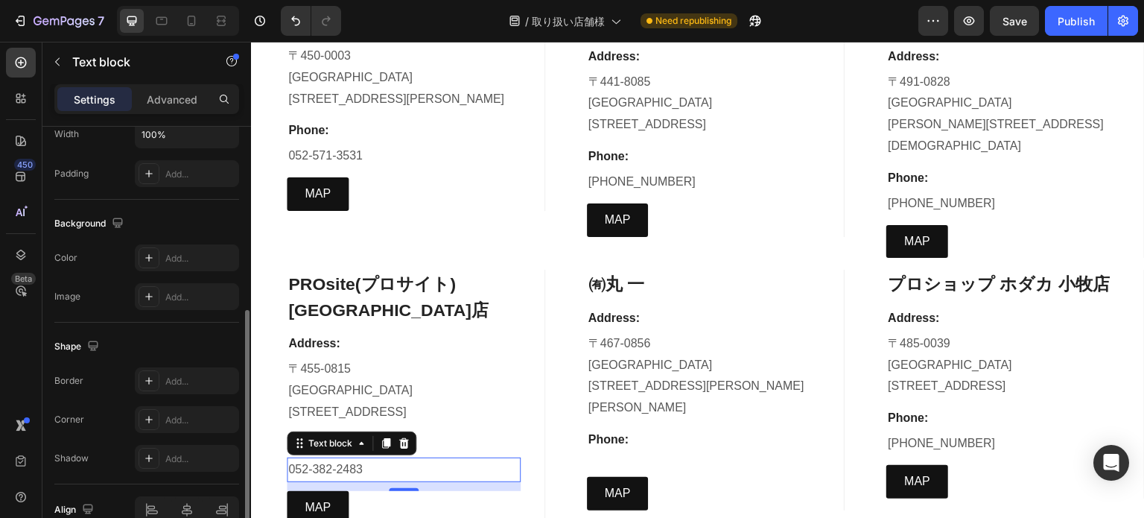
scroll to position [447, 0]
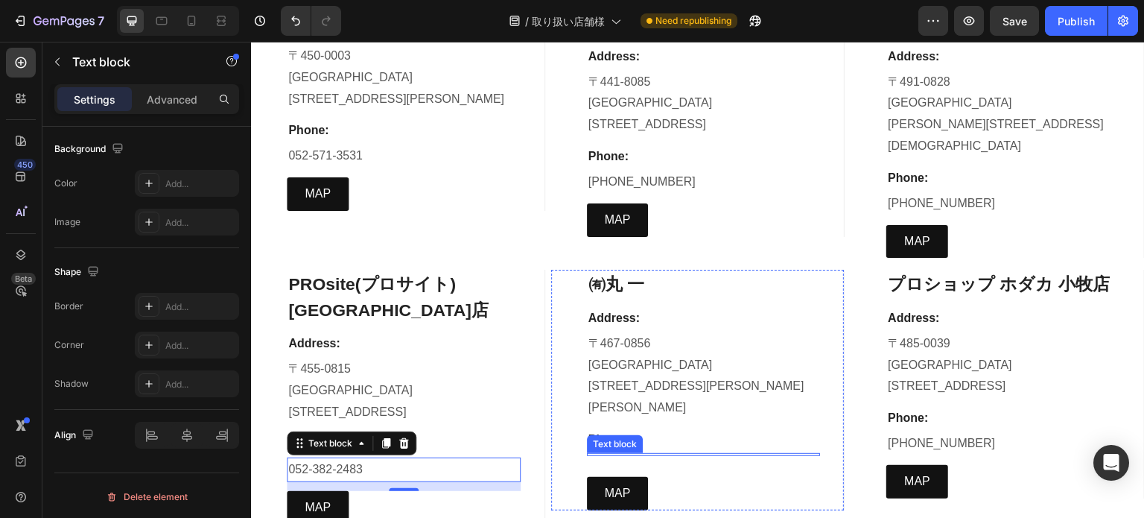
click at [675, 453] on div at bounding box center [704, 454] width 234 height 3
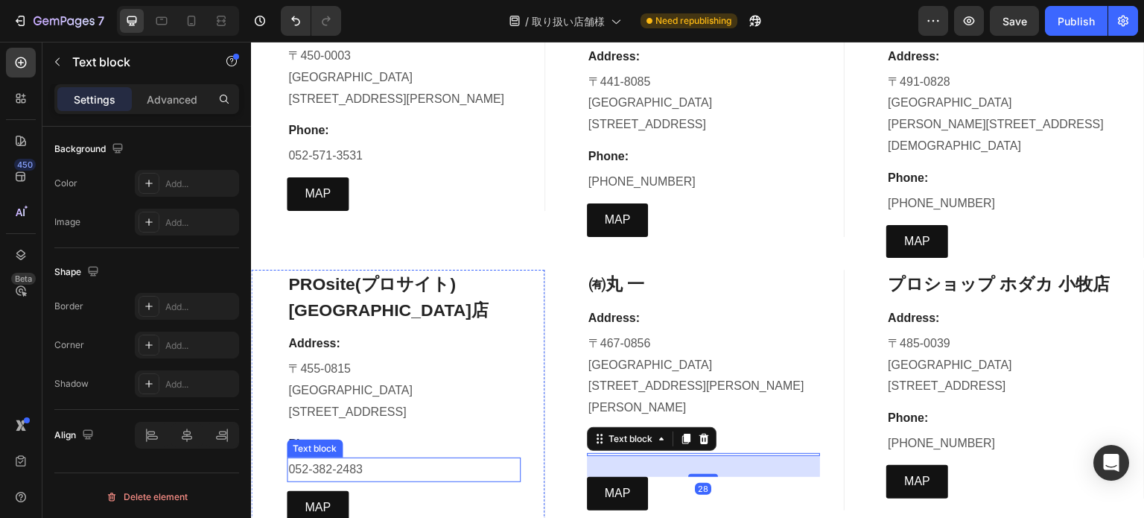
click at [332, 459] on p "052-382-2483" at bounding box center [403, 470] width 231 height 22
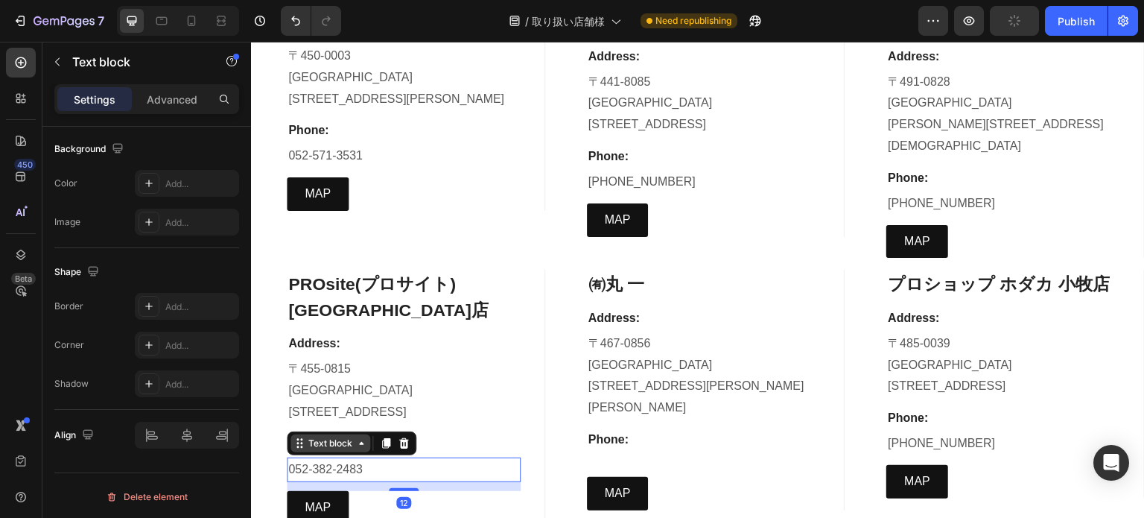
click at [296, 437] on icon at bounding box center [300, 443] width 12 height 12
click at [359, 437] on icon at bounding box center [361, 443] width 12 height 12
click at [361, 437] on icon at bounding box center [361, 443] width 12 height 12
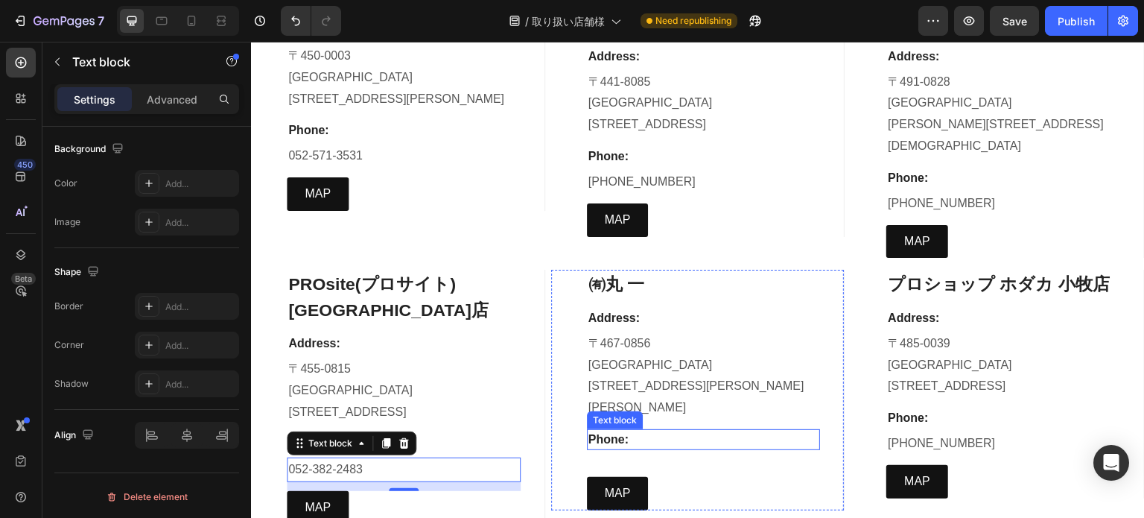
click at [622, 431] on p "Phone:" at bounding box center [704, 440] width 231 height 18
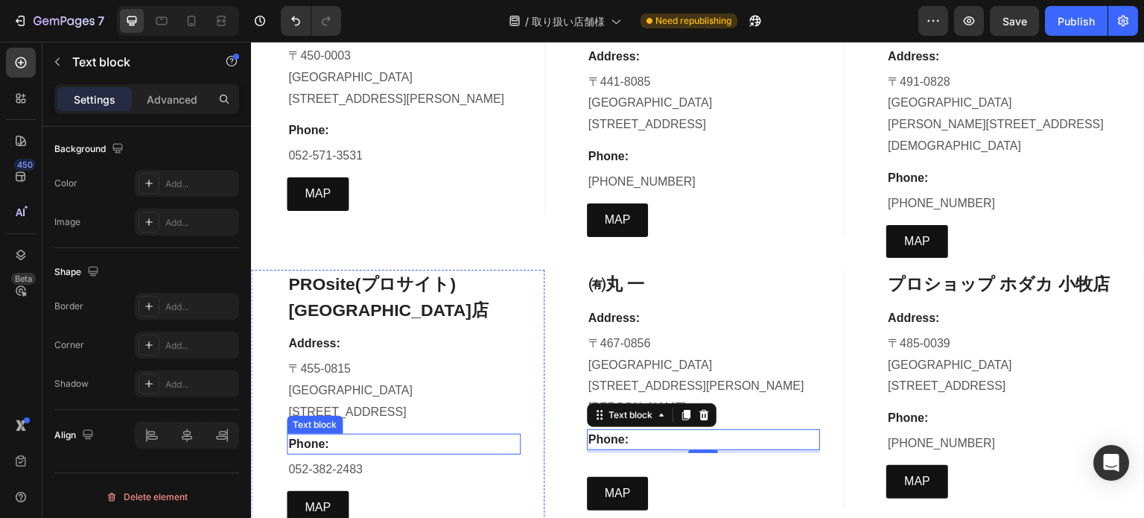
click at [326, 435] on p "Phone:" at bounding box center [403, 444] width 231 height 18
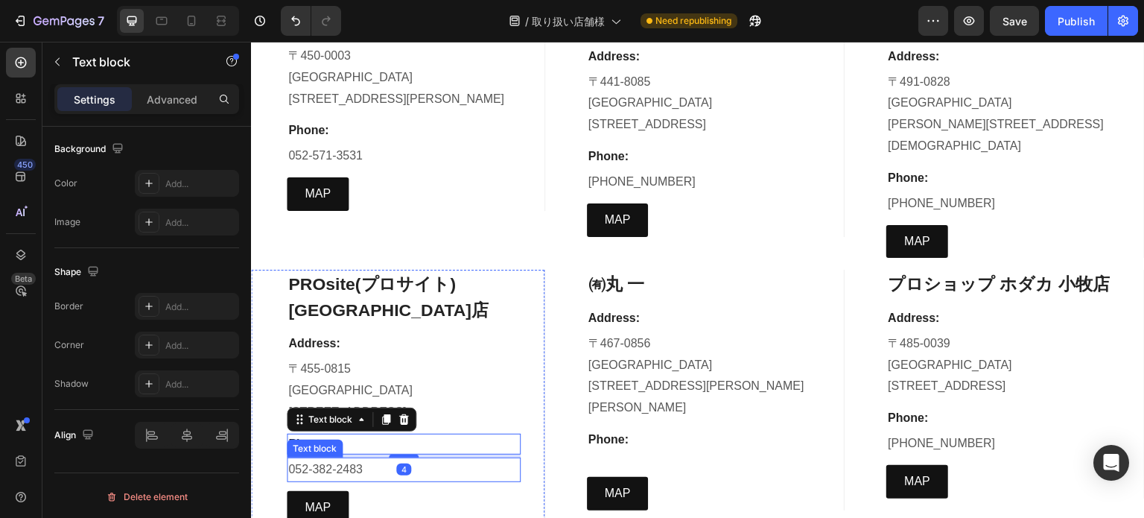
click at [352, 459] on p "052-382-2483" at bounding box center [403, 470] width 231 height 22
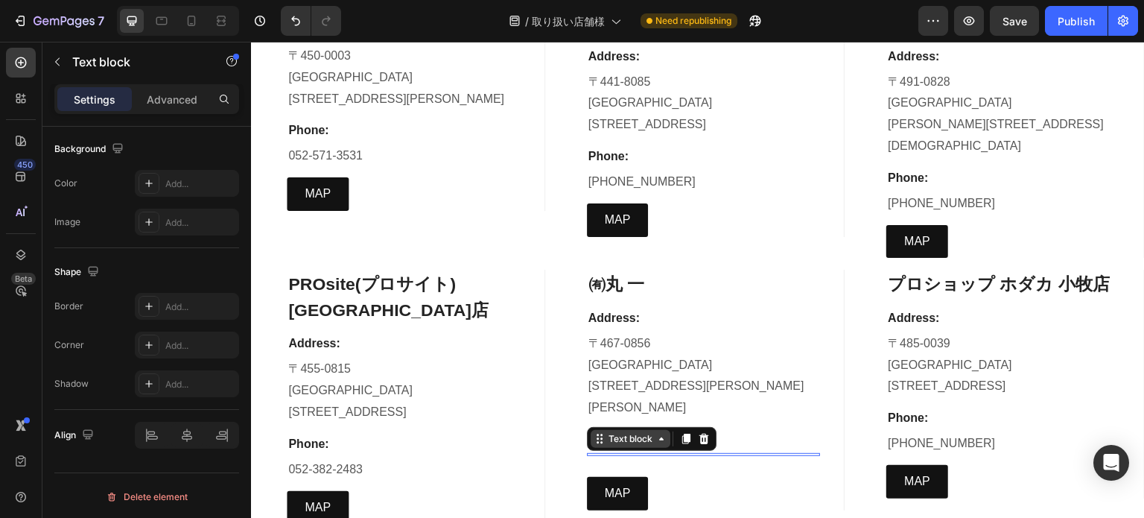
click at [596, 430] on div "Text block" at bounding box center [631, 439] width 80 height 18
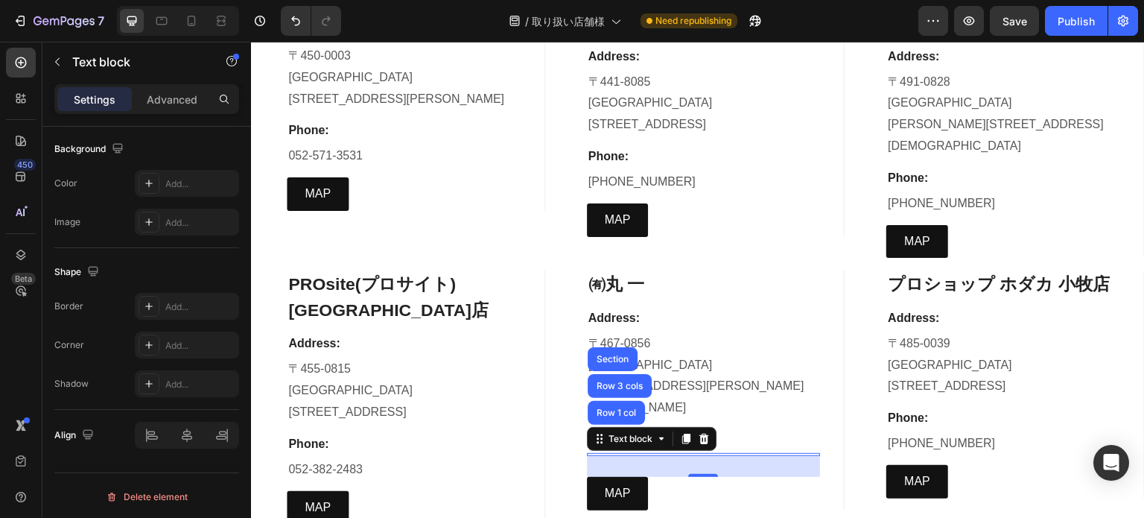
click at [706, 474] on div at bounding box center [703, 475] width 30 height 3
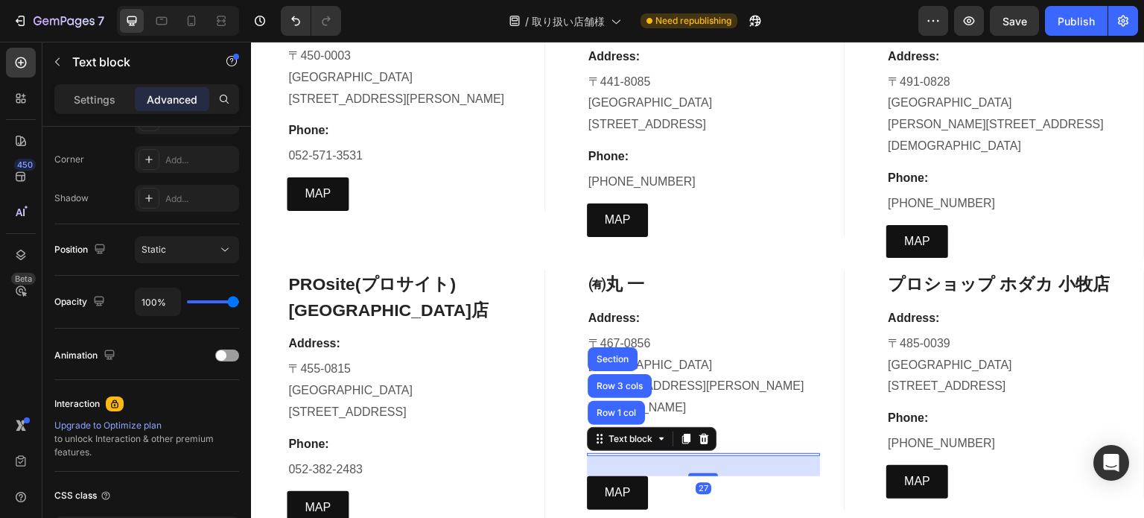
click at [705, 456] on div "27" at bounding box center [704, 466] width 234 height 20
drag, startPoint x: 703, startPoint y: 403, endPoint x: 694, endPoint y: 393, distance: 13.2
click at [694, 456] on div "27" at bounding box center [704, 466] width 234 height 20
drag, startPoint x: 711, startPoint y: 405, endPoint x: 714, endPoint y: 394, distance: 11.8
click at [714, 456] on div "12" at bounding box center [704, 456] width 234 height 0
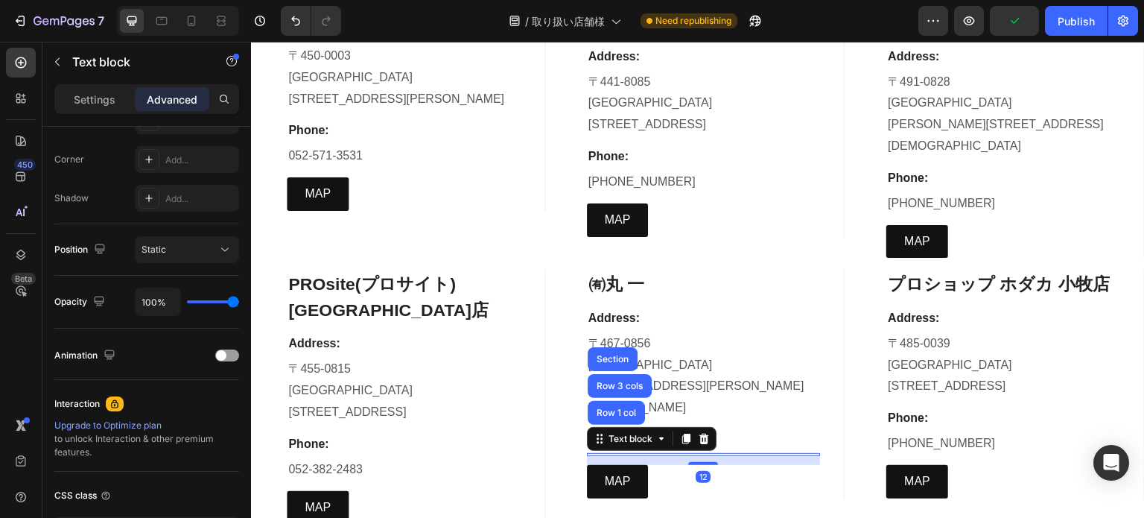
type input "12"
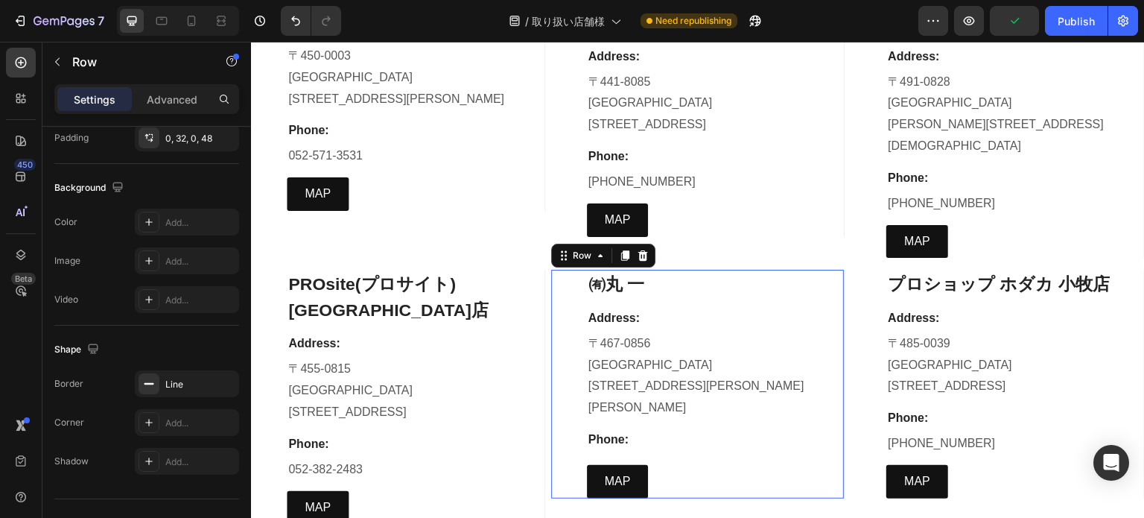
click at [739, 354] on div "㈲丸 一 Heading Address: Text block 〒467-0856 愛知県 名古屋市瑞穂区新開町4-15 Text block Phone:…" at bounding box center [704, 384] width 234 height 228
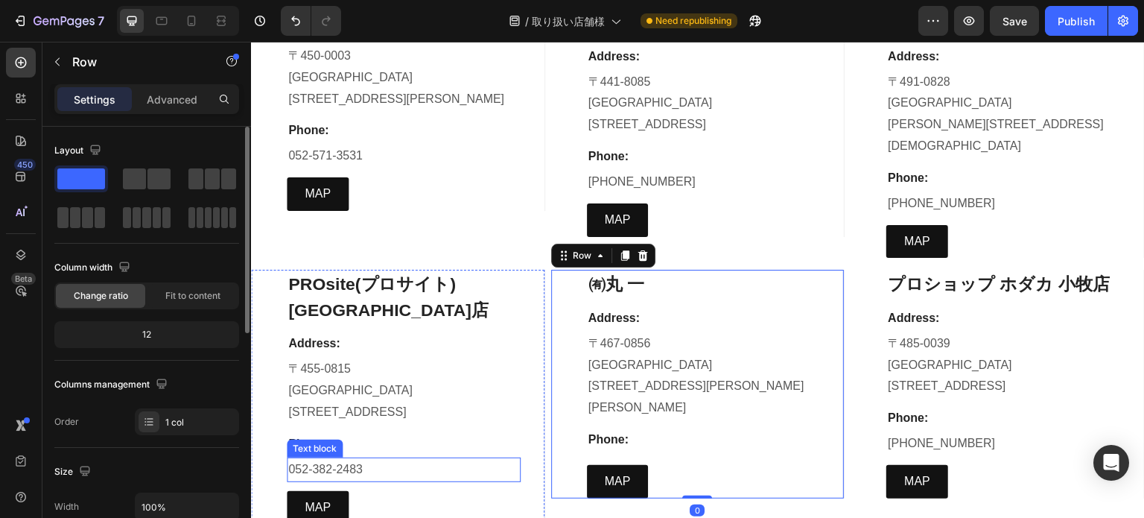
click at [350, 459] on p "052-382-2483" at bounding box center [403, 470] width 231 height 22
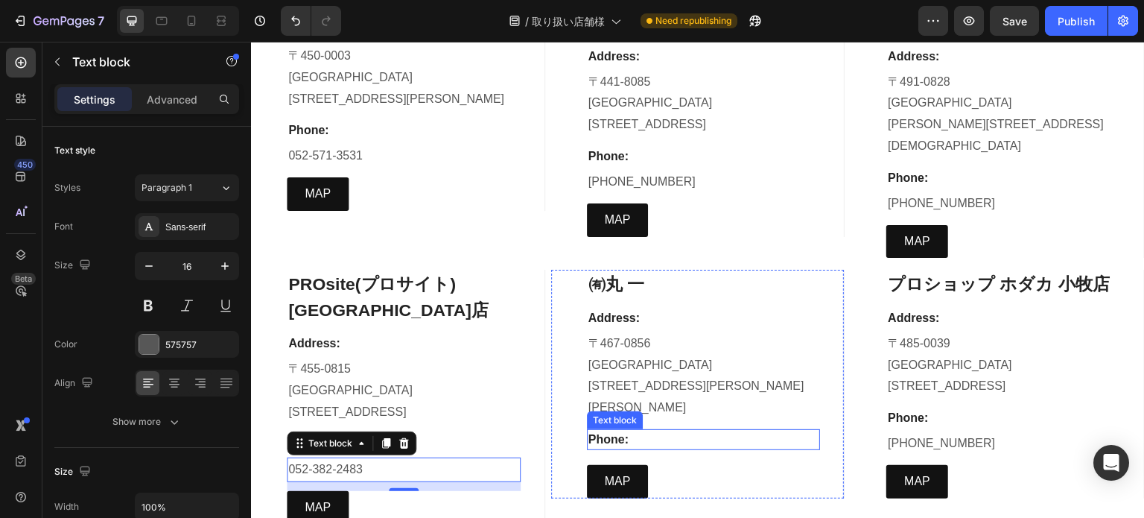
click at [594, 431] on p "Phone:" at bounding box center [704, 440] width 231 height 18
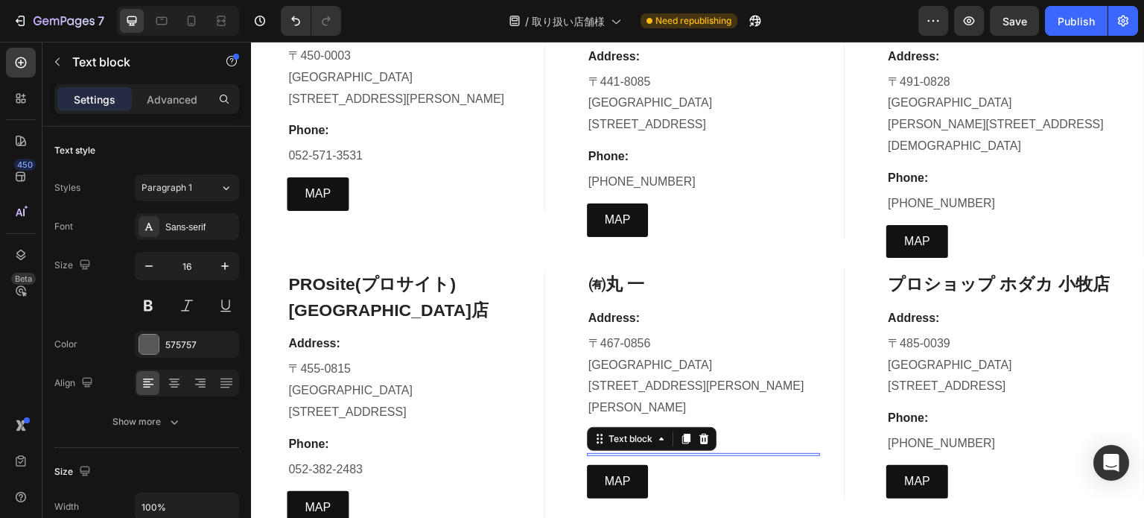
click at [594, 453] on div at bounding box center [704, 454] width 234 height 3
click at [642, 453] on div "Rich Text Editor. Editing area: main" at bounding box center [704, 465] width 234 height 25
click at [644, 453] on div "Rich Text Editor. Editing area: main" at bounding box center [704, 465] width 234 height 25
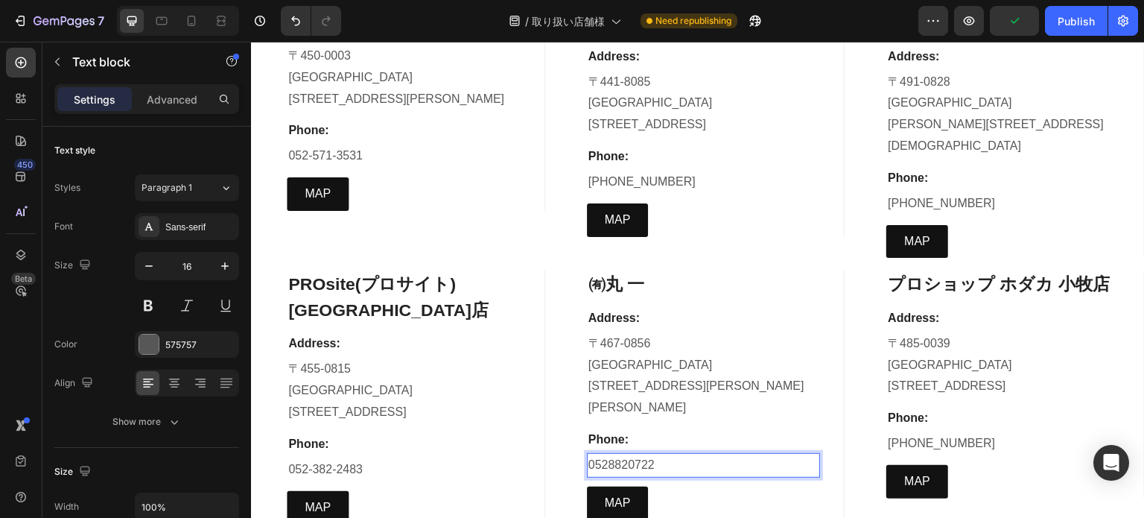
click at [609, 454] on p "0528820722" at bounding box center [704, 465] width 231 height 22
click at [606, 454] on p "0528820722" at bounding box center [704, 465] width 231 height 22
click at [627, 454] on p "052-8820722" at bounding box center [704, 465] width 231 height 22
click at [785, 356] on div "㈲丸 一 Heading Address: Text block 〒467-0856 愛知県 名古屋市瑞穂区新開町4-15 Text block Phone:…" at bounding box center [704, 395] width 234 height 250
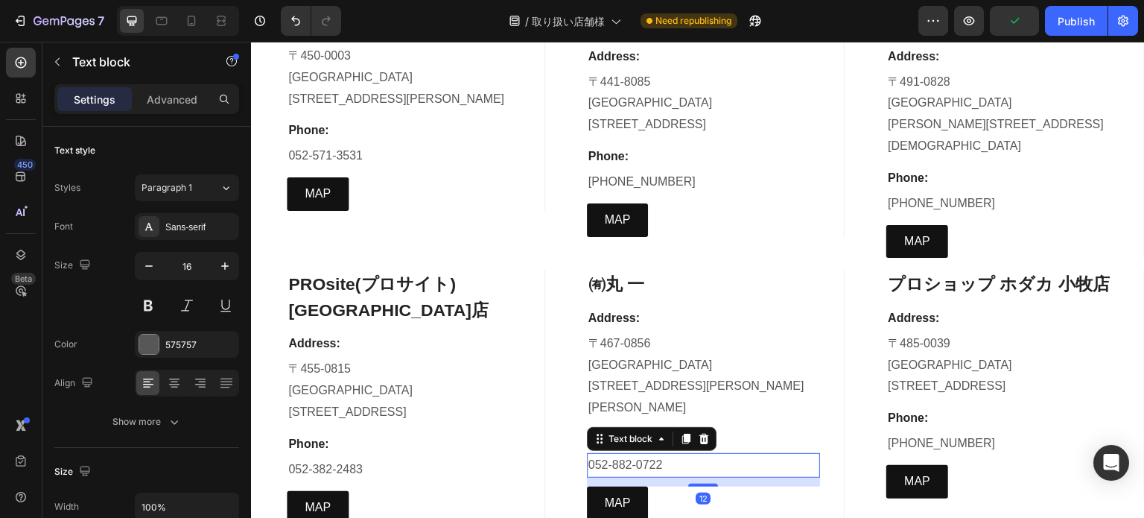
click at [662, 454] on p "052-882-0722" at bounding box center [704, 465] width 231 height 22
click at [323, 497] on p "MAP" at bounding box center [318, 508] width 26 height 22
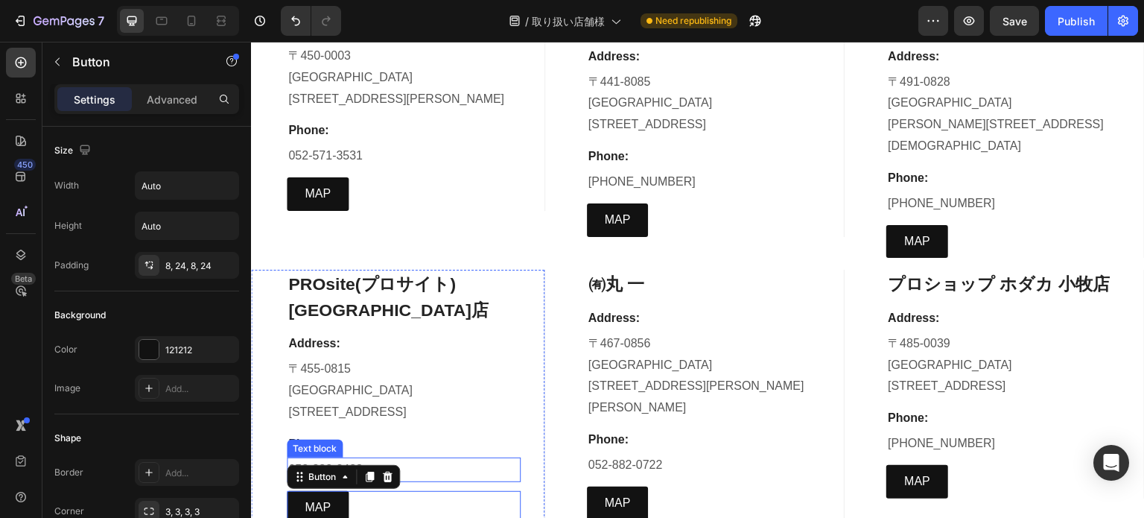
click at [463, 459] on p "052-382-2483" at bounding box center [403, 470] width 231 height 22
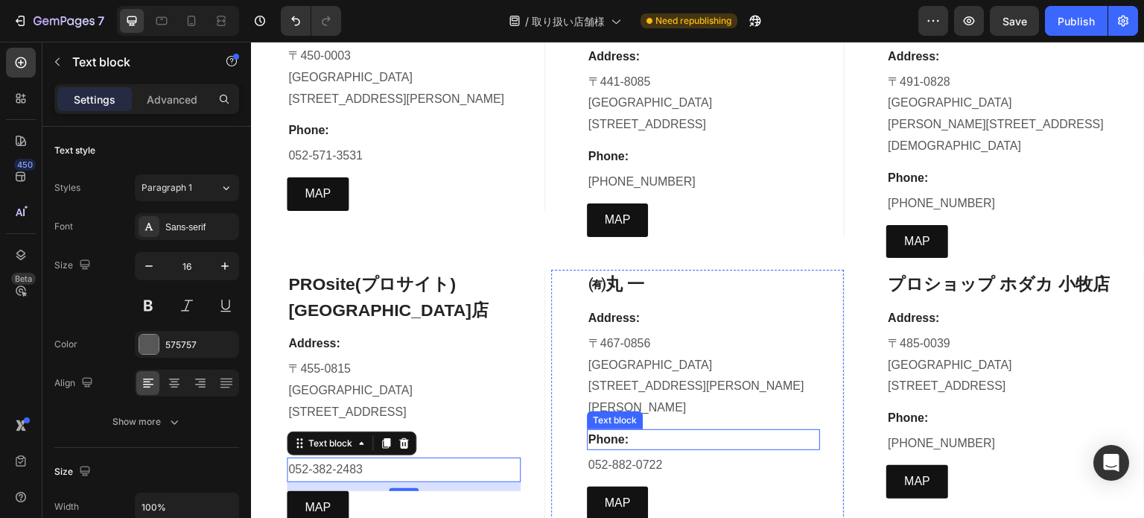
click at [595, 431] on p "Phone:" at bounding box center [704, 440] width 231 height 18
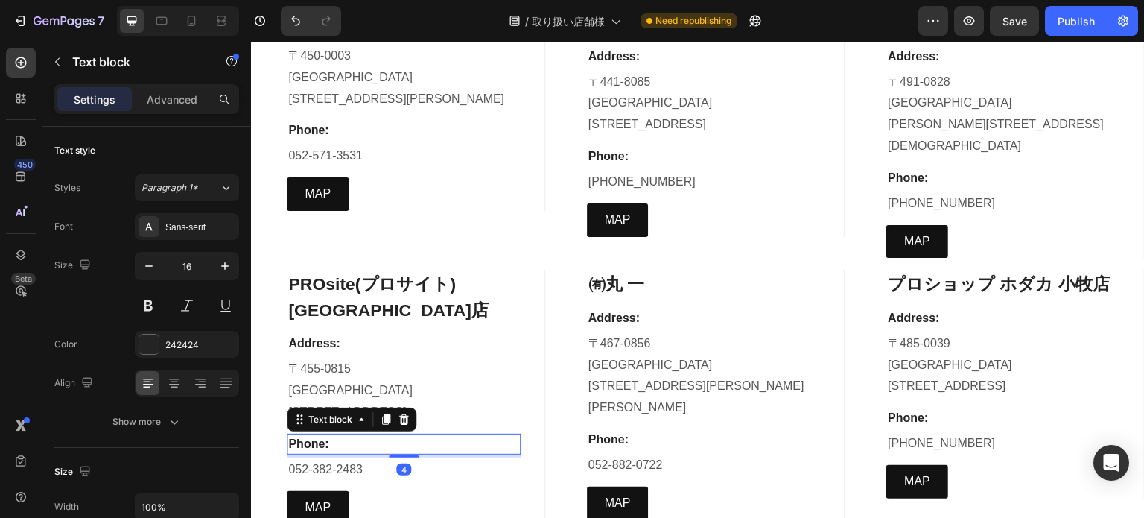
click at [331, 435] on p "Phone:" at bounding box center [403, 444] width 231 height 18
click at [624, 431] on p "Phone:" at bounding box center [704, 440] width 231 height 18
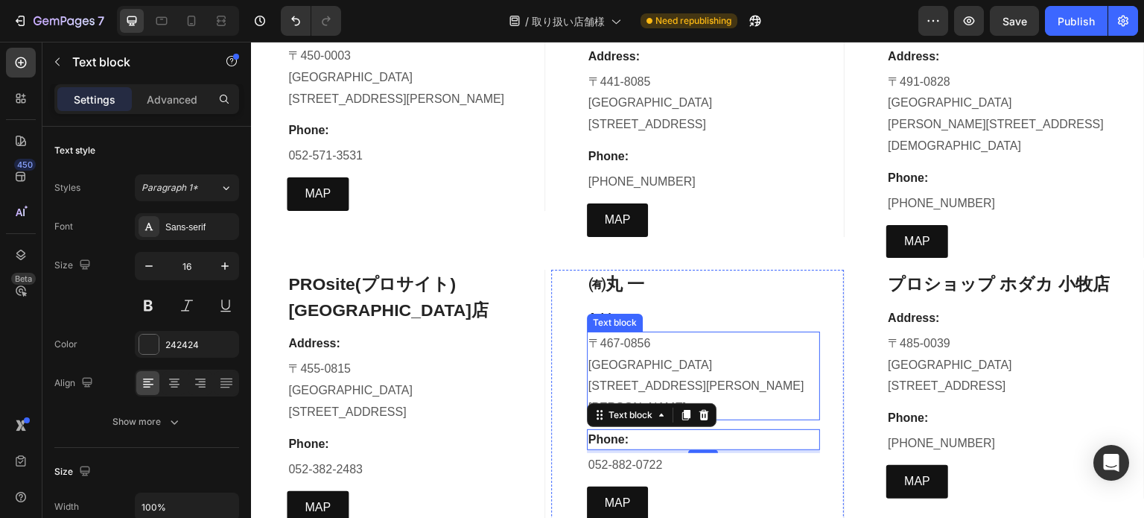
click at [612, 316] on div "Text block" at bounding box center [615, 322] width 50 height 13
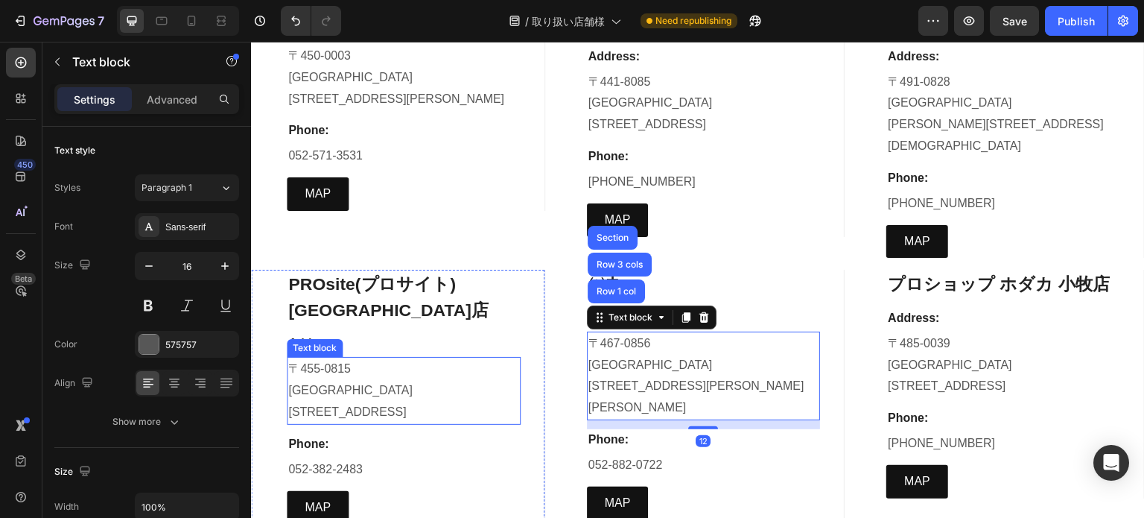
click at [314, 402] on p "[STREET_ADDRESS]" at bounding box center [403, 413] width 231 height 22
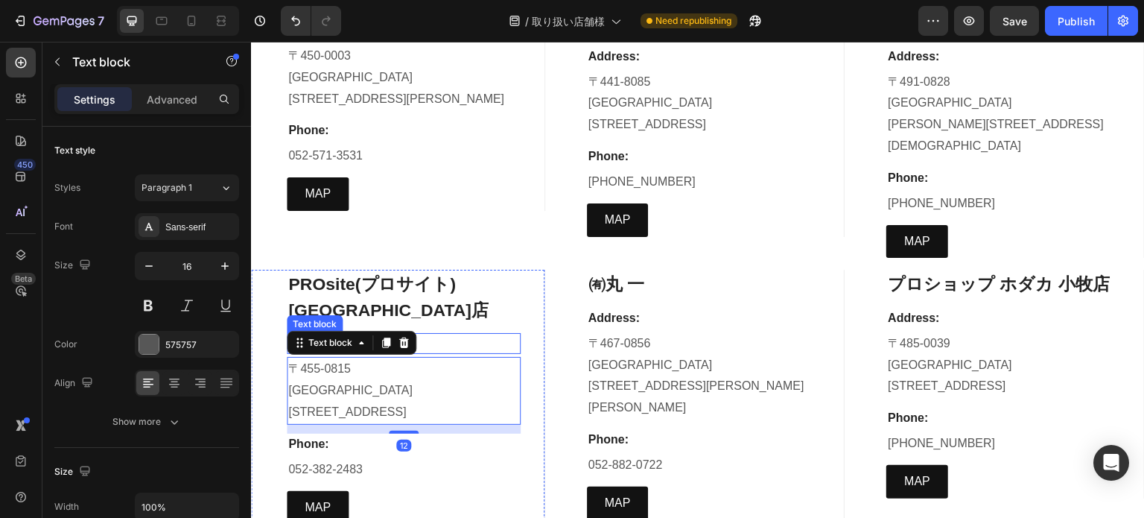
click at [474, 335] on p "Address:" at bounding box center [403, 344] width 231 height 18
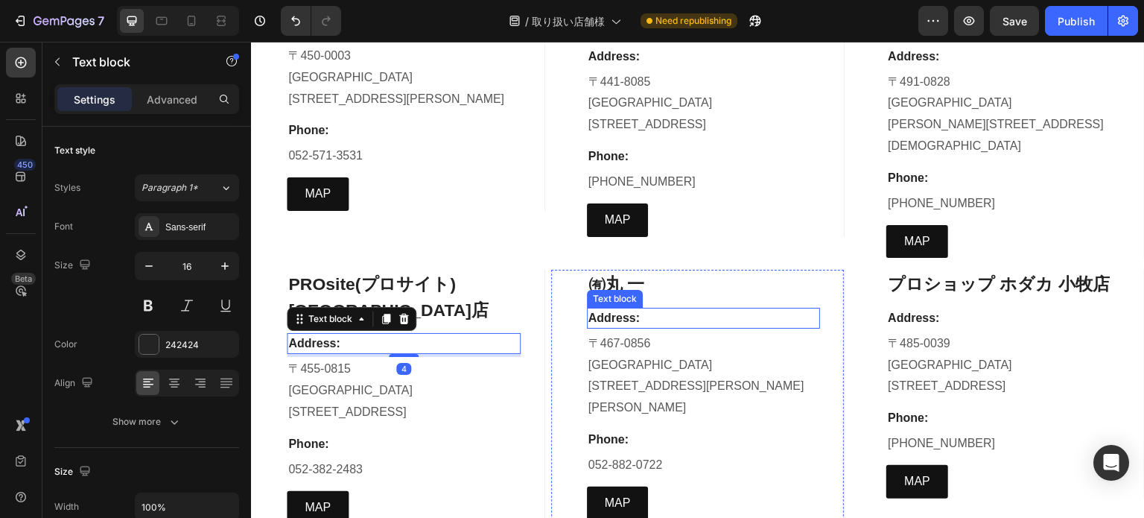
click at [630, 309] on p "Address:" at bounding box center [704, 318] width 231 height 18
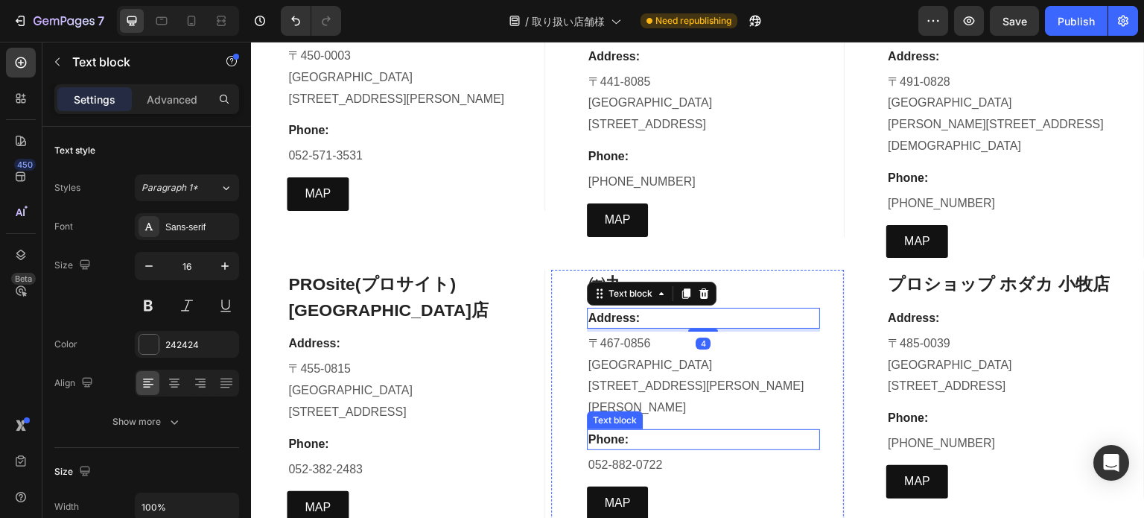
click at [612, 431] on p "Phone:" at bounding box center [704, 440] width 231 height 18
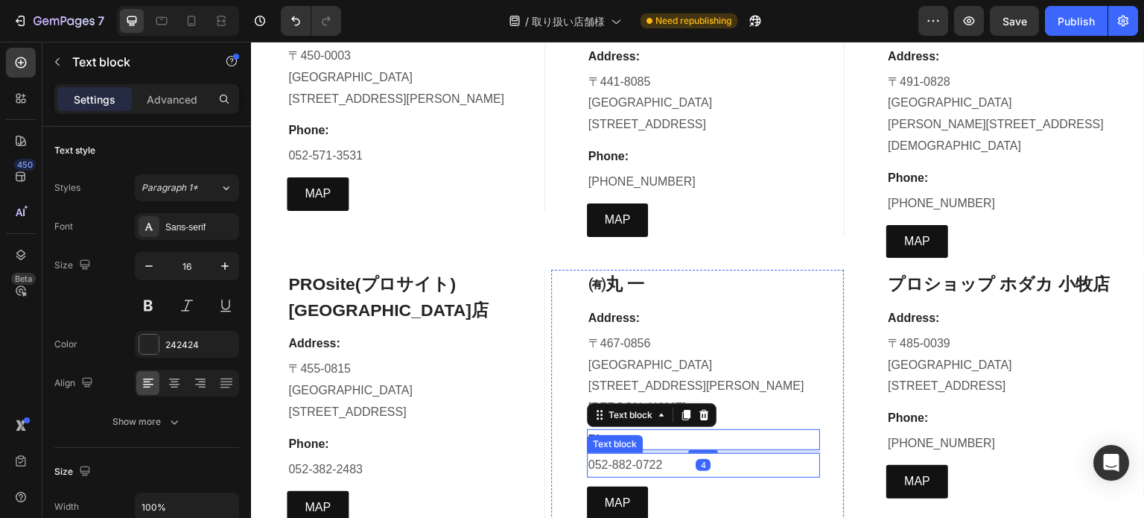
click at [609, 454] on p "052-882-0722" at bounding box center [704, 465] width 231 height 22
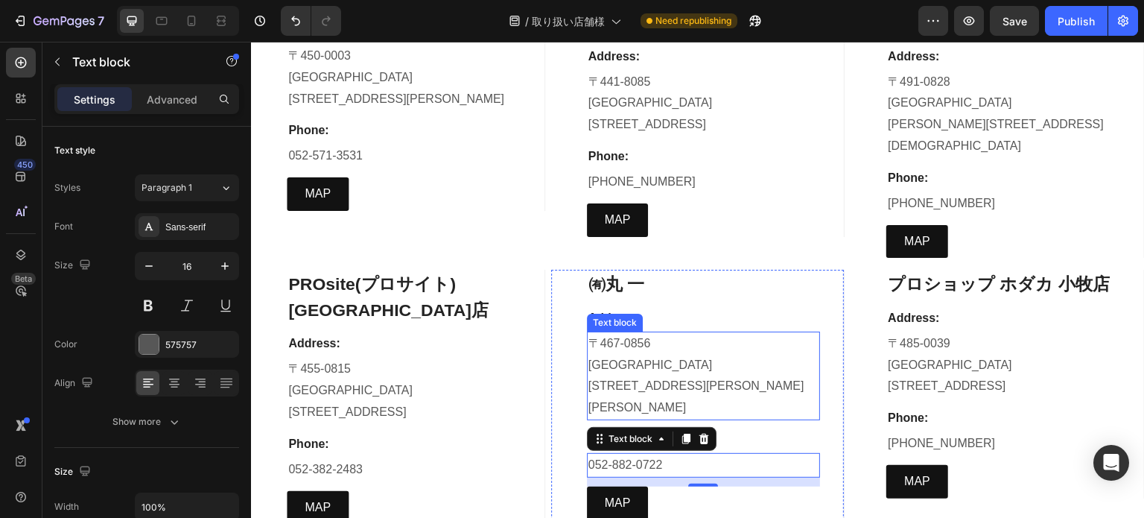
click at [786, 355] on p "[GEOGRAPHIC_DATA]" at bounding box center [704, 366] width 231 height 22
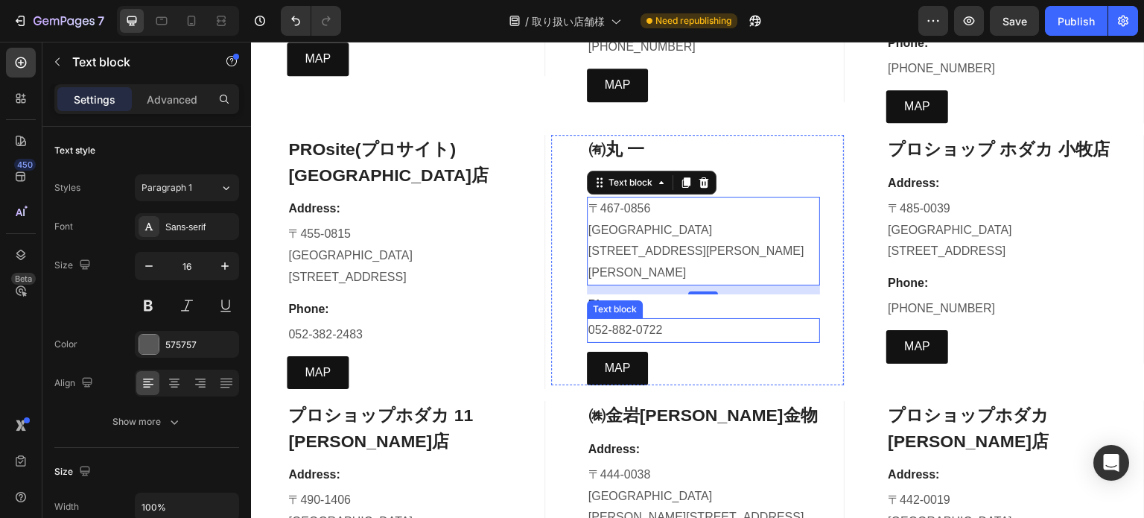
scroll to position [6035, 0]
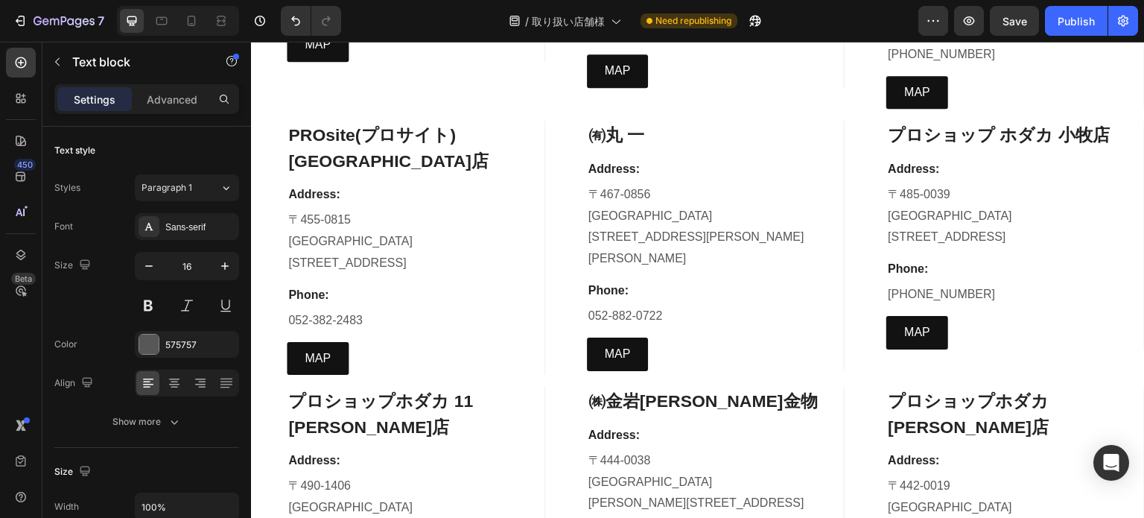
drag, startPoint x: 592, startPoint y: 483, endPoint x: 627, endPoint y: 483, distance: 34.3
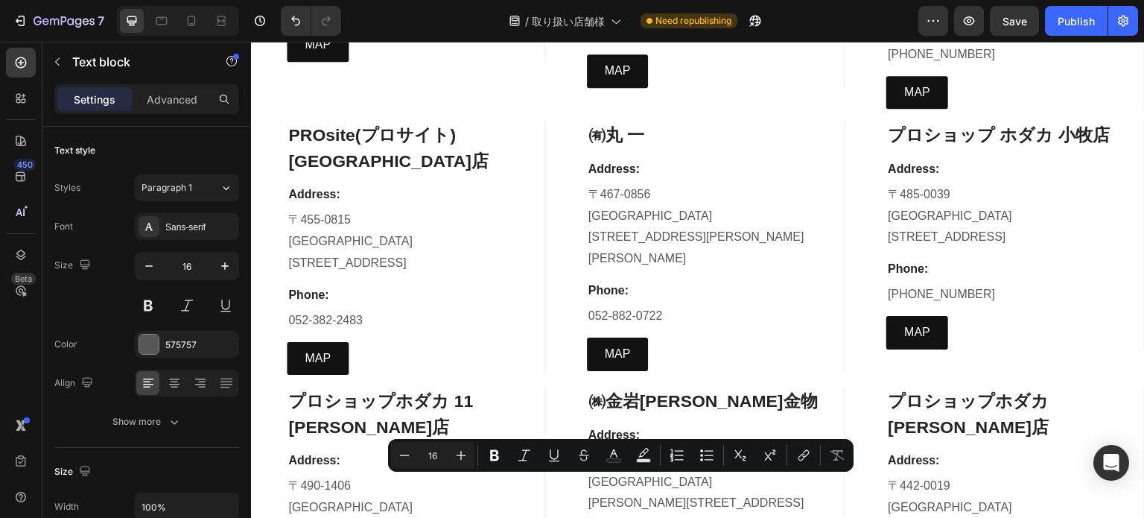
drag, startPoint x: 587, startPoint y: 489, endPoint x: 682, endPoint y: 484, distance: 95.5
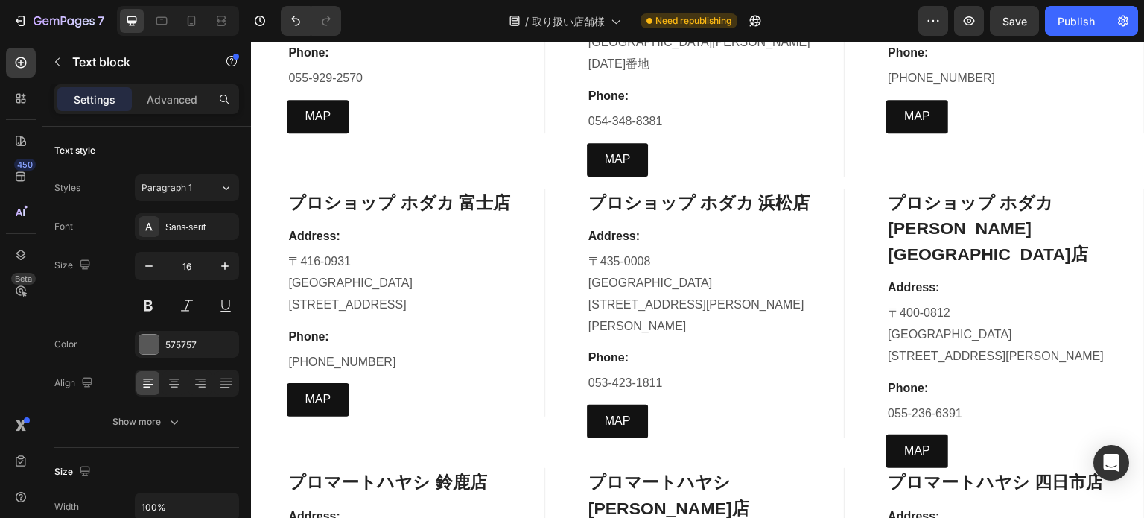
scroll to position [7450, 0]
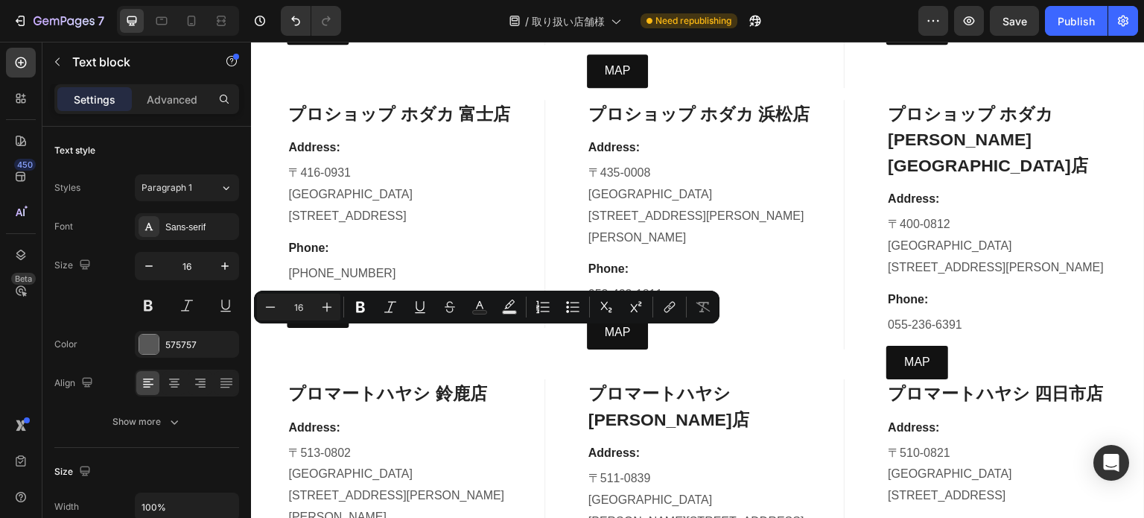
drag, startPoint x: 291, startPoint y: 340, endPoint x: 378, endPoint y: 347, distance: 86.7
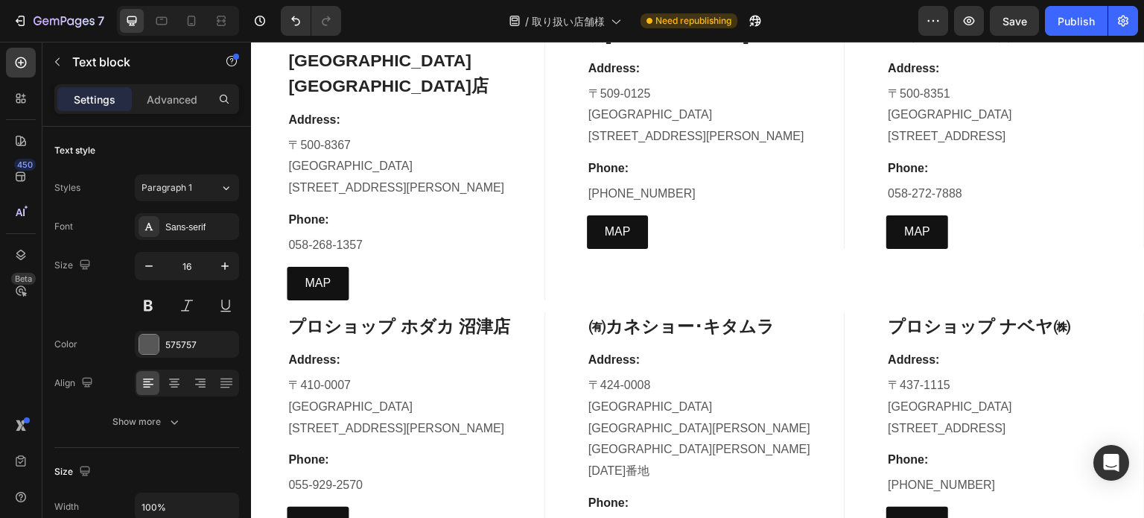
scroll to position [6929, 0]
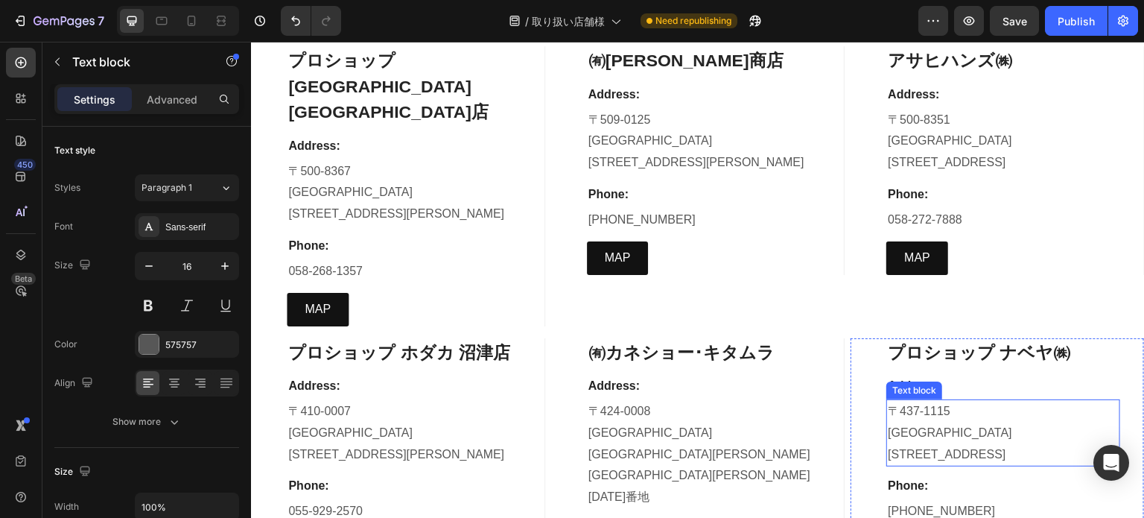
click at [944, 444] on p "袋井市湊357-1" at bounding box center [1003, 455] width 231 height 22
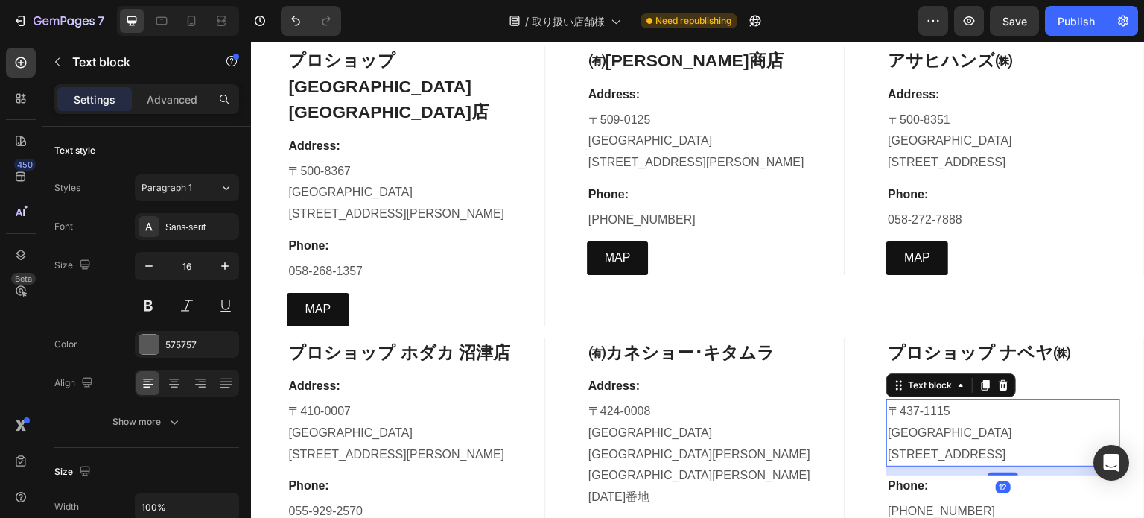
click at [964, 444] on p "袋井市湊357-1" at bounding box center [1003, 455] width 231 height 22
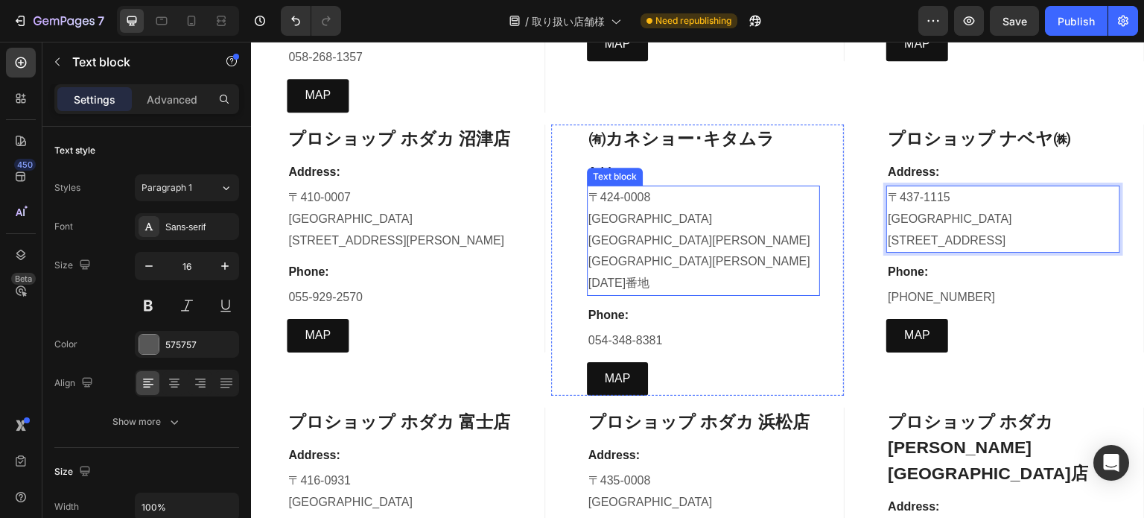
scroll to position [7152, 0]
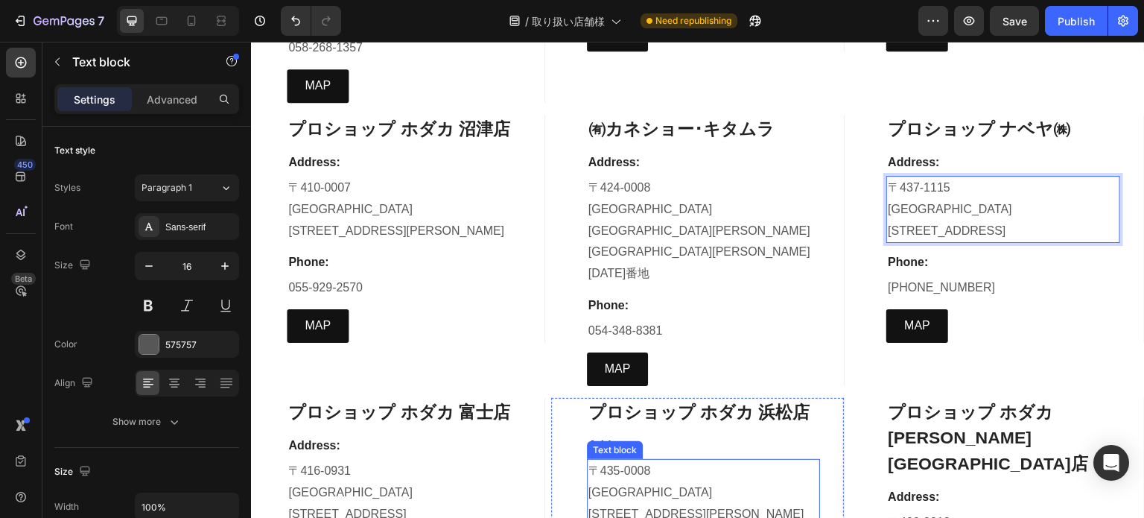
click at [644, 504] on p "浜松市東区松小池町112-1" at bounding box center [704, 525] width 231 height 43
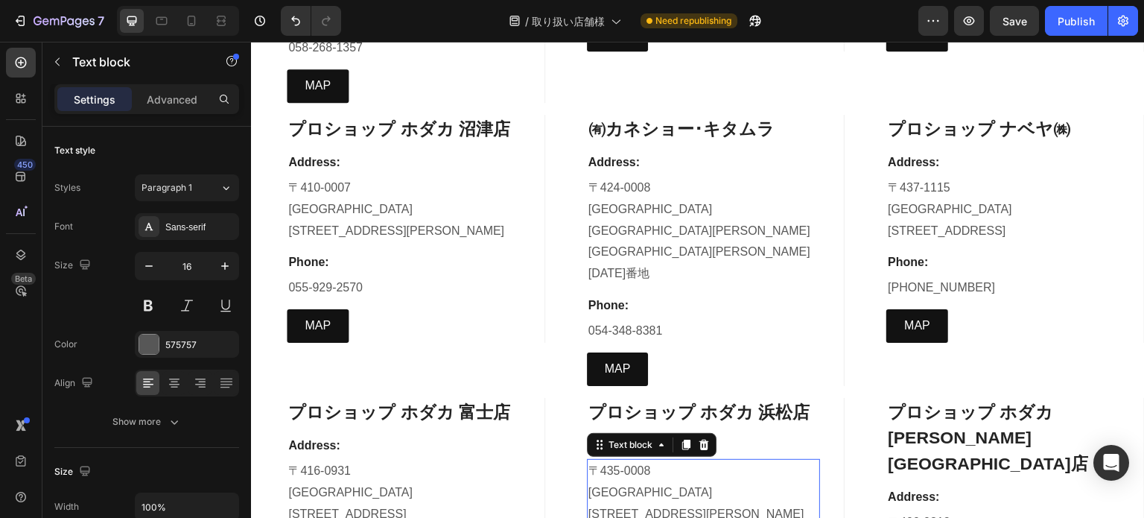
click at [644, 504] on p "浜松市東区松小池町112-1" at bounding box center [704, 525] width 231 height 43
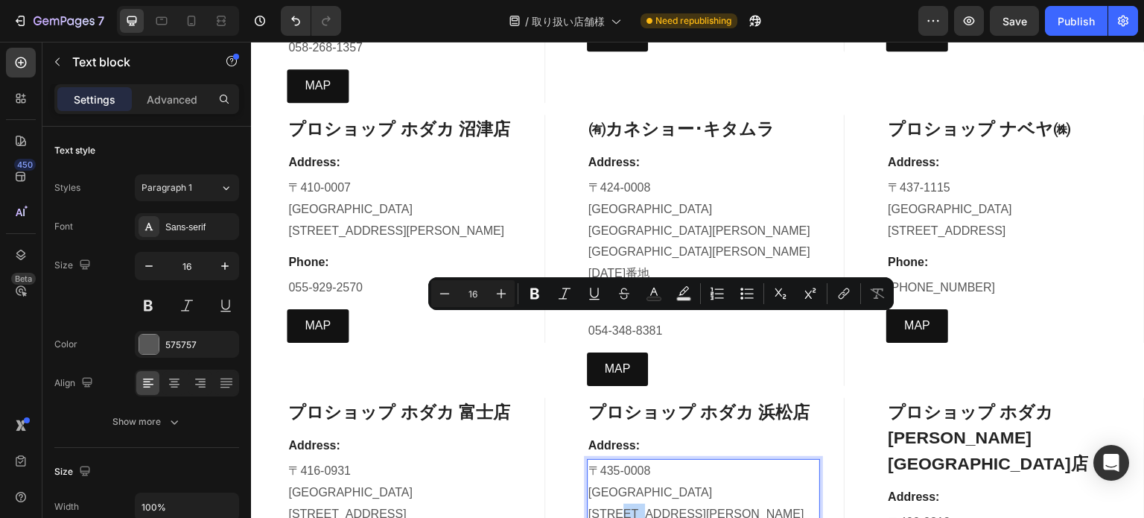
click at [644, 504] on p "浜松市東区松小池町112-1" at bounding box center [704, 525] width 231 height 43
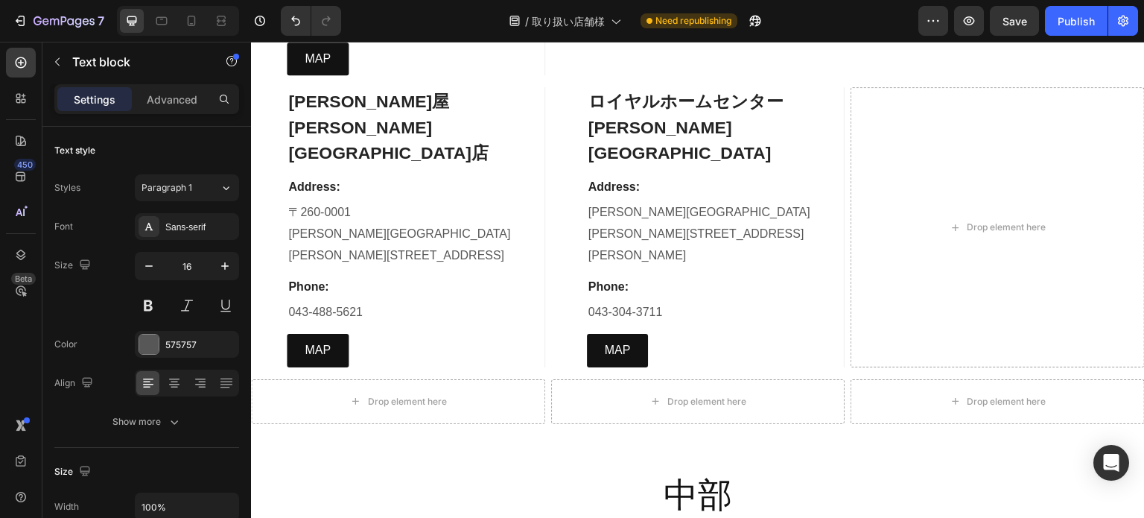
scroll to position [5662, 0]
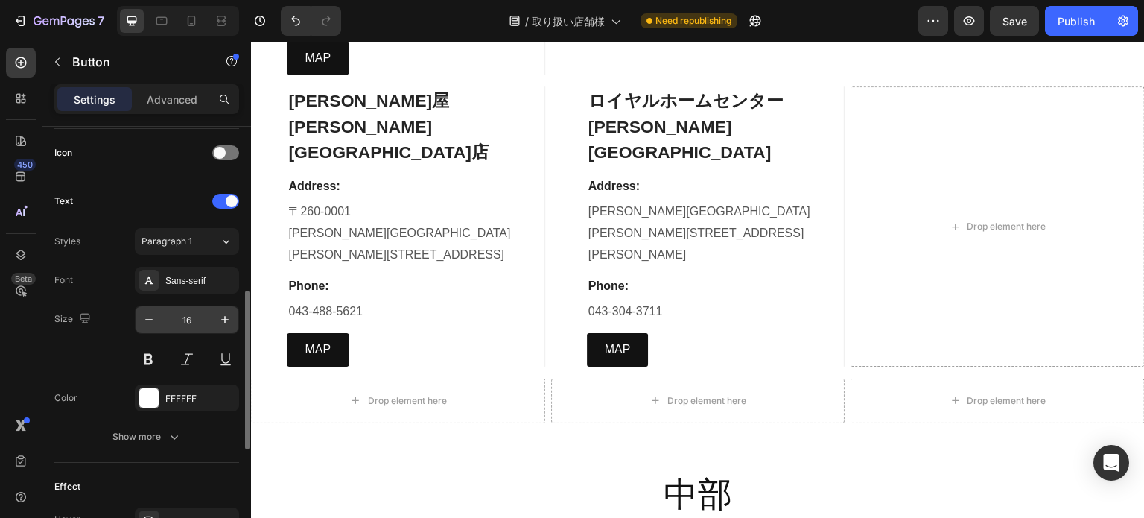
scroll to position [671, 0]
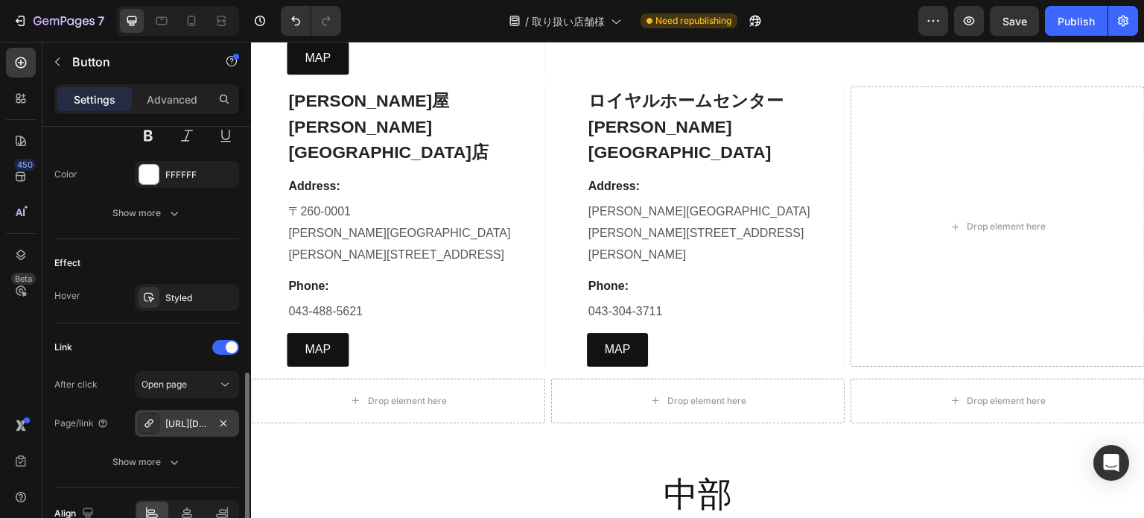
click at [206, 433] on div "https://www.google.com/maps/place/%E5%8D%B0%E8%97%A4%E7%94%A3%E6%A5%AD%E6%A0%AA…" at bounding box center [187, 423] width 104 height 27
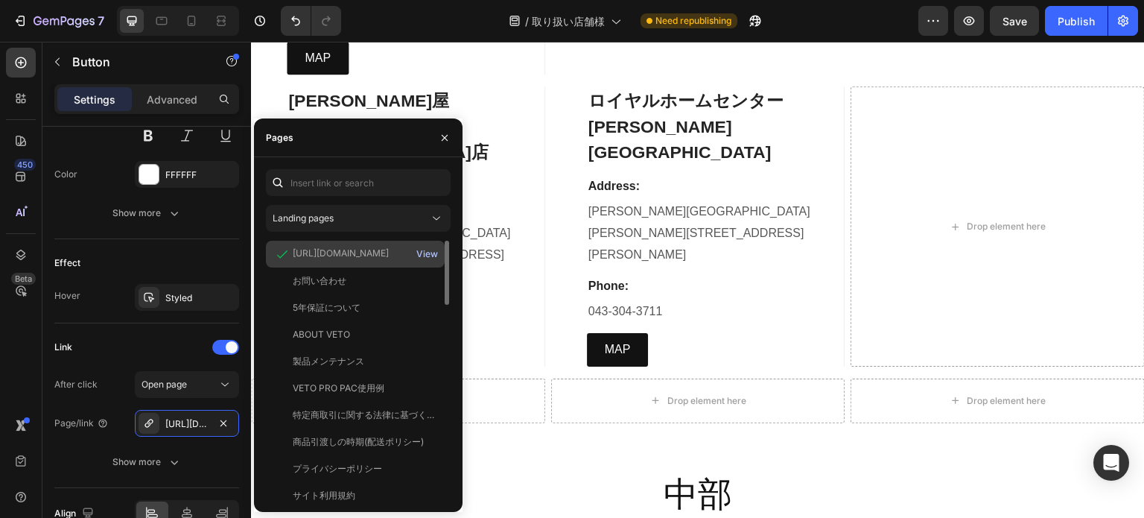
click at [438, 256] on div "View" at bounding box center [427, 253] width 22 height 13
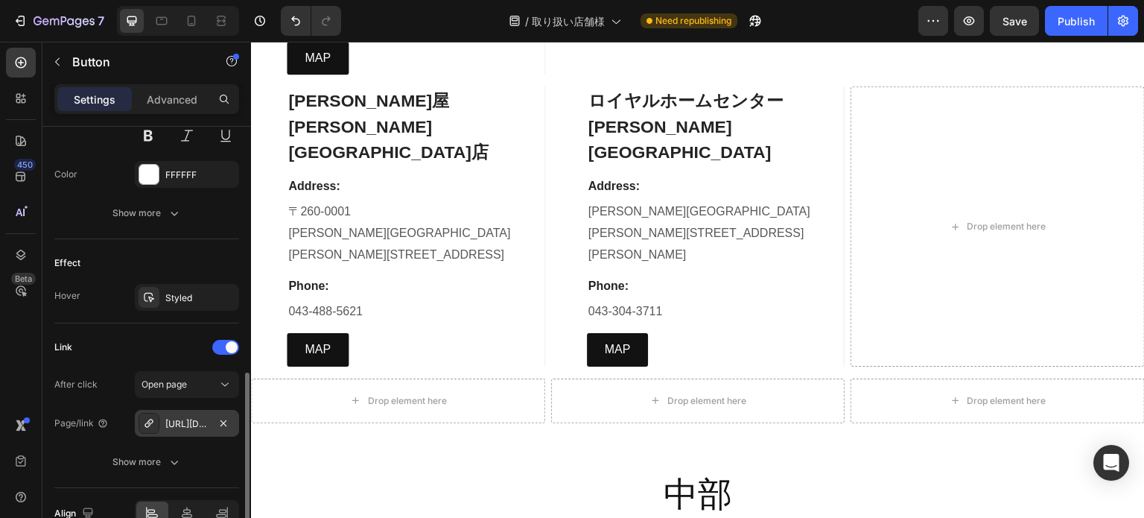
click at [180, 424] on div "https://www.google.com/maps/place/%E3%83%95%E3%82%A1%E3%82%AF%E3%83%88%E3%83%AA…" at bounding box center [186, 423] width 43 height 13
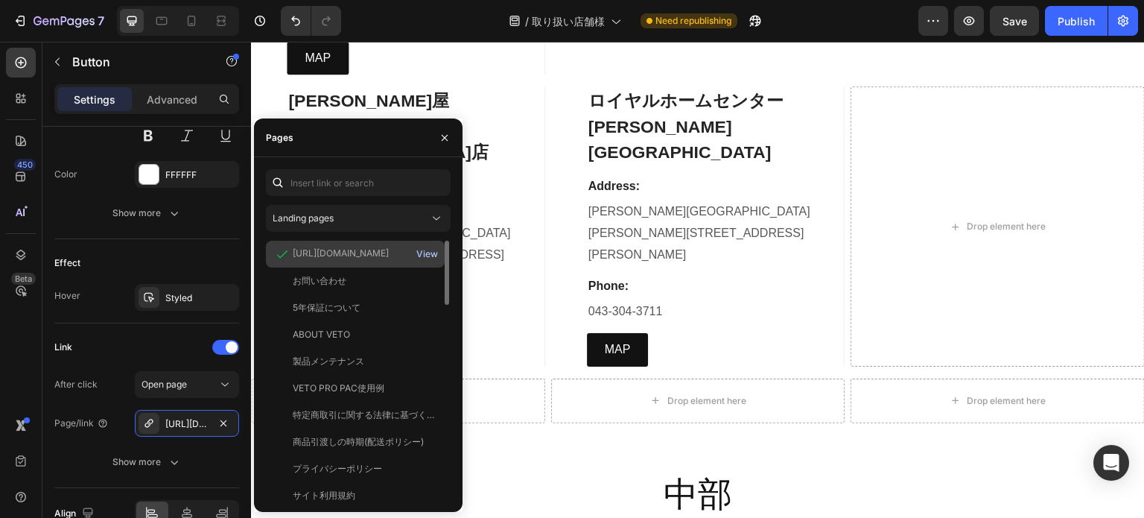
click at [427, 254] on div "View" at bounding box center [427, 253] width 22 height 13
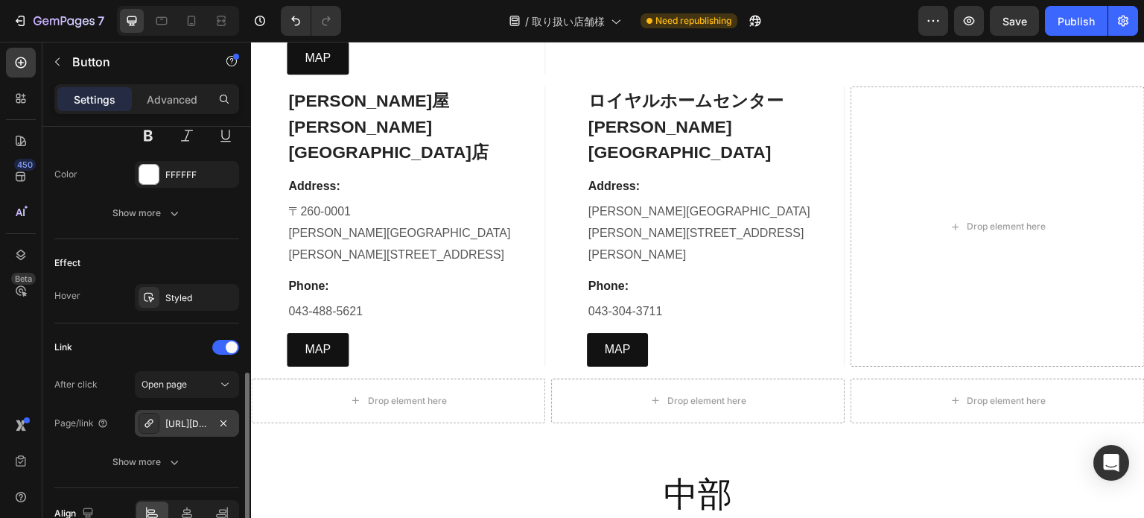
click at [175, 419] on div "https://www.google.com/maps/place/%E9%87%91%E7%89%A9%E3%81%A8%E5%B7%A5%E5%85%B7…" at bounding box center [186, 423] width 43 height 13
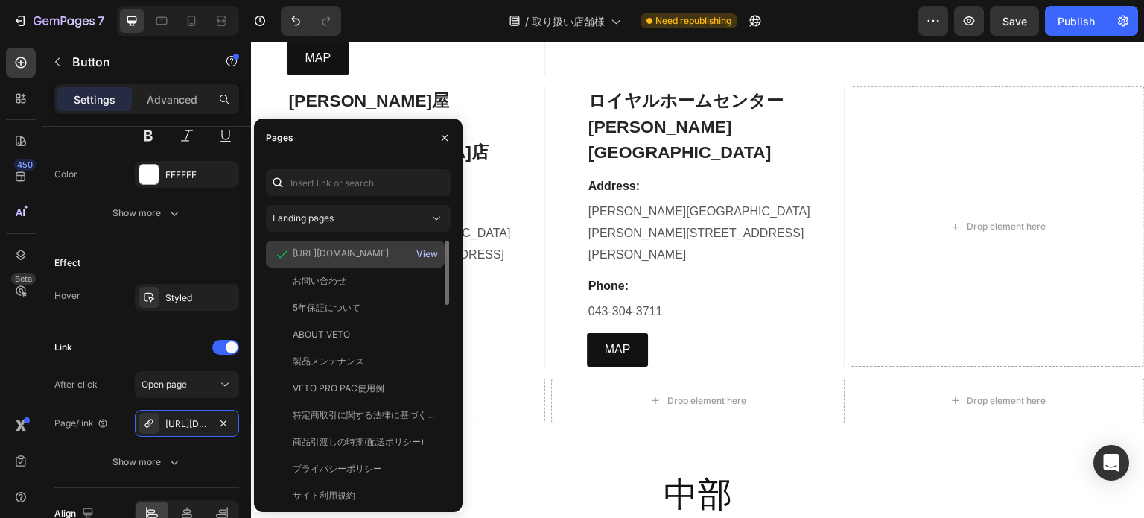
click at [432, 249] on div "View" at bounding box center [427, 253] width 22 height 13
click at [449, 138] on icon "button" at bounding box center [445, 138] width 12 height 12
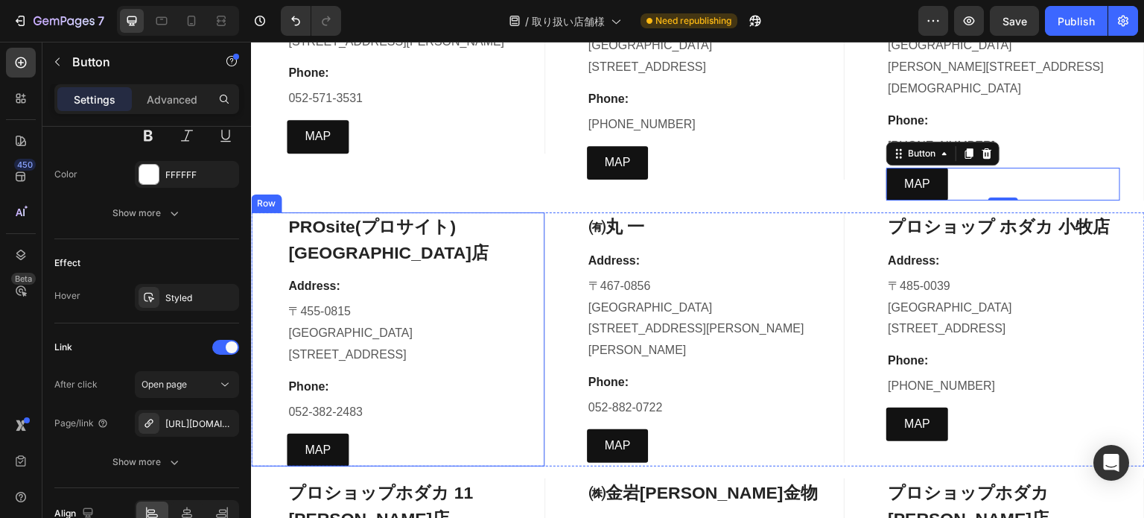
scroll to position [5960, 0]
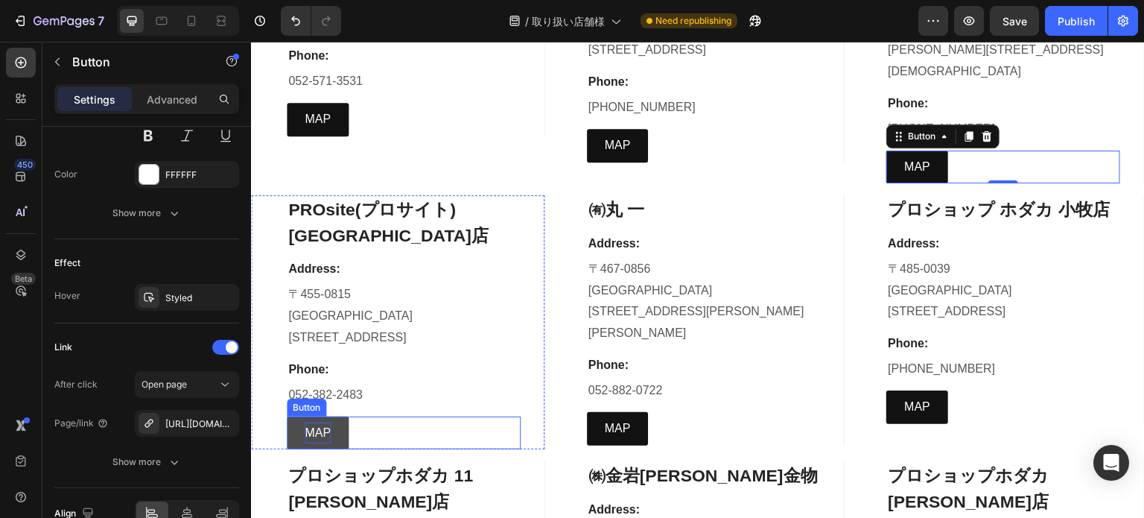
click at [320, 422] on p "MAP" at bounding box center [318, 433] width 26 height 22
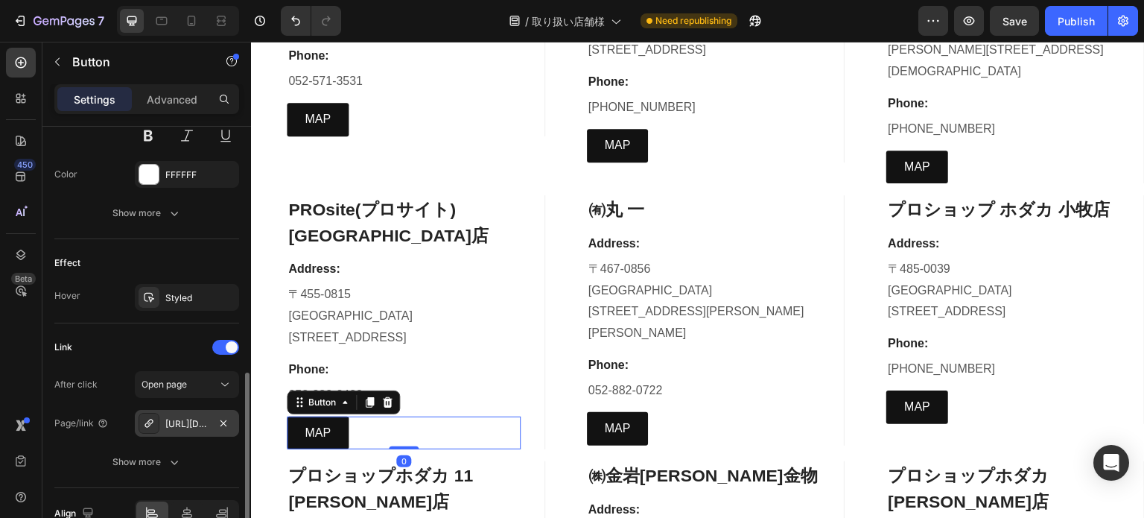
click at [203, 422] on div "https://www.google.com/maps/place/PROsite%E5%90%8D%E6%B8%AF%E5%BA%97/@35.106102…" at bounding box center [186, 423] width 43 height 13
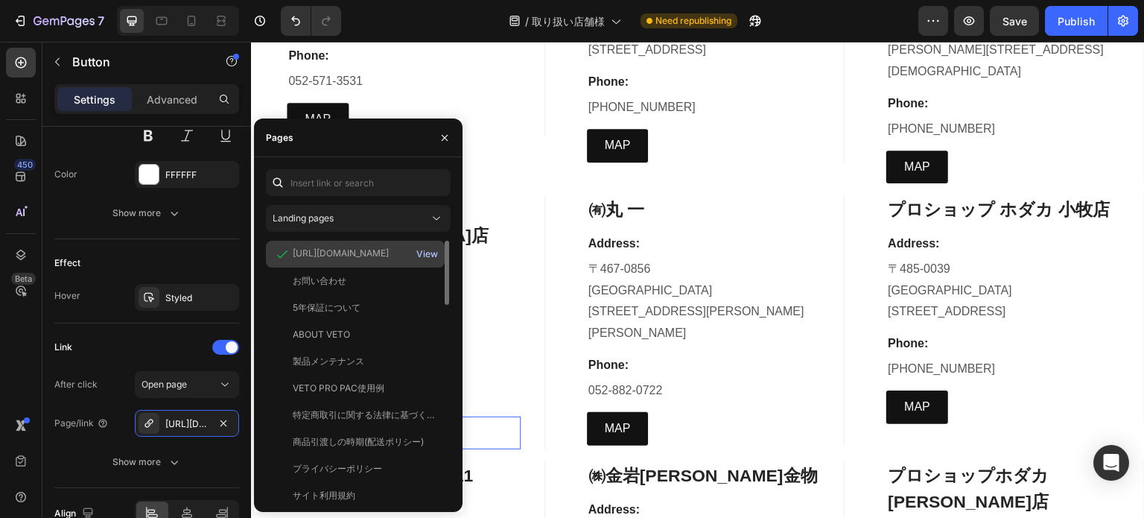
click at [426, 253] on div "View" at bounding box center [427, 253] width 22 height 13
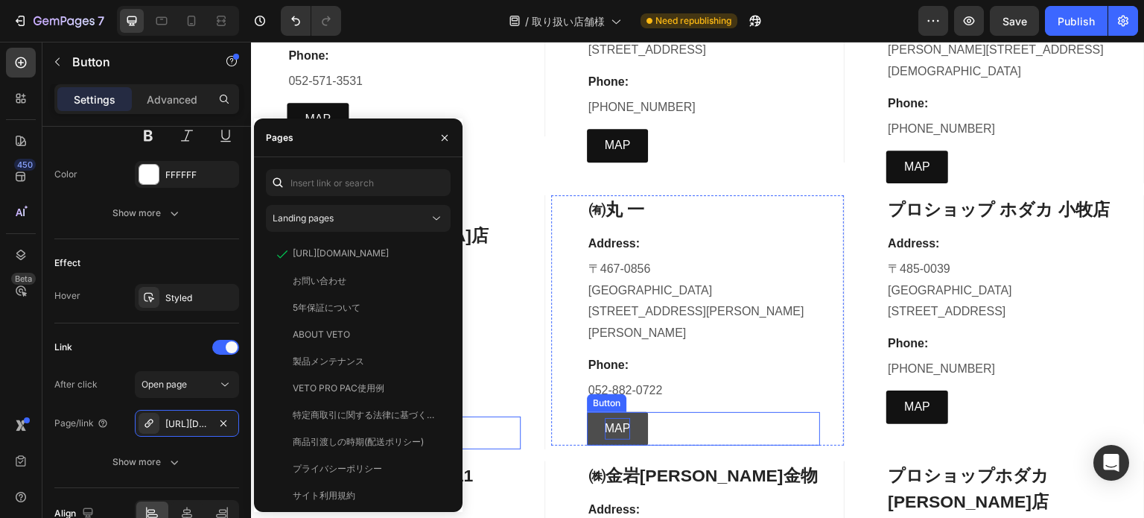
click at [608, 418] on p "MAP" at bounding box center [618, 429] width 26 height 22
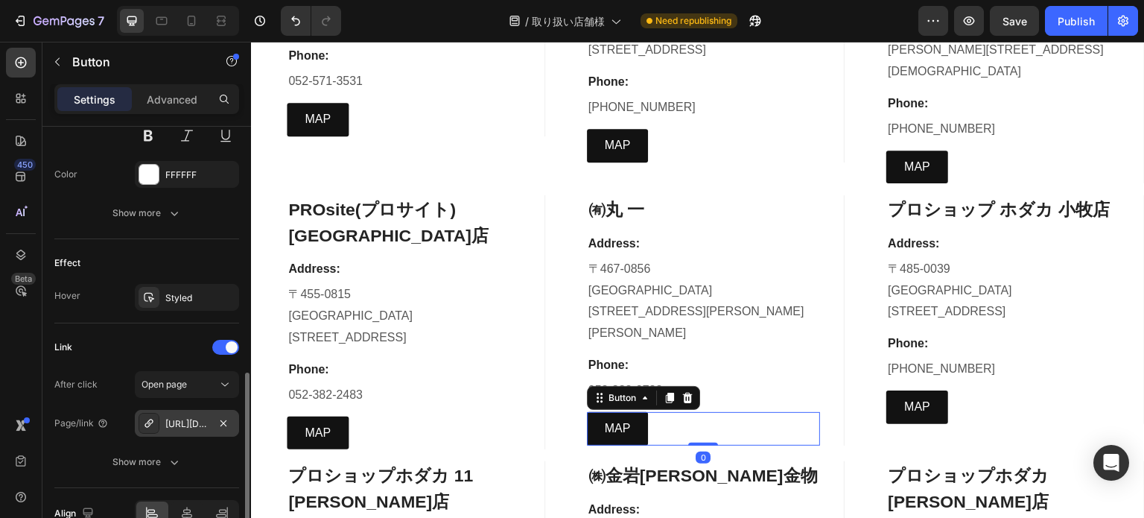
click at [205, 425] on div "https://www.google.com/maps/place/%EF%BC%88%E6%9C%89%EF%BC%89%E4%B8%B8%E4%B8%80…" at bounding box center [186, 423] width 43 height 13
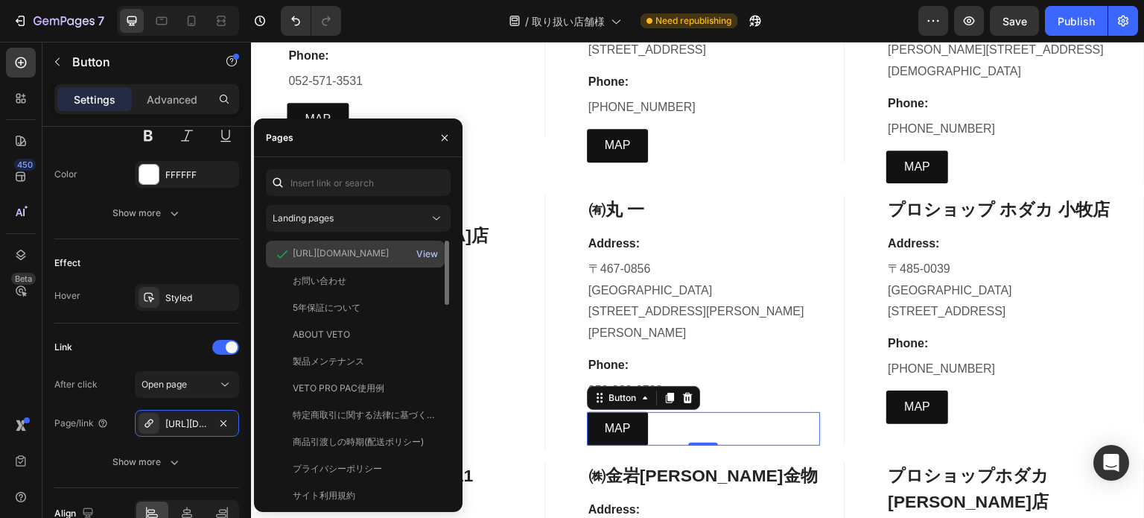
click at [426, 256] on div "View" at bounding box center [427, 253] width 22 height 13
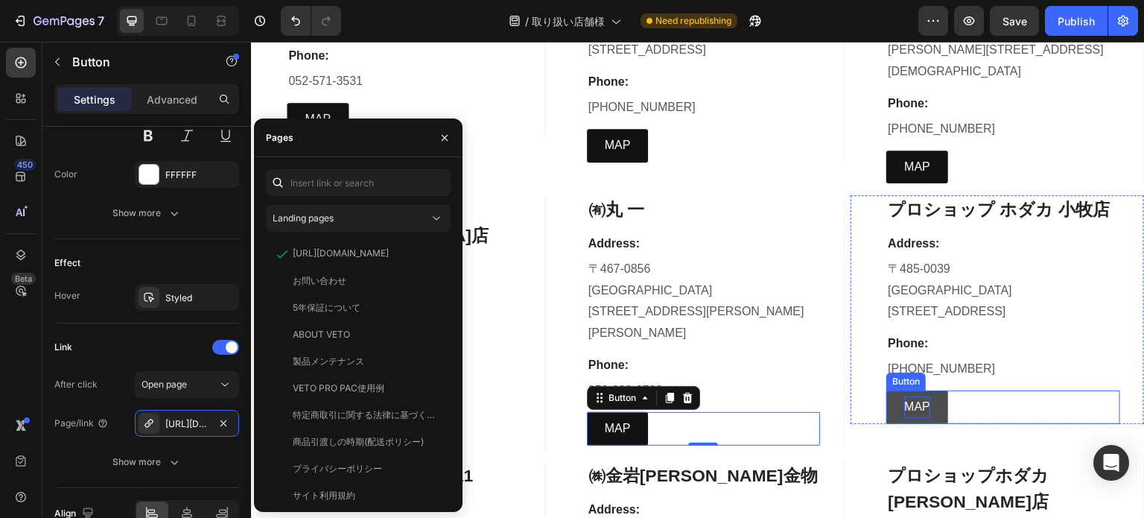
click at [904, 396] on p "MAP" at bounding box center [917, 407] width 26 height 22
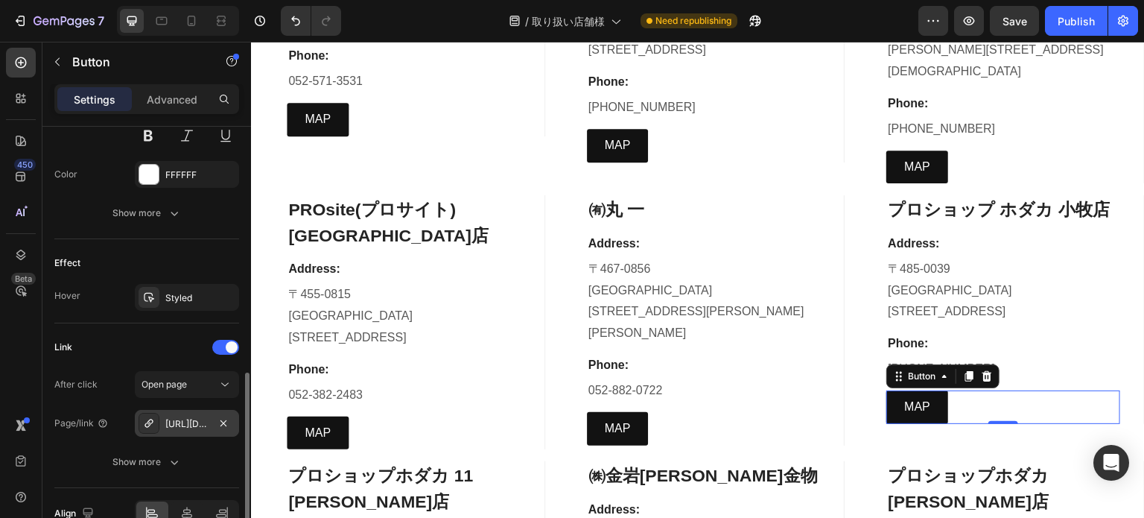
click at [200, 429] on div "https://www.google.com/maps/place/%E3%83%9B%E3%83%80%E3%82%AB+%E5%B0%8F%E7%89%A…" at bounding box center [187, 423] width 104 height 27
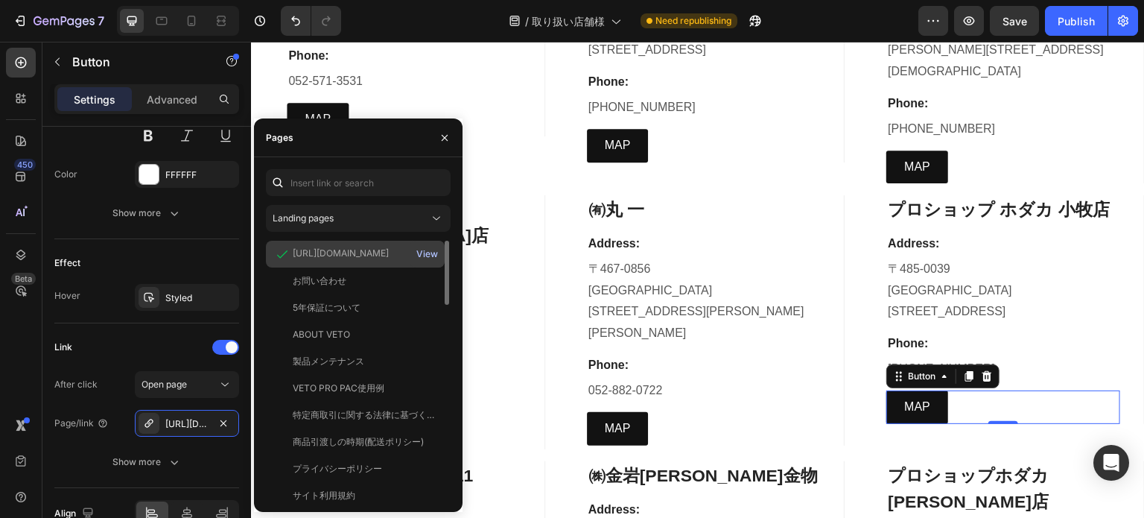
click at [427, 250] on div "View" at bounding box center [427, 253] width 22 height 13
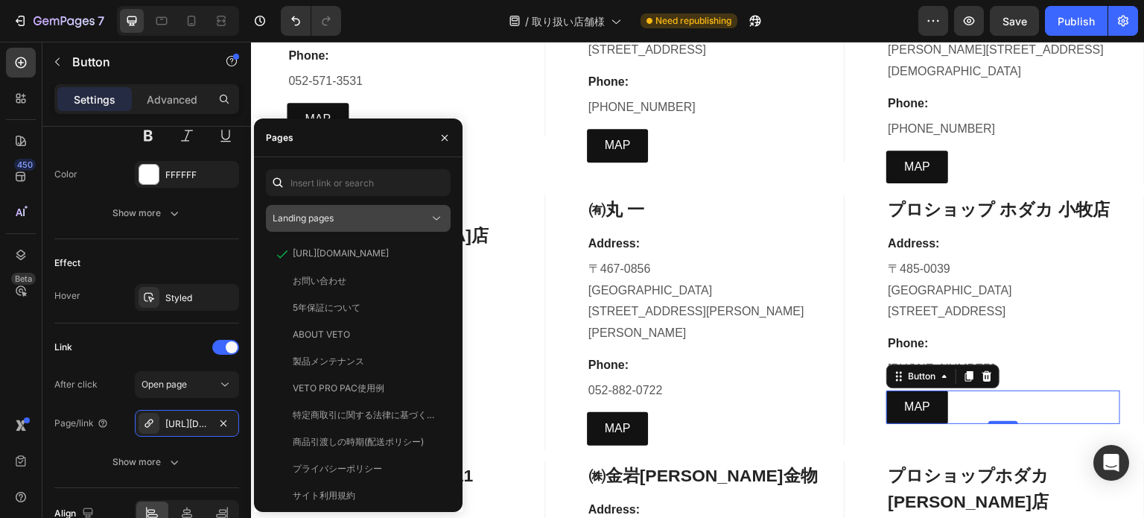
scroll to position [6035, 0]
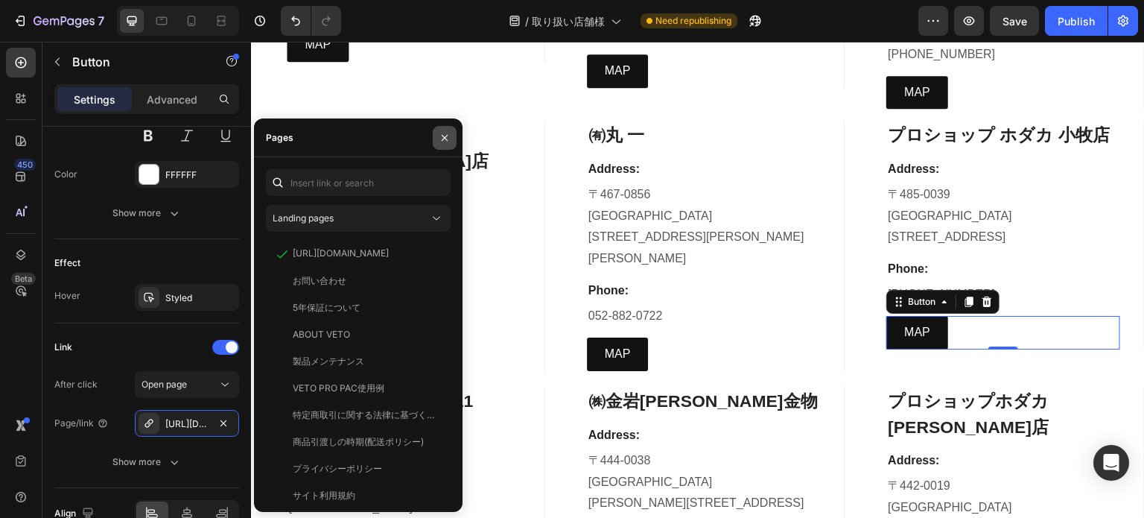
click at [443, 136] on icon "button" at bounding box center [445, 138] width 6 height 6
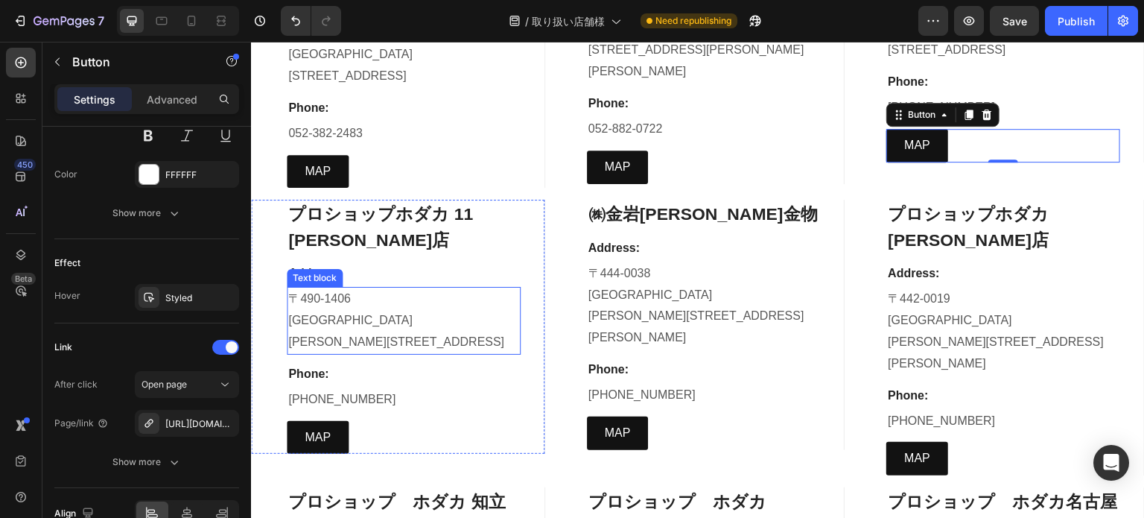
scroll to position [6258, 0]
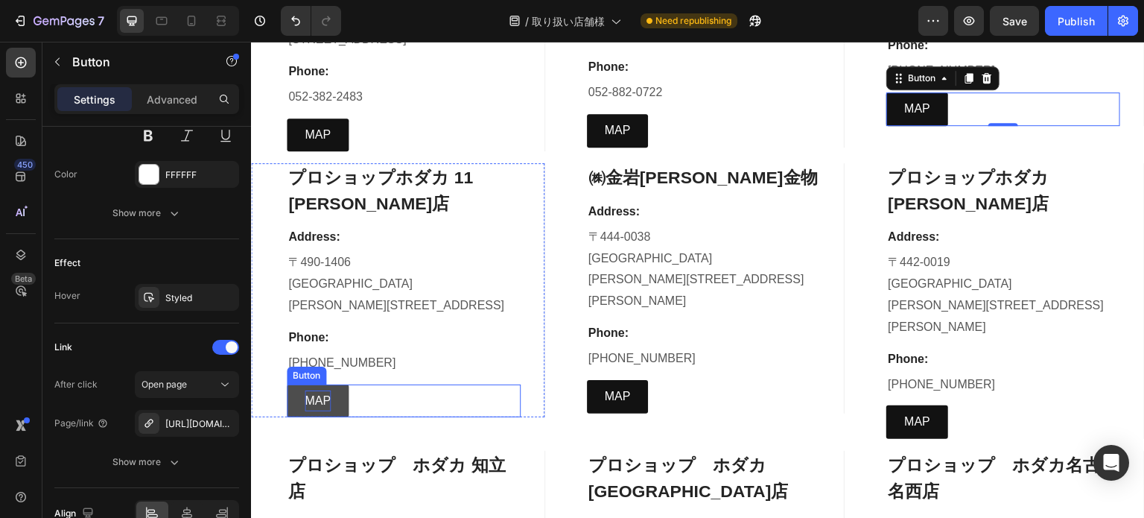
click at [319, 390] on p "MAP" at bounding box center [318, 401] width 26 height 22
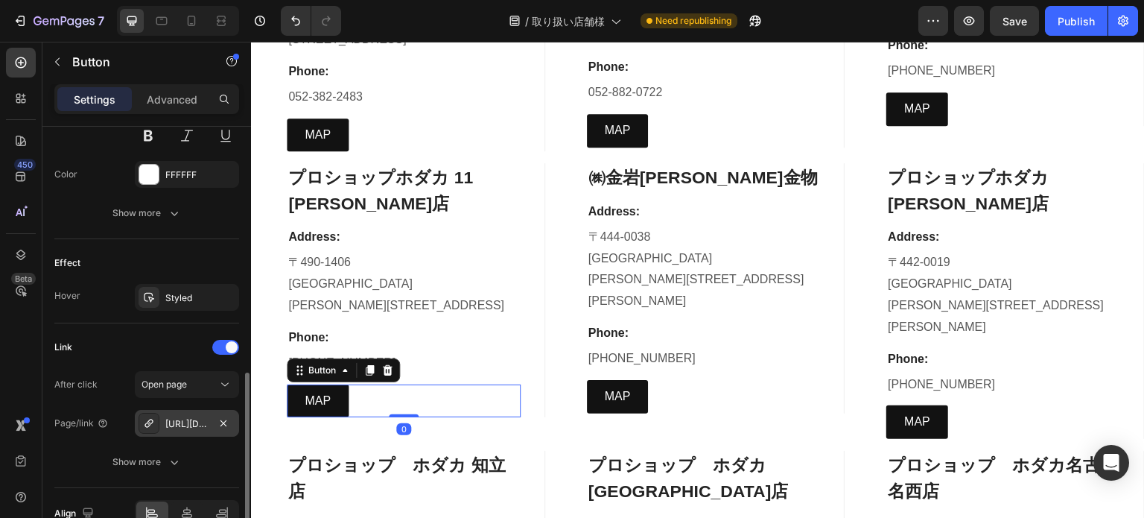
click at [171, 417] on div "https://www.google.com/maps/place/%E3%83%9B%E3%83%80%E3%82%AB11%E5%BC%A5%E5%AF%…" at bounding box center [186, 423] width 43 height 13
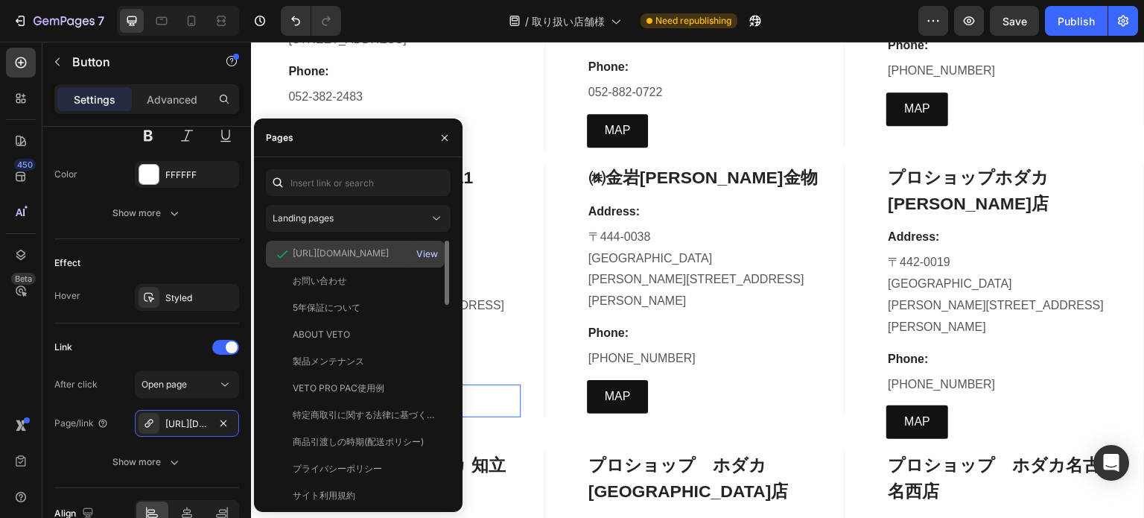
click at [430, 256] on div "View" at bounding box center [427, 253] width 22 height 13
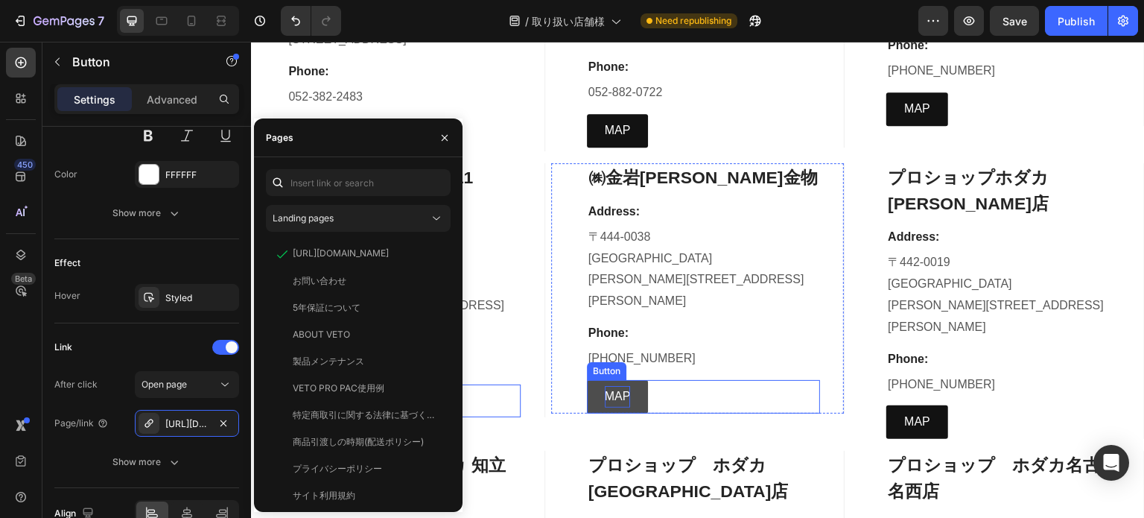
click at [612, 386] on p "MAP" at bounding box center [618, 397] width 26 height 22
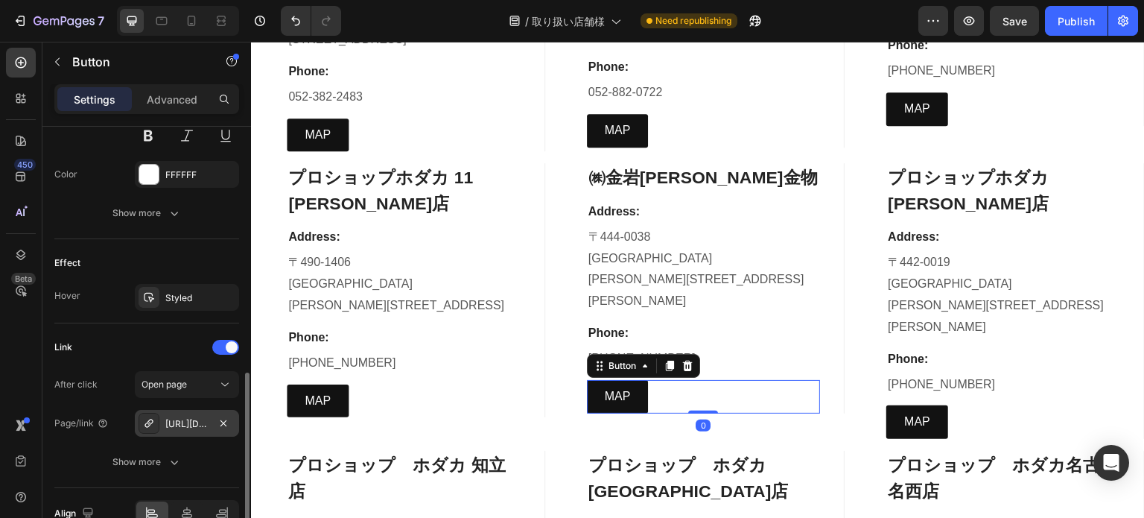
click at [194, 423] on div "https://www.google.com/maps/place/%E9%88%B4%E6%9C%A8%E9%87%91%E7%89%A9%E5%BA%97…" at bounding box center [186, 423] width 43 height 13
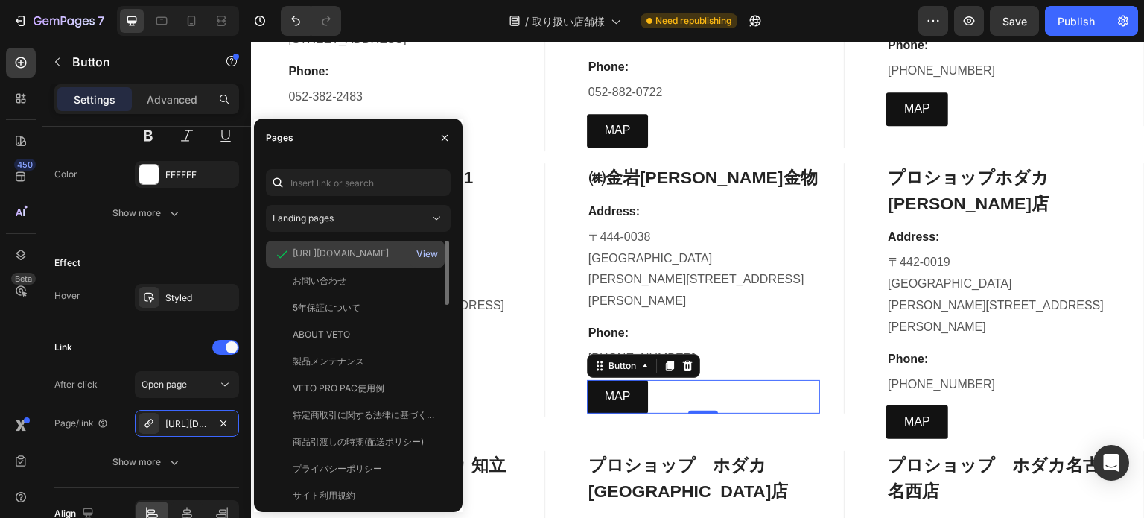
click at [426, 253] on div "View" at bounding box center [427, 253] width 22 height 13
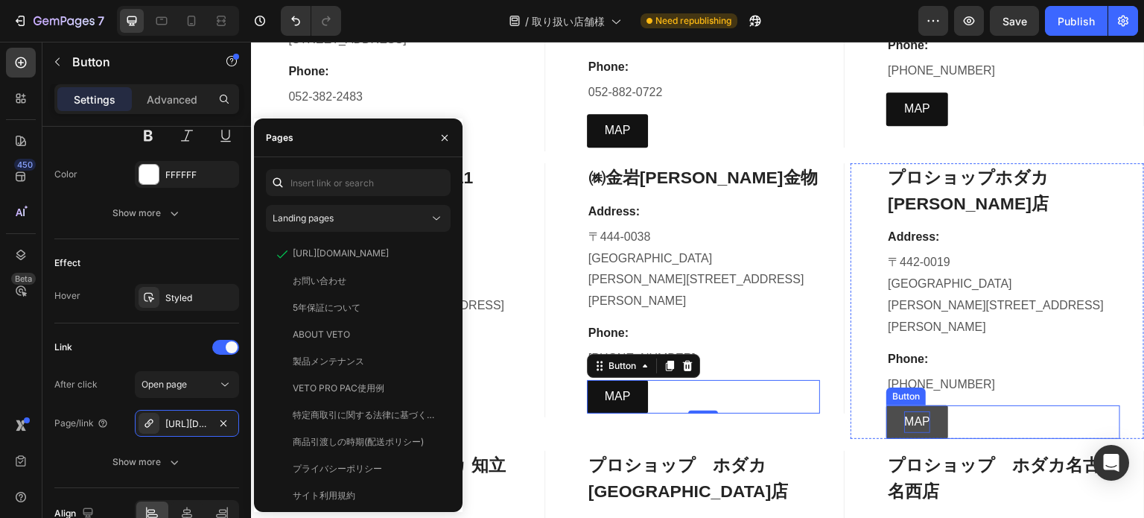
click at [916, 411] on p "MAP" at bounding box center [917, 422] width 26 height 22
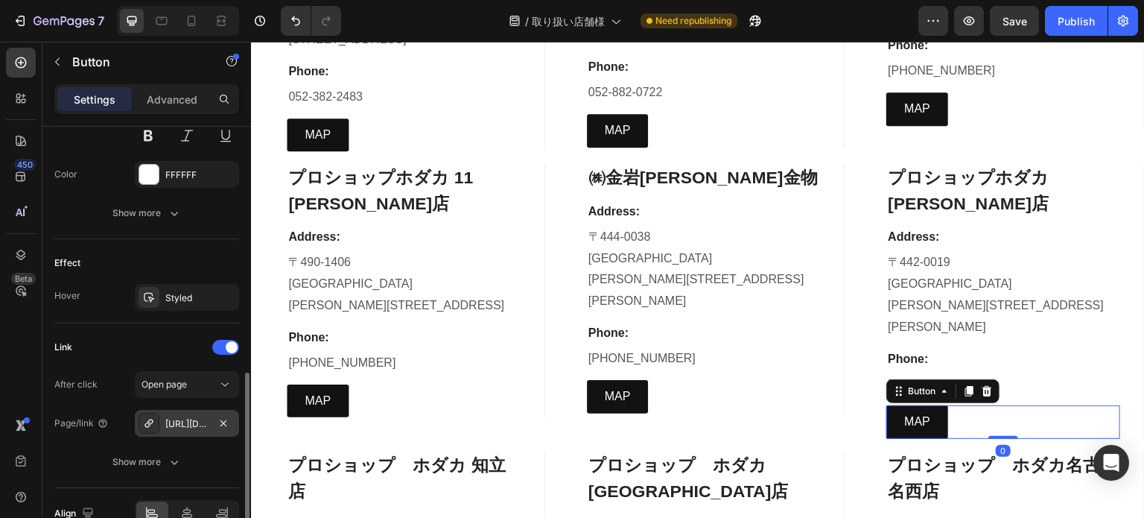
click at [200, 417] on div "https://maps.app.goo.gl/RrDuBvw8N1E5Hrog7" at bounding box center [186, 423] width 43 height 13
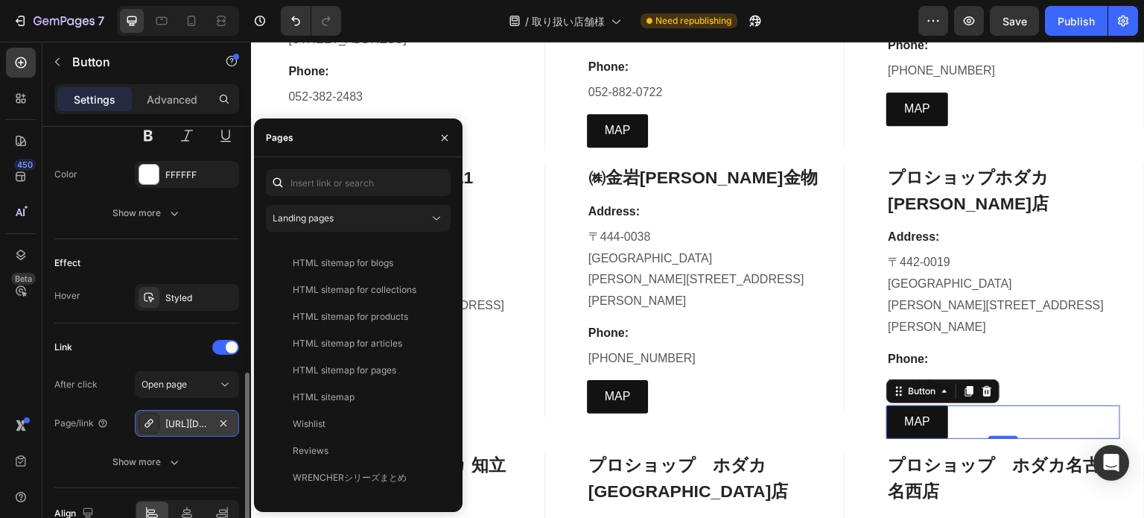
click at [201, 425] on div "https://maps.app.goo.gl/RrDuBvw8N1E5Hrog7" at bounding box center [186, 423] width 43 height 13
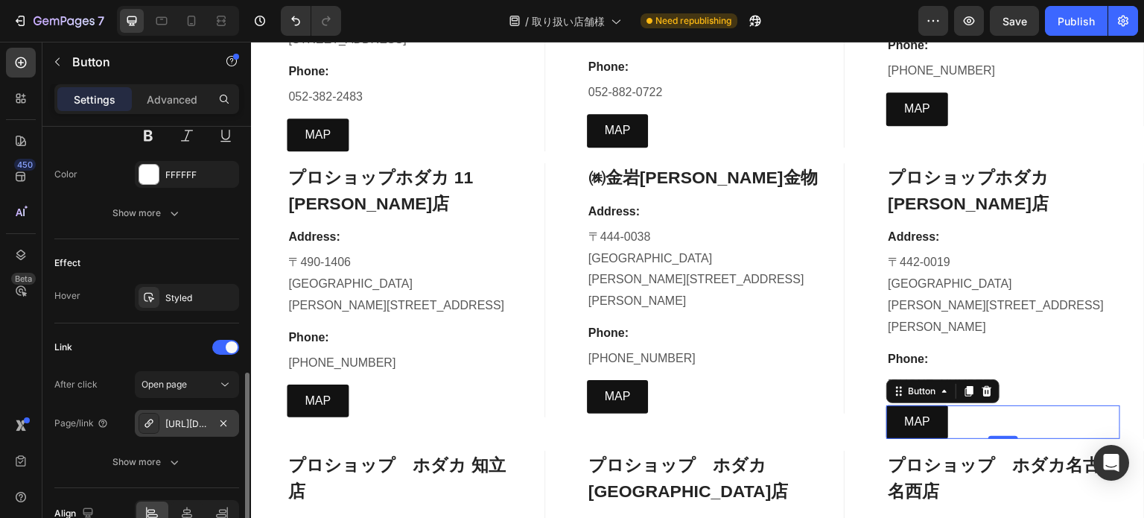
click at [180, 421] on div "https://maps.app.goo.gl/RrDuBvw8N1E5Hrog7" at bounding box center [186, 423] width 43 height 13
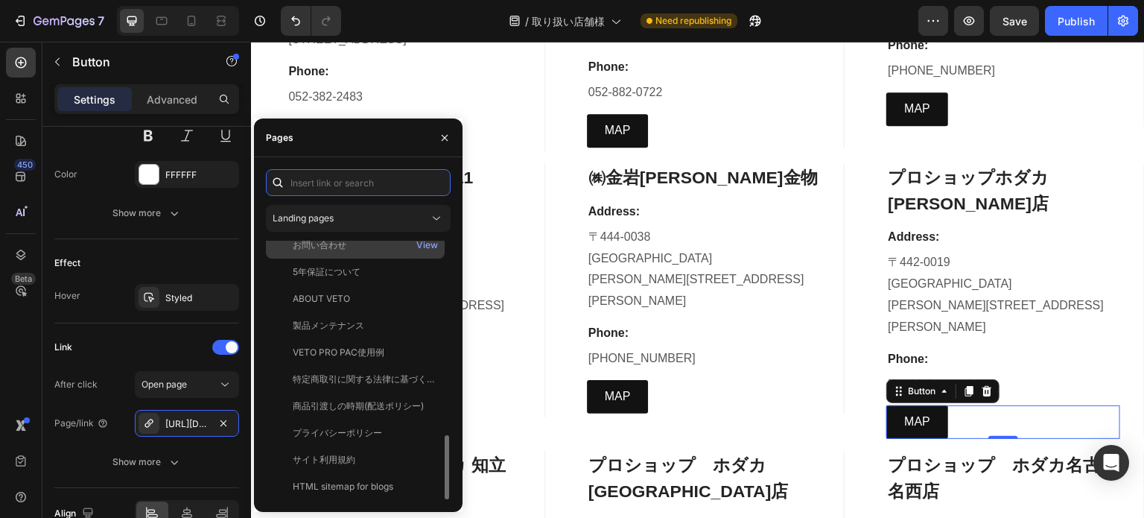
scroll to position [0, 0]
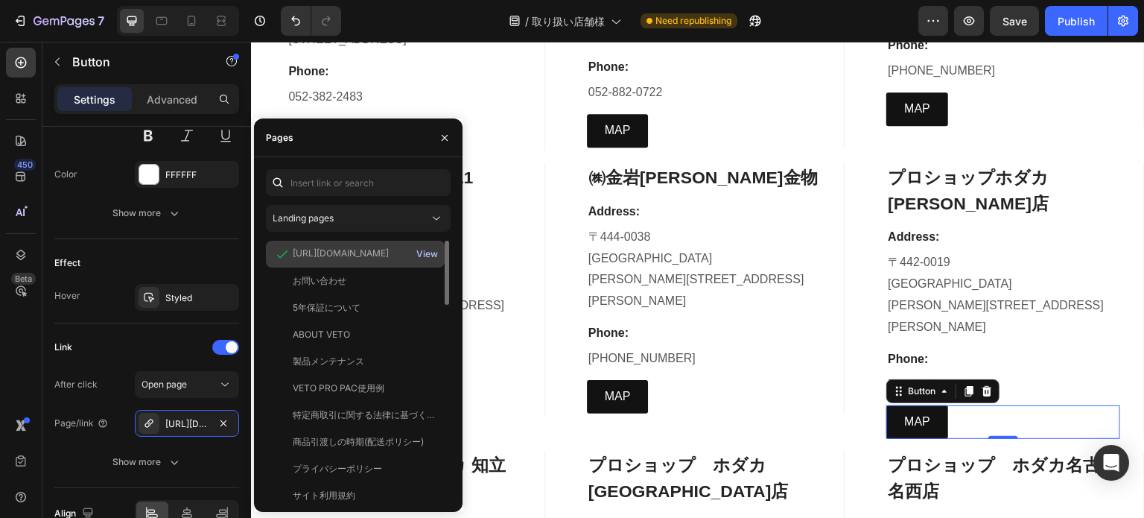
click at [426, 252] on div "View" at bounding box center [427, 253] width 22 height 13
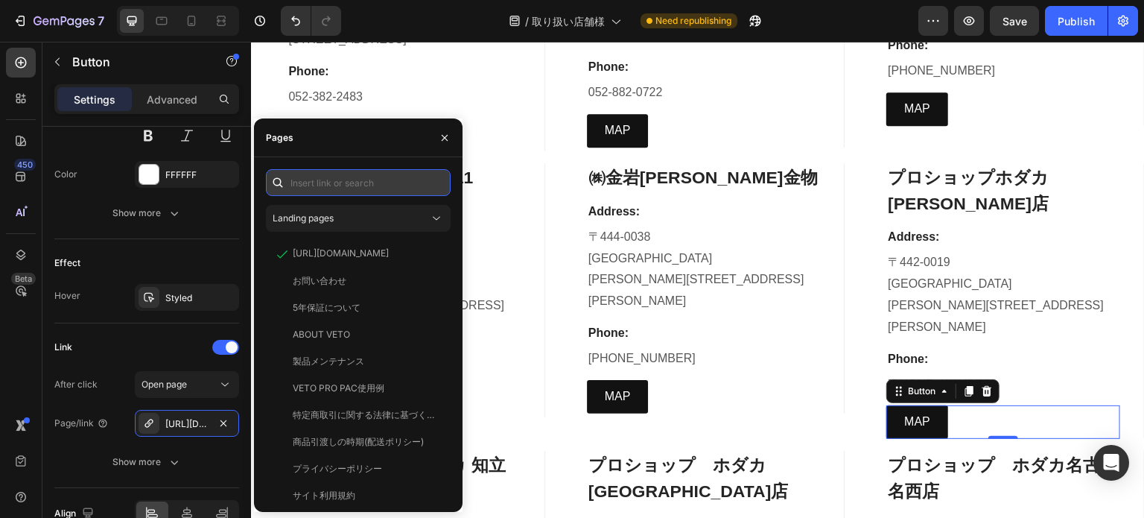
click at [303, 188] on input "text" at bounding box center [358, 182] width 185 height 27
paste input "https://www.google.com/maps/place/%E3%83%9B%E3%83%80%E3%82%AB+%E8%B1%8A%E5%B7%9…"
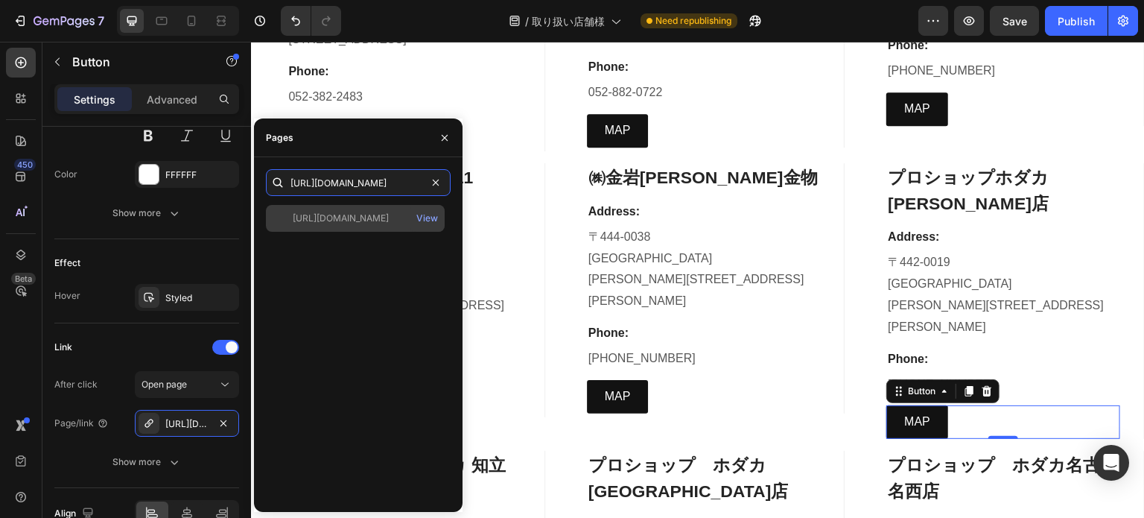
type input "https://www.google.com/maps/place/%E3%83%9B%E3%83%80%E3%82%AB+%E8%B1%8A%E5%B7%9…"
click at [370, 216] on div "https://www.google.com/maps/place/%E3%83%9B%E3%83%80%E3%82%AB+%E8%B1%8A%E5%B7%9…" at bounding box center [341, 218] width 96 height 13
click at [425, 220] on div "View" at bounding box center [427, 218] width 22 height 13
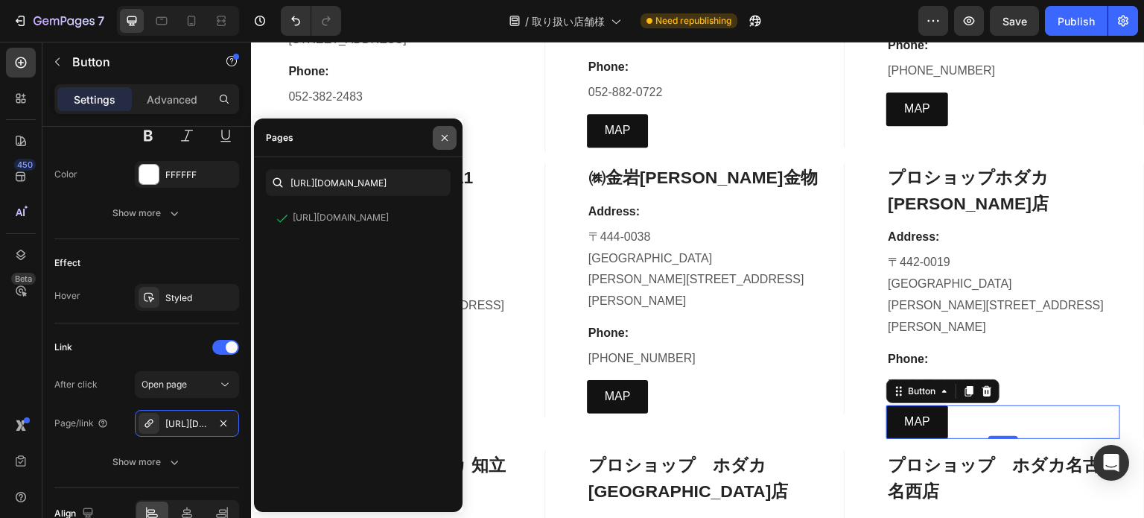
click at [439, 134] on icon "button" at bounding box center [445, 138] width 12 height 12
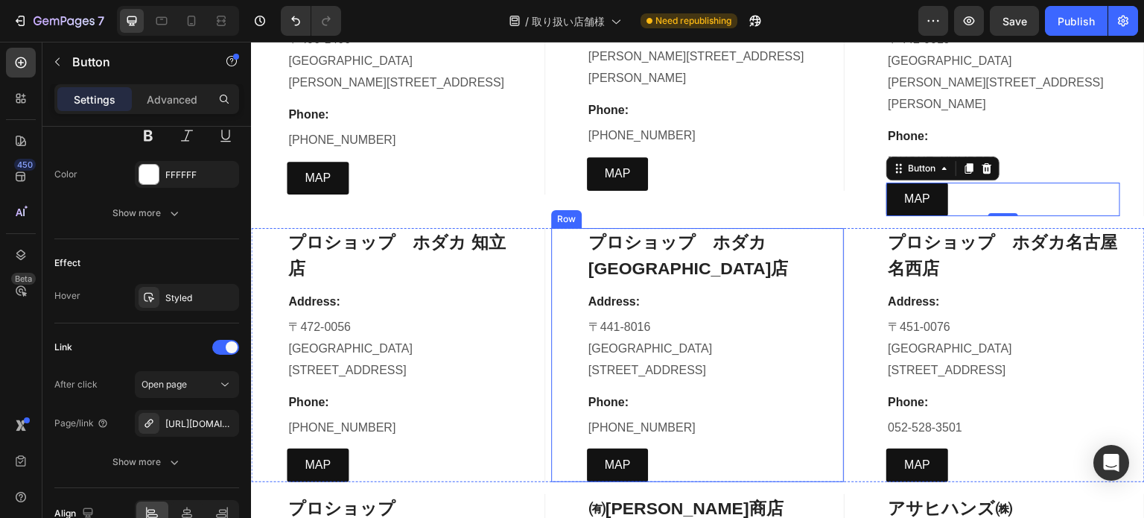
scroll to position [6482, 0]
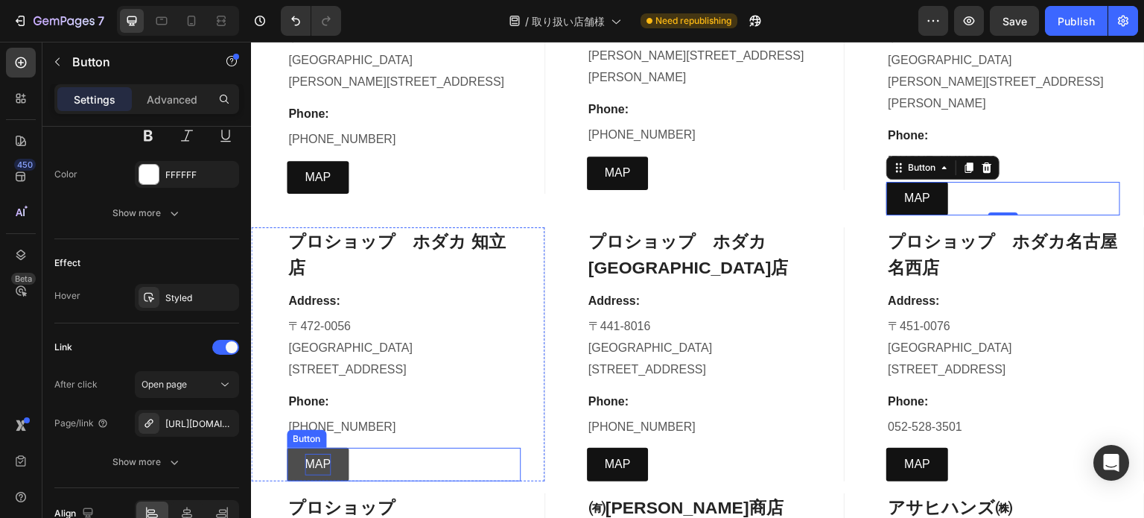
click at [307, 454] on p "MAP" at bounding box center [318, 465] width 26 height 22
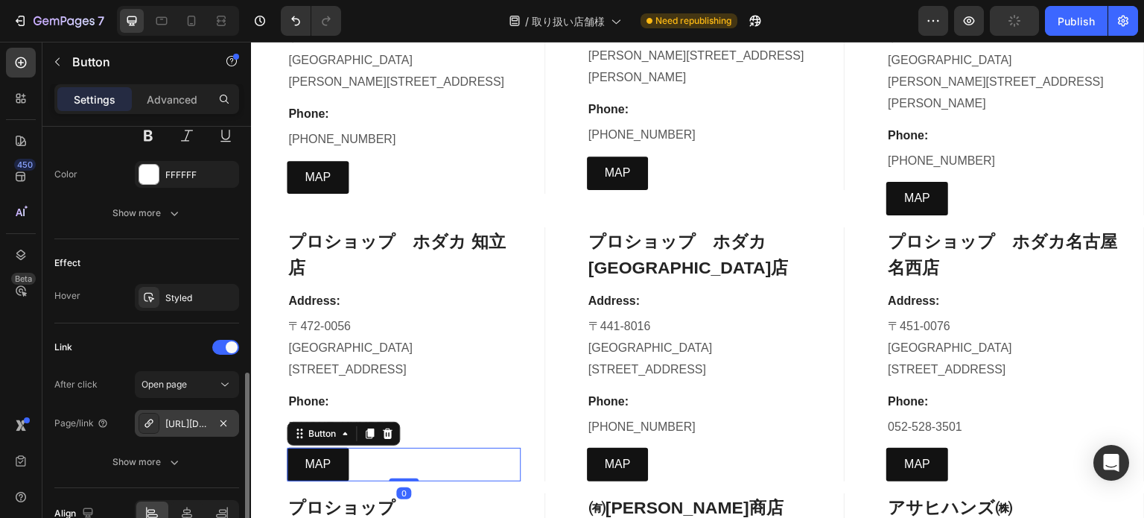
click at [194, 424] on div "https://maps.app.goo.gl/uz1BrrDa8QKNrV9J7" at bounding box center [186, 423] width 43 height 13
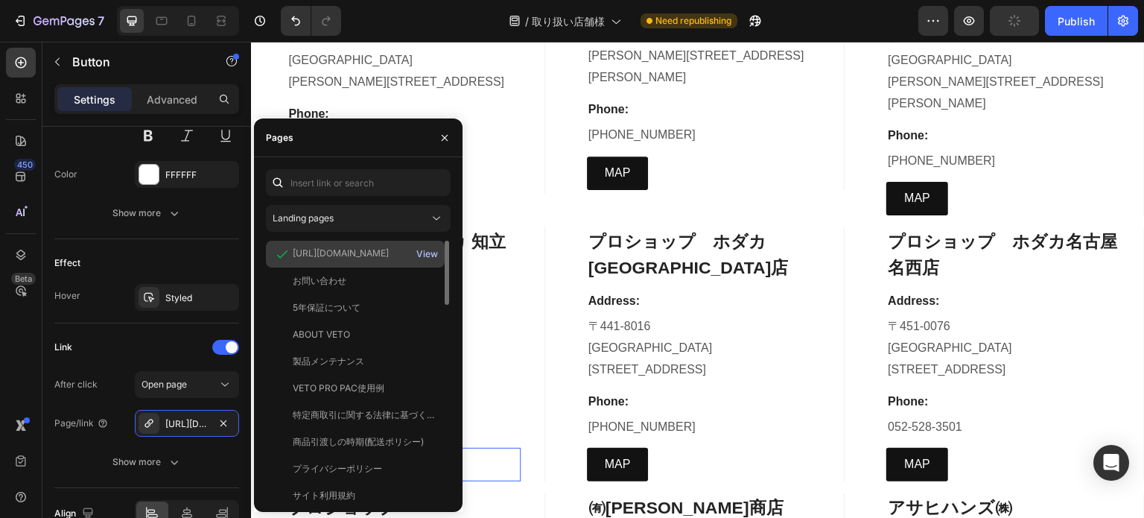
click at [422, 247] on button "View" at bounding box center [427, 254] width 23 height 21
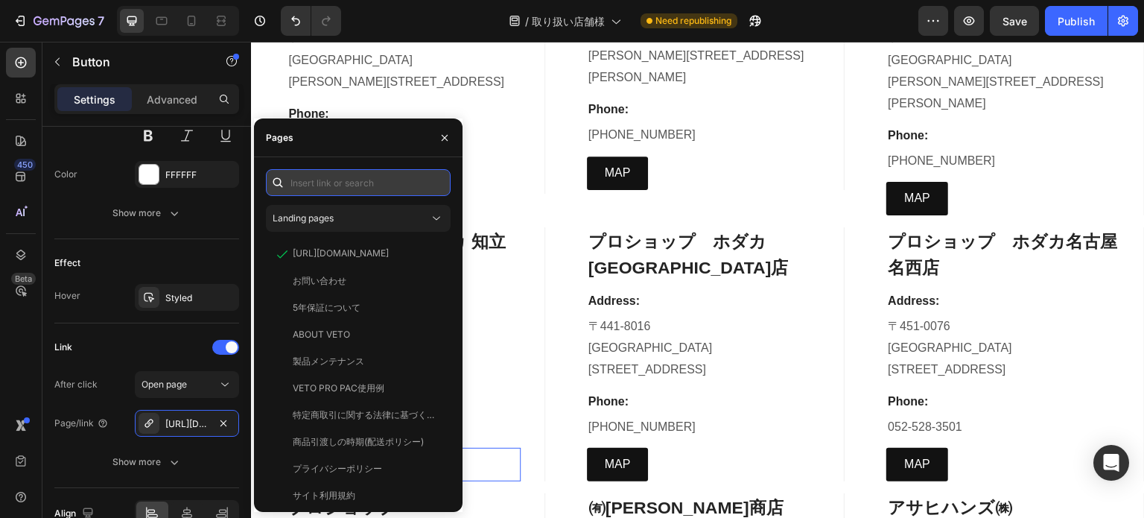
click at [345, 185] on input "text" at bounding box center [358, 182] width 185 height 27
paste input "https://www.google.com/maps/place/%E3%83%9B%E3%83%80%E3%82%AB+%E7%9F%A5%E7%AB%8…"
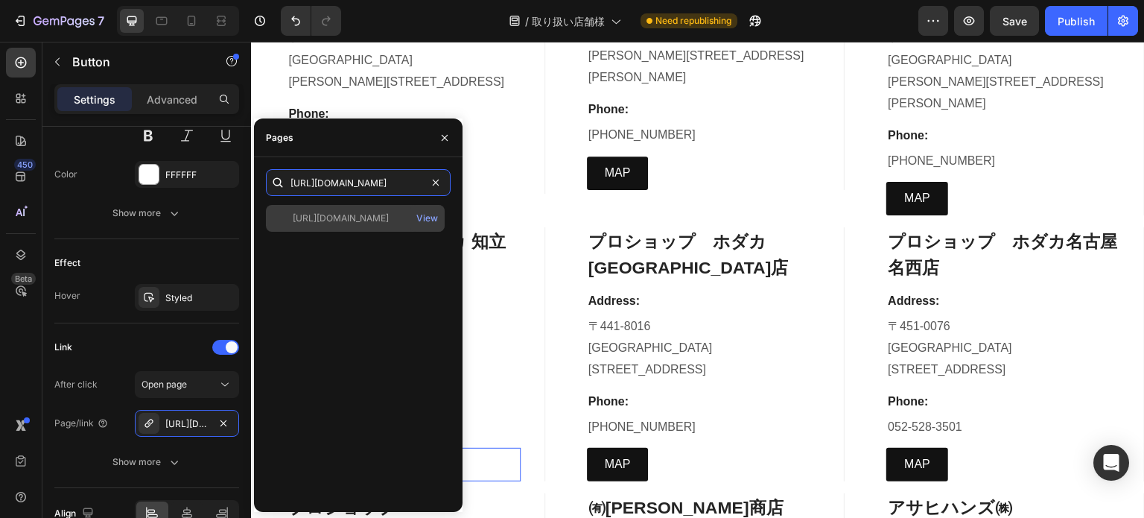
type input "https://www.google.com/maps/place/%E3%83%9B%E3%83%80%E3%82%AB+%E7%9F%A5%E7%AB%8…"
click at [338, 214] on div "https://www.google.com/maps/place/%E3%83%9B%E3%83%80%E3%82%AB+%E7%9F%A5%E7%AB%8…" at bounding box center [341, 218] width 96 height 13
click at [423, 217] on div "View" at bounding box center [427, 218] width 22 height 13
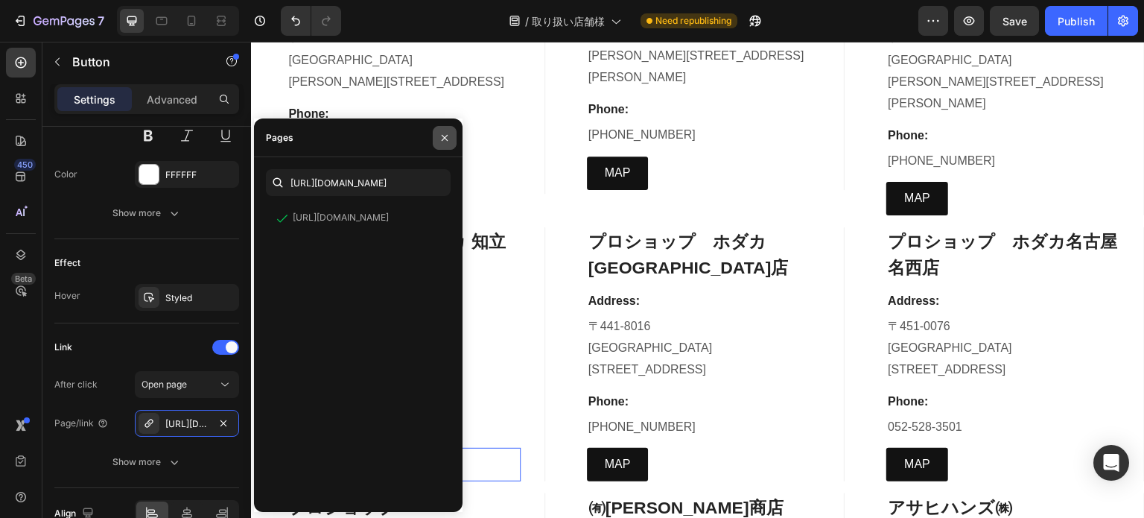
click at [440, 127] on button "button" at bounding box center [445, 138] width 24 height 24
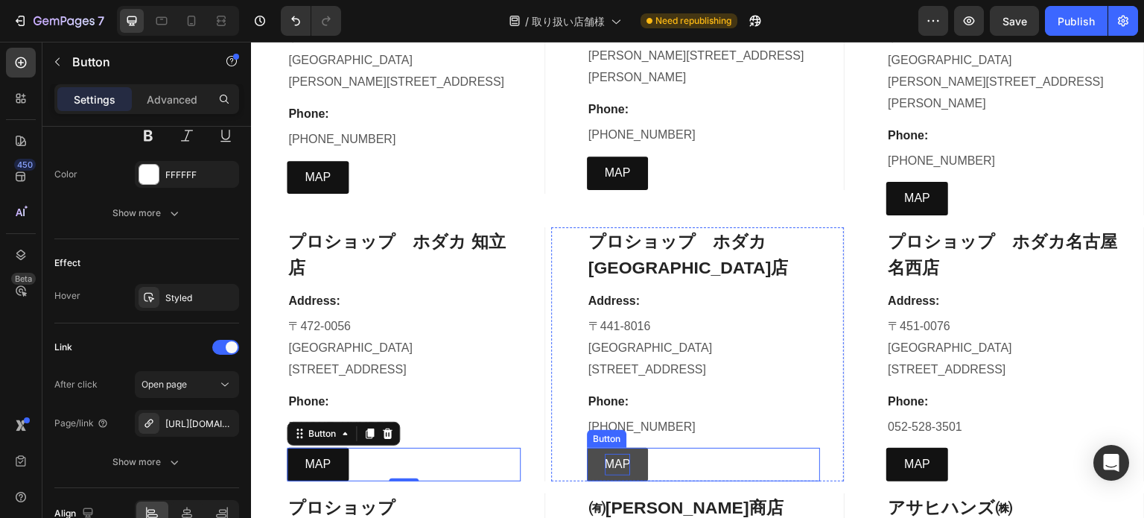
click at [607, 454] on p "MAP" at bounding box center [618, 465] width 26 height 22
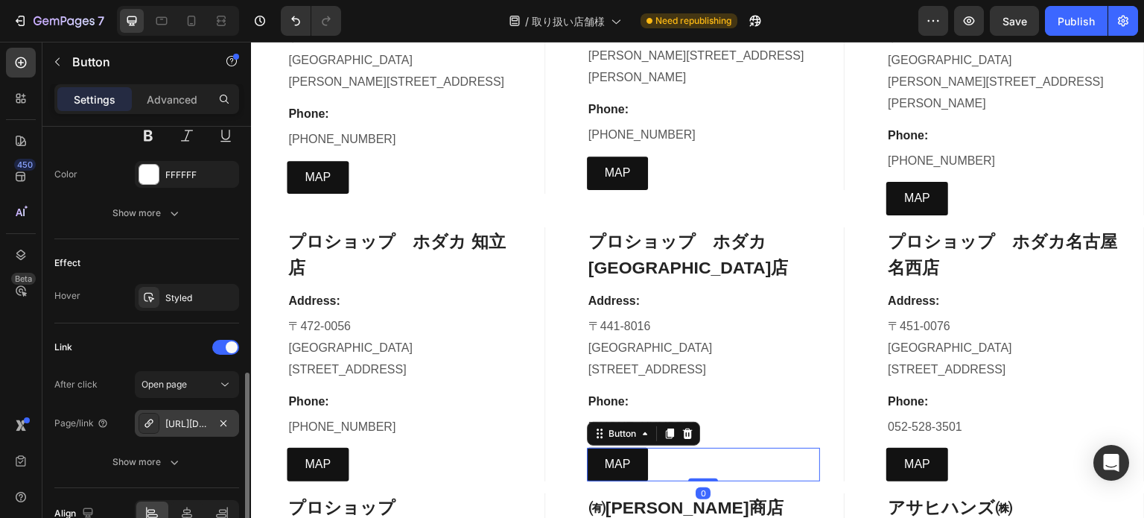
click at [184, 419] on div "https://maps.app.goo.gl/LtvvkMK3NquM5V9h6" at bounding box center [186, 423] width 43 height 13
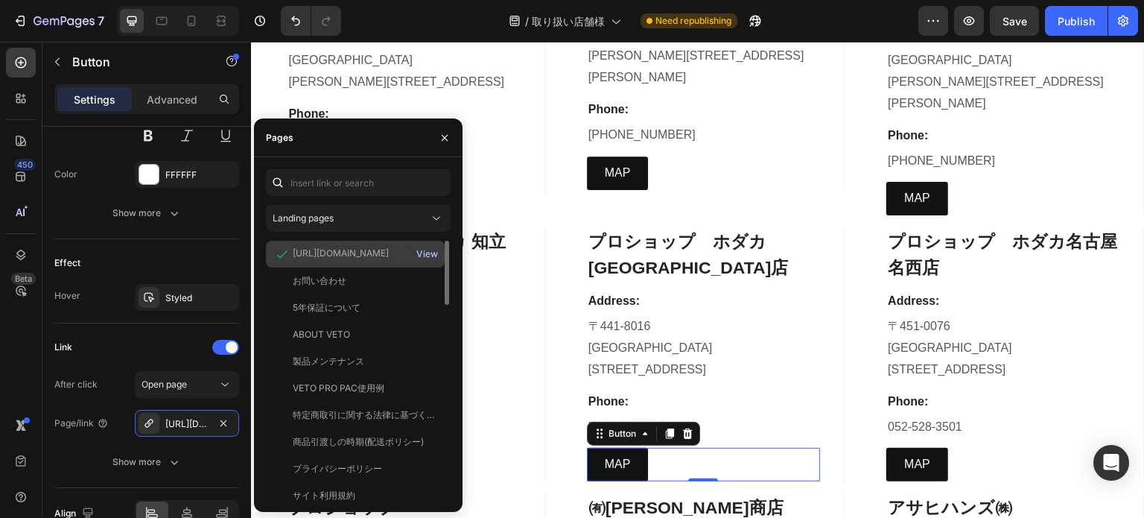
click at [420, 253] on div "View" at bounding box center [427, 253] width 22 height 13
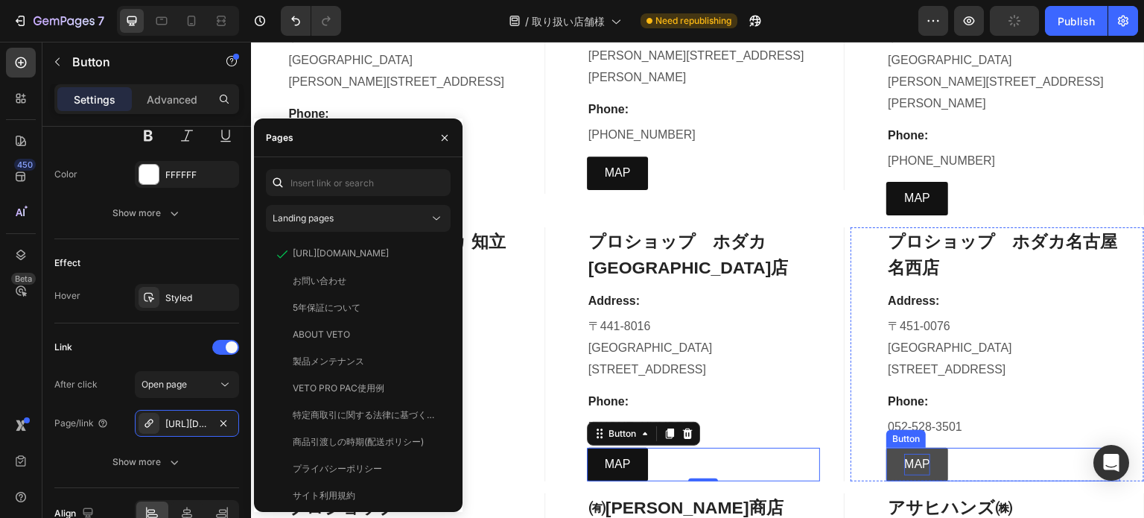
click at [916, 454] on p "MAP" at bounding box center [917, 465] width 26 height 22
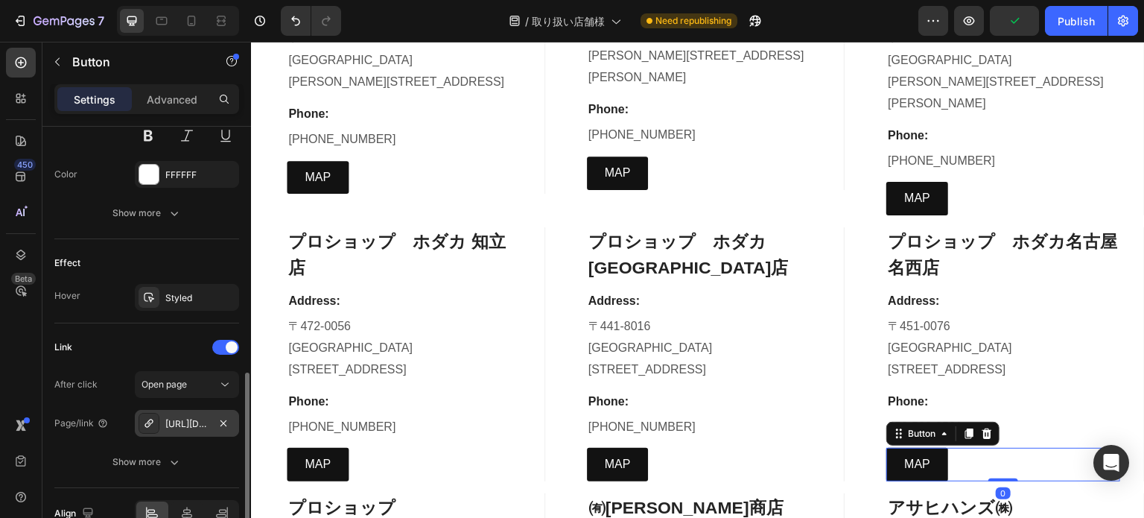
click at [177, 422] on div "https://maps.app.goo.gl/oEFXxXHyMcMEvnfB8" at bounding box center [186, 423] width 43 height 13
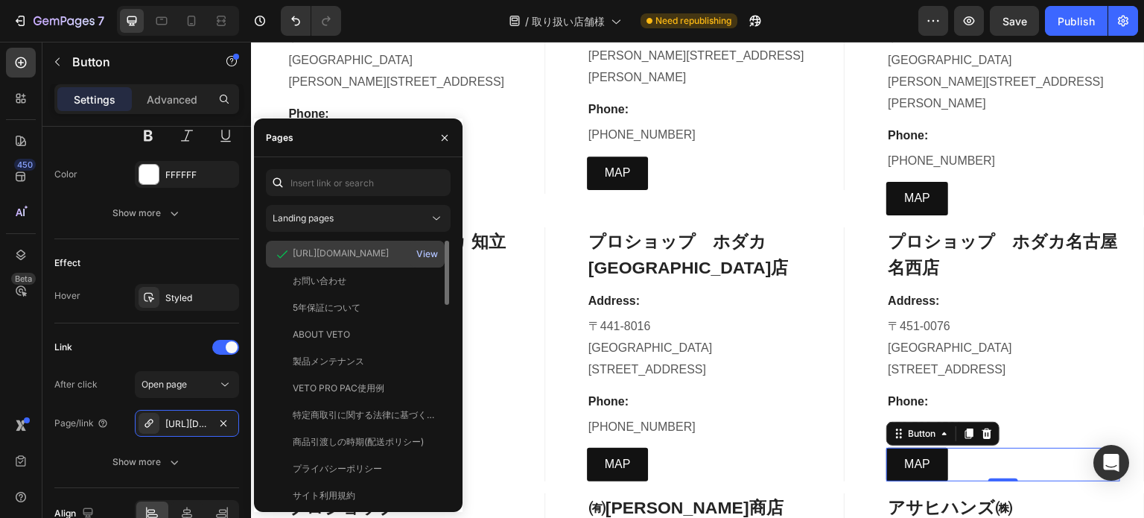
click at [431, 256] on div "View" at bounding box center [427, 253] width 22 height 13
click at [438, 133] on button "button" at bounding box center [445, 138] width 24 height 24
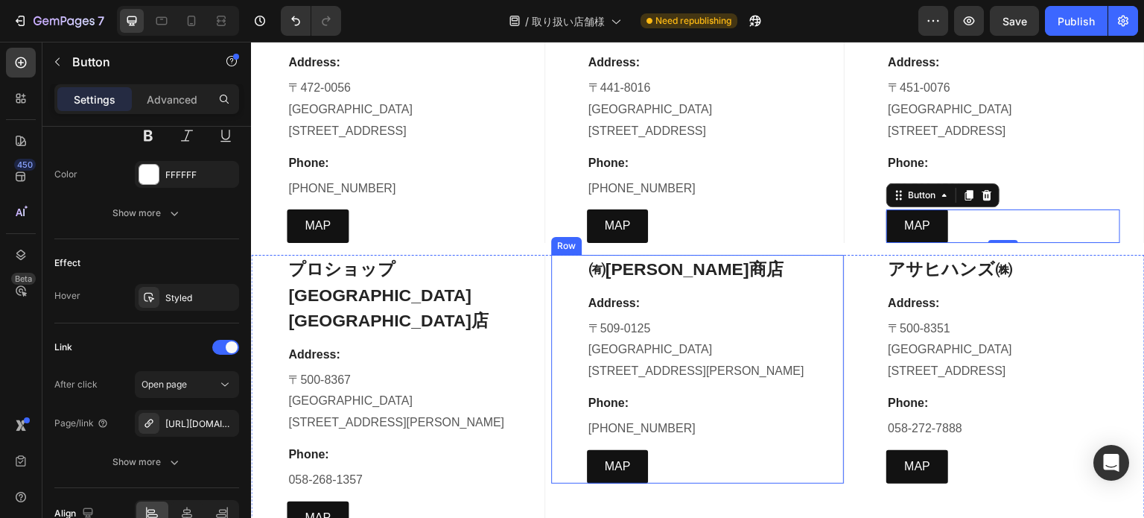
scroll to position [6780, 0]
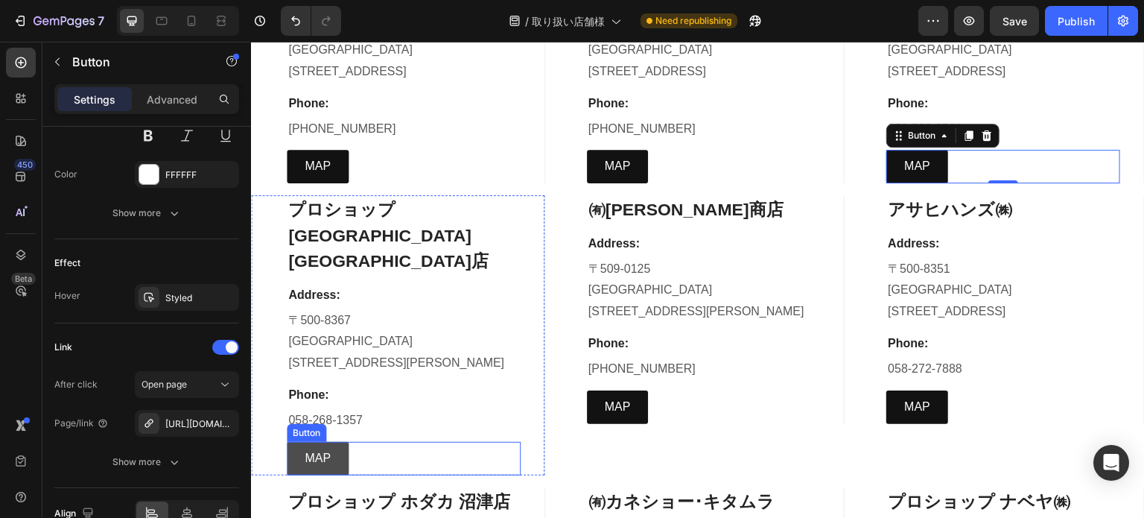
click at [332, 442] on link "MAP" at bounding box center [318, 459] width 62 height 34
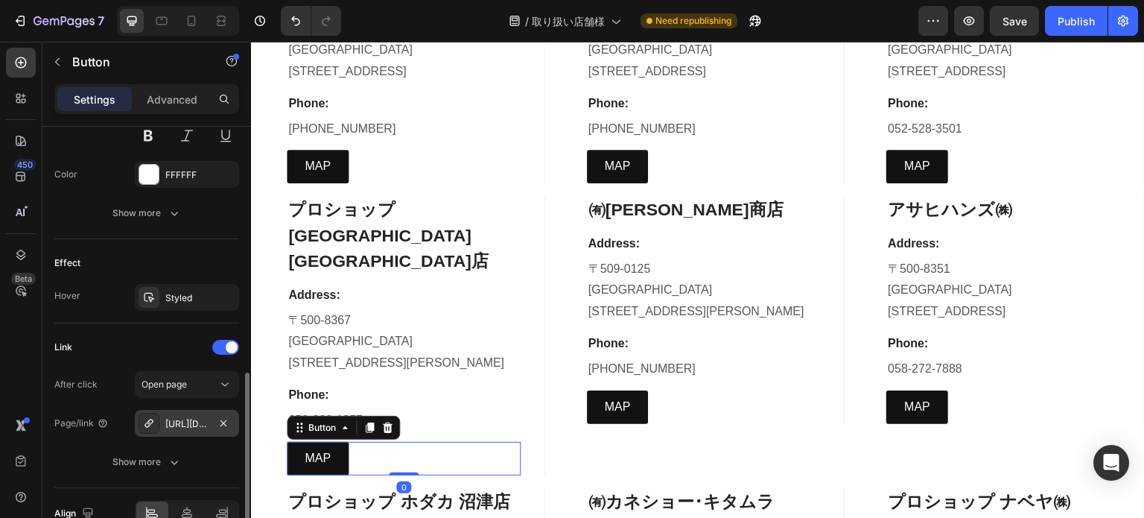
click at [211, 416] on div "https://maps.app.goo.gl/FsRTGMNFquqnXkTEA" at bounding box center [187, 423] width 104 height 27
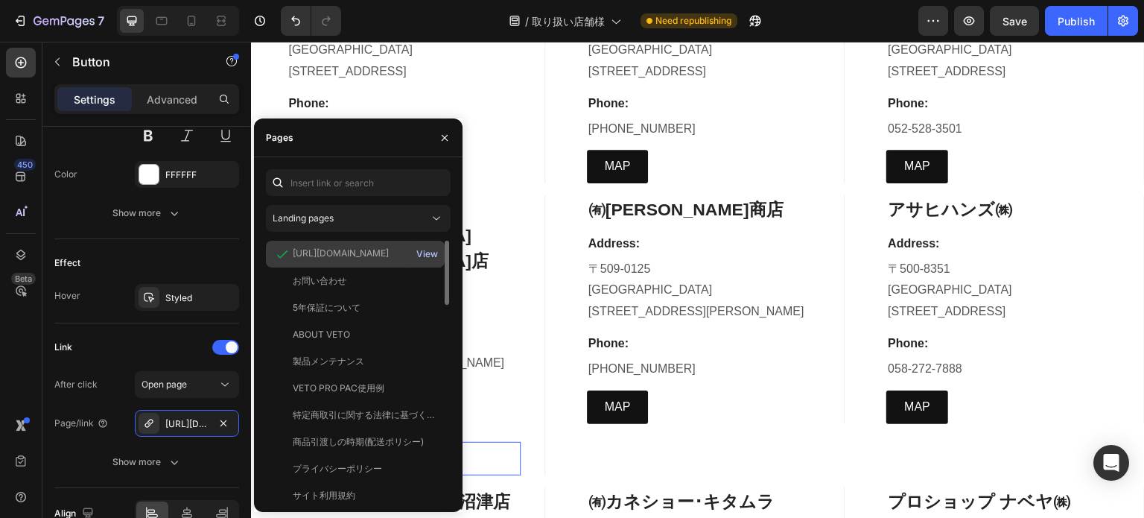
click at [423, 250] on div "View" at bounding box center [427, 253] width 22 height 13
click at [448, 130] on button "button" at bounding box center [445, 138] width 24 height 24
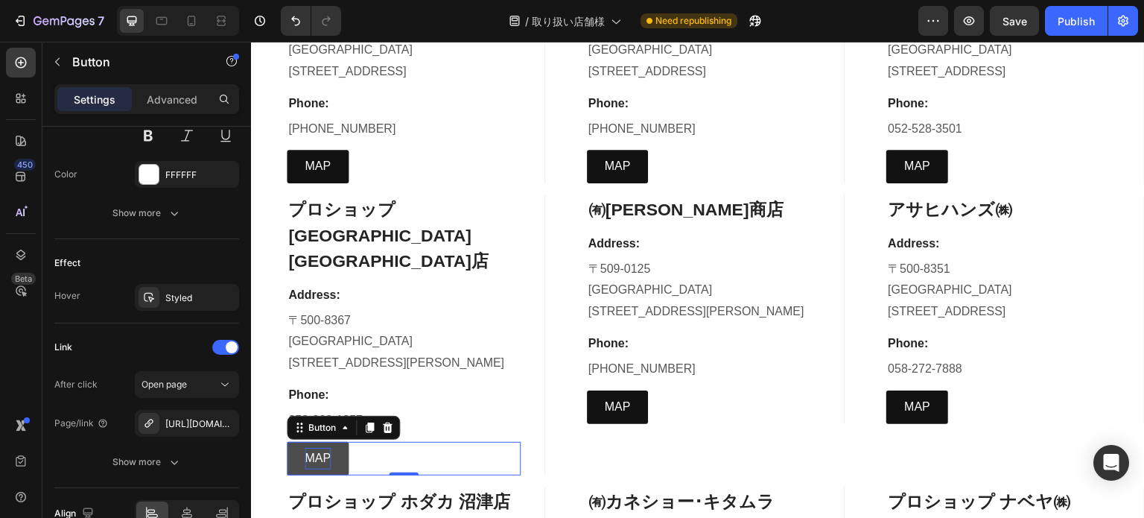
click at [309, 448] on p "MAP" at bounding box center [318, 459] width 26 height 22
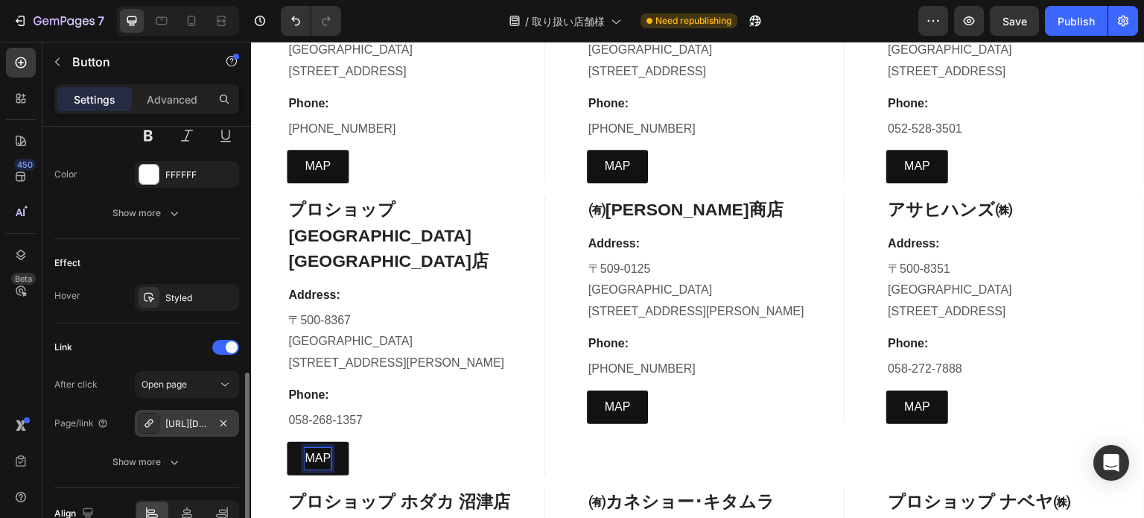
click at [175, 417] on div "https://maps.app.goo.gl/FsRTGMNFquqnXkTEA" at bounding box center [186, 423] width 43 height 13
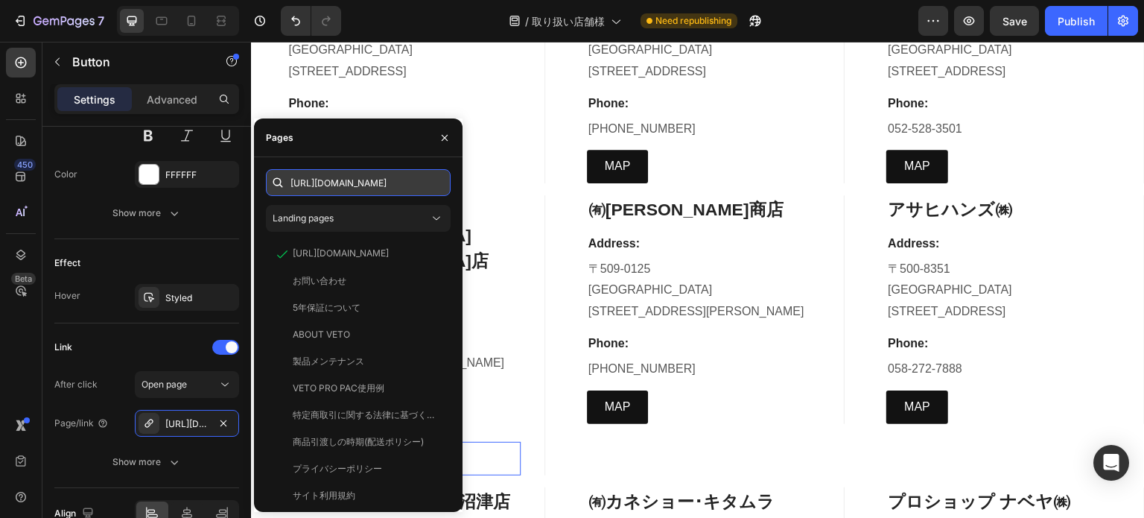
scroll to position [0, 1380]
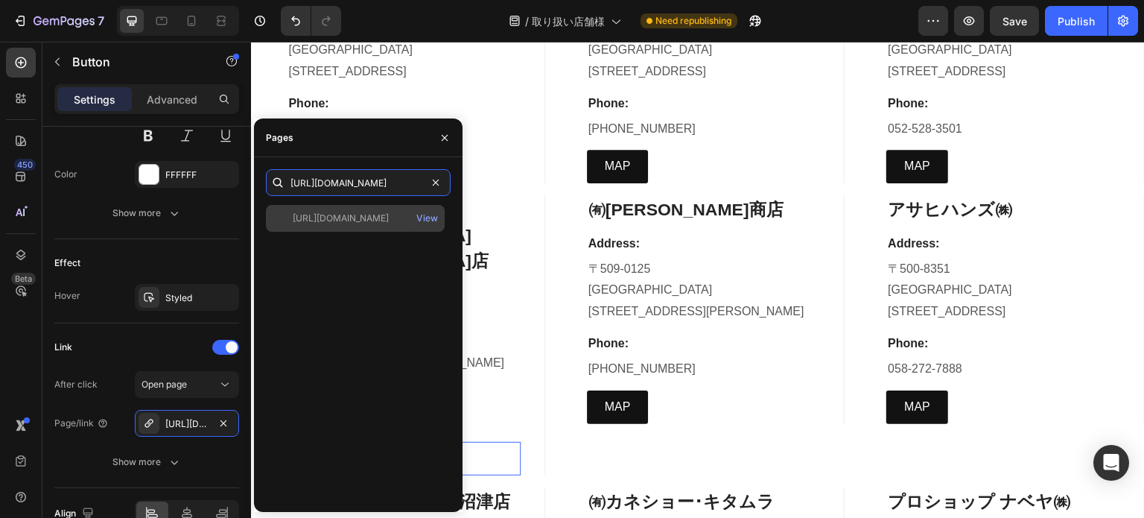
type input "https://www.google.com/maps/place/%E3%83%9B%E3%83%80%E3%82%AB+%E5%B2%90%E9%98%9…"
click at [332, 223] on div "https://www.google.com/maps/place/%E3%83%9B%E3%83%80%E3%82%AB+%E5%B2%90%E9%98%9…" at bounding box center [341, 218] width 96 height 13
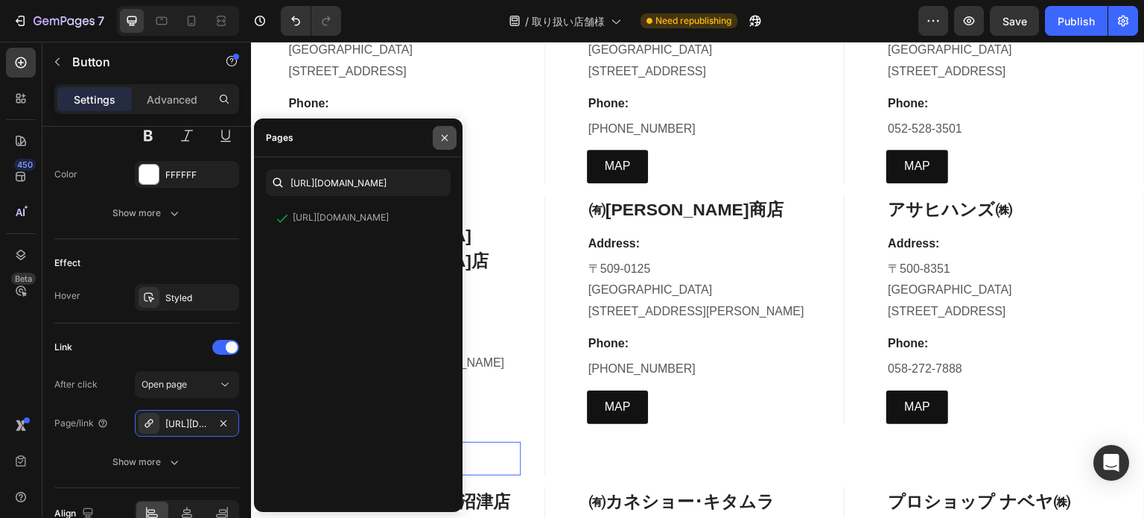
click at [442, 145] on button "button" at bounding box center [445, 138] width 24 height 24
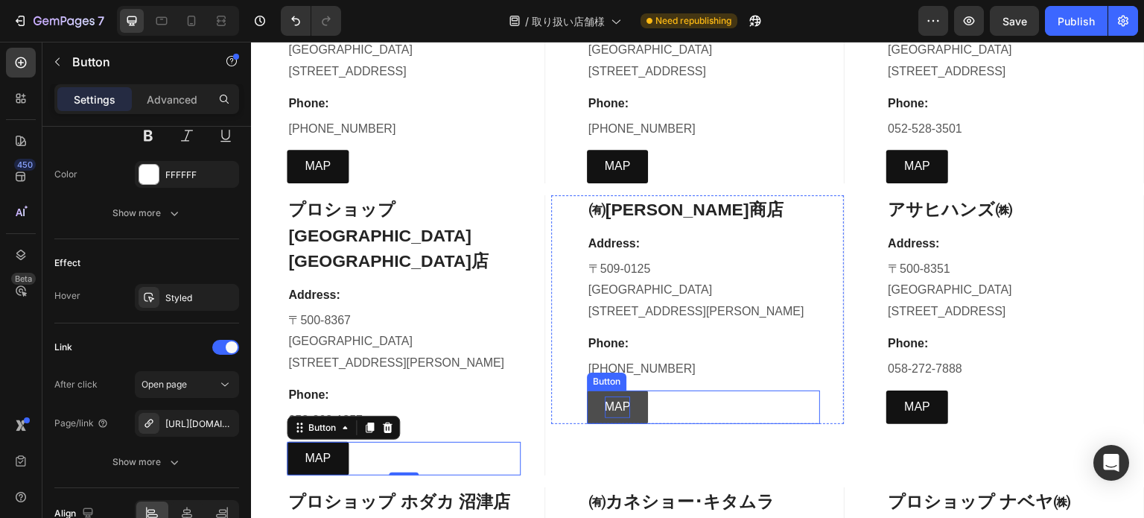
click at [605, 396] on p "MAP" at bounding box center [618, 407] width 26 height 22
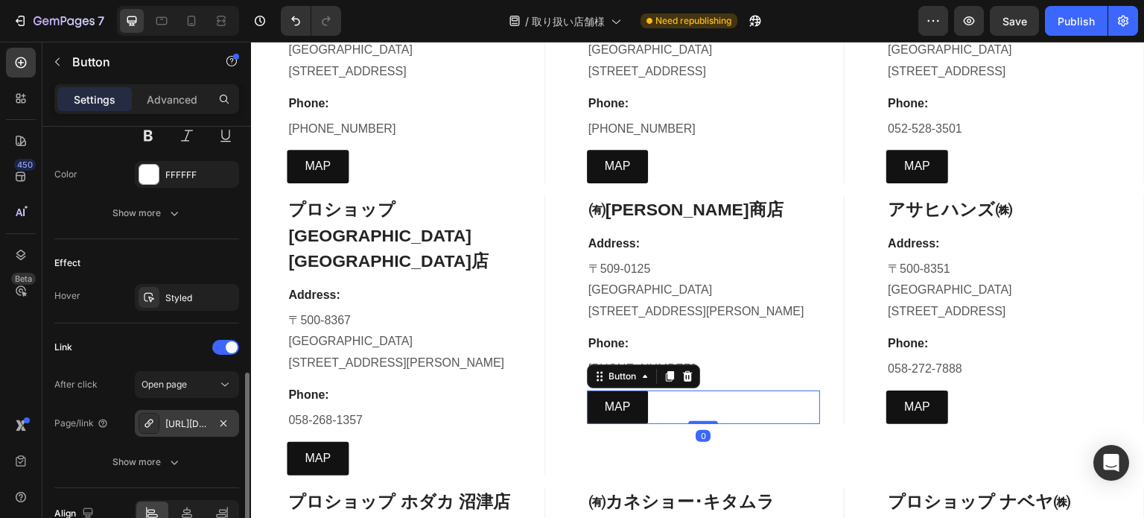
click at [188, 422] on div "https://www.google.com/maps/place/%E6%9C%89%E9%99%90%E4%BC%9A%E7%A4%BE%E5%A4%A7…" at bounding box center [186, 423] width 43 height 13
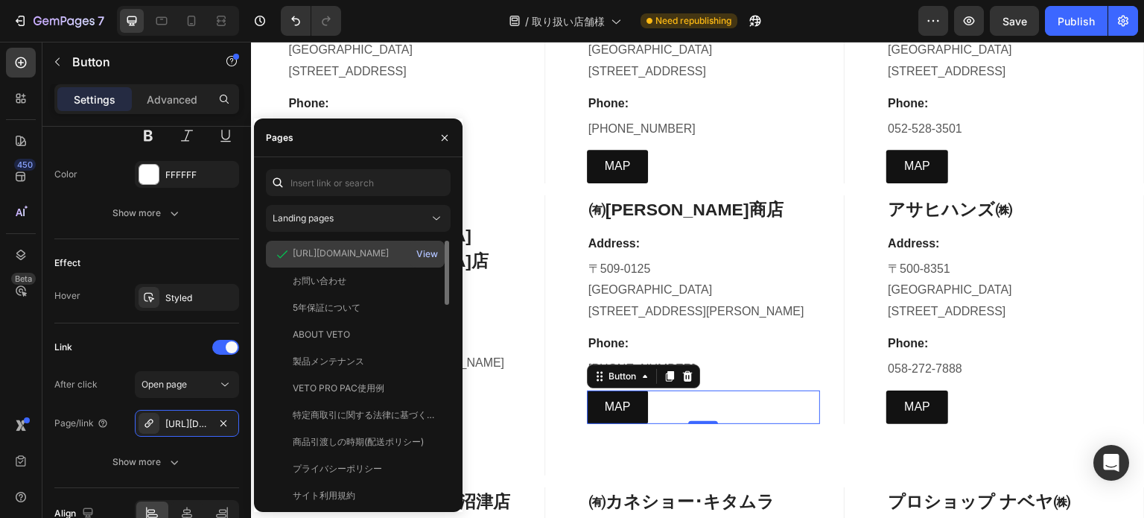
click at [428, 247] on button "View" at bounding box center [427, 254] width 23 height 21
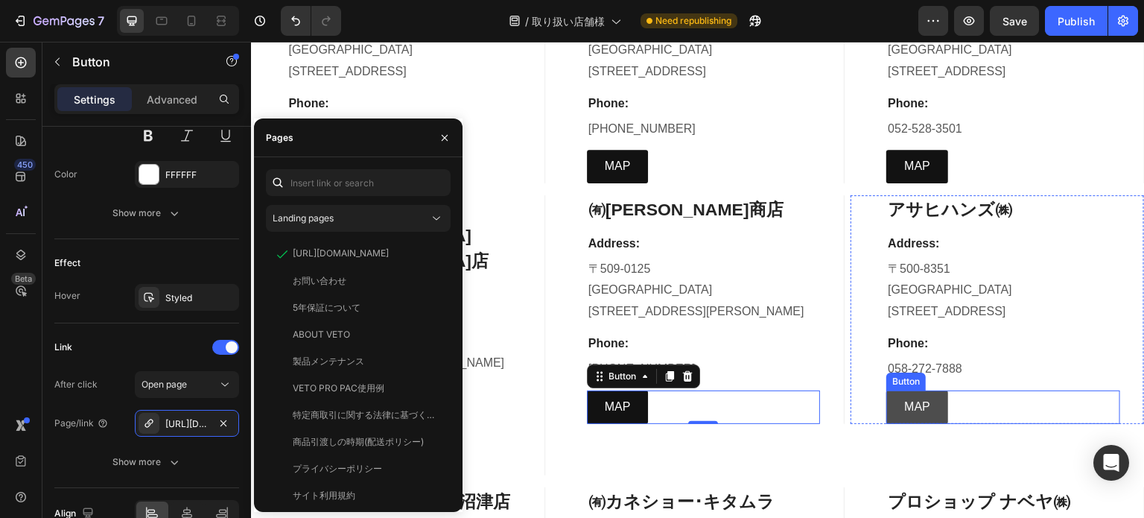
click at [893, 390] on link "MAP" at bounding box center [918, 407] width 62 height 34
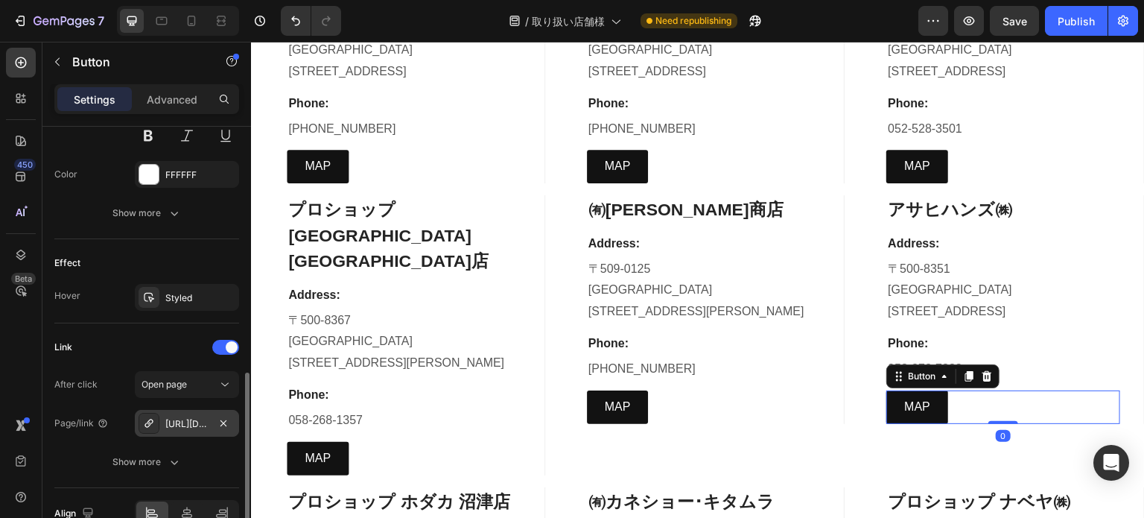
click at [178, 422] on div "https://www.google.com/maps/place/%E3%82%A2%E3%82%B5%E3%83%92%E3%83%8F%E3%83%B3…" at bounding box center [186, 423] width 43 height 13
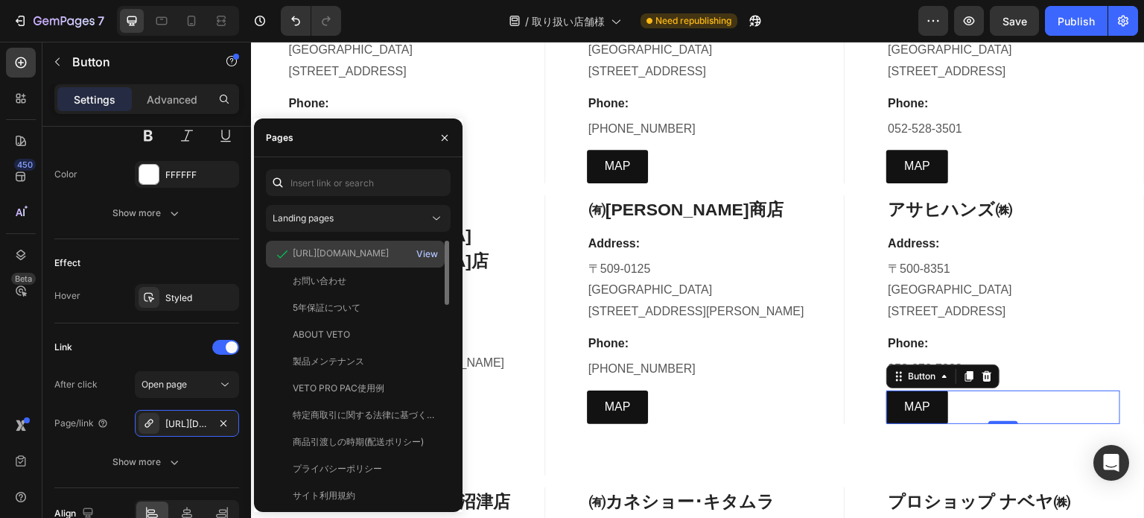
click at [429, 261] on button "View" at bounding box center [427, 254] width 23 height 21
click at [434, 142] on button "button" at bounding box center [445, 138] width 24 height 24
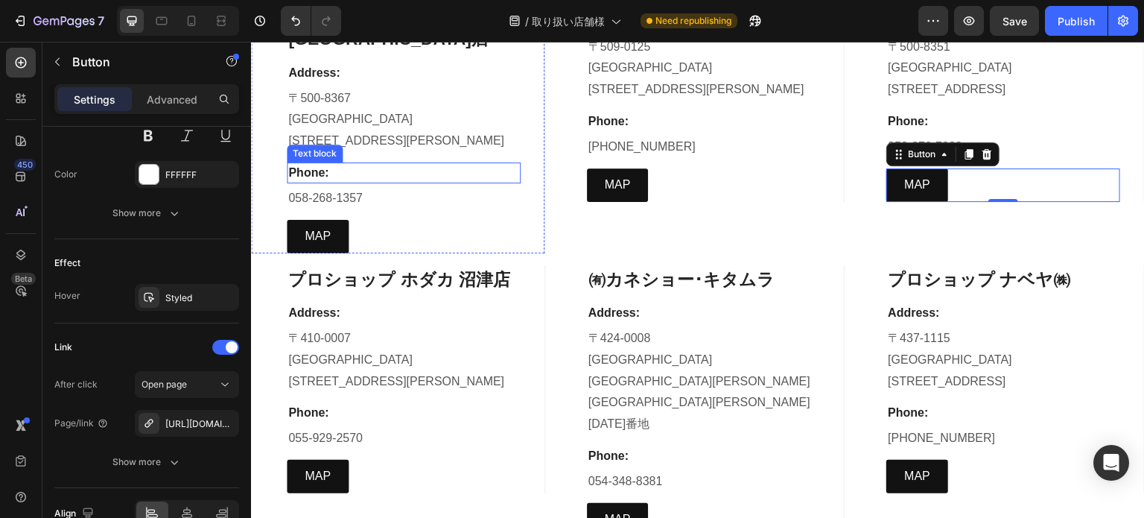
scroll to position [7078, 0]
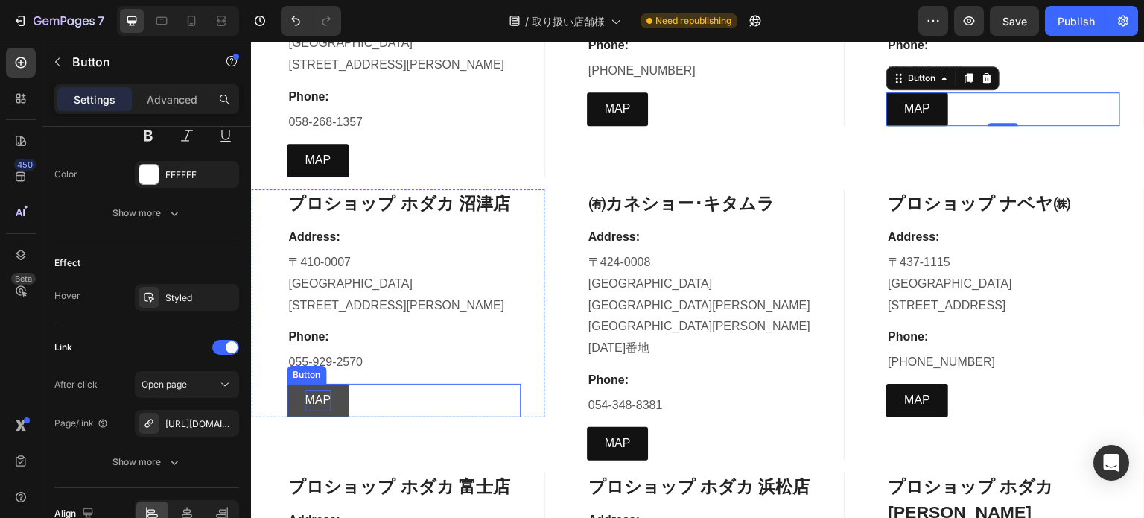
click at [320, 390] on p "MAP" at bounding box center [318, 401] width 26 height 22
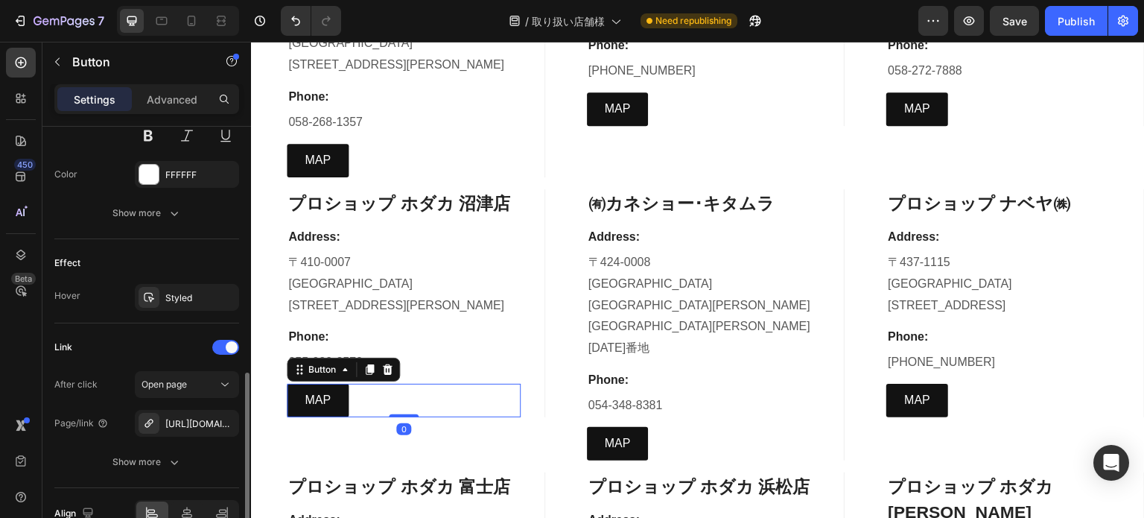
drag, startPoint x: 181, startPoint y: 422, endPoint x: 188, endPoint y: 407, distance: 16.7
click at [181, 420] on div "https://maps.app.goo.gl/wSKfM8ui5Zt7CGnC6" at bounding box center [200, 423] width 70 height 13
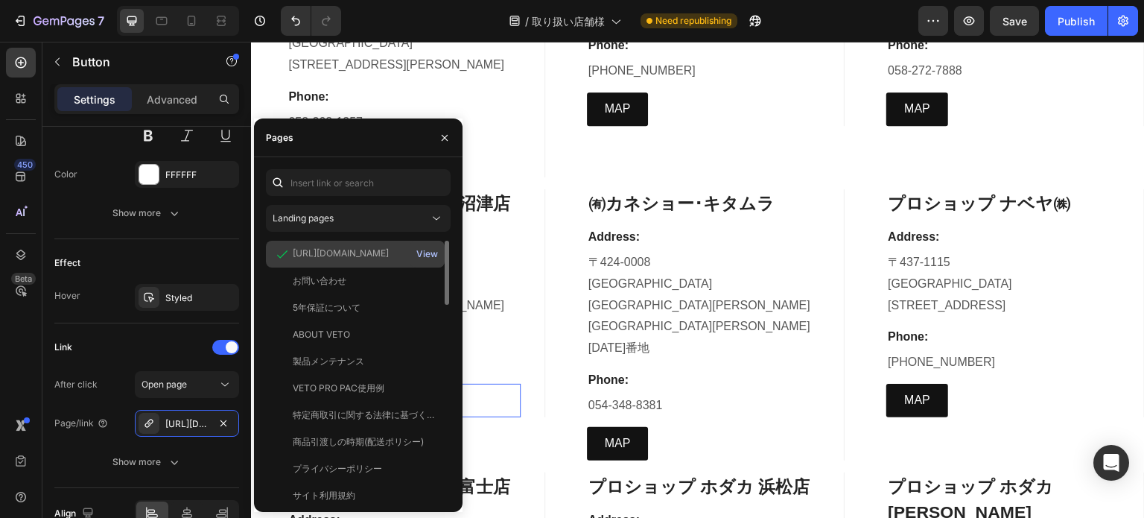
click at [425, 245] on button "View" at bounding box center [427, 254] width 23 height 21
click at [435, 130] on button "button" at bounding box center [445, 138] width 24 height 24
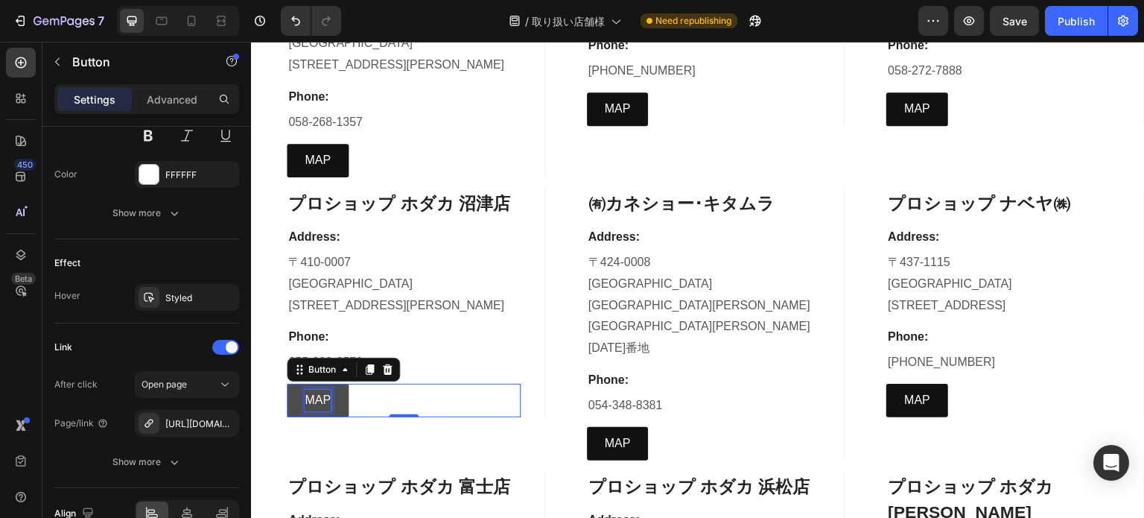
click at [310, 390] on p "MAP" at bounding box center [318, 401] width 26 height 22
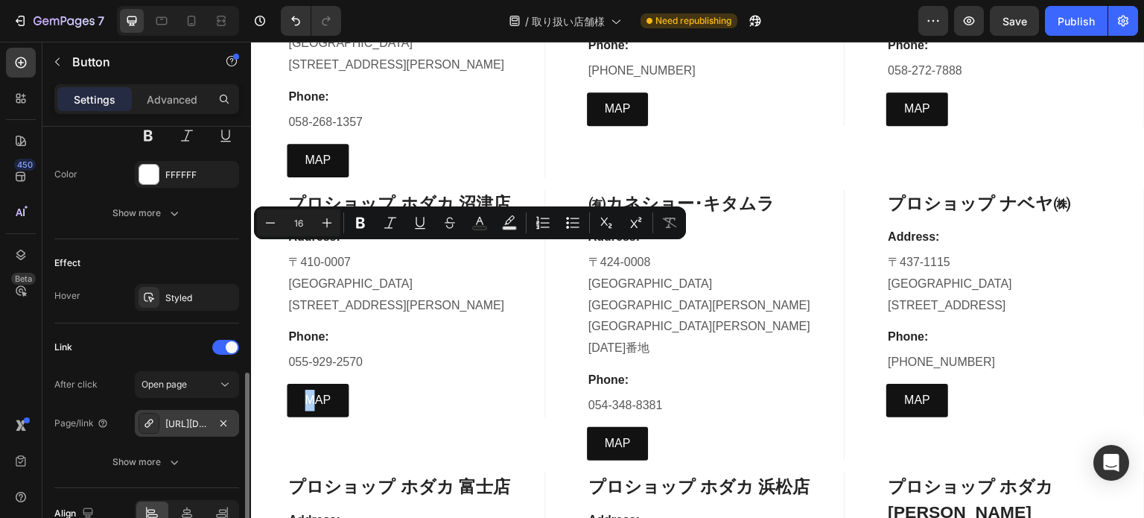
click at [194, 417] on div "https://maps.app.goo.gl/wSKfM8ui5Zt7CGnC6" at bounding box center [186, 423] width 43 height 13
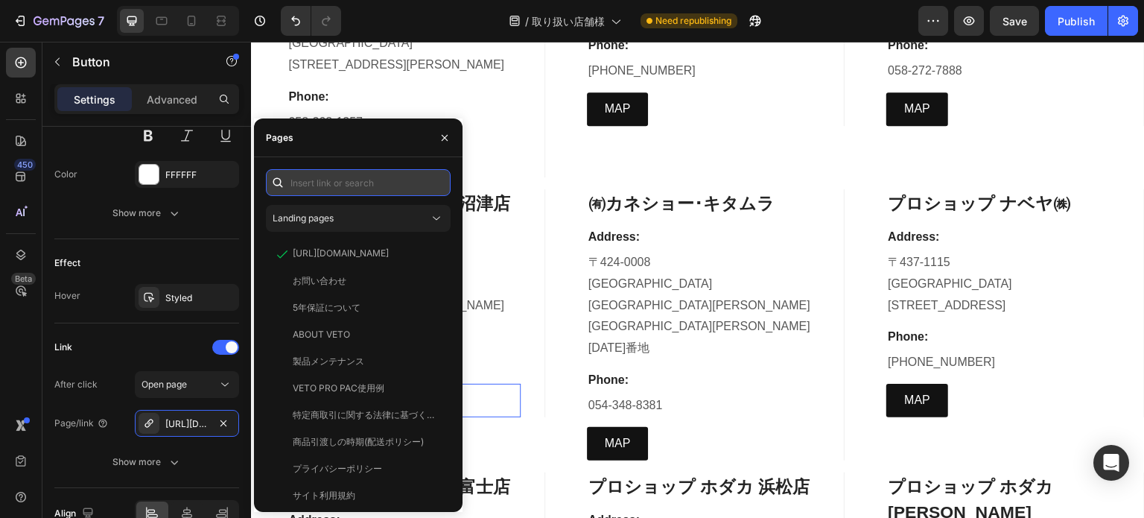
paste input "https://www.google.com/maps/place/%E3%83%9B%E3%83%80%E3%82%AB%E6%B2%BC%E6%B4%A5…"
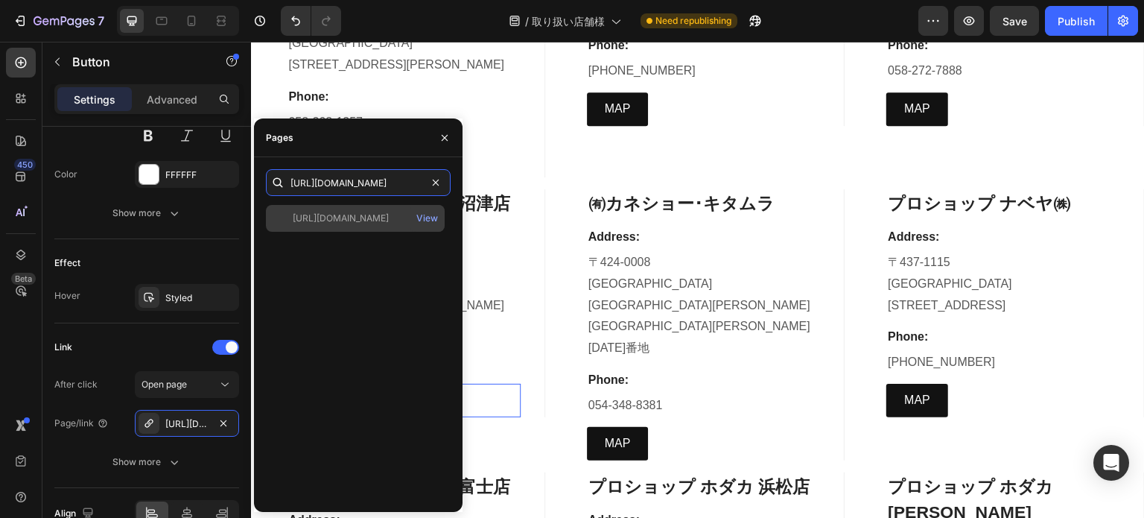
type input "https://www.google.com/maps/place/%E3%83%9B%E3%83%80%E3%82%AB%E6%B2%BC%E6%B4%A5…"
click at [359, 224] on div "https://www.google.com/maps/place/%E3%83%9B%E3%83%80%E3%82%AB%E6%B2%BC%E6%B4%A5…" at bounding box center [341, 218] width 96 height 13
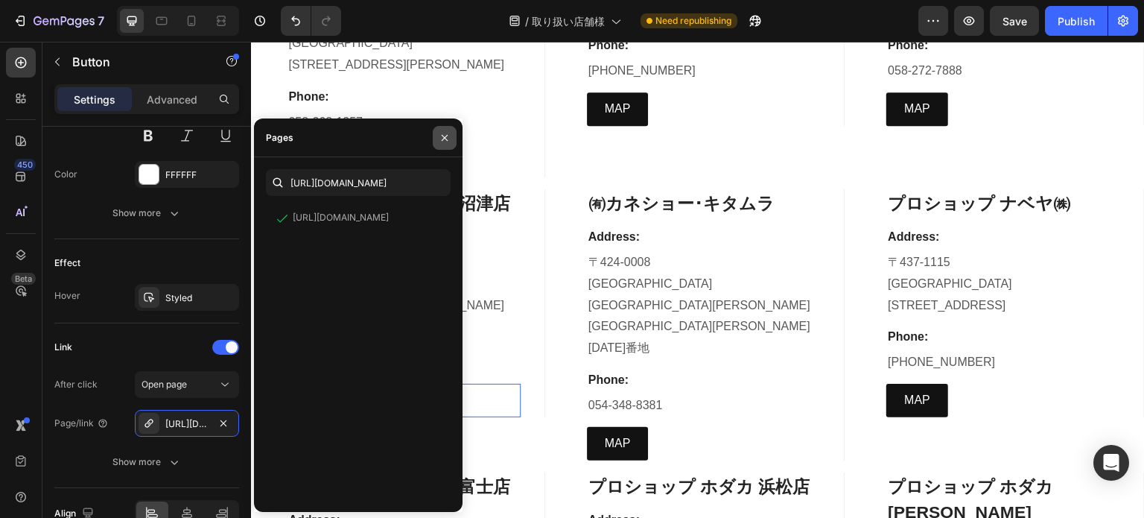
click at [449, 141] on icon "button" at bounding box center [445, 138] width 12 height 12
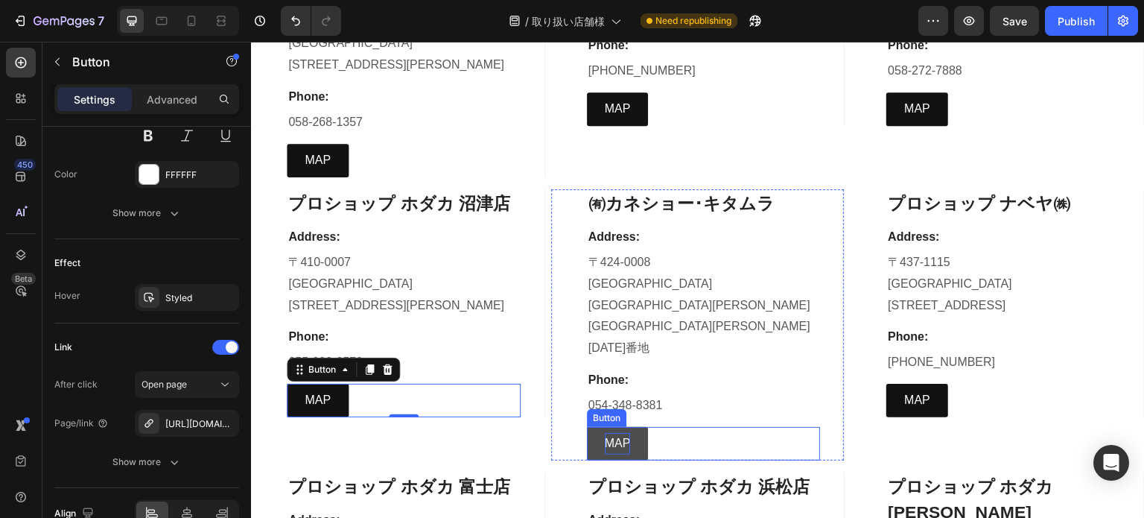
click at [615, 433] on p "MAP" at bounding box center [618, 444] width 26 height 22
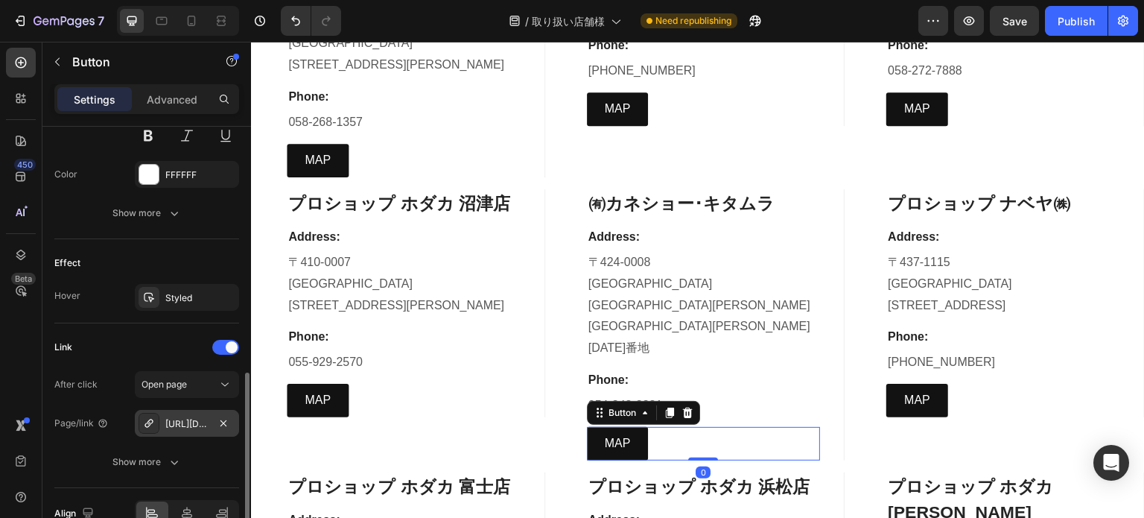
click at [197, 410] on div "https://www.google.com/maps/place/%E3%80%92424-0008+%E9%9D%99%E5%B2%A1%E7%9C%8C…" at bounding box center [187, 423] width 104 height 27
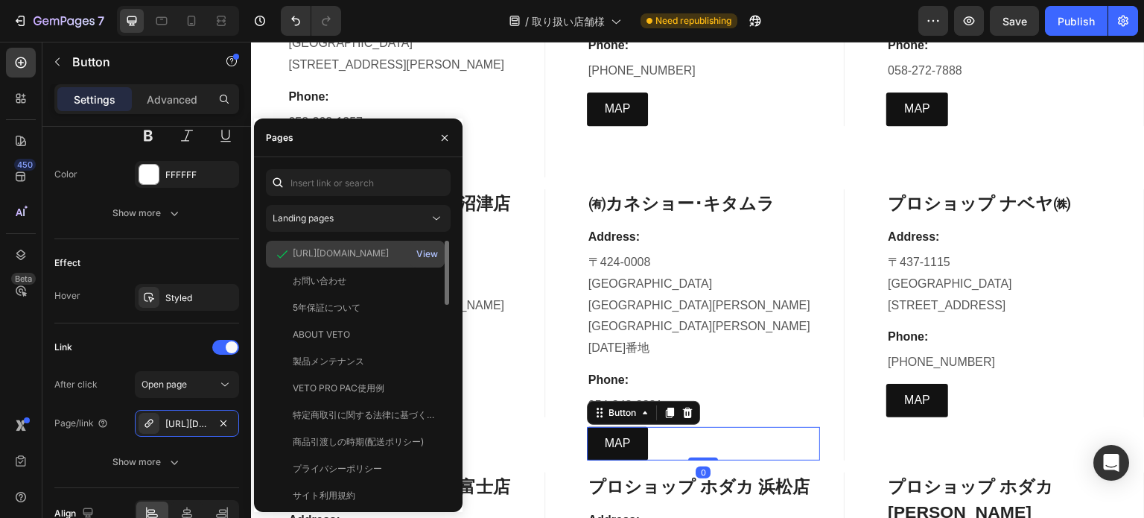
click at [427, 250] on div "View" at bounding box center [427, 253] width 22 height 13
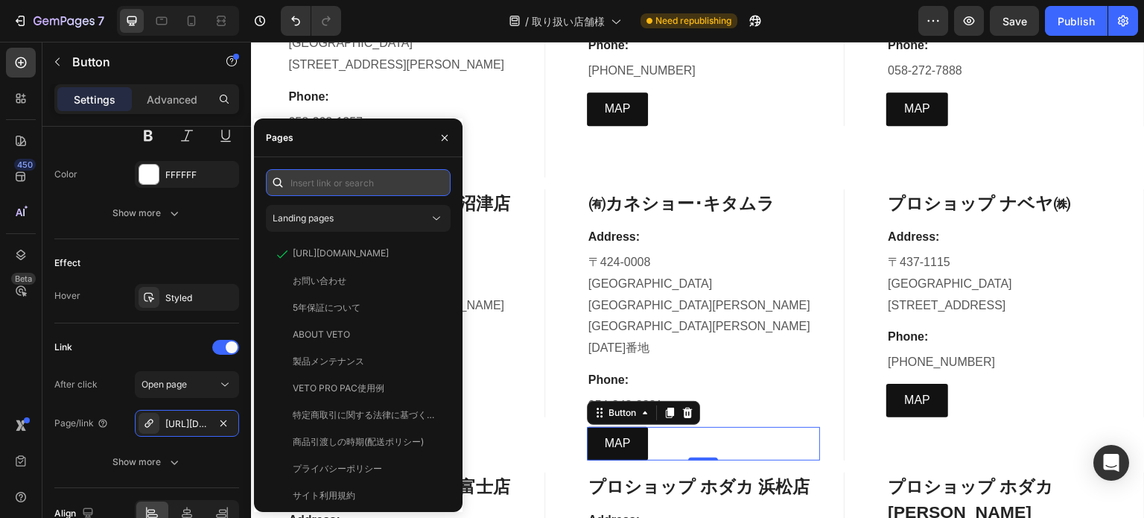
click at [364, 186] on input "text" at bounding box center [358, 182] width 185 height 27
paste input "https://www.google.com/maps/place/%EF%BC%88%E6%9C%89%EF%BC%89%E3%82%AB%E3%83%8D…"
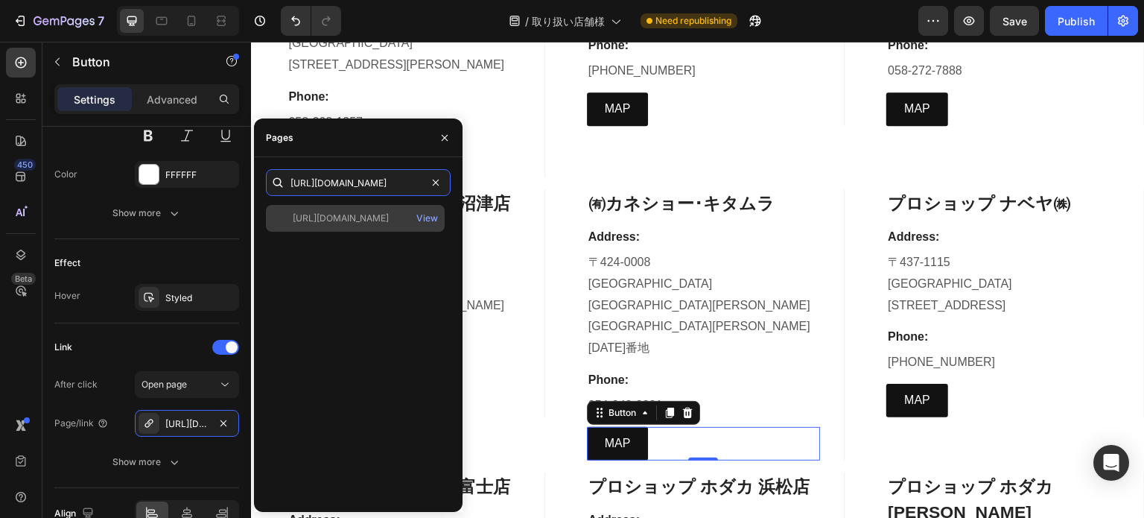
type input "https://www.google.com/maps/place/%EF%BC%88%E6%9C%89%EF%BC%89%E3%82%AB%E3%83%8D…"
click at [358, 226] on div "https://www.google.com/maps/place/%EF%BC%88%E6%9C%89%EF%BC%89%E3%82%AB%E3%83%8D…" at bounding box center [355, 218] width 179 height 27
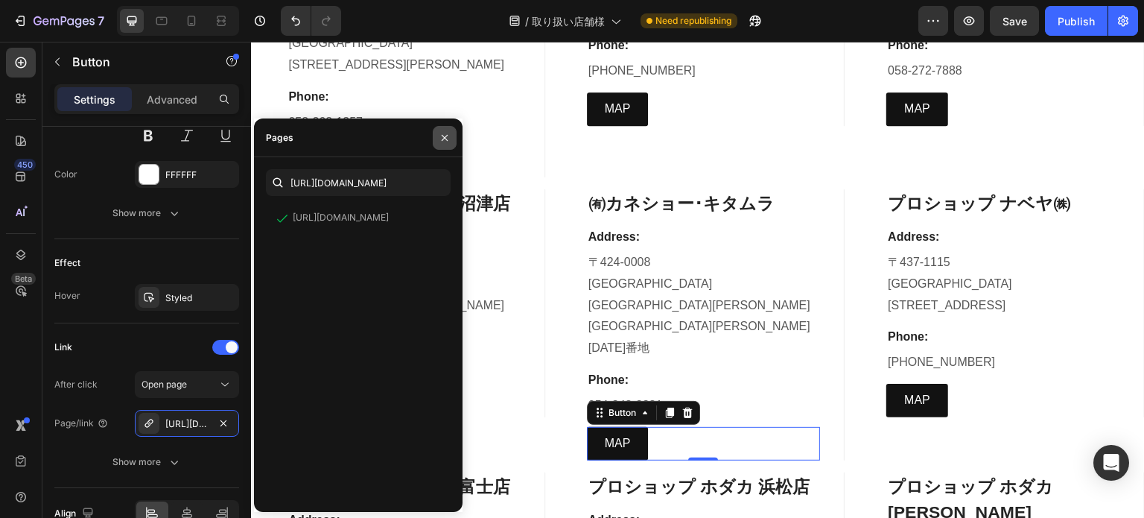
click at [448, 141] on icon "button" at bounding box center [445, 138] width 12 height 12
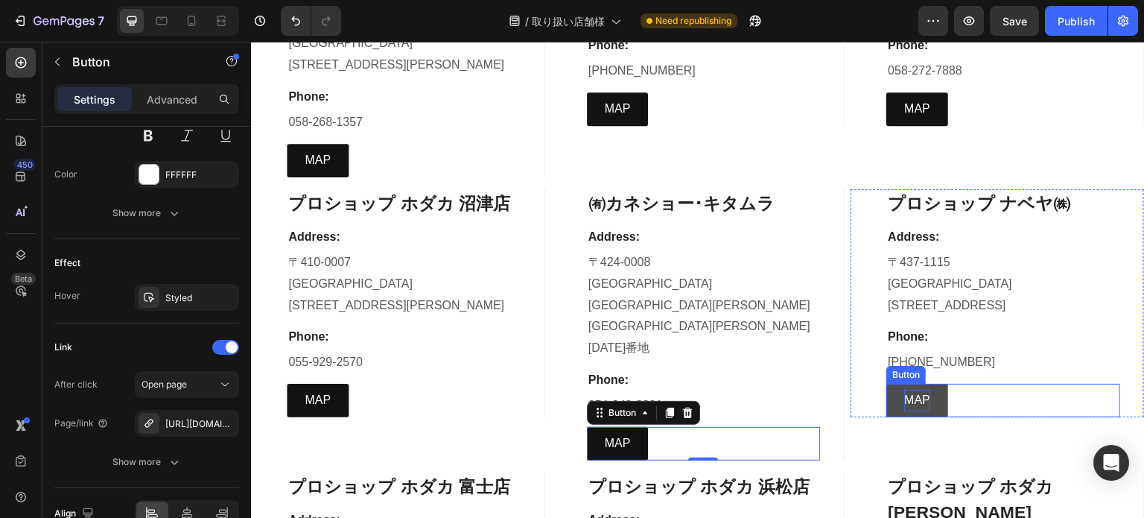
click at [913, 390] on p "MAP" at bounding box center [917, 401] width 26 height 22
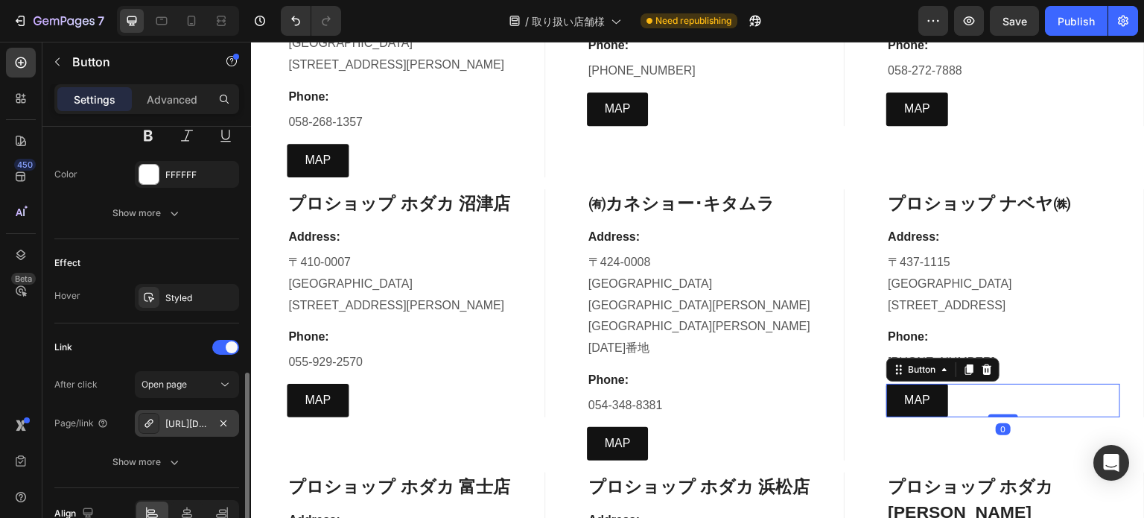
click at [186, 431] on div "https://www.google.com/maps/search/%E3%83%97%E3%83%AD%E3%82%B7%E3%83%A7%E3%83%8…" at bounding box center [187, 423] width 104 height 27
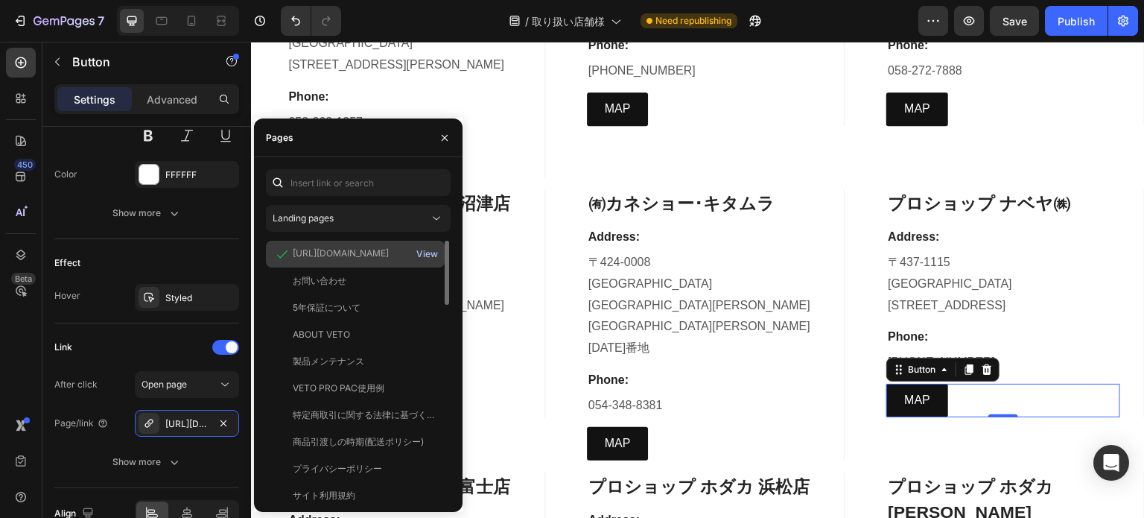
click at [421, 253] on div "View" at bounding box center [427, 253] width 22 height 13
click at [439, 133] on icon "button" at bounding box center [445, 138] width 12 height 12
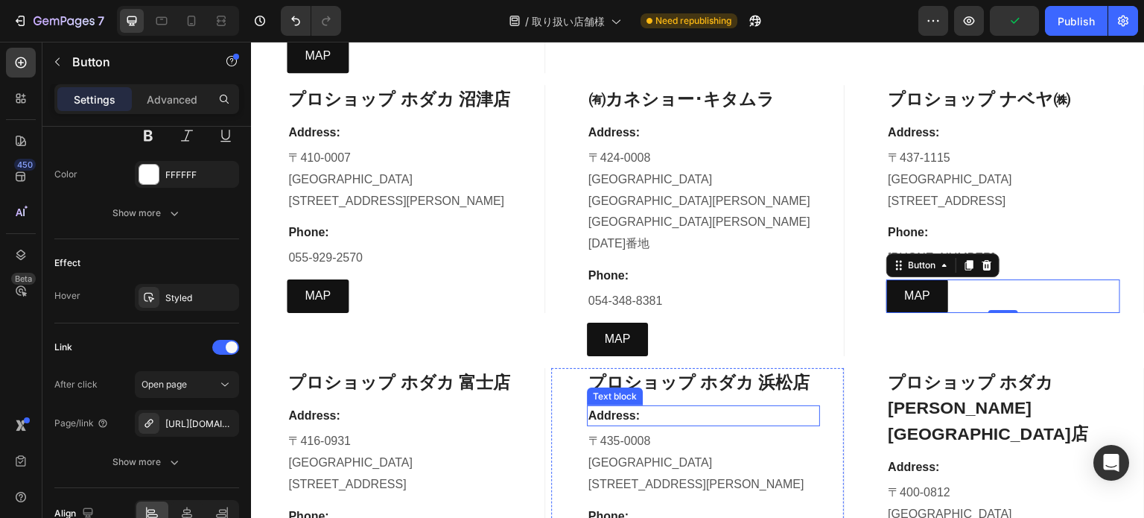
scroll to position [7227, 0]
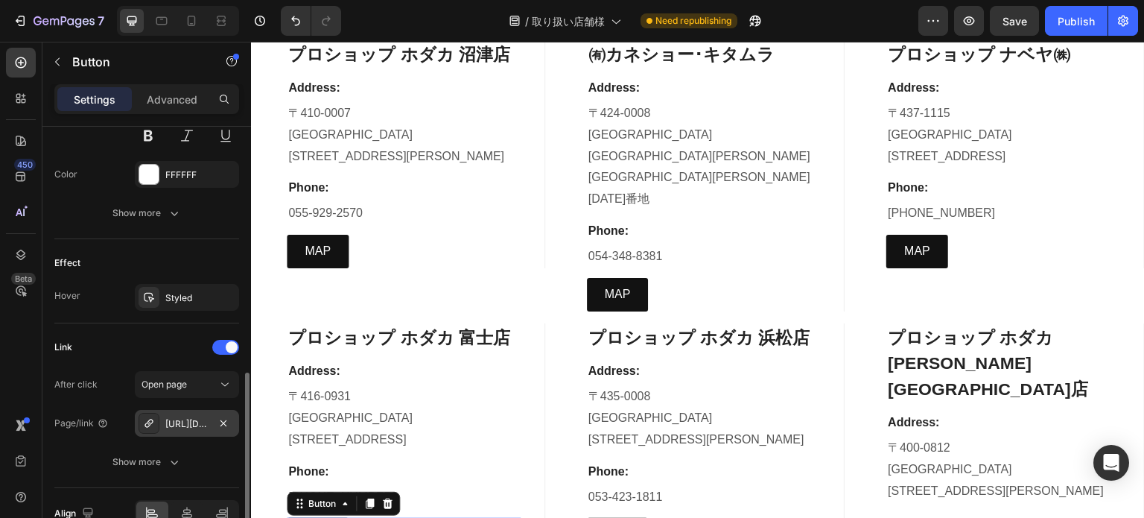
click at [206, 424] on div "https://www.google.com/maps/place/%E3%83%9B%E3%83%80%E3%82%AB+%E5%AF%8C%E5%A3%A…" at bounding box center [186, 423] width 43 height 13
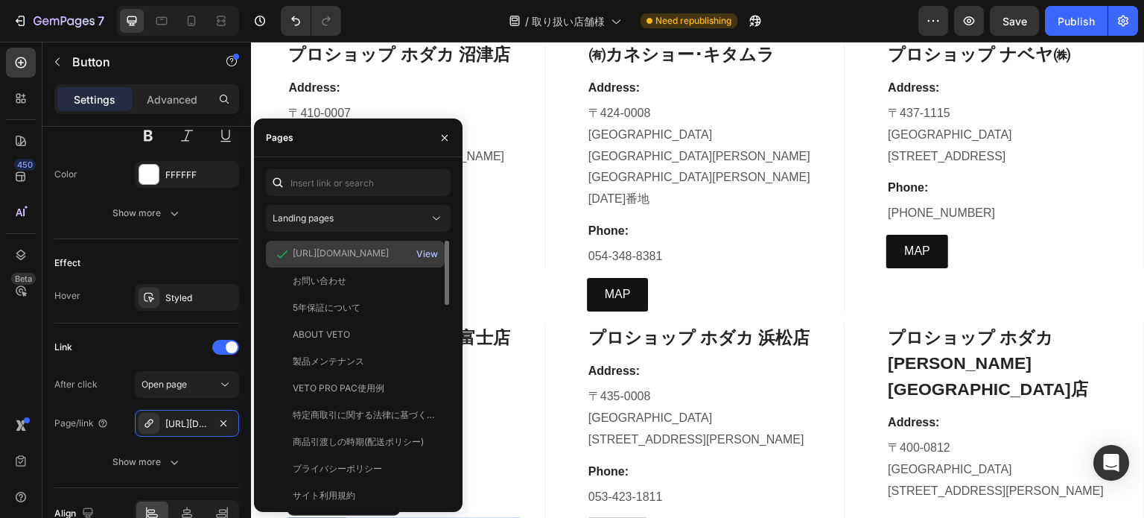
click at [426, 251] on div "View" at bounding box center [427, 253] width 22 height 13
drag, startPoint x: 610, startPoint y: 346, endPoint x: 592, endPoint y: 337, distance: 20.7
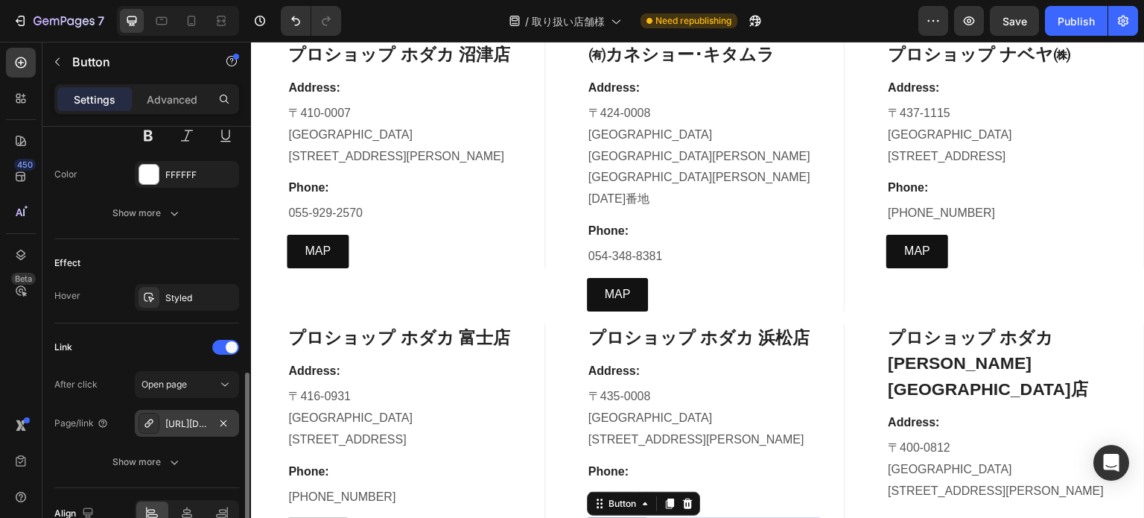
click at [177, 431] on div "https://www.google.com/maps/place/%E3%83%9B%E3%83%80%E3%82%AB+%E6%B5%9C%E6%9D%B…" at bounding box center [187, 423] width 104 height 27
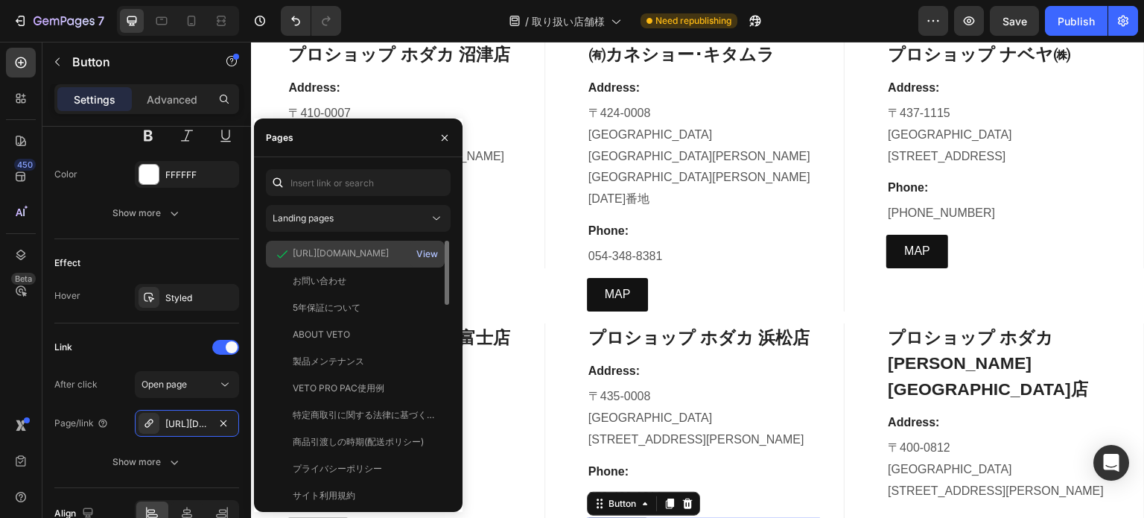
click at [430, 262] on button "View" at bounding box center [427, 254] width 23 height 21
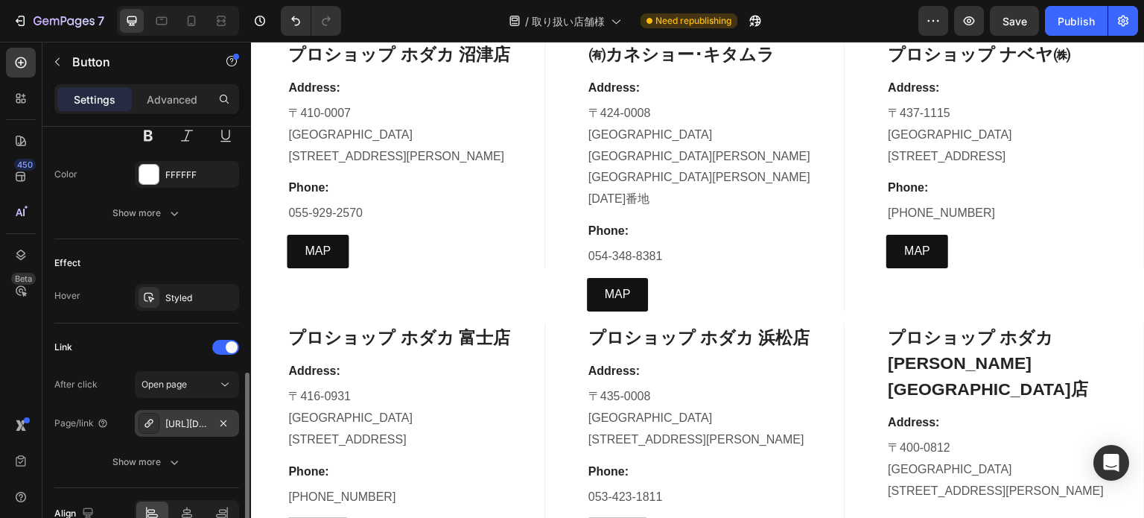
click at [211, 419] on div "https://www.google.com/maps/place/%E3%83%9B%E3%83%80%E3%82%AB+%E7%94%B2%E5%BA%9…" at bounding box center [187, 423] width 104 height 27
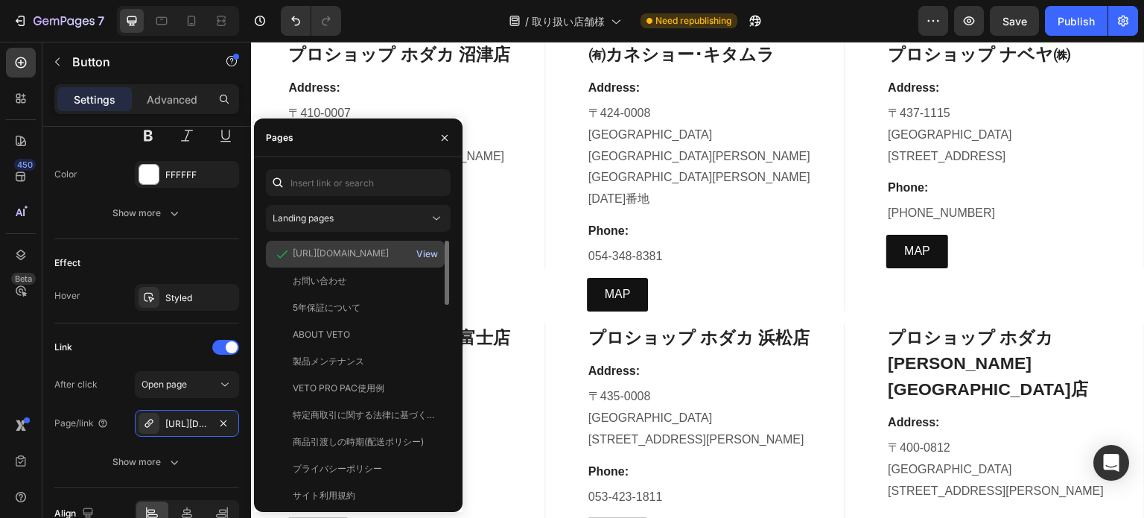
click at [431, 263] on button "View" at bounding box center [427, 254] width 23 height 21
click at [443, 138] on icon "button" at bounding box center [445, 138] width 12 height 12
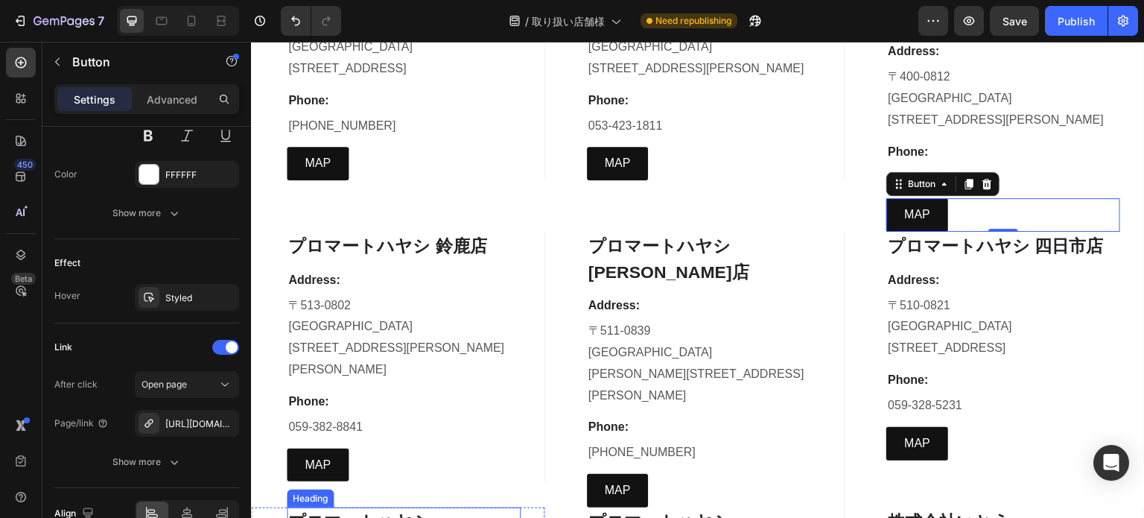
scroll to position [7599, 0]
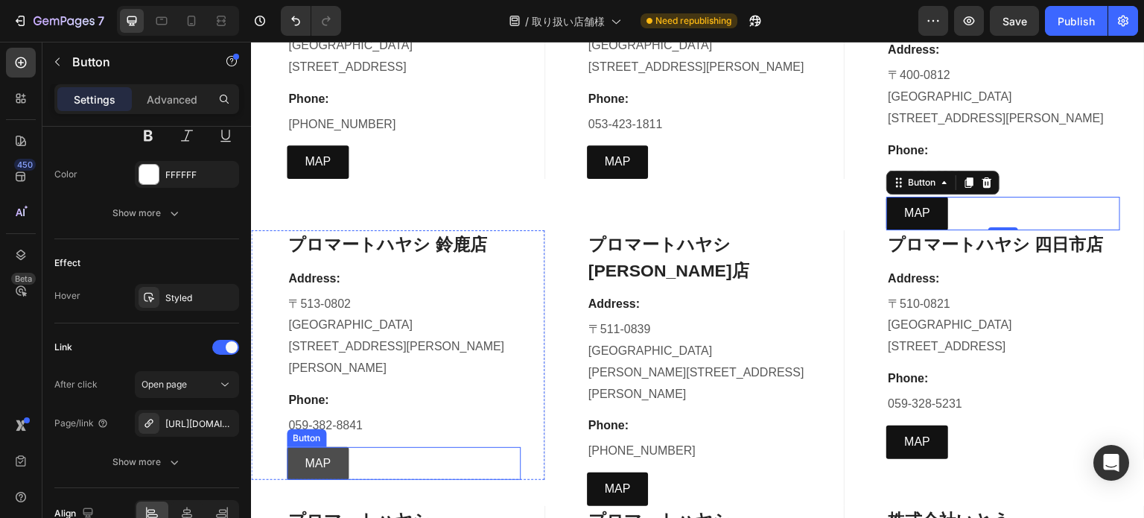
click at [303, 447] on link "MAP" at bounding box center [318, 464] width 62 height 34
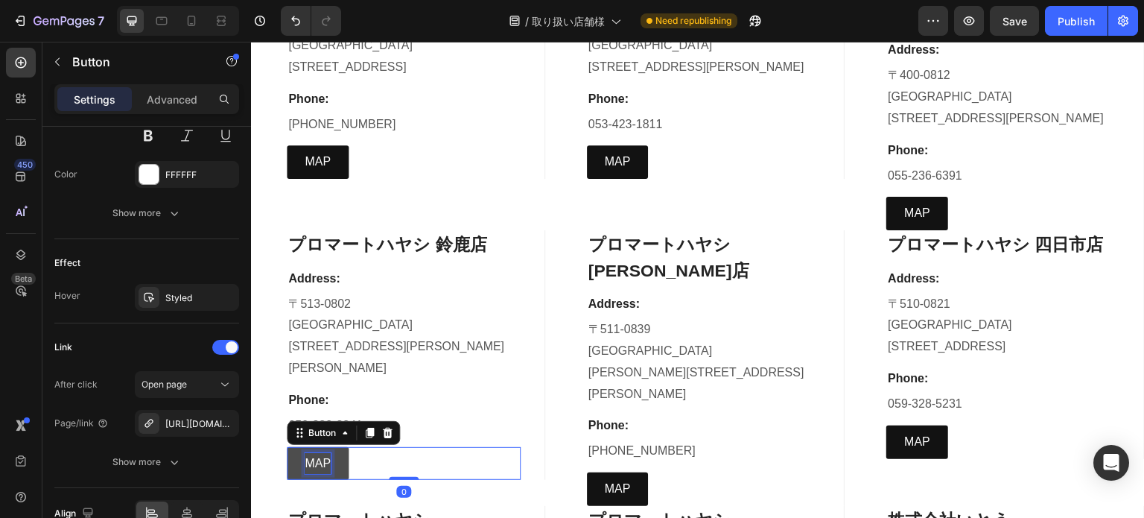
click at [307, 453] on p "MAP" at bounding box center [318, 464] width 26 height 22
click at [199, 432] on div "https://www.google.com/maps/place/%E3%83%97%E3%83%AD%E3%83%9E%E3%83%BC%E3%83%88…" at bounding box center [187, 423] width 104 height 27
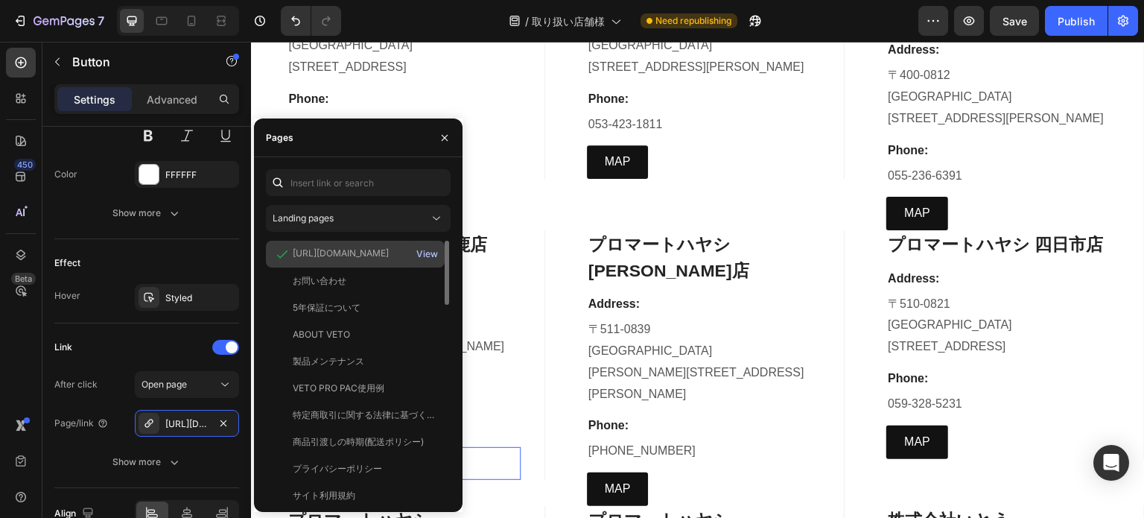
click at [420, 251] on div "View" at bounding box center [427, 253] width 22 height 13
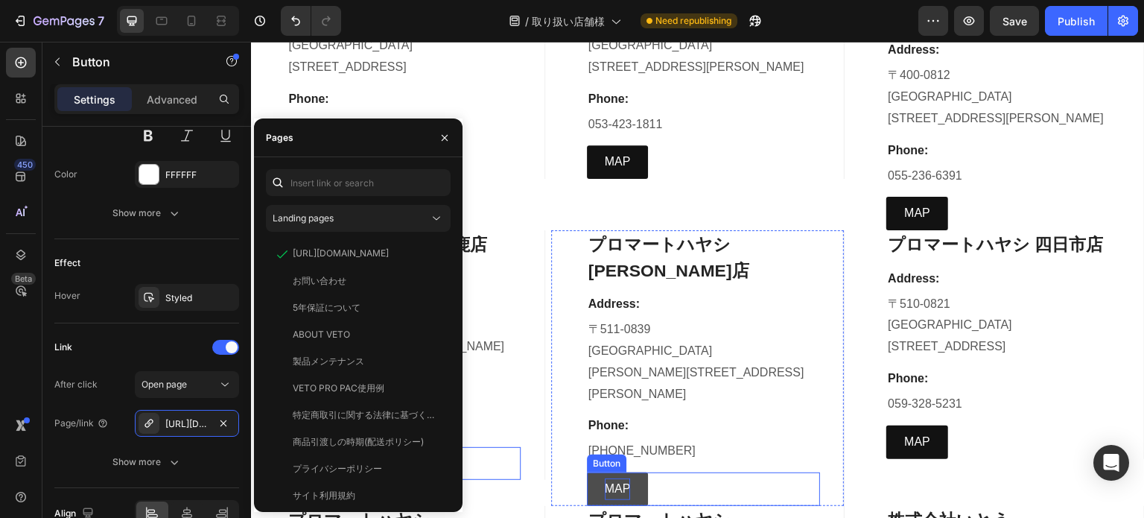
click at [621, 478] on p "MAP" at bounding box center [618, 489] width 26 height 22
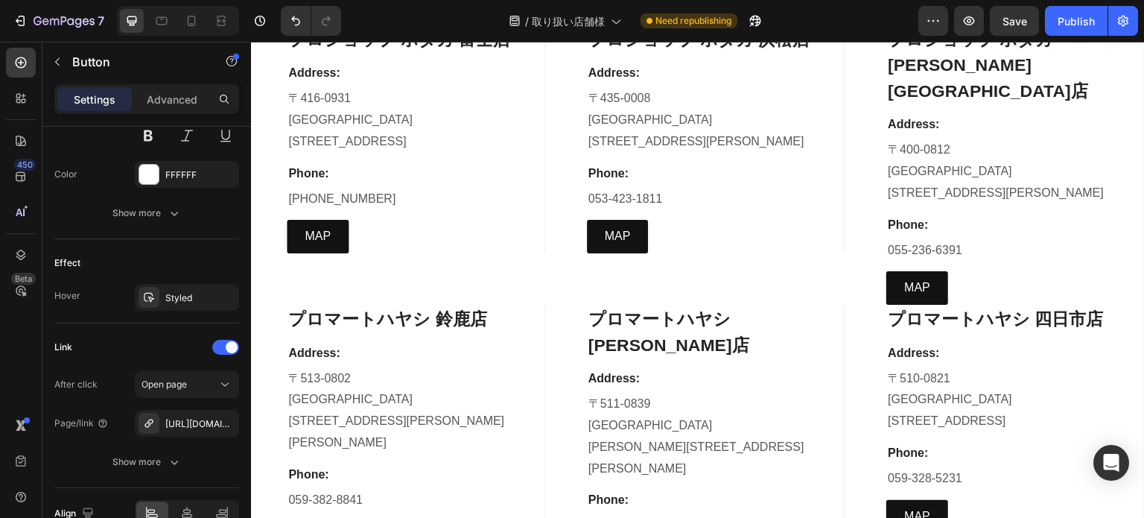
scroll to position [7525, 0]
click at [183, 425] on div "https://www.google.com/maps/place/%E3%83%97%E3%83%AD%E3%83%9E%E3%83%BC%E3%83%88…" at bounding box center [186, 423] width 43 height 13
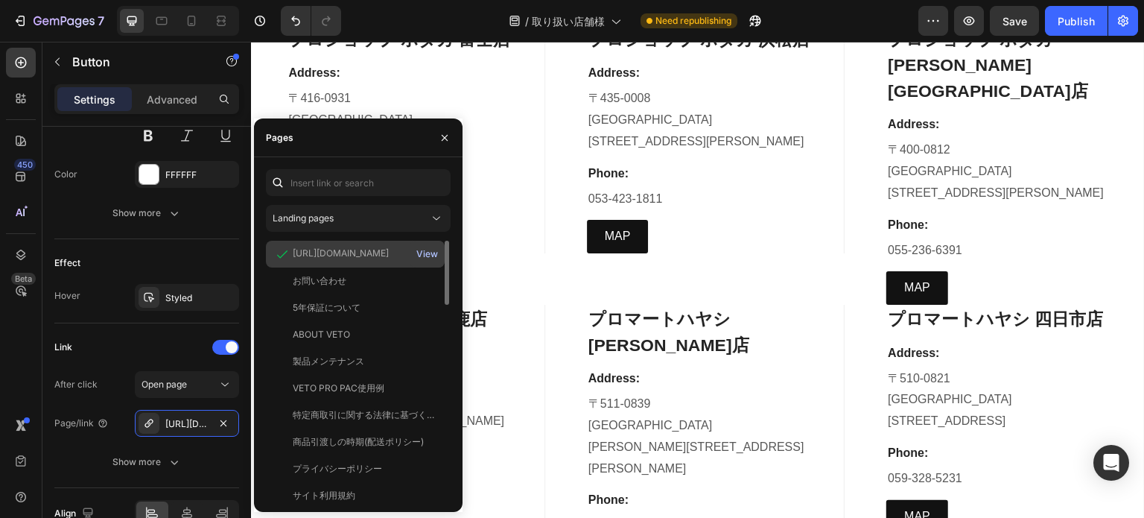
click at [423, 251] on div "View" at bounding box center [427, 253] width 22 height 13
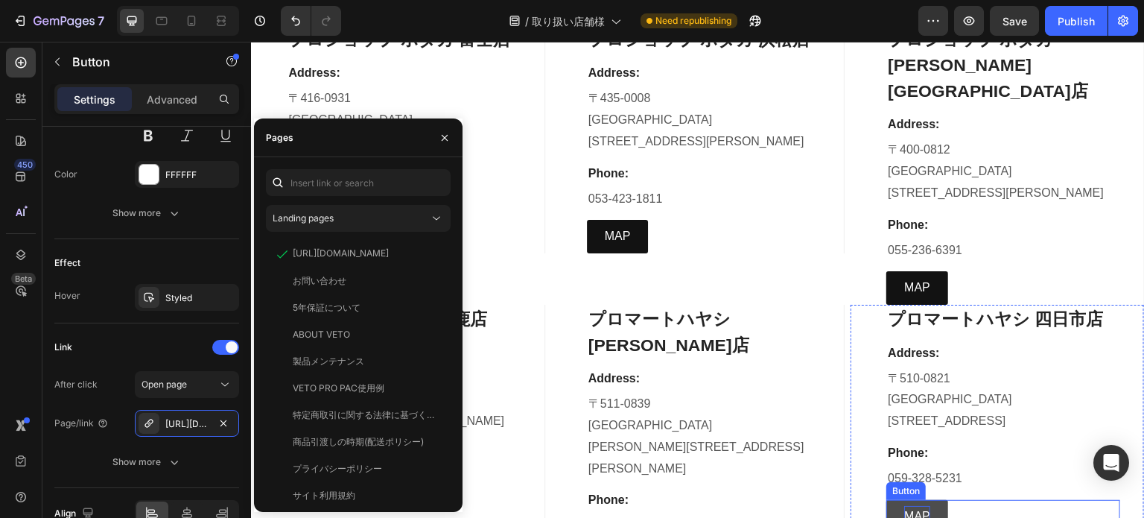
click at [916, 506] on p "MAP" at bounding box center [917, 517] width 26 height 22
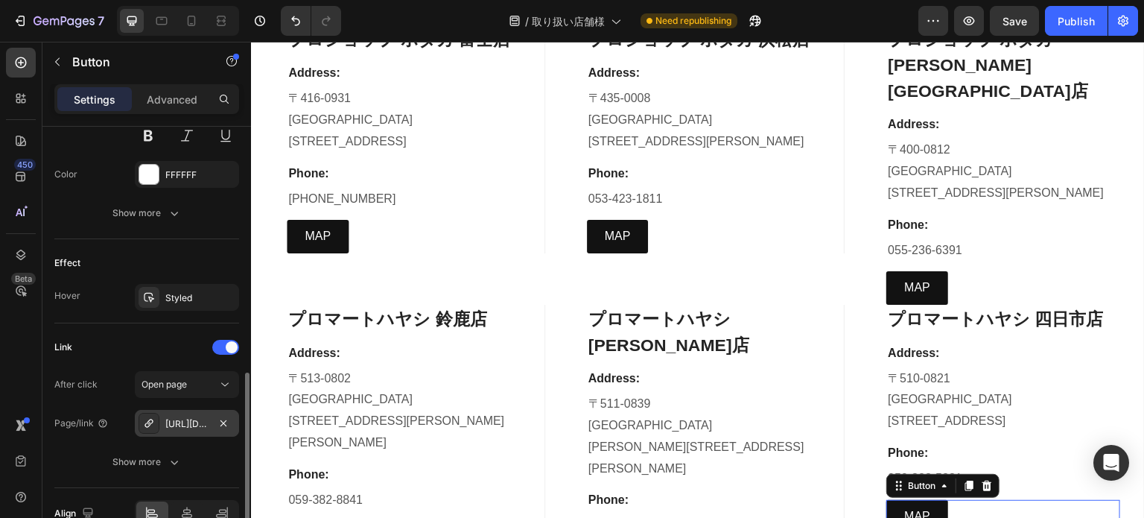
click at [178, 422] on div "[URL][DOMAIN_NAME]" at bounding box center [186, 423] width 43 height 13
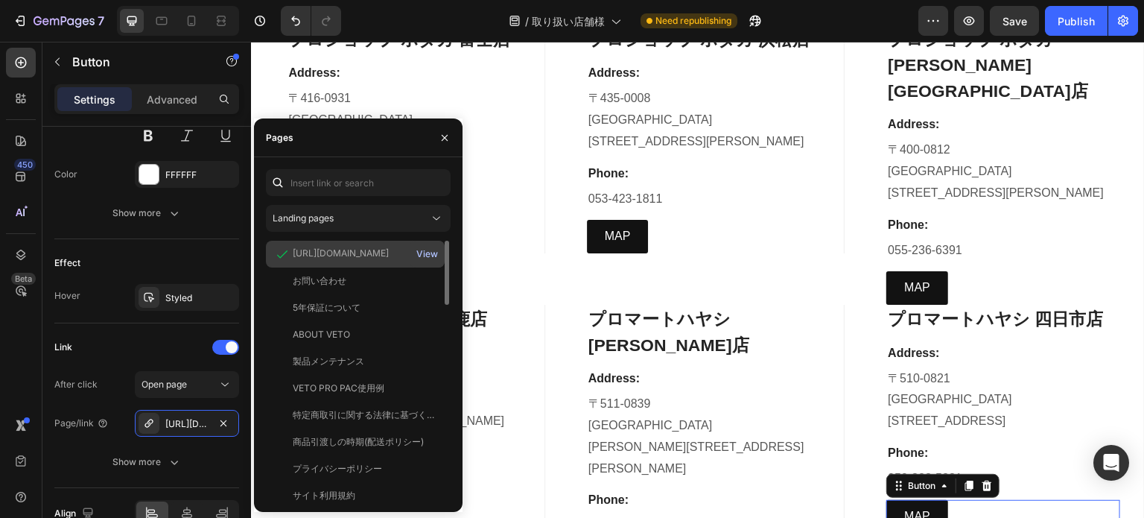
click at [434, 257] on div "View" at bounding box center [427, 253] width 22 height 13
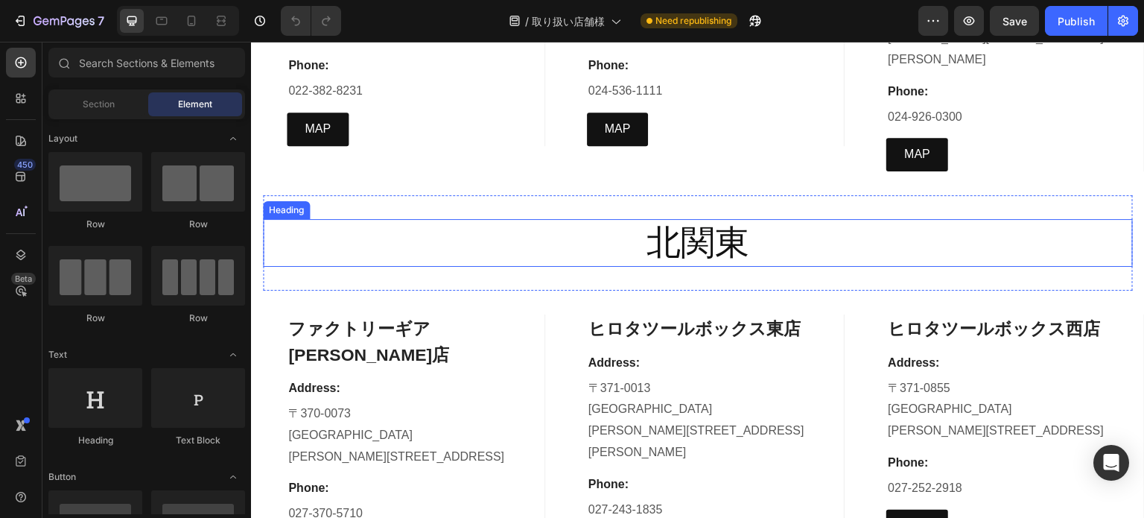
scroll to position [2906, 0]
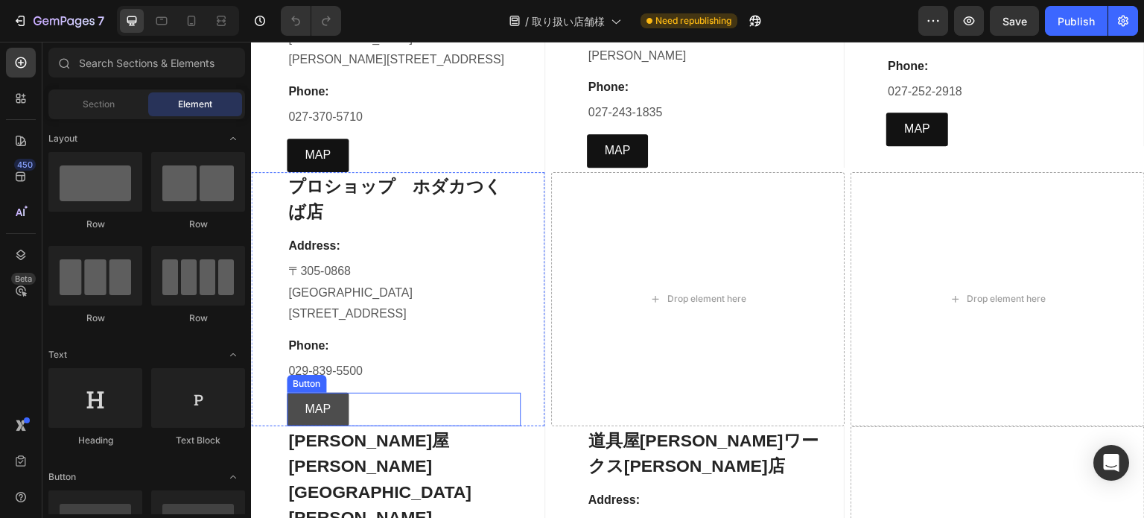
click at [302, 393] on link "MAP" at bounding box center [318, 410] width 62 height 34
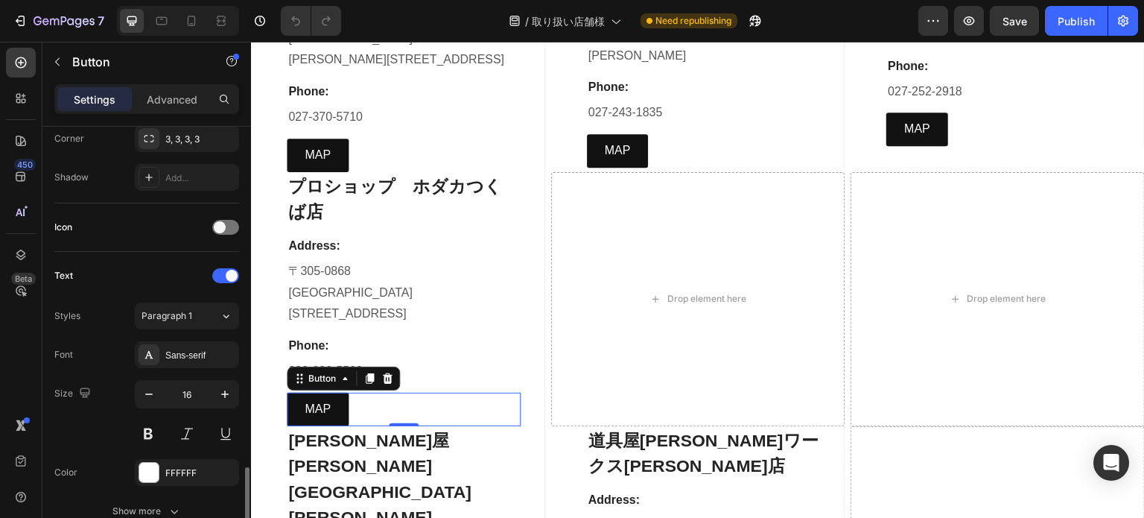
scroll to position [671, 0]
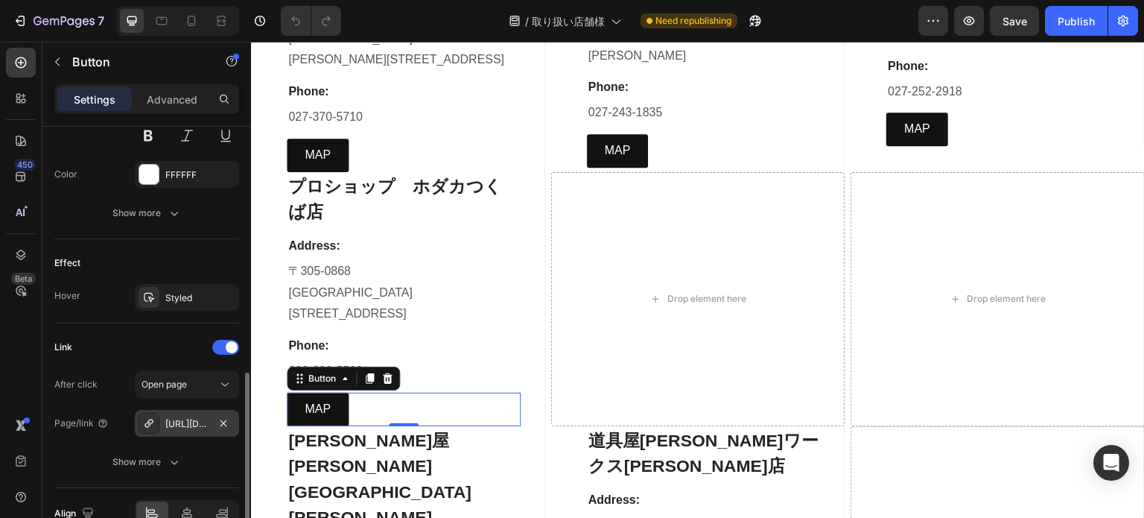
click at [204, 417] on div "[URL][DOMAIN_NAME]" at bounding box center [186, 423] width 43 height 13
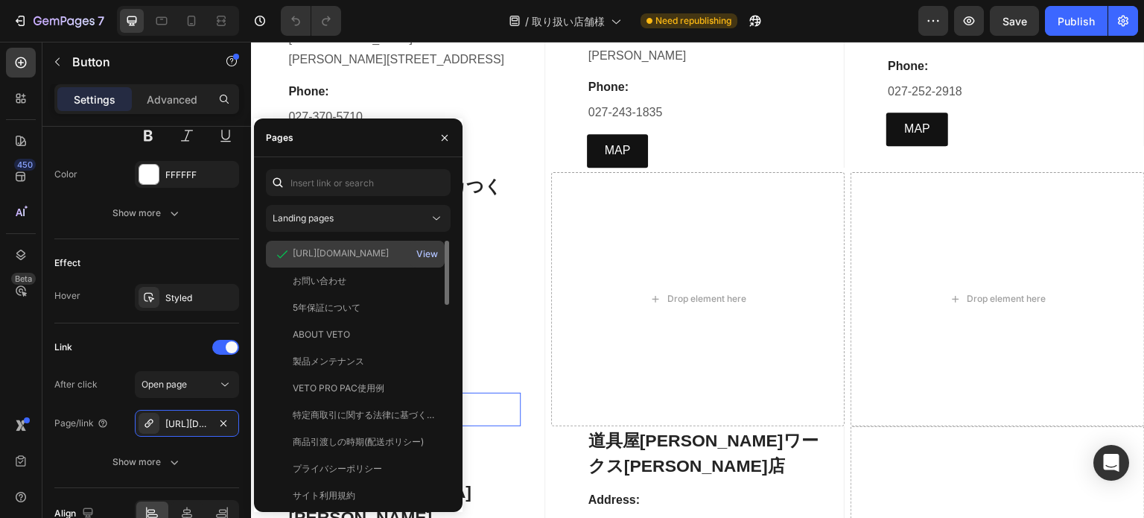
click at [422, 257] on div "View" at bounding box center [427, 253] width 22 height 13
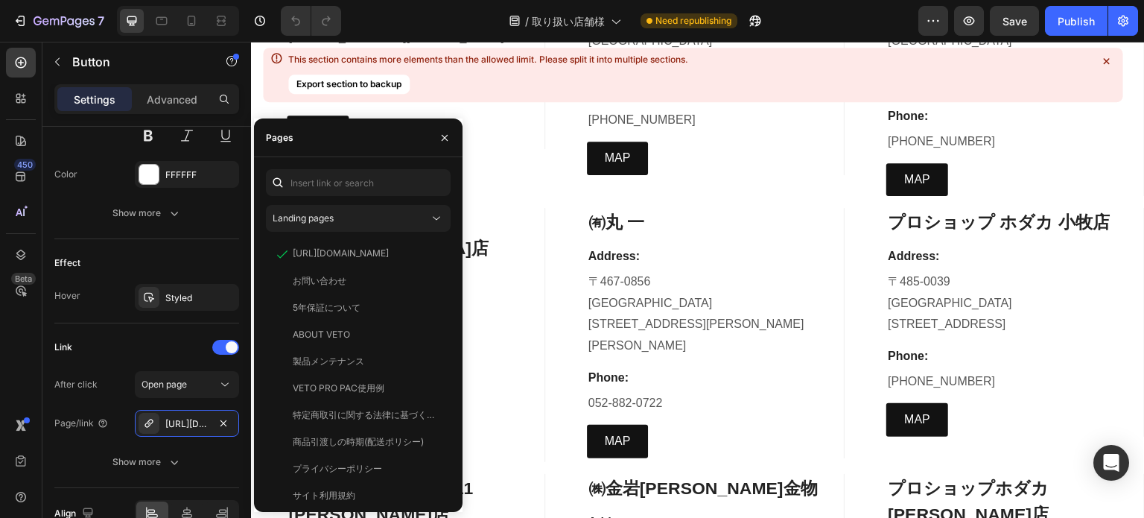
scroll to position [5960, 0]
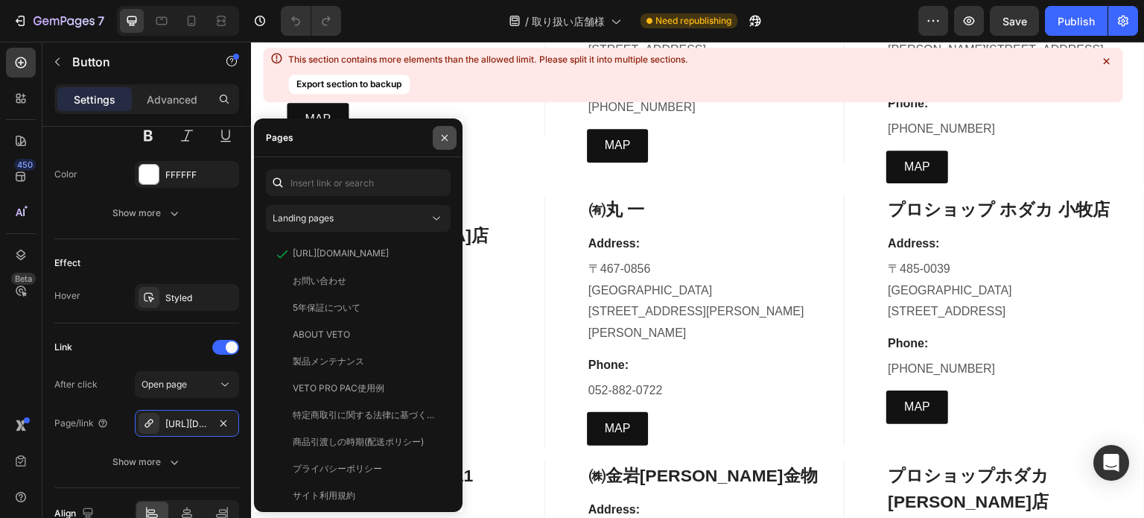
click at [446, 140] on icon "button" at bounding box center [445, 138] width 12 height 12
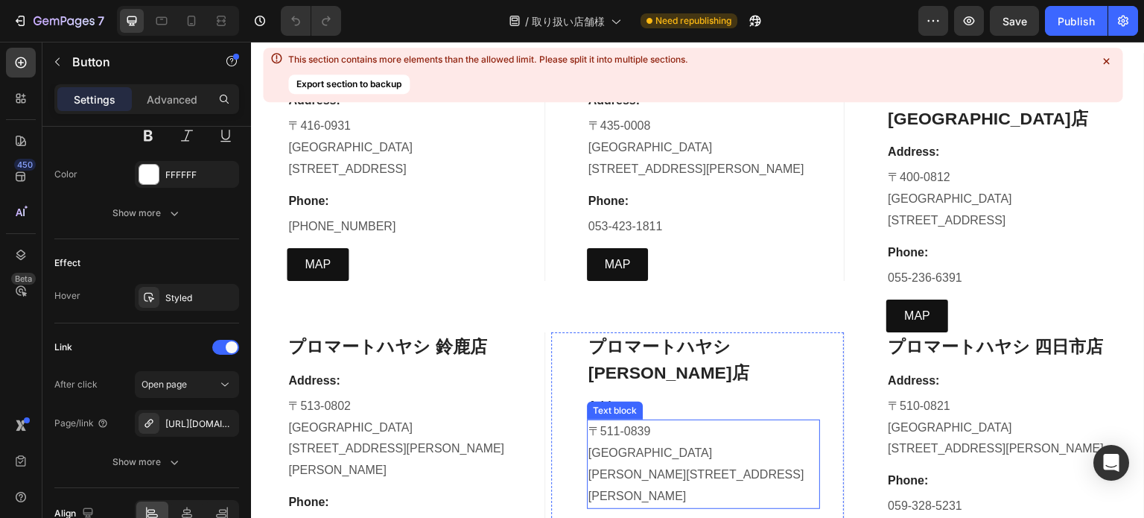
scroll to position [7599, 0]
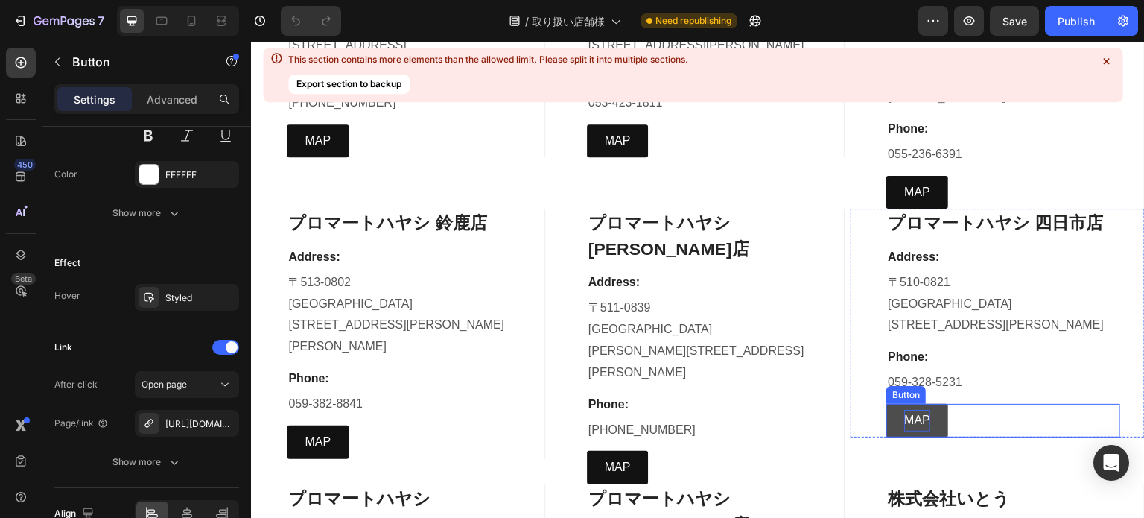
click at [904, 410] on p "MAP" at bounding box center [917, 421] width 26 height 22
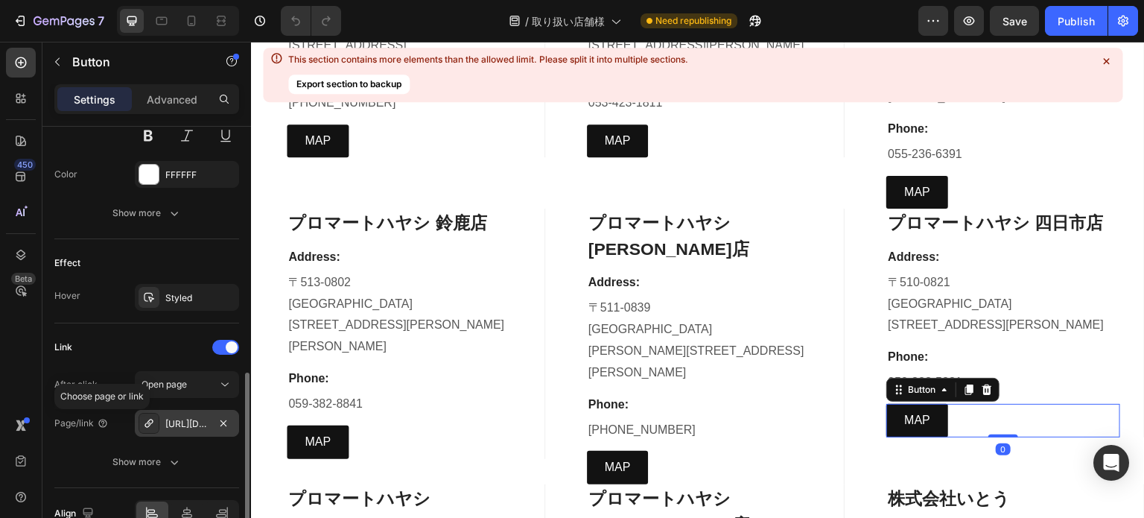
click at [197, 417] on div "[URL][DOMAIN_NAME]" at bounding box center [186, 423] width 43 height 13
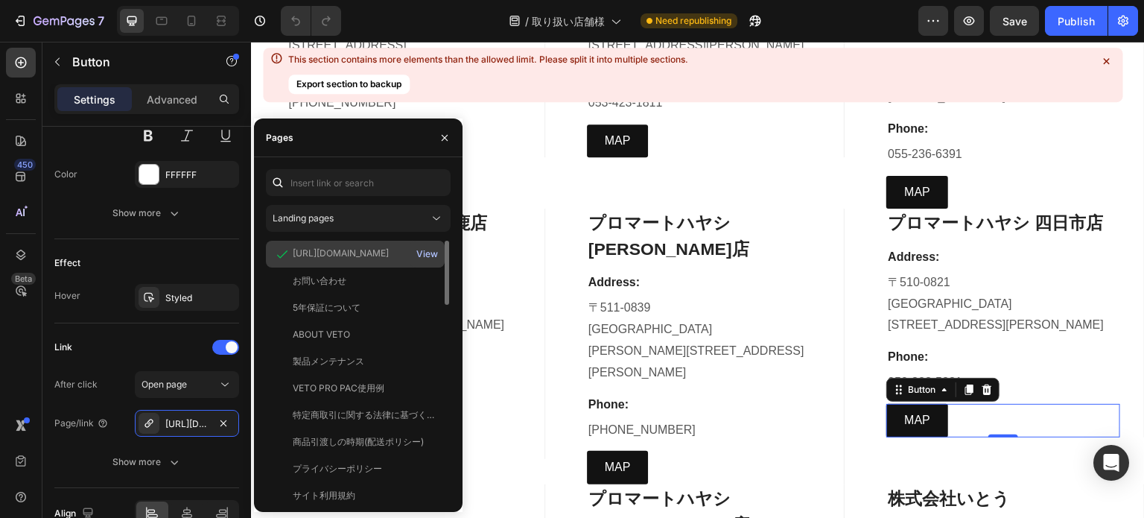
click at [430, 250] on div "View" at bounding box center [427, 253] width 22 height 13
click at [444, 133] on icon "button" at bounding box center [445, 138] width 12 height 12
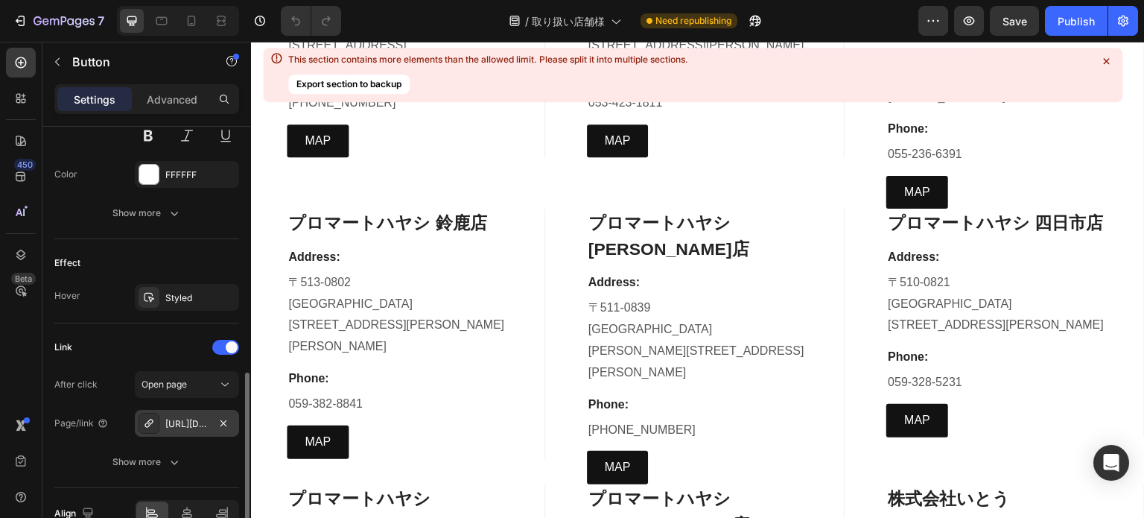
click at [200, 425] on div "[URL][DOMAIN_NAME]" at bounding box center [186, 423] width 43 height 13
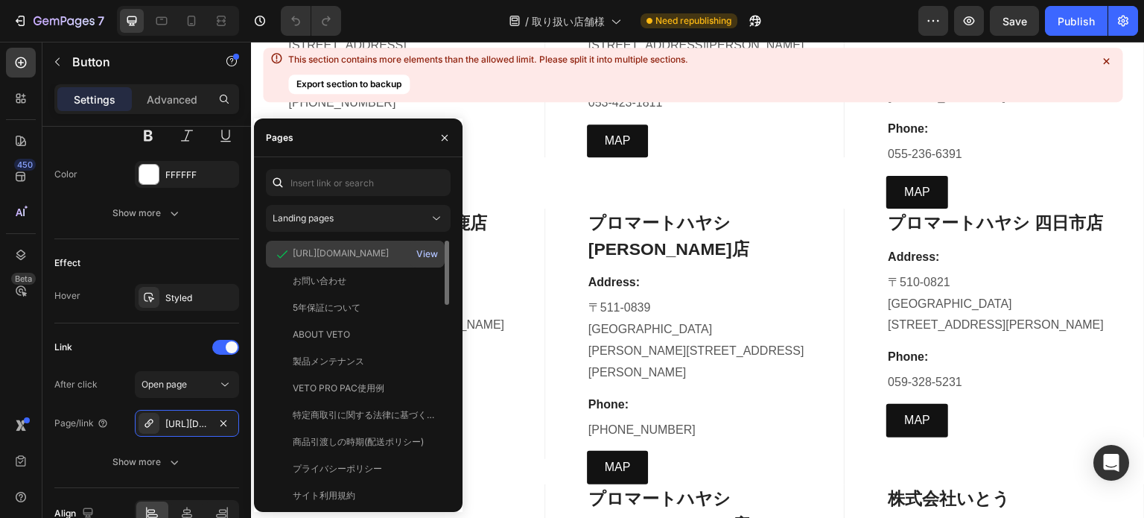
click at [428, 251] on div "View" at bounding box center [427, 253] width 22 height 13
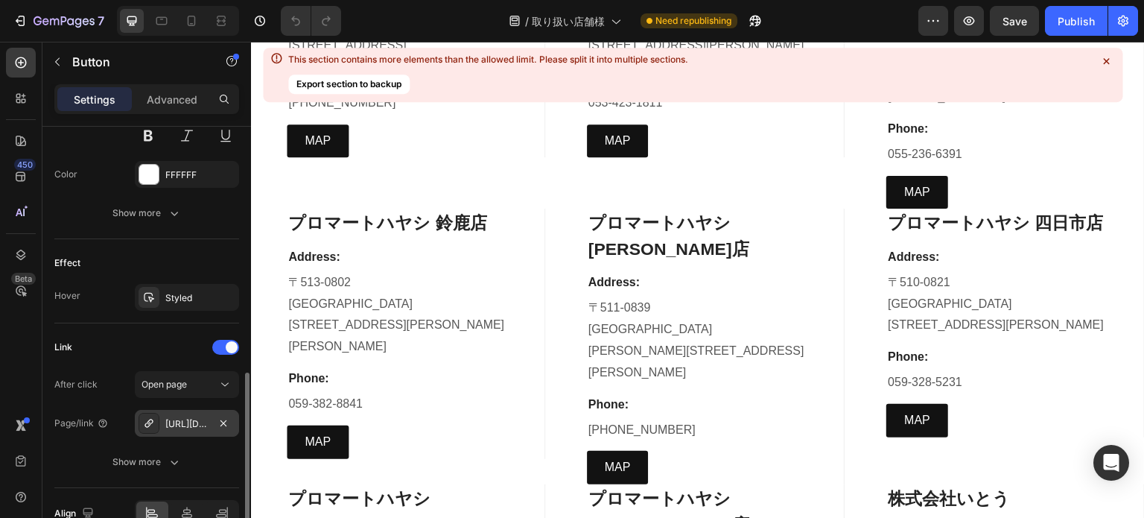
click at [184, 425] on div "[URL][DOMAIN_NAME]" at bounding box center [186, 423] width 43 height 13
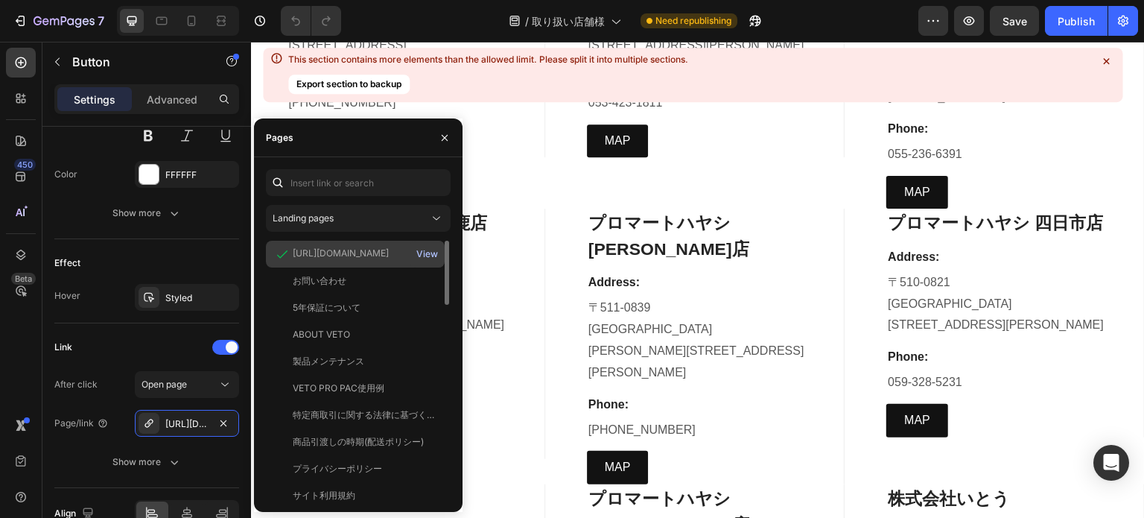
click at [419, 251] on div "View" at bounding box center [427, 253] width 22 height 13
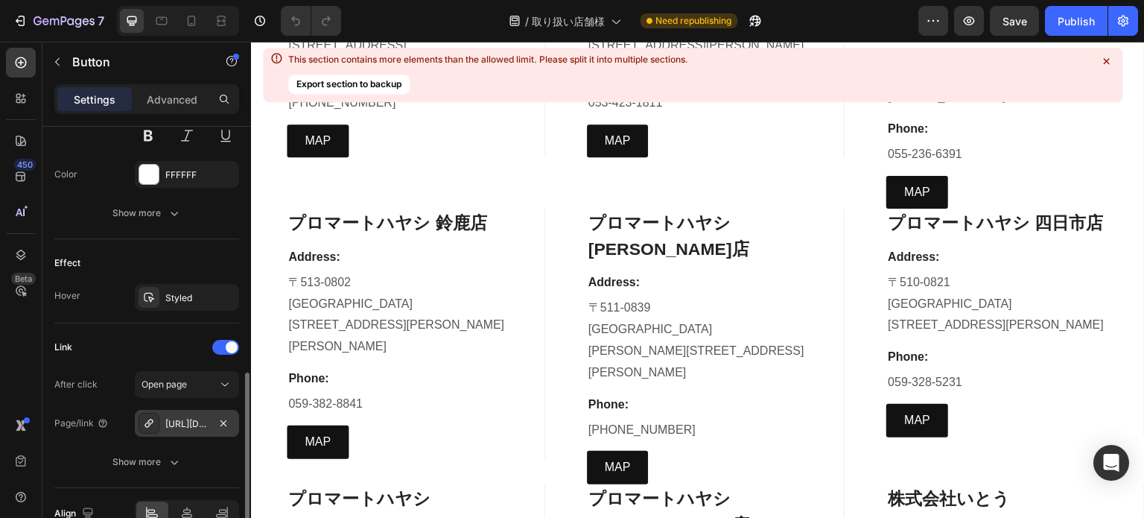
click at [190, 413] on div "[URL][DOMAIN_NAME]" at bounding box center [187, 423] width 104 height 27
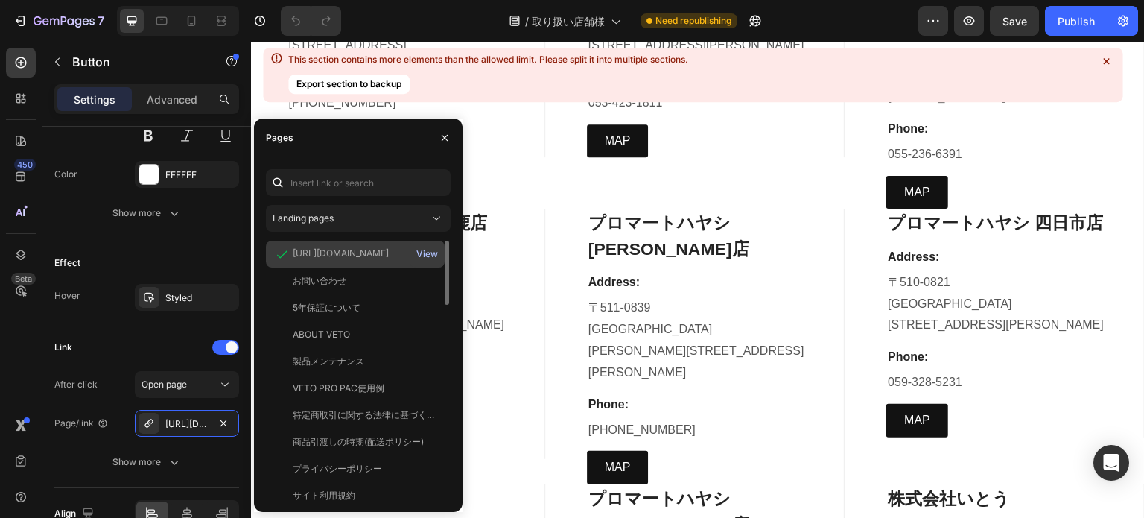
click at [432, 250] on div "View" at bounding box center [427, 253] width 22 height 13
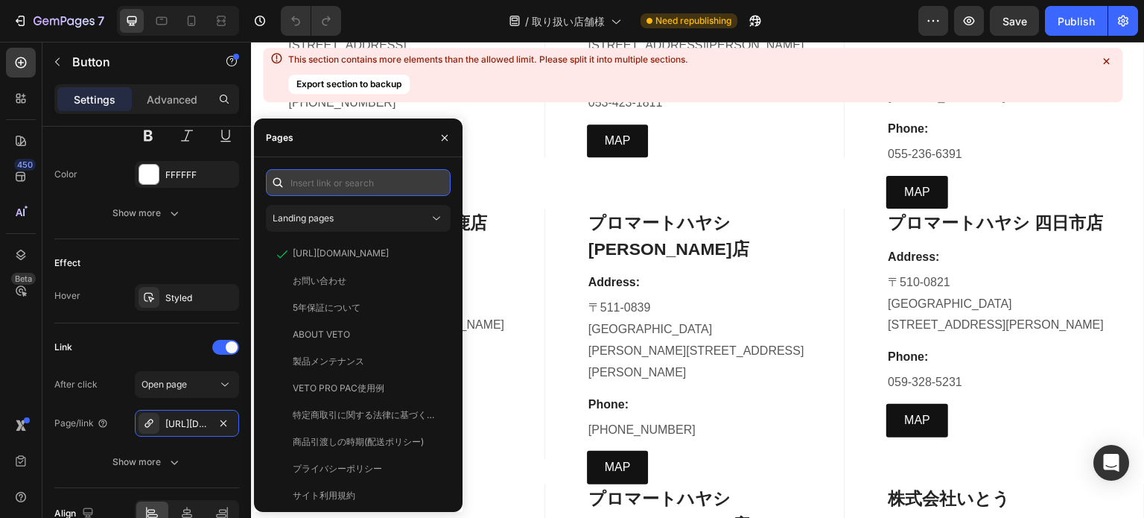
click at [323, 181] on input "text" at bounding box center [358, 182] width 185 height 27
paste input "[URL][DOMAIN_NAME]"
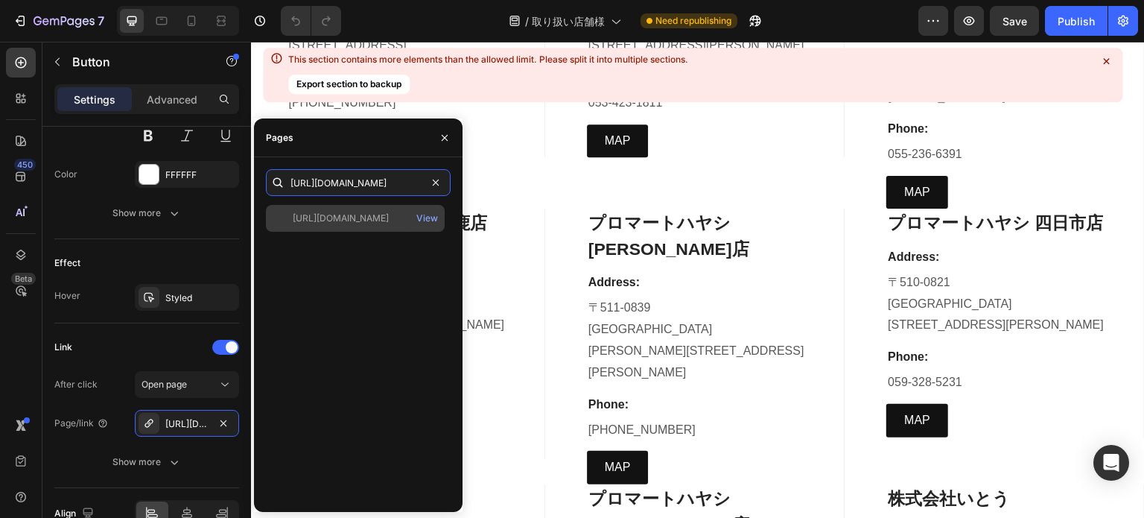
type input "[URL][DOMAIN_NAME]"
click at [338, 223] on div "[URL][DOMAIN_NAME]" at bounding box center [341, 218] width 96 height 13
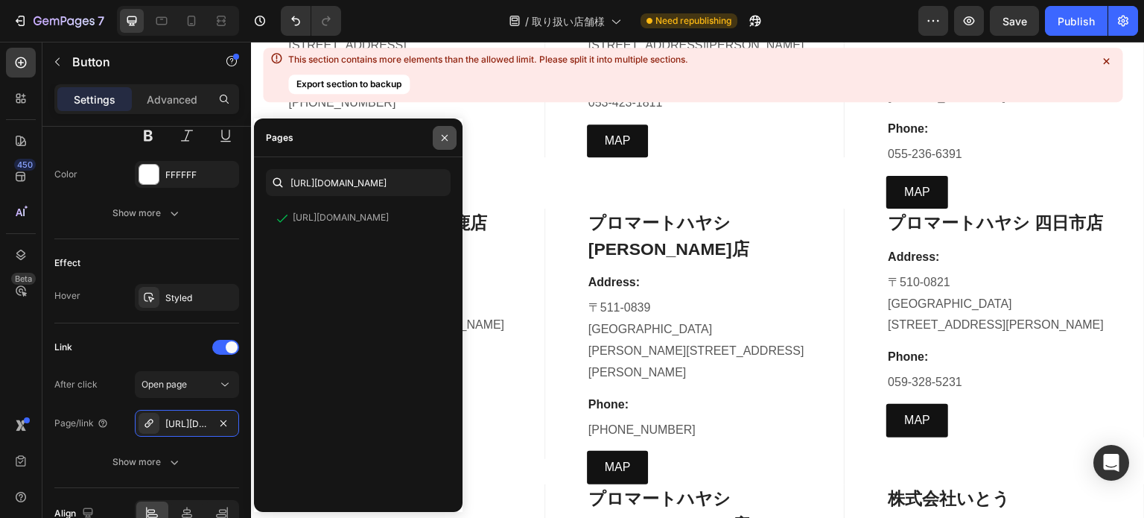
drag, startPoint x: 448, startPoint y: 145, endPoint x: 204, endPoint y: 121, distance: 244.8
click at [448, 145] on button "button" at bounding box center [445, 138] width 24 height 24
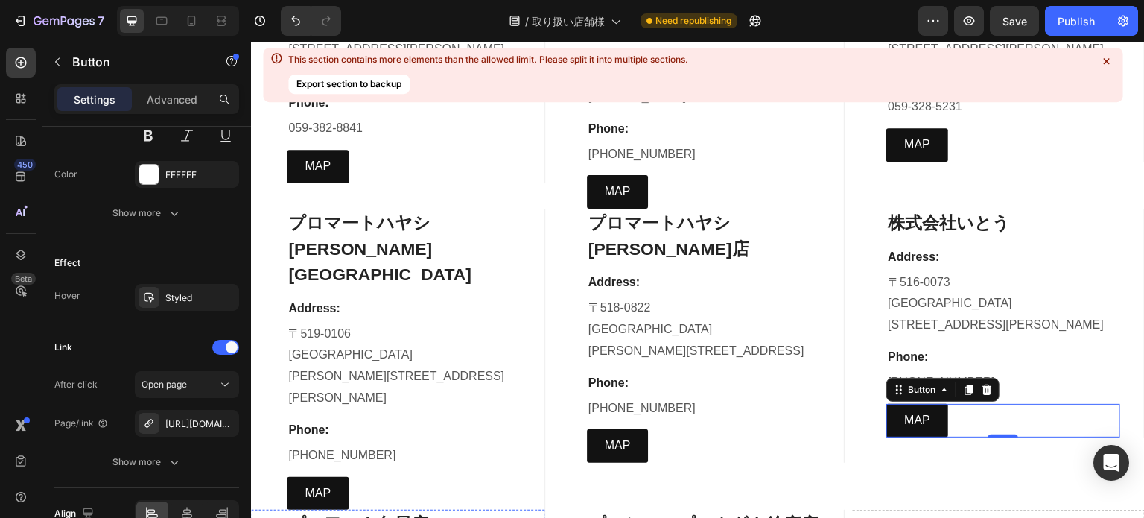
scroll to position [7897, 0]
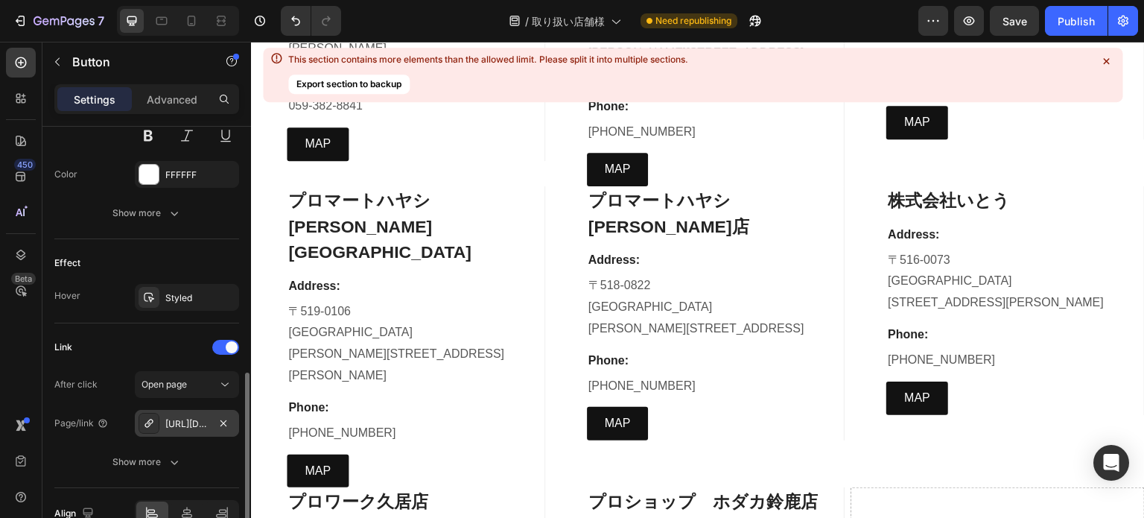
click at [185, 417] on div "[URL][DOMAIN_NAME]" at bounding box center [186, 423] width 43 height 13
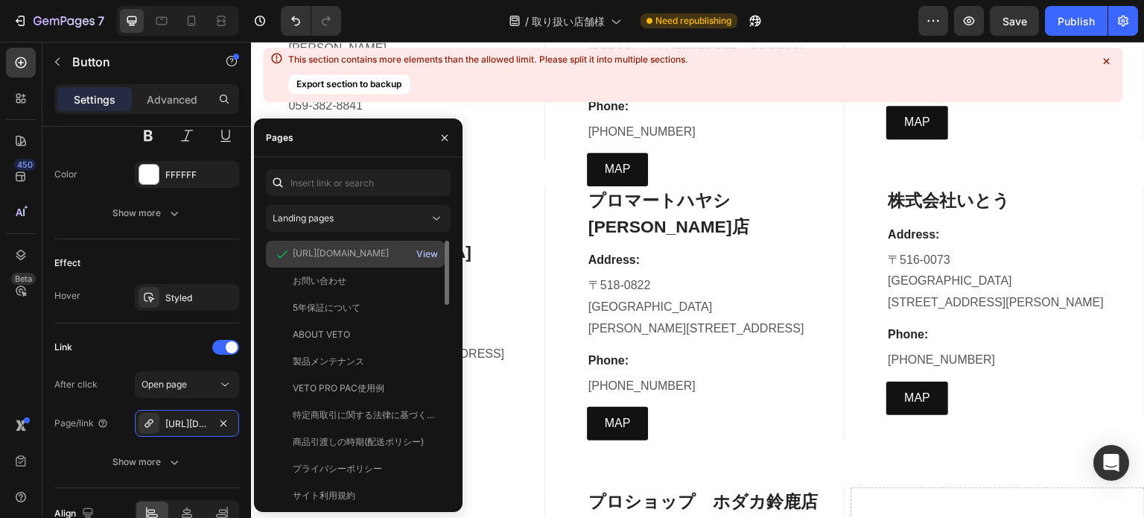
click at [432, 245] on button "View" at bounding box center [427, 254] width 23 height 21
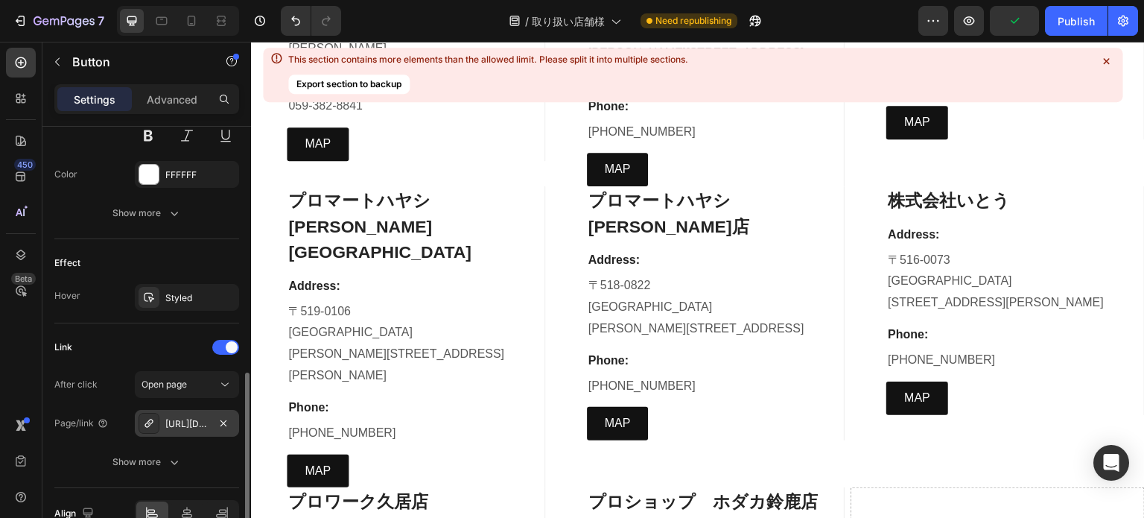
click at [190, 427] on div "[URL][DOMAIN_NAME]" at bounding box center [186, 423] width 43 height 13
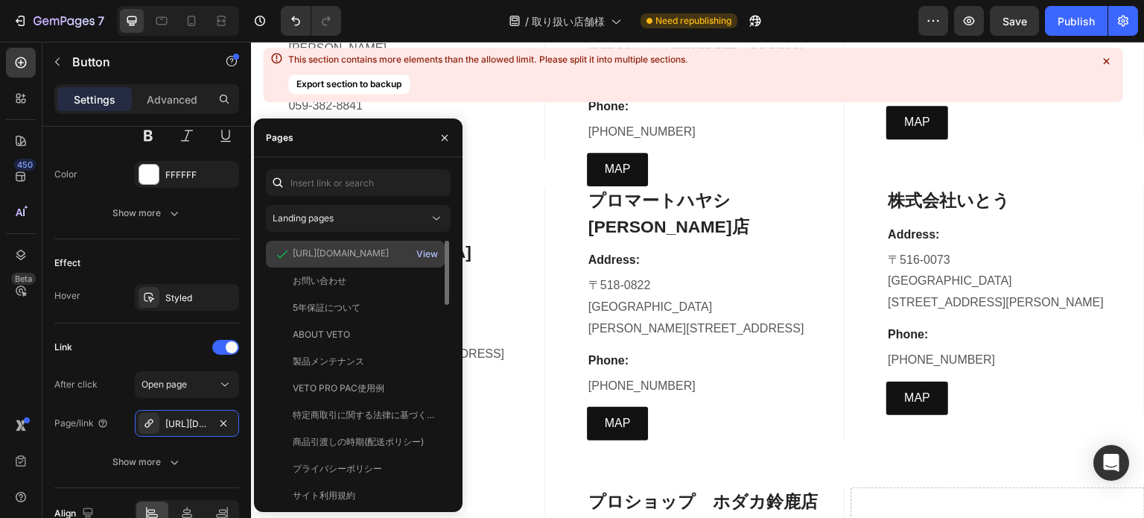
click at [422, 256] on div "View" at bounding box center [427, 253] width 22 height 13
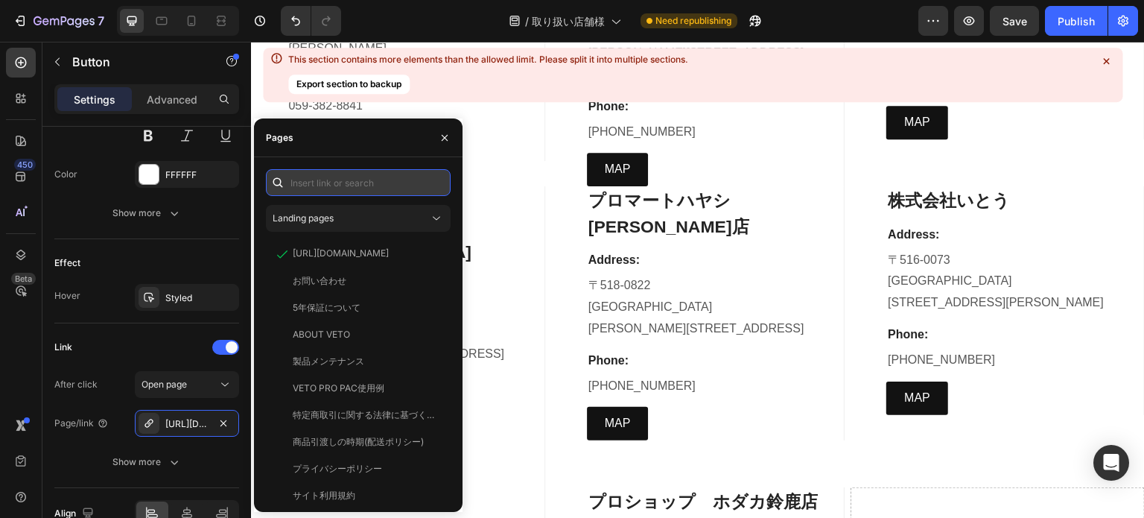
click at [370, 185] on input "text" at bounding box center [358, 182] width 185 height 27
paste input "[URL][DOMAIN_NAME]"
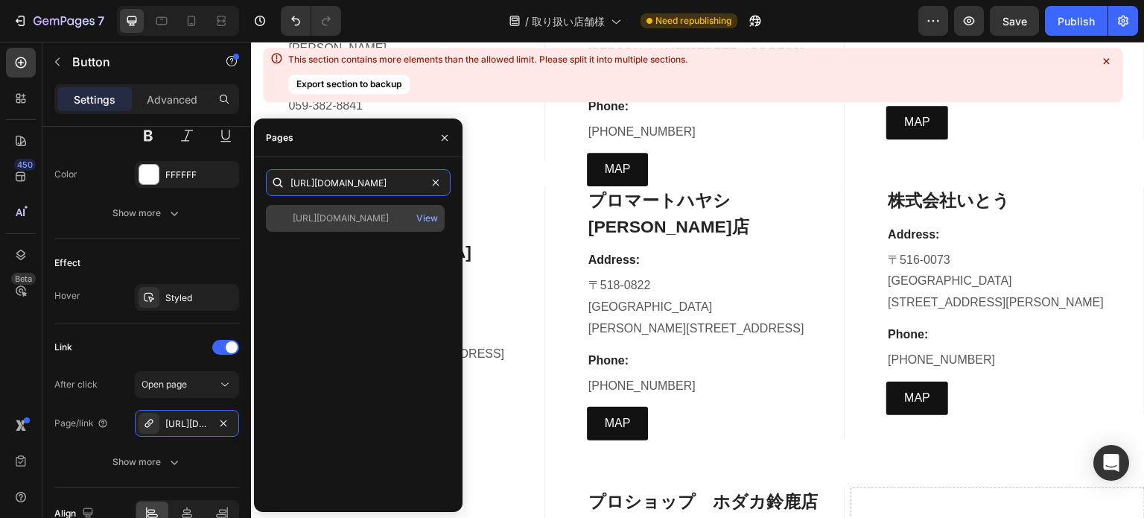
type input "[URL][DOMAIN_NAME]"
click at [392, 227] on div "[URL][DOMAIN_NAME] View" at bounding box center [355, 218] width 179 height 27
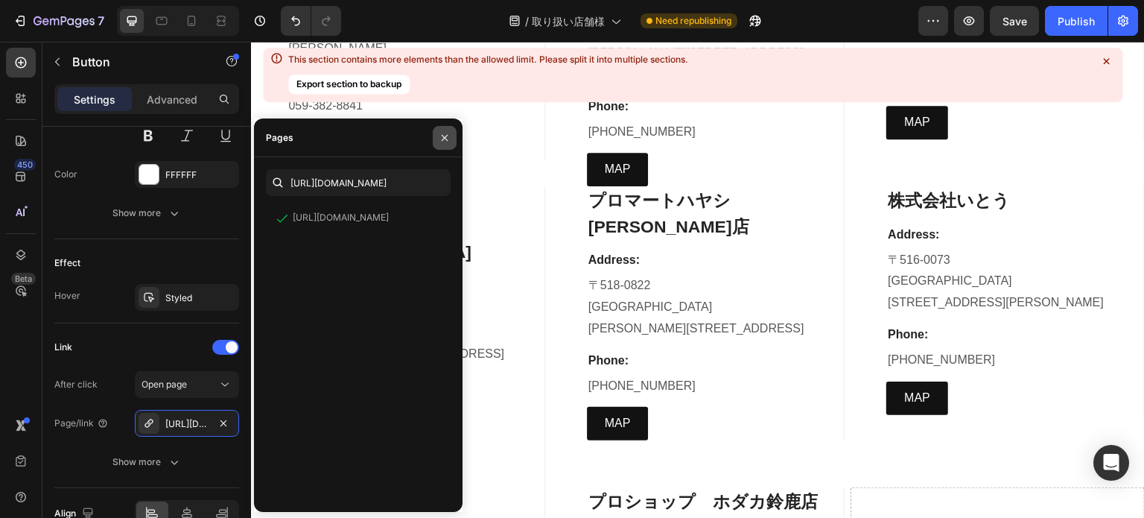
click at [436, 139] on button "button" at bounding box center [445, 138] width 24 height 24
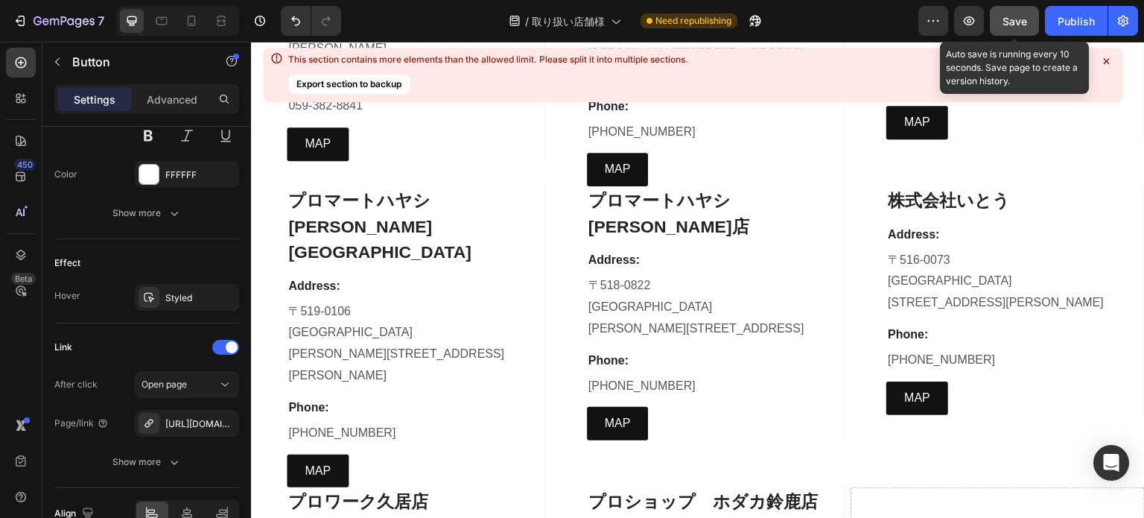
click at [1020, 19] on span "Save" at bounding box center [1015, 21] width 25 height 13
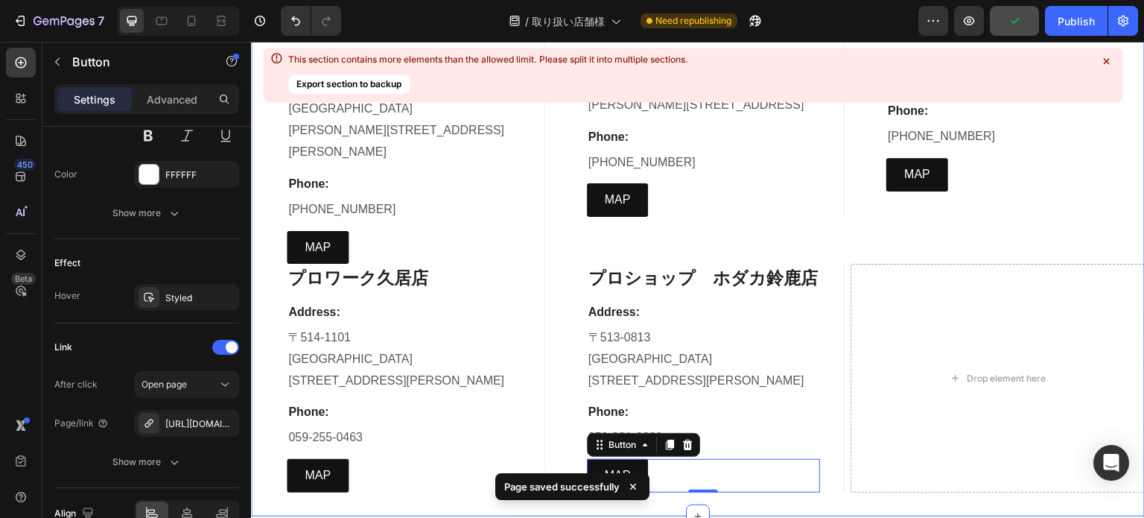
scroll to position [8195, 0]
